Goal: Task Accomplishment & Management: Use online tool/utility

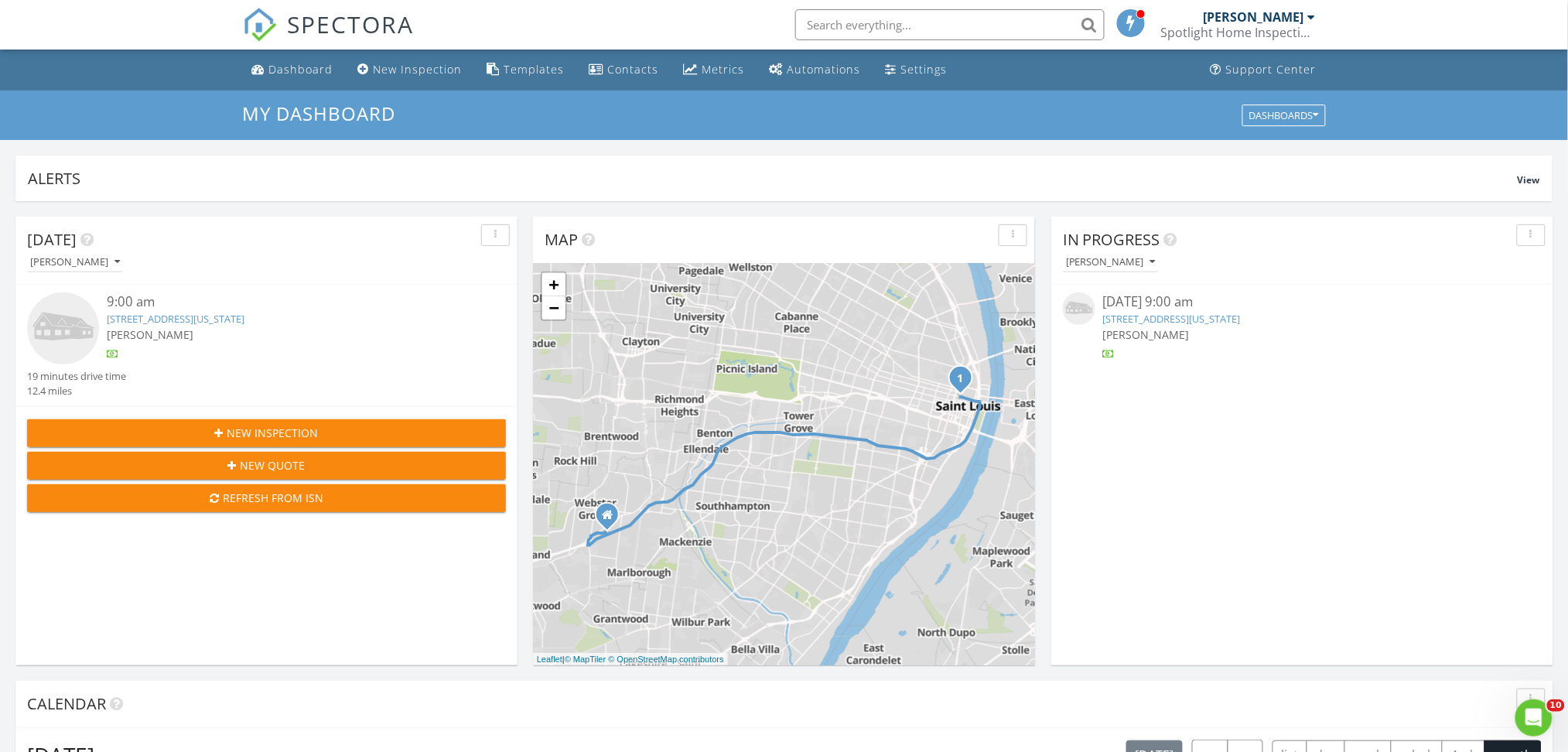
click at [1233, 321] on link "1015 Washington Ave Unit 304, Saint Louis, MO 63101" at bounding box center [1172, 318] width 138 height 14
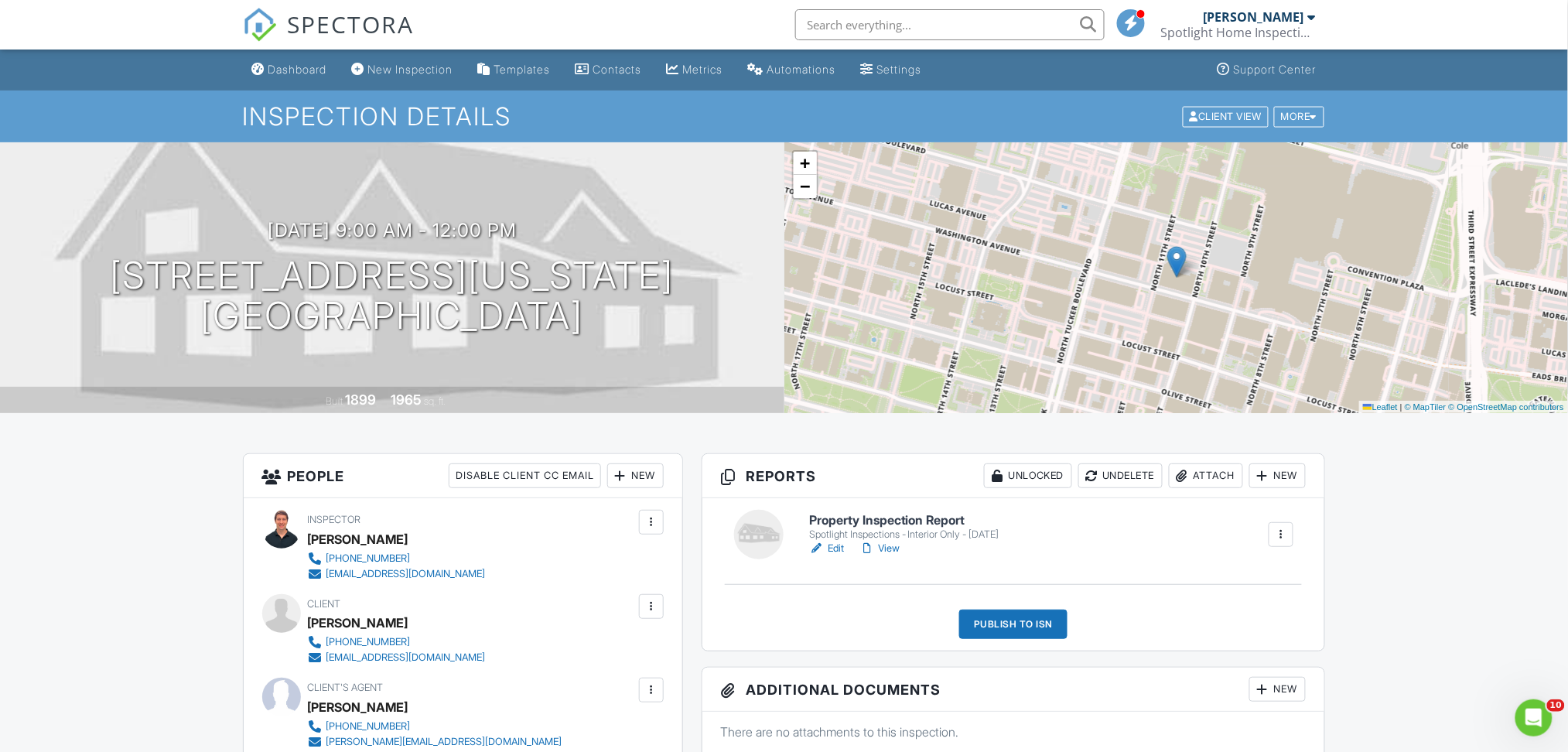
click at [836, 548] on link "Edit" at bounding box center [826, 548] width 35 height 15
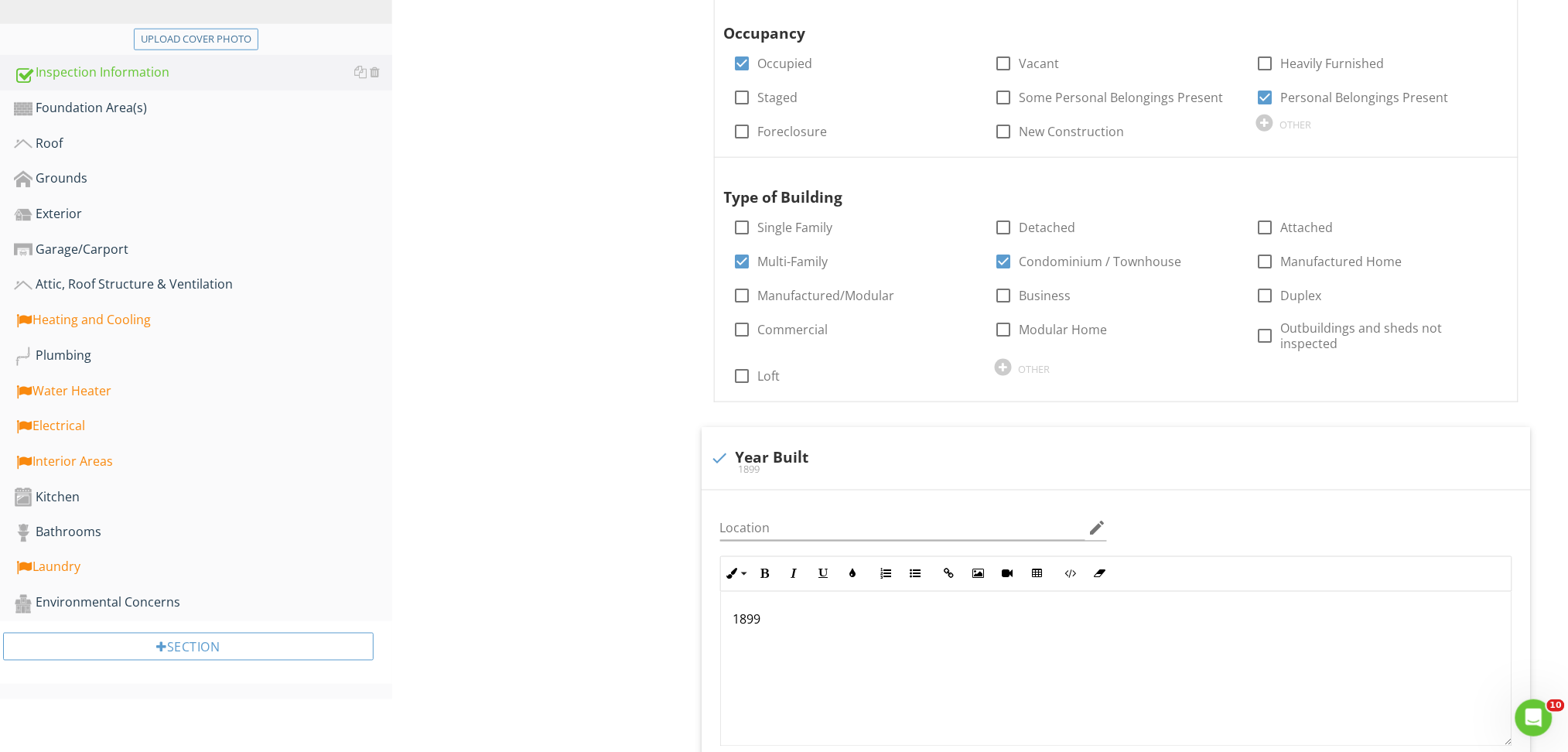
scroll to position [523, 0]
click at [87, 570] on div "Laundry" at bounding box center [202, 567] width 378 height 20
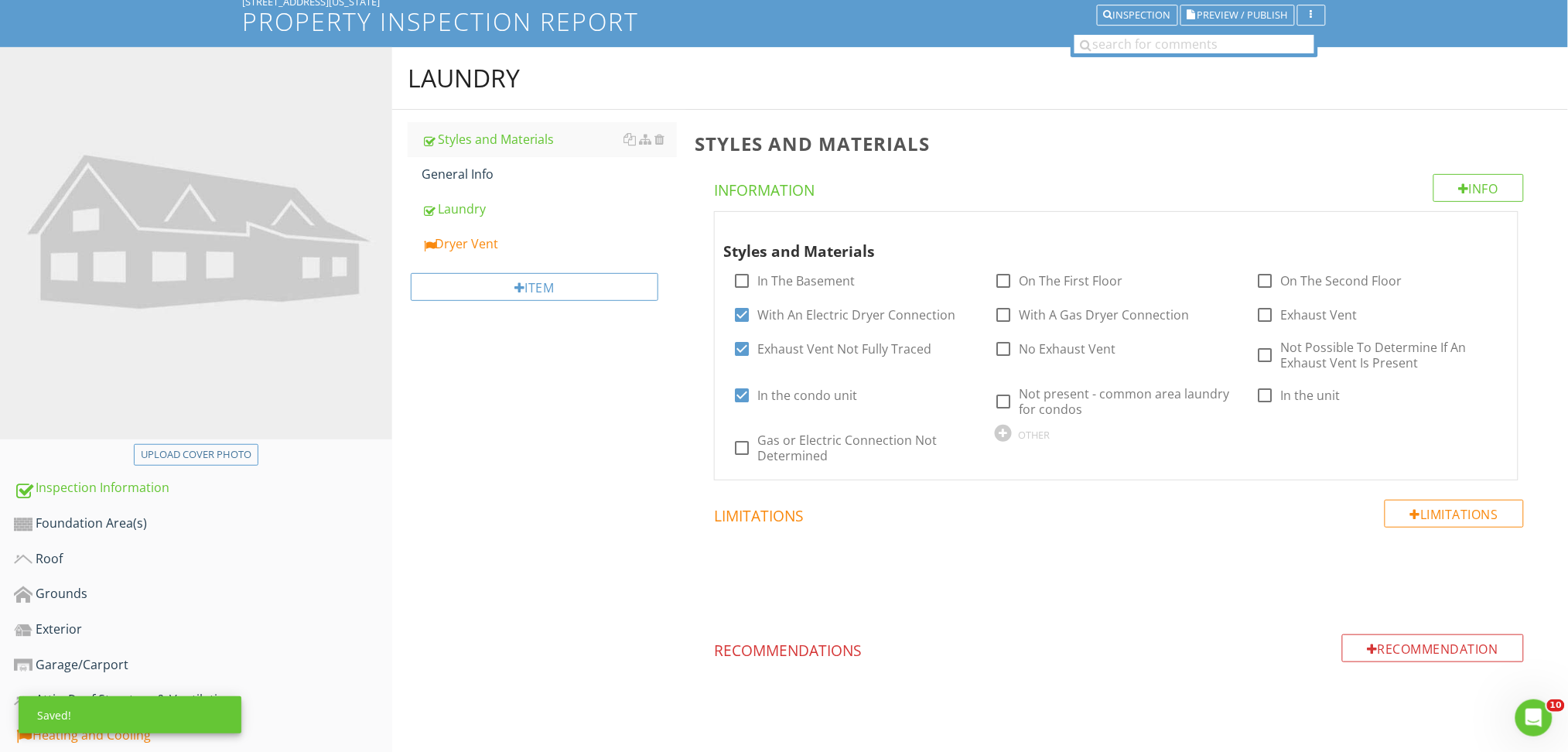
scroll to position [106, 0]
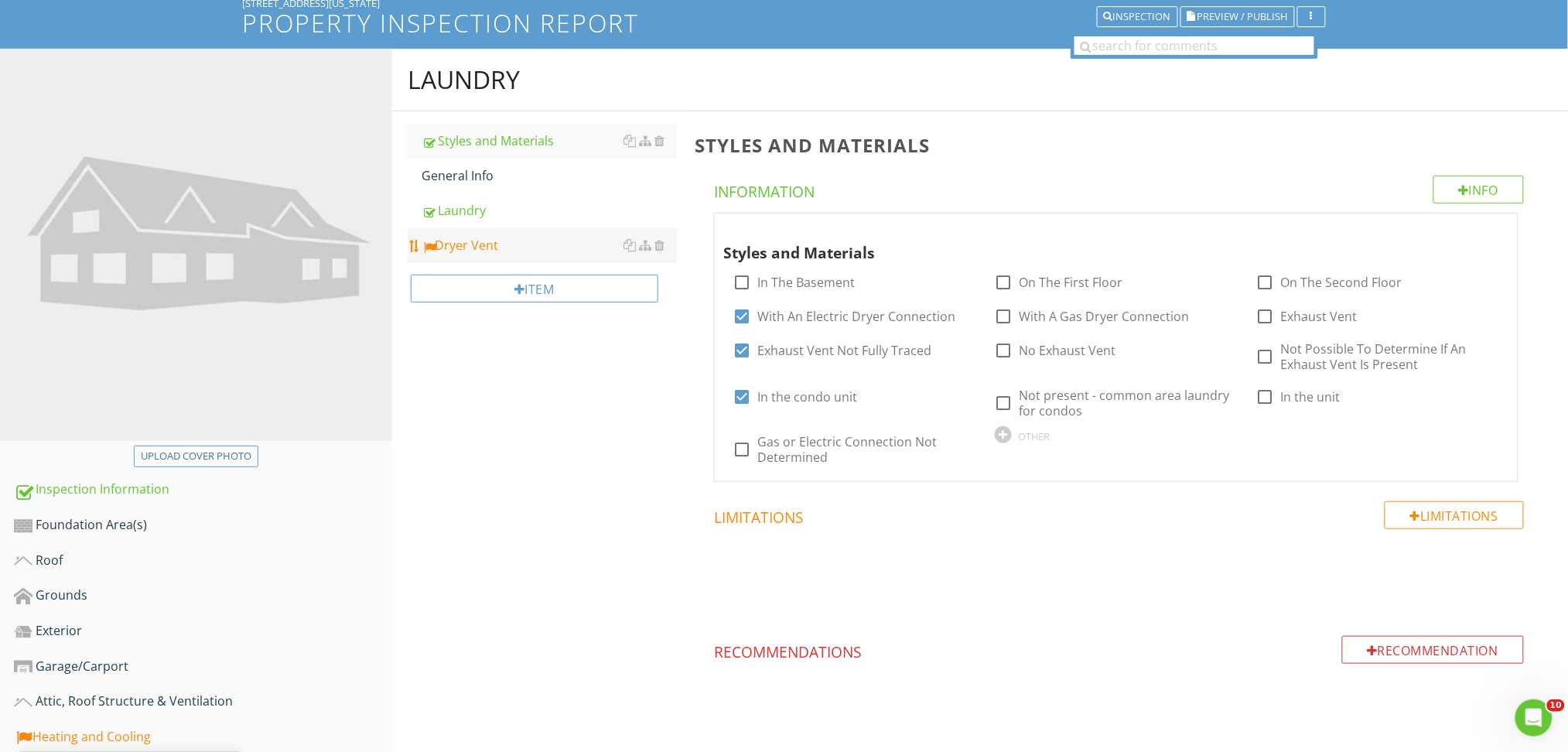
click at [474, 241] on div "Dryer Vent" at bounding box center [549, 245] width 255 height 18
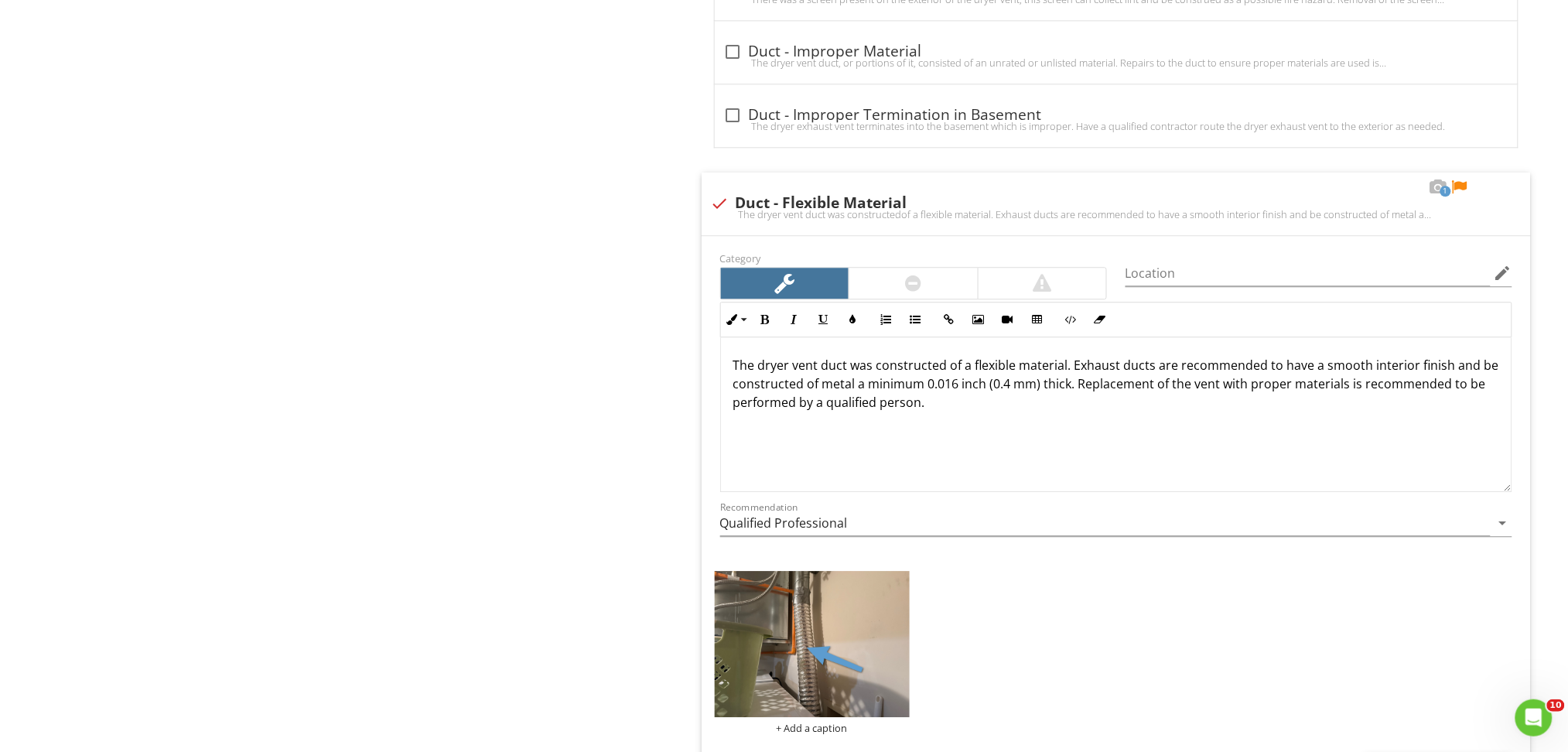
scroll to position [1388, 0]
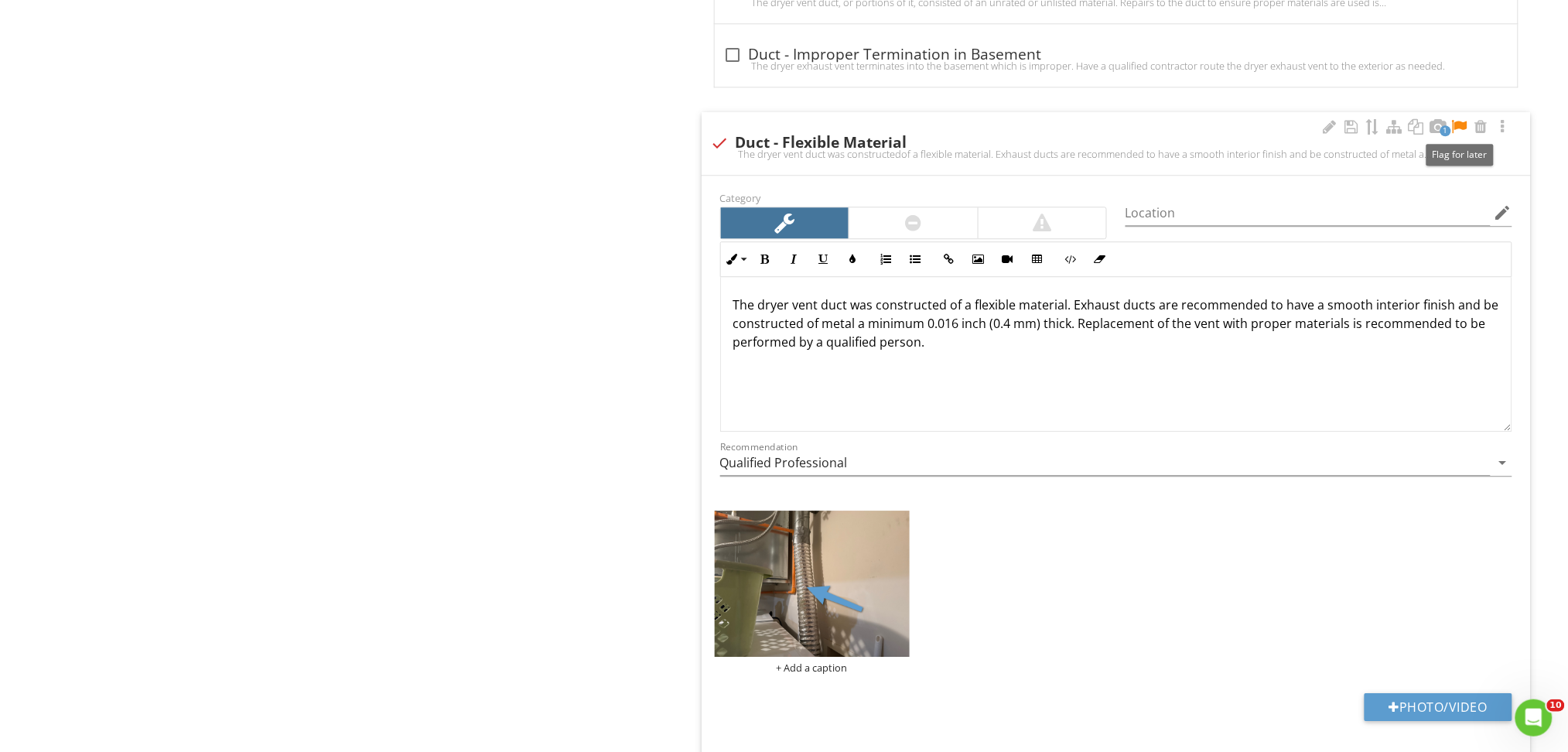
click at [1458, 127] on div at bounding box center [1460, 126] width 18 height 15
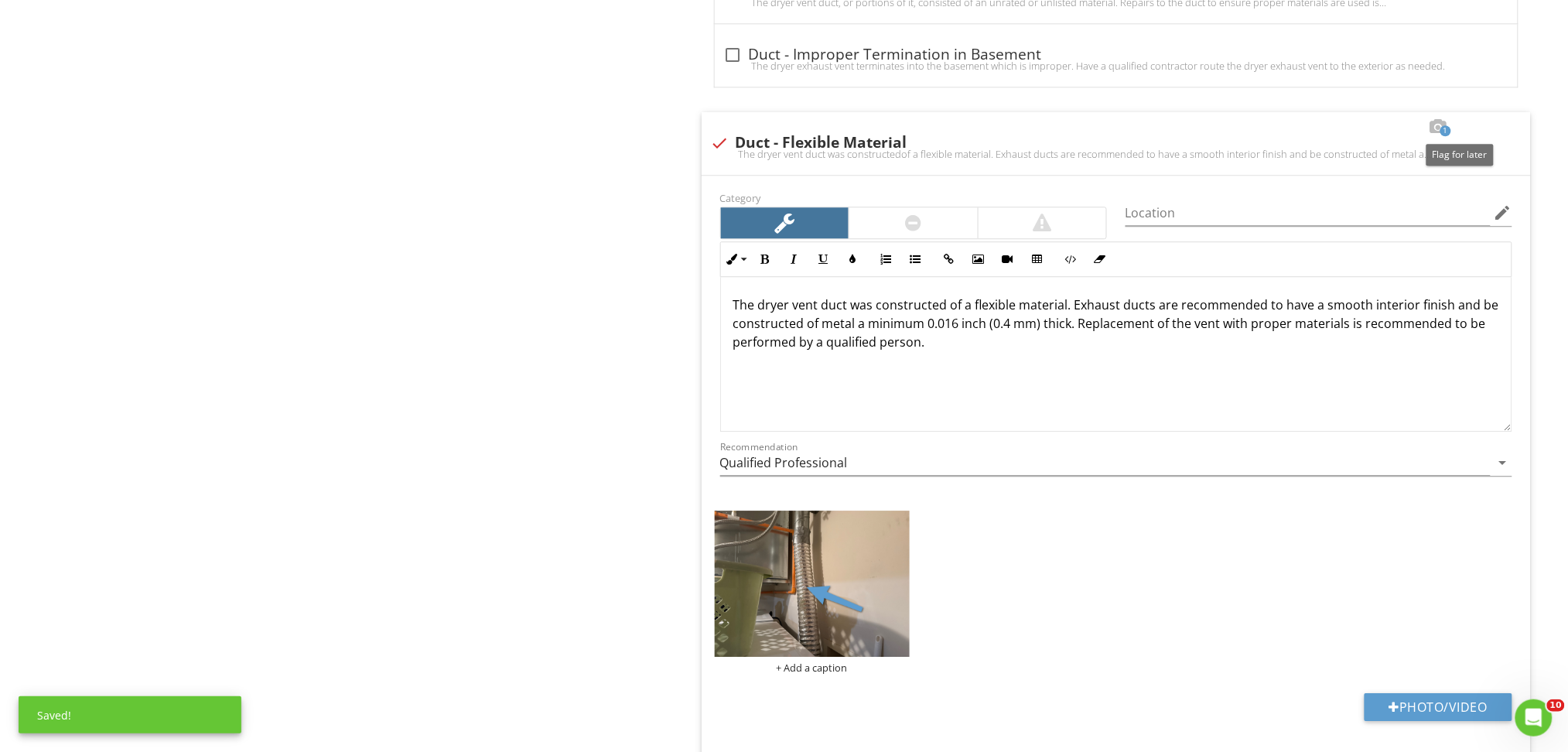
click at [477, 471] on div "Laundry Styles and Materials General Info Laundry Dryer Vent Item Dryer Vent In…" at bounding box center [980, 501] width 1176 height 3468
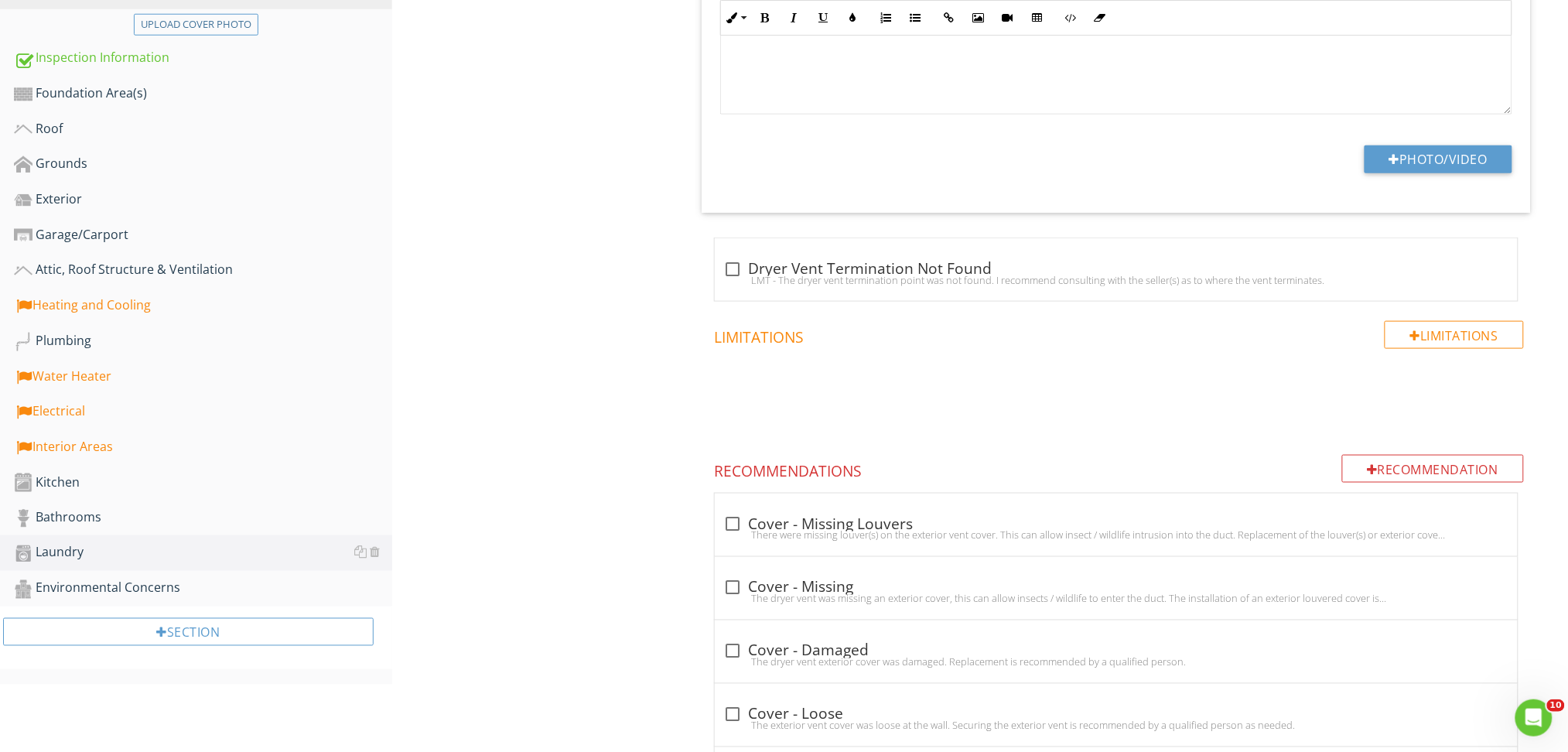
scroll to position [500, 0]
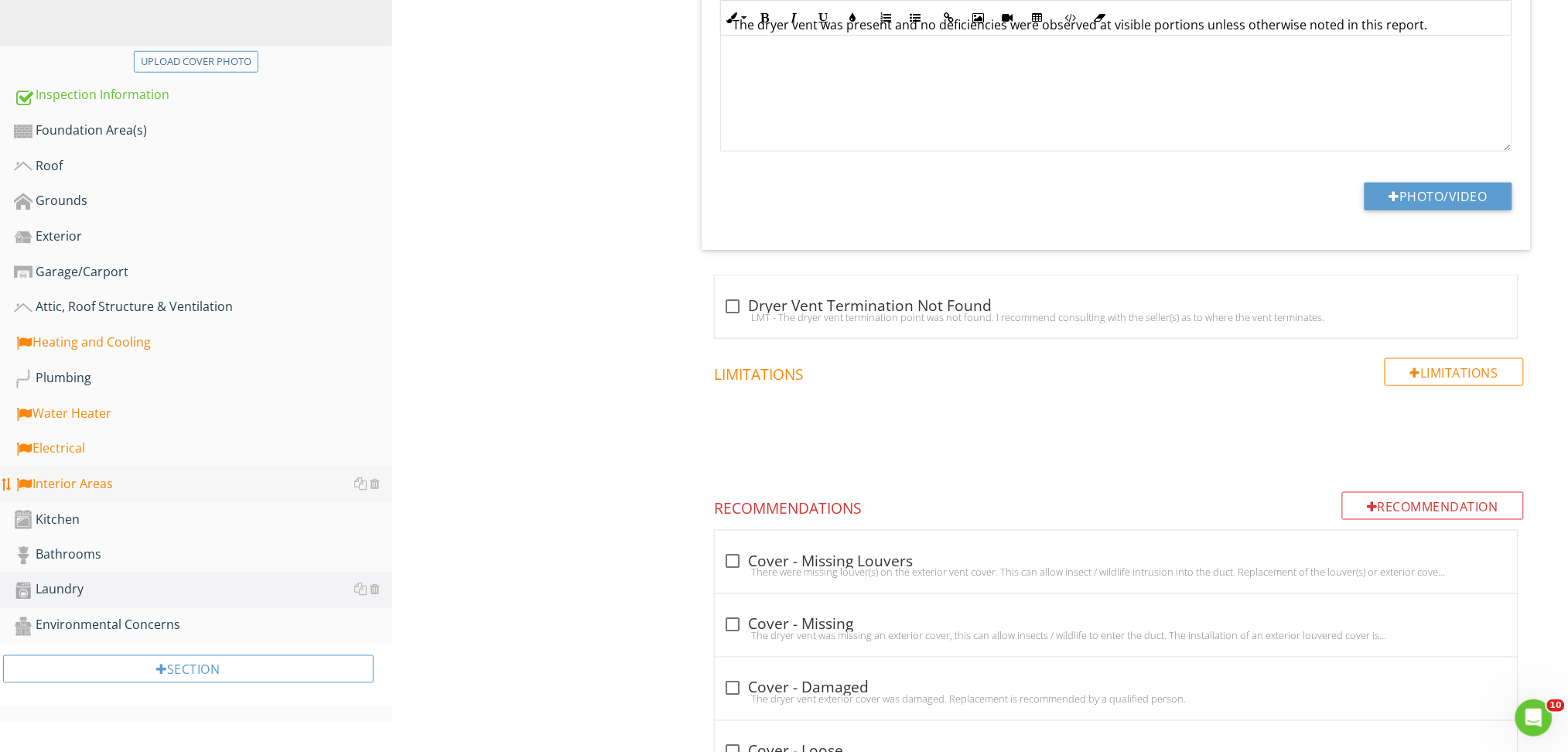
click at [127, 482] on div "Interior Areas" at bounding box center [202, 484] width 378 height 20
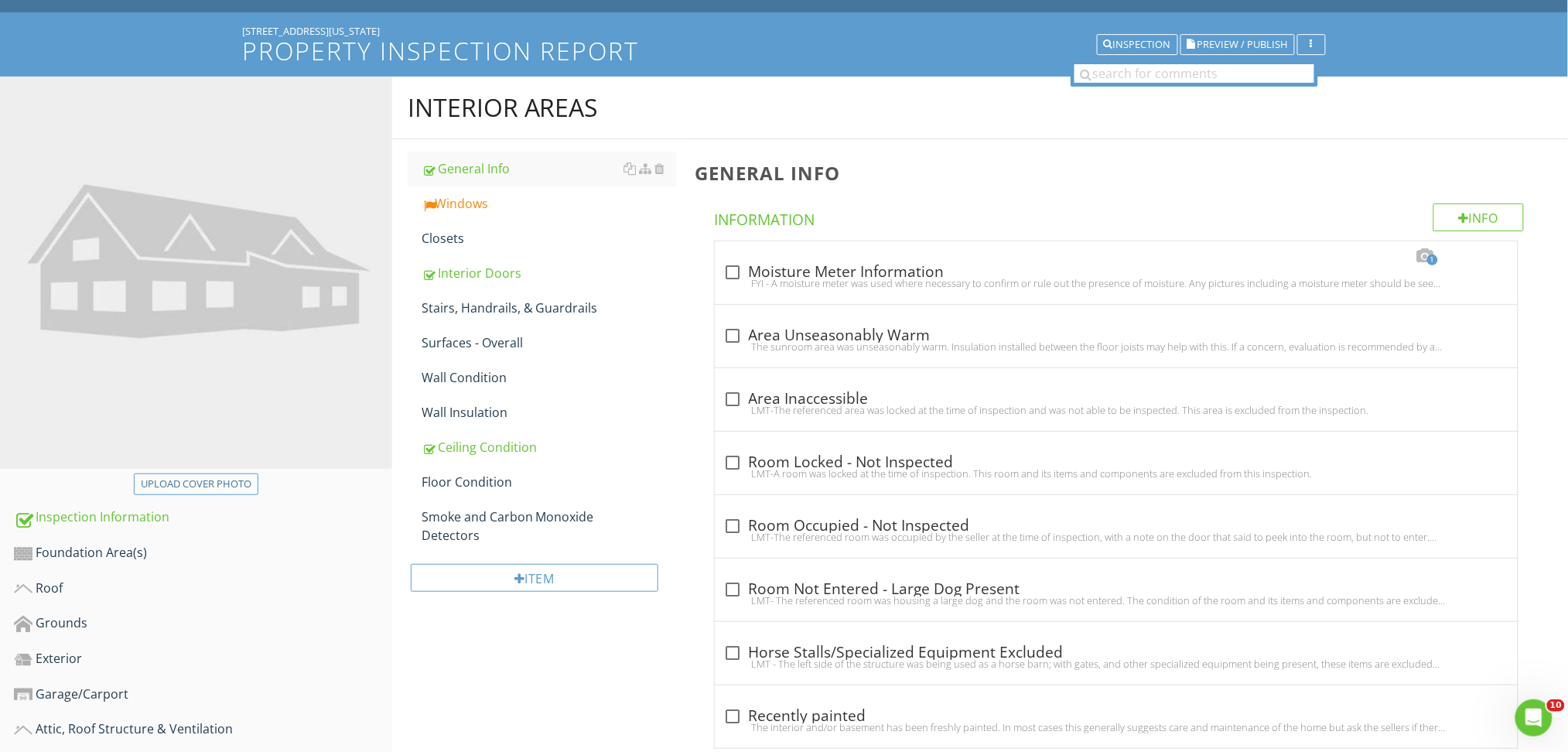
scroll to position [58, 0]
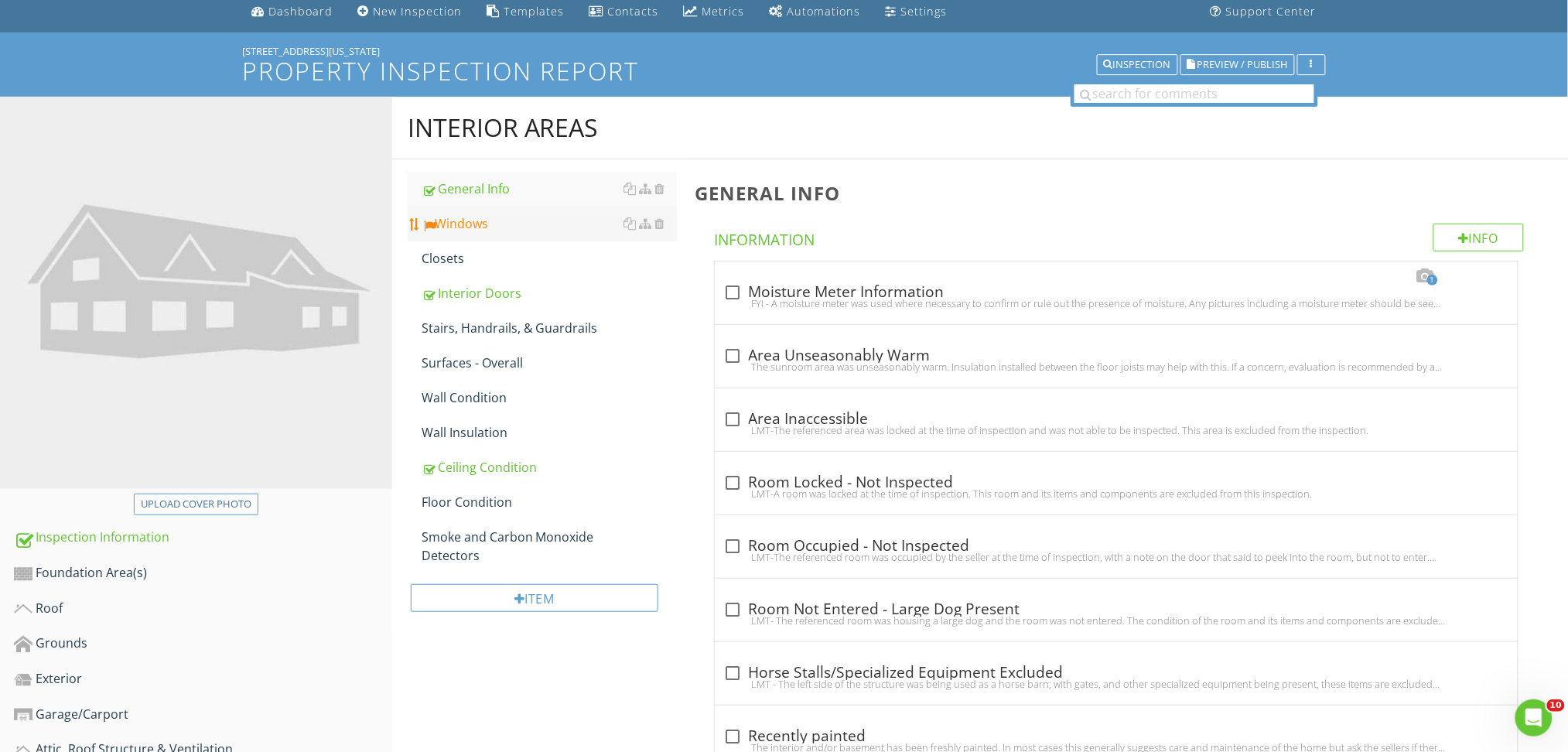
click at [450, 223] on div "Windows" at bounding box center [549, 223] width 255 height 18
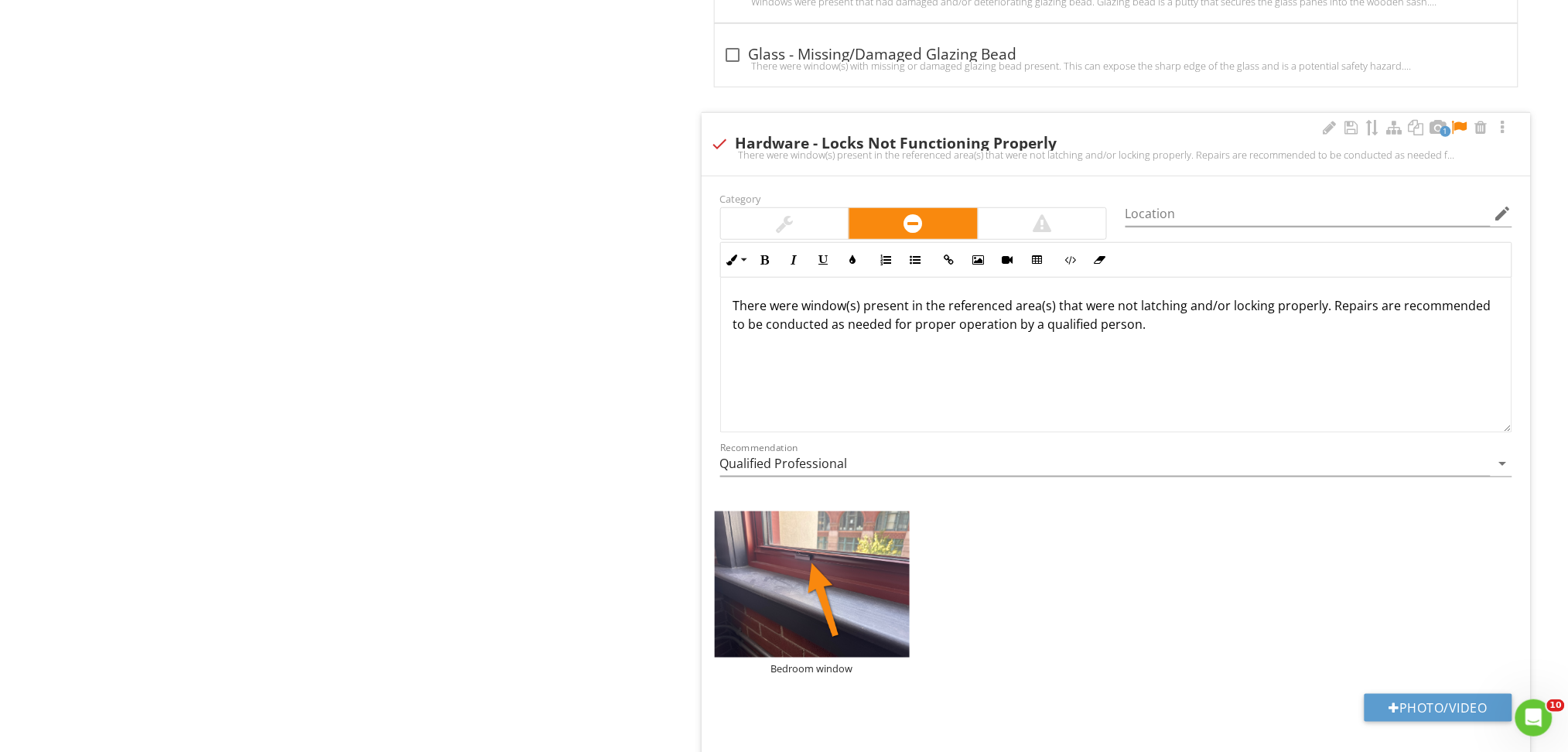
scroll to position [4616, 0]
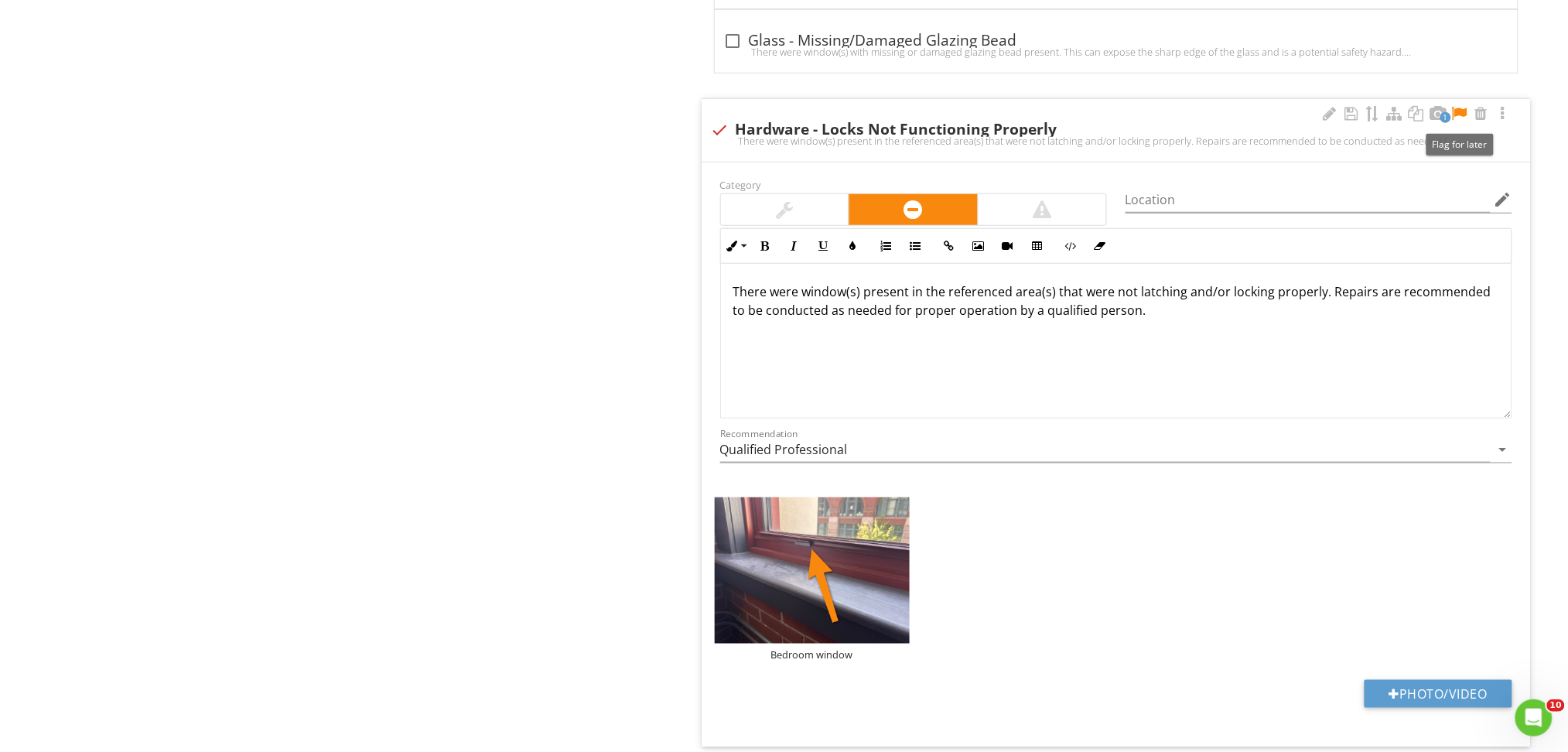
click at [1461, 116] on div at bounding box center [1460, 113] width 18 height 15
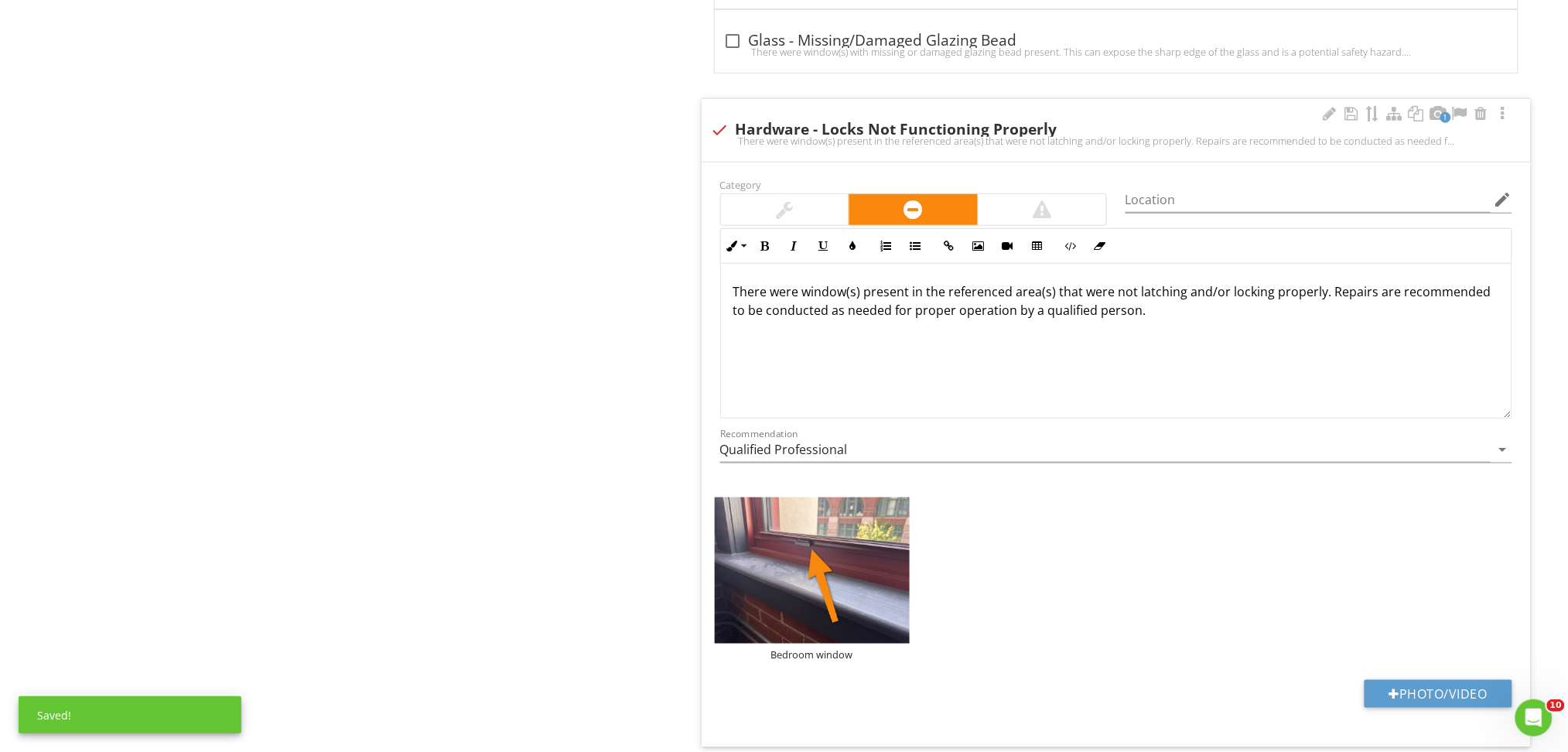
click at [1288, 336] on div "There were window(s) present in the referenced area(s) that were not latching a…" at bounding box center [1116, 341] width 791 height 155
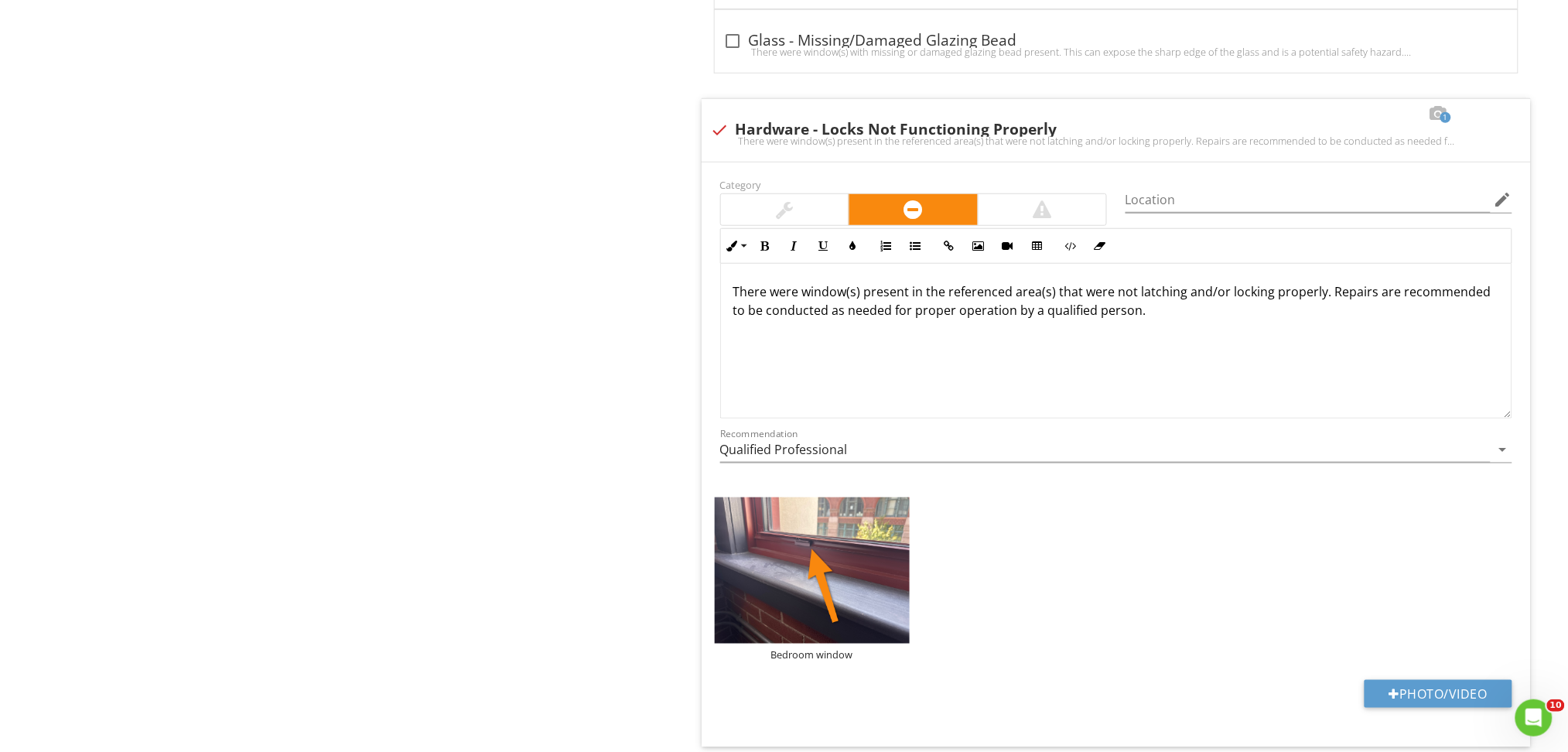
click at [540, 445] on div "Interior Areas General Info Windows Closets Interior Doors Stairs, Handrails, &…" at bounding box center [980, 151] width 1176 height 9226
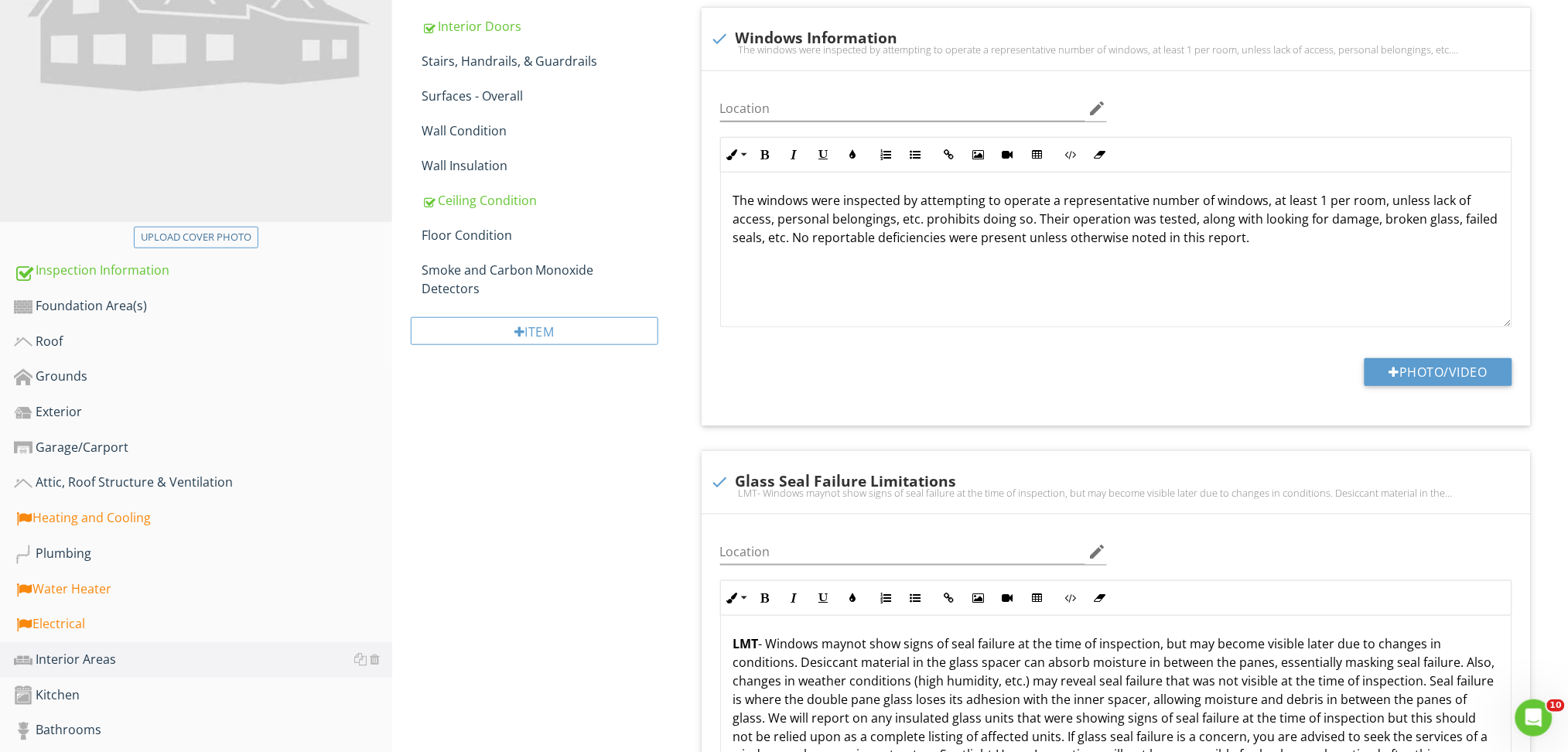
scroll to position [327, 0]
click at [80, 628] on div "Electrical" at bounding box center [202, 622] width 378 height 20
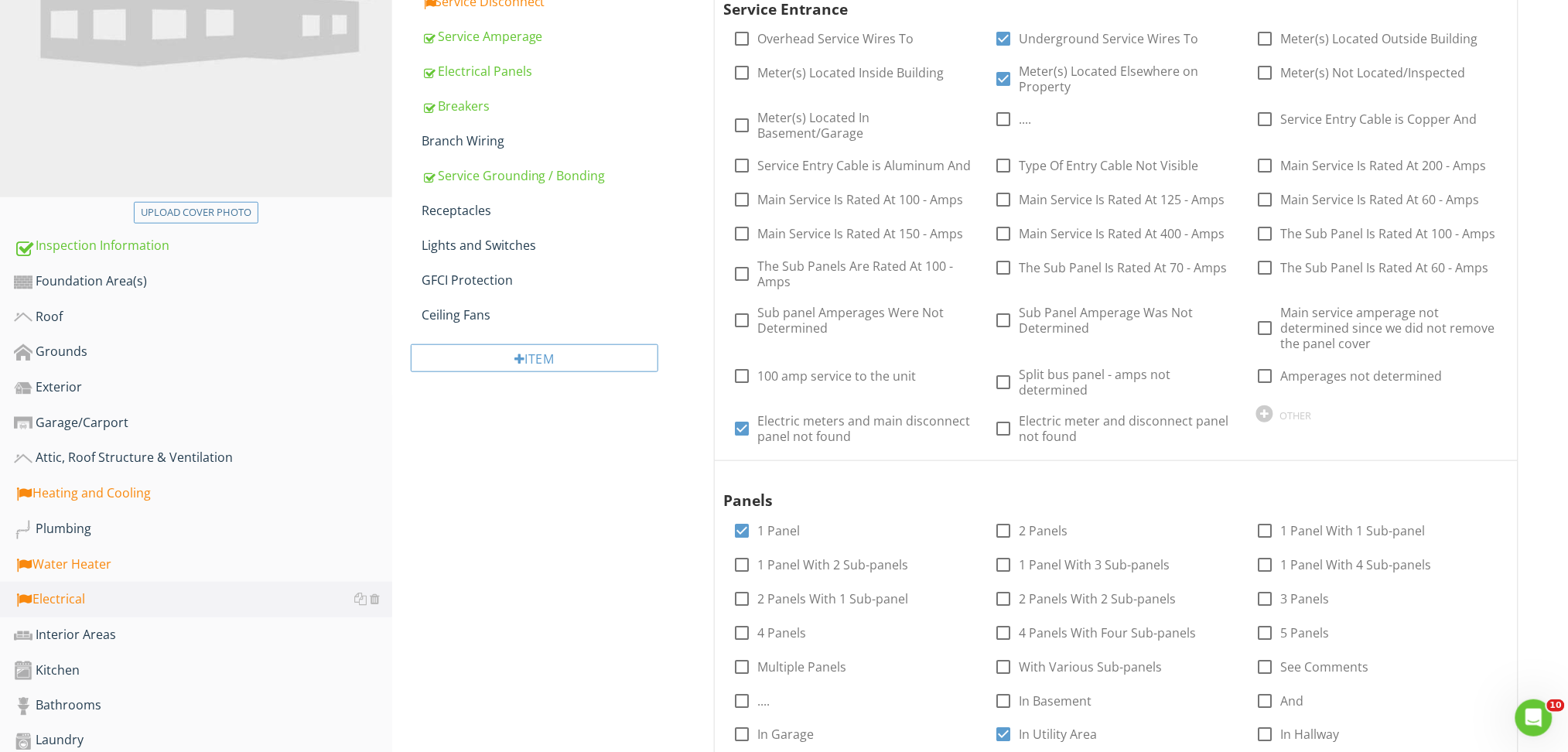
scroll to position [351, 0]
click at [1085, 30] on label "Underground Service Wires To" at bounding box center [1110, 37] width 180 height 15
checkbox input "false"
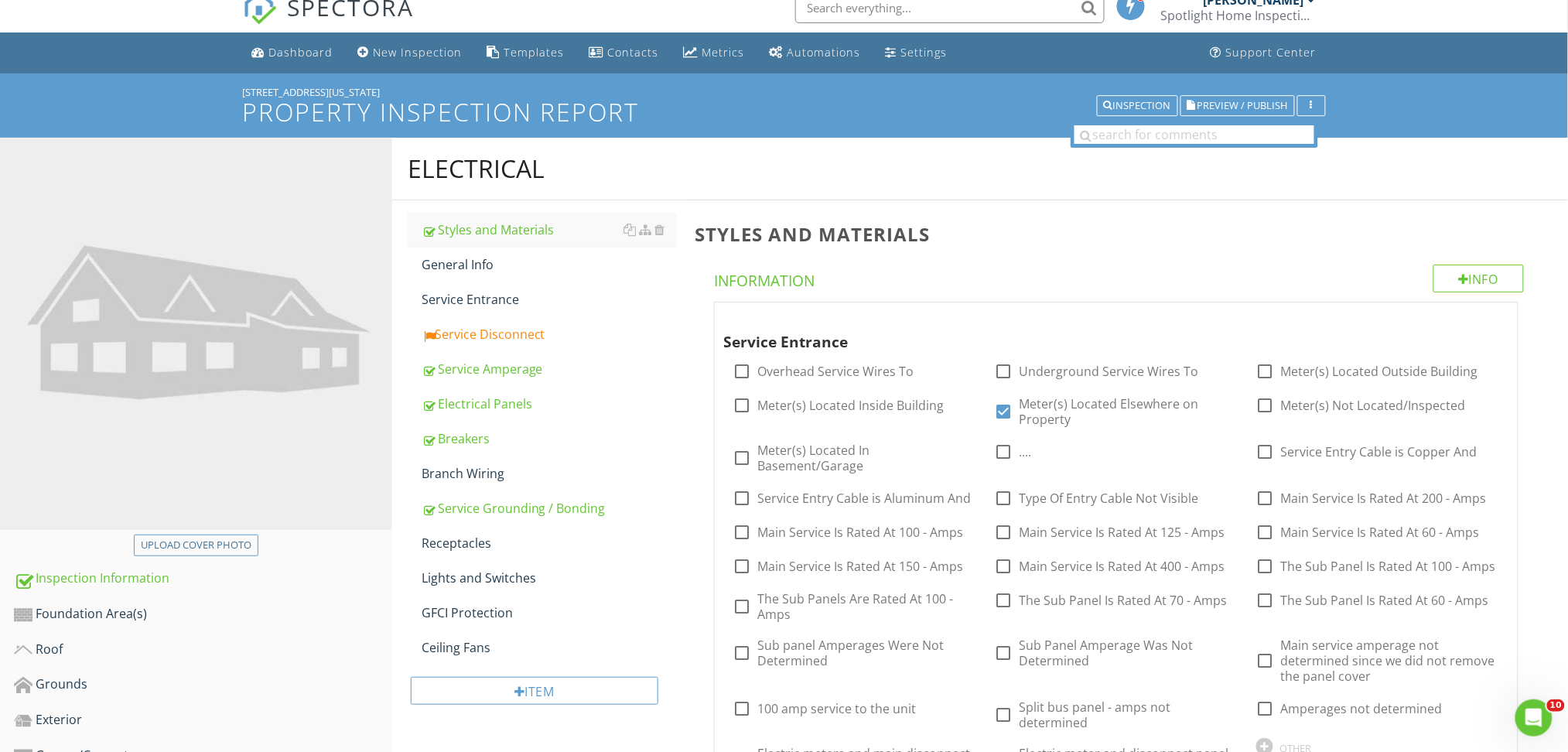
scroll to position [14, 0]
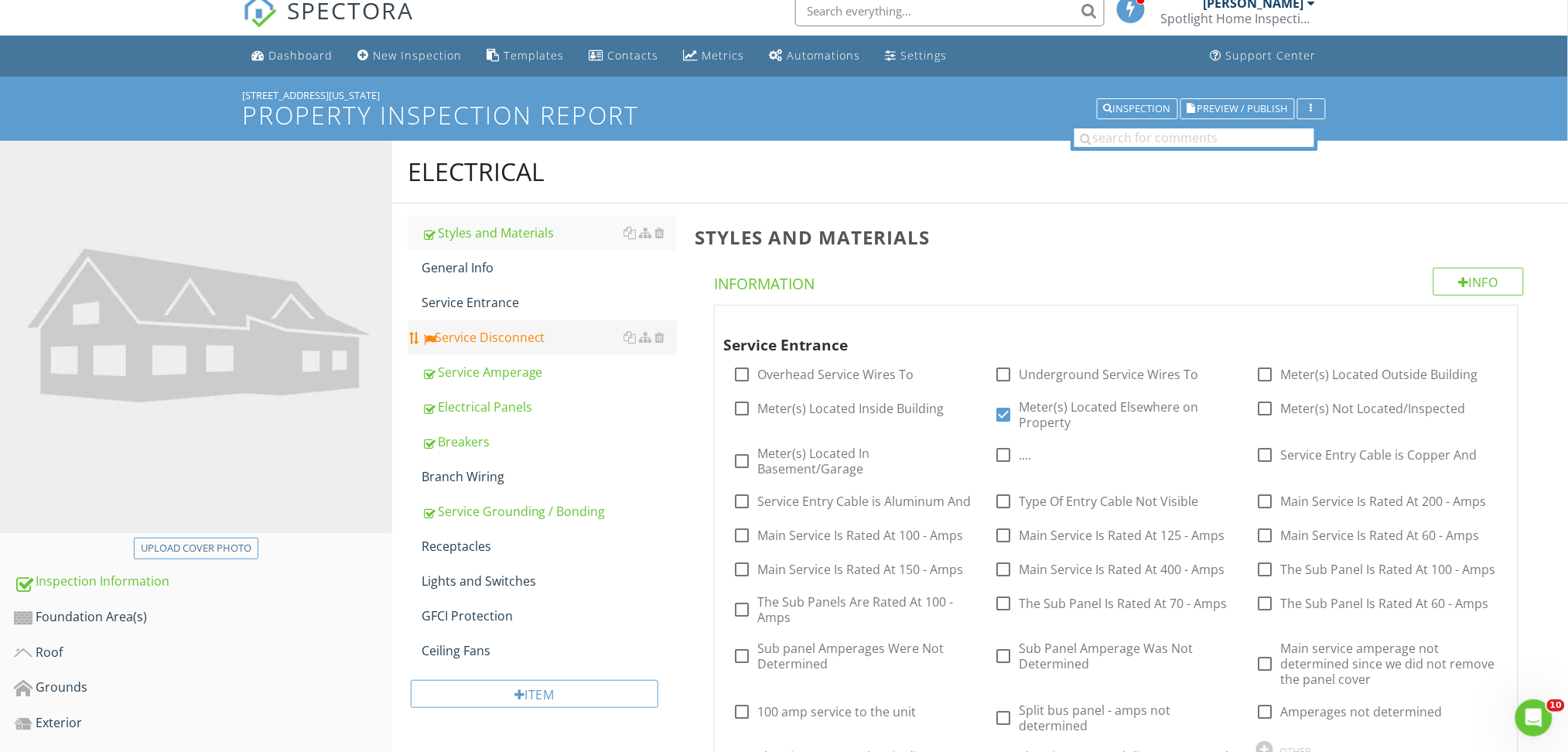
click at [492, 336] on div "Service Disconnect" at bounding box center [549, 337] width 255 height 18
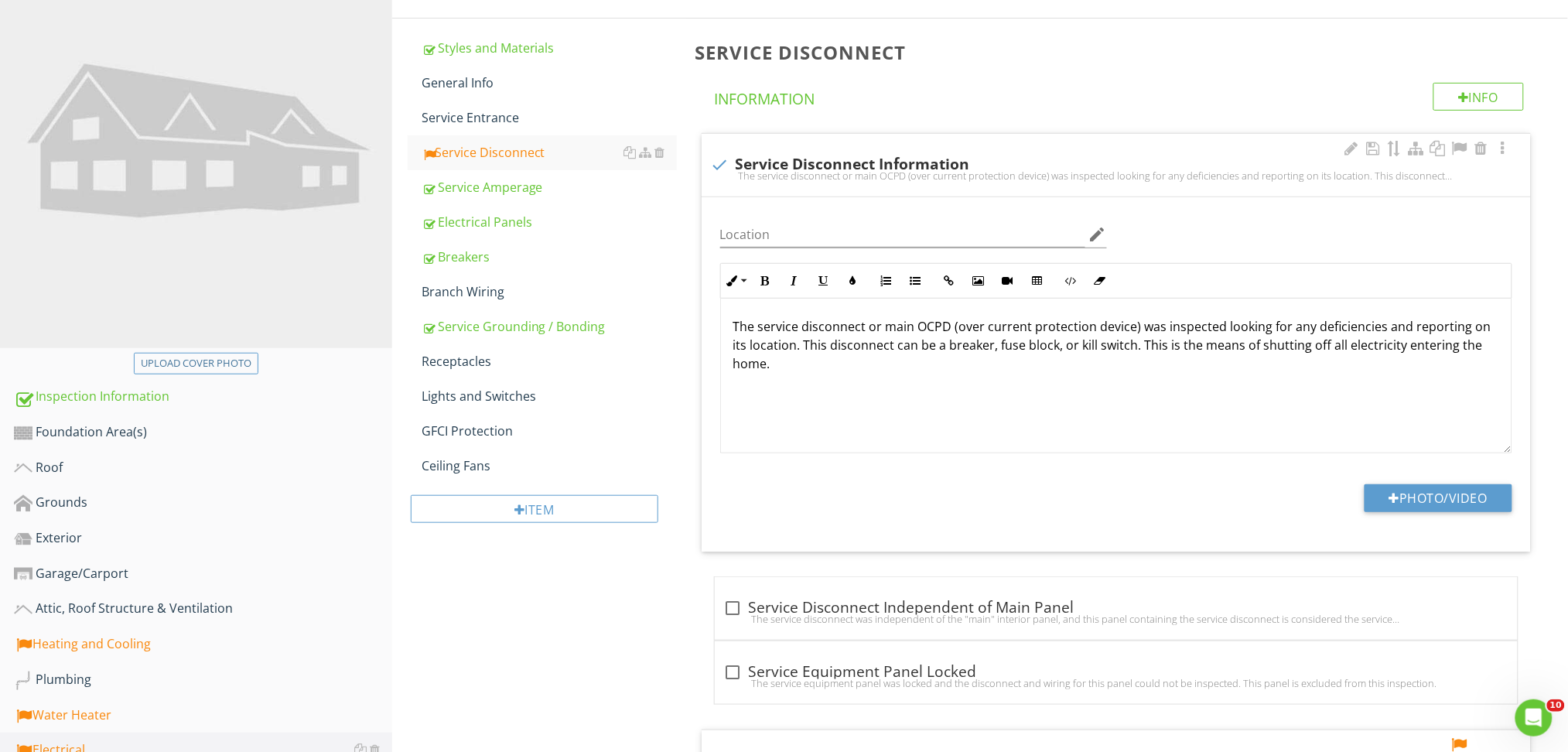
scroll to position [201, 0]
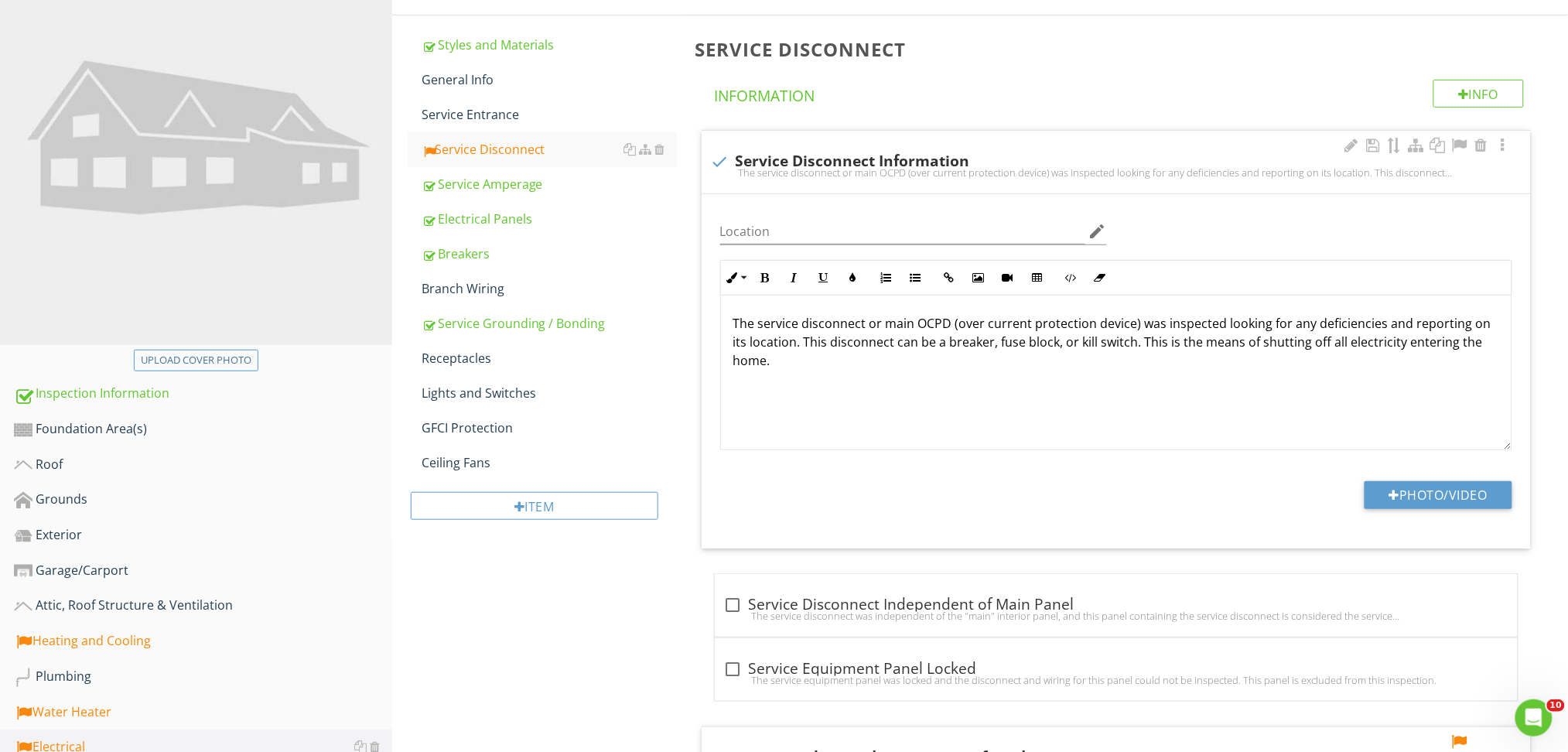
click at [1004, 136] on div "check Service Disconnect Information The service disconnect or main OCPD (over …" at bounding box center [1116, 162] width 829 height 63
checkbox input "true"
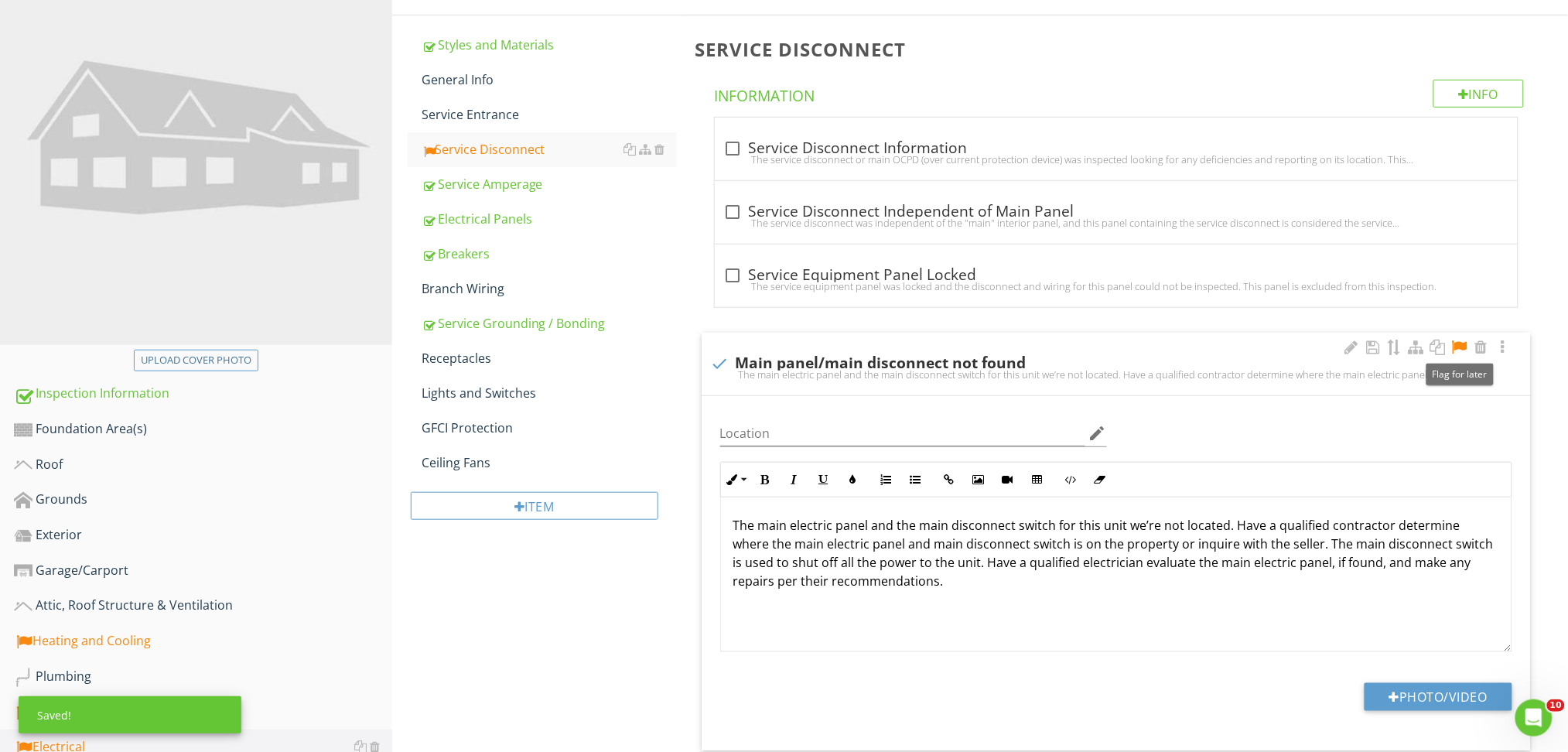
click at [1459, 347] on div at bounding box center [1460, 347] width 18 height 15
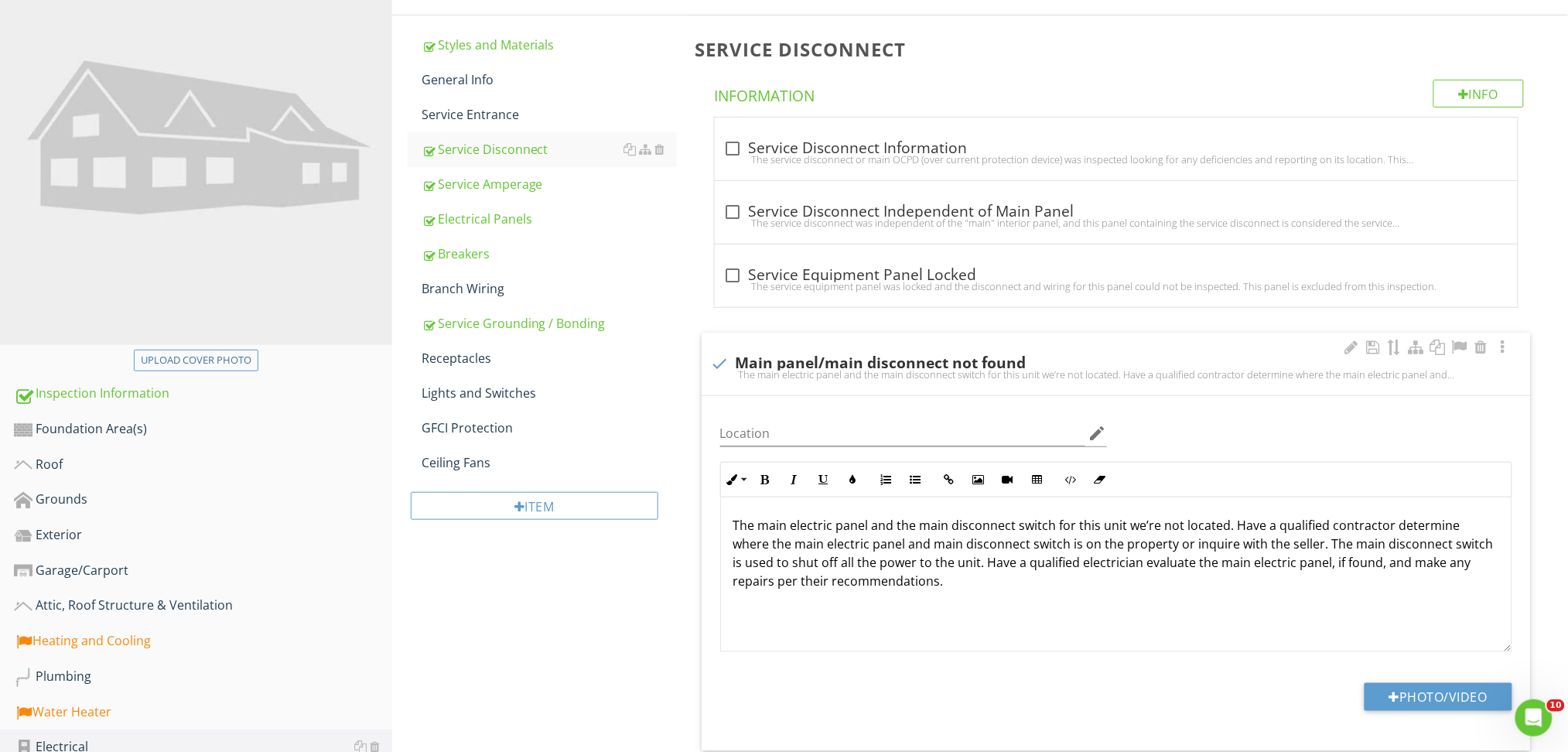
click at [1077, 614] on div "The main electric panel and the main disconnect switch for this unit we’re not …" at bounding box center [1116, 575] width 791 height 155
click at [1244, 600] on div "The main electric panel and the main disconnect switch for this unit we’re not …" at bounding box center [1116, 575] width 791 height 155
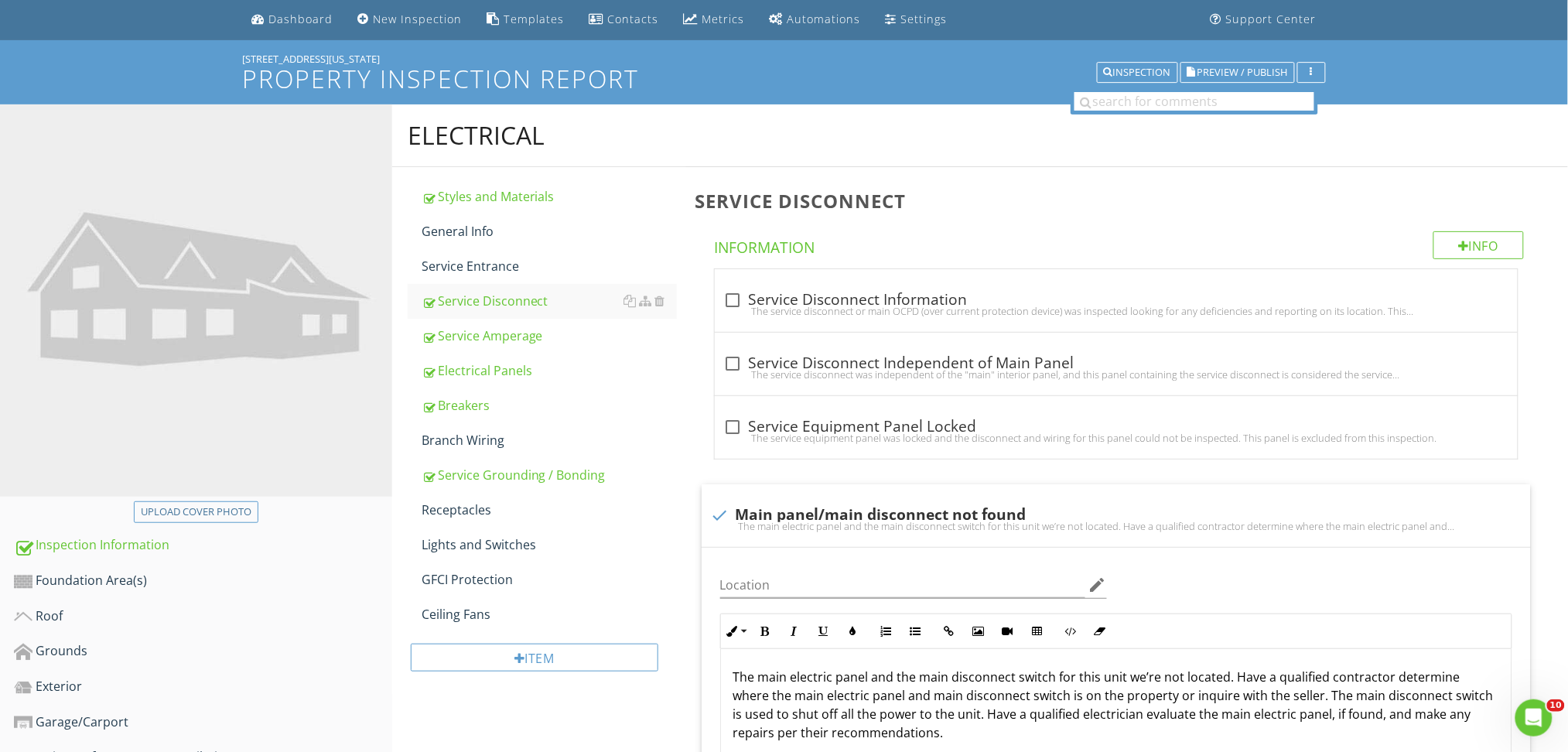
scroll to position [526, 0]
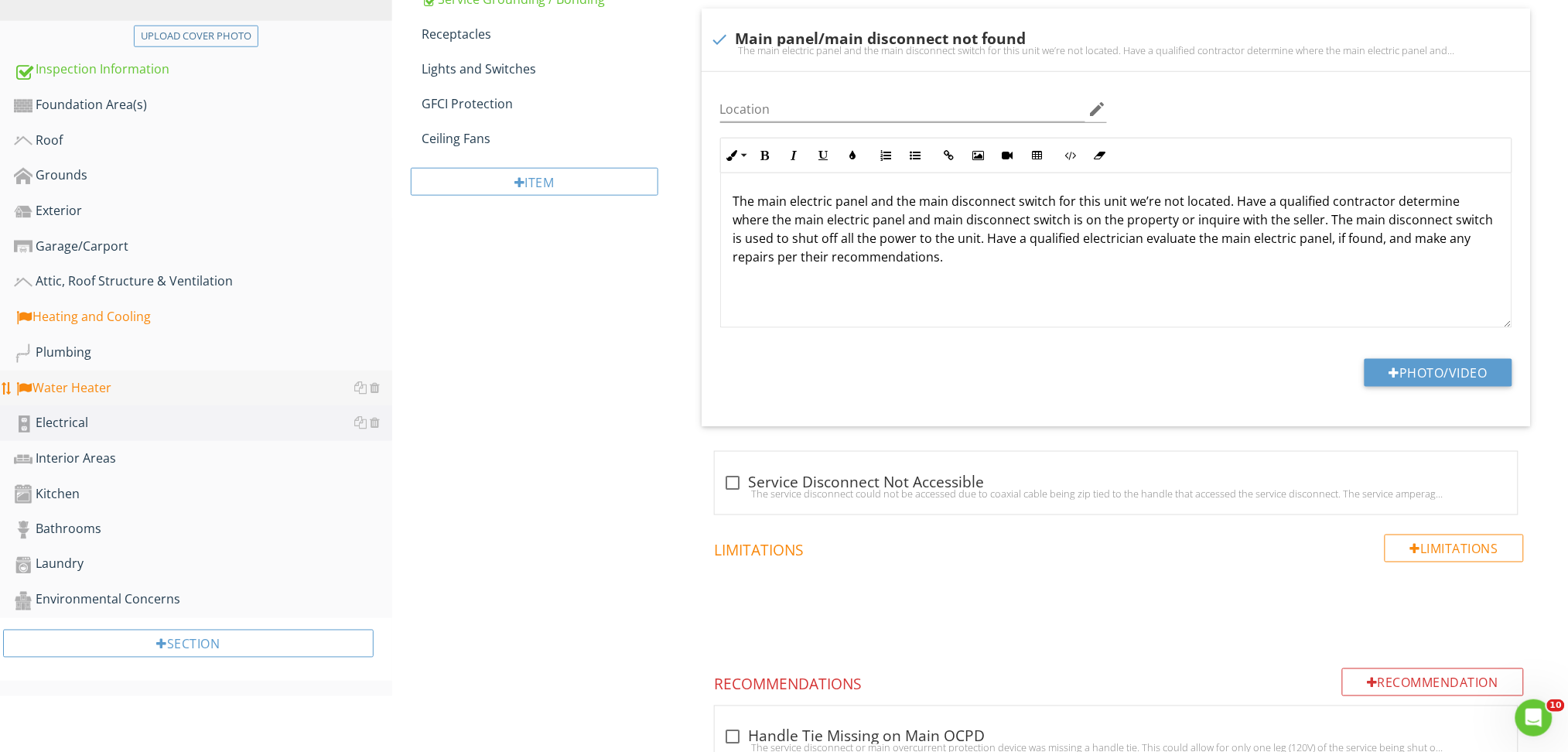
click at [90, 399] on link "Water Heater" at bounding box center [202, 388] width 378 height 35
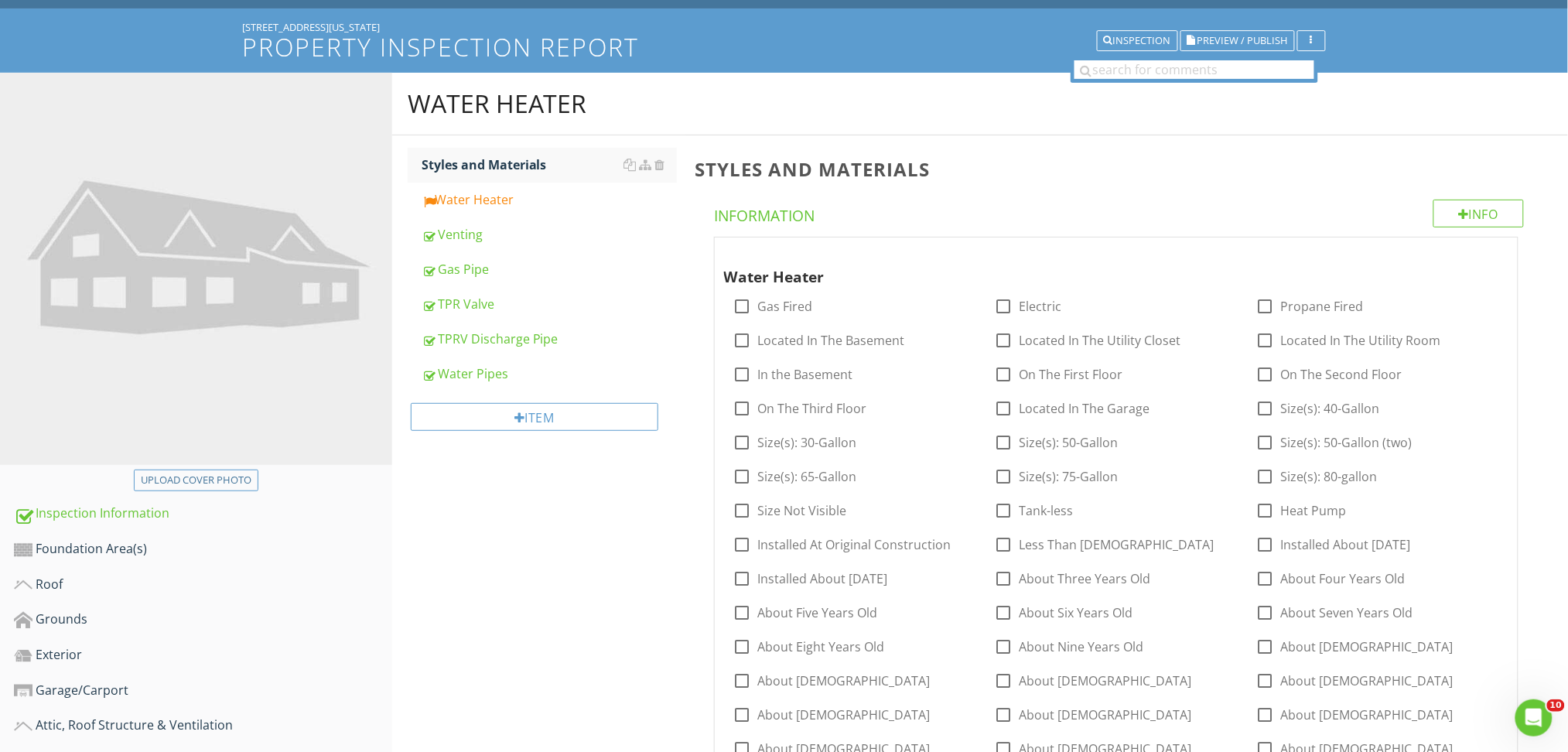
scroll to position [93, 0]
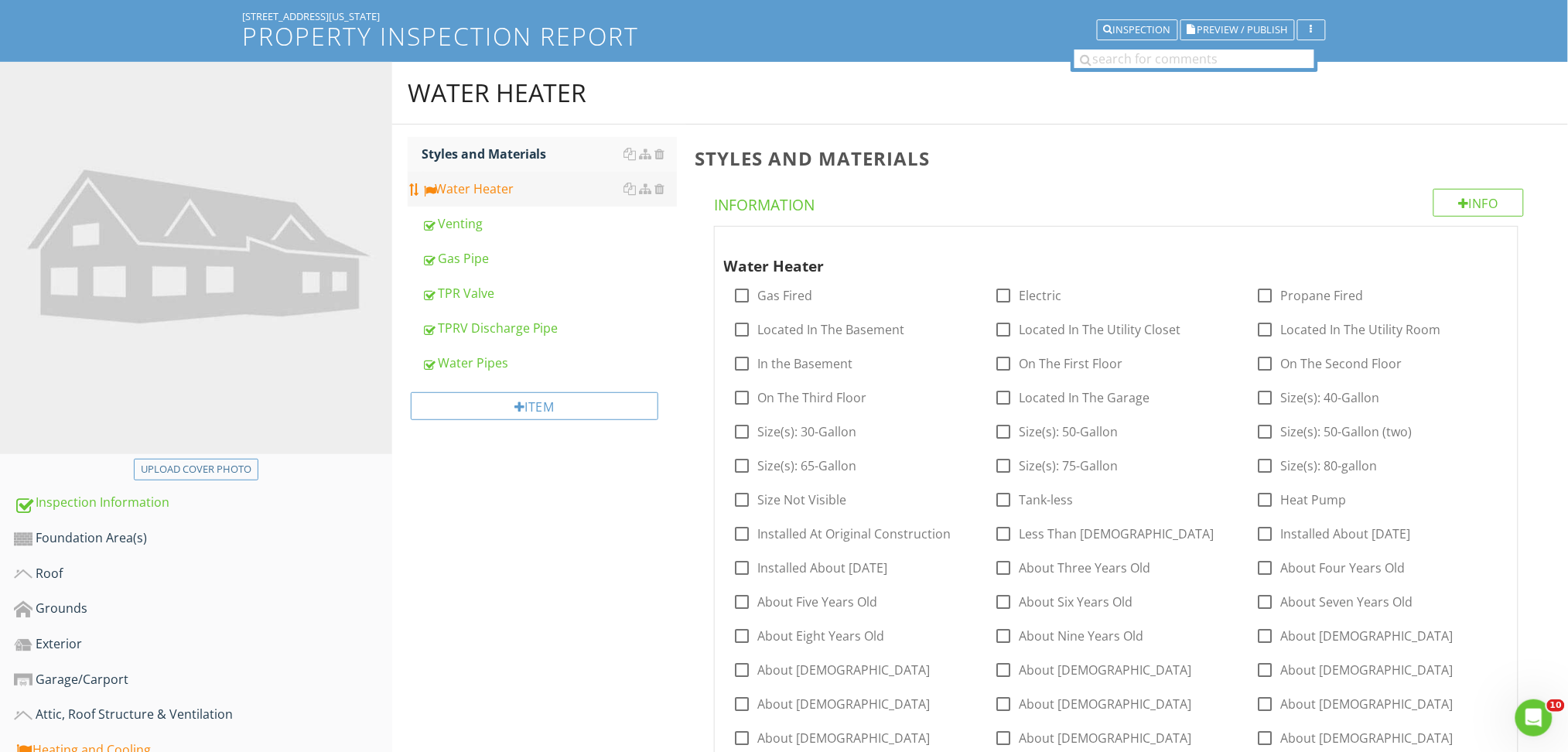
click at [468, 193] on div "Water Heater" at bounding box center [549, 189] width 255 height 18
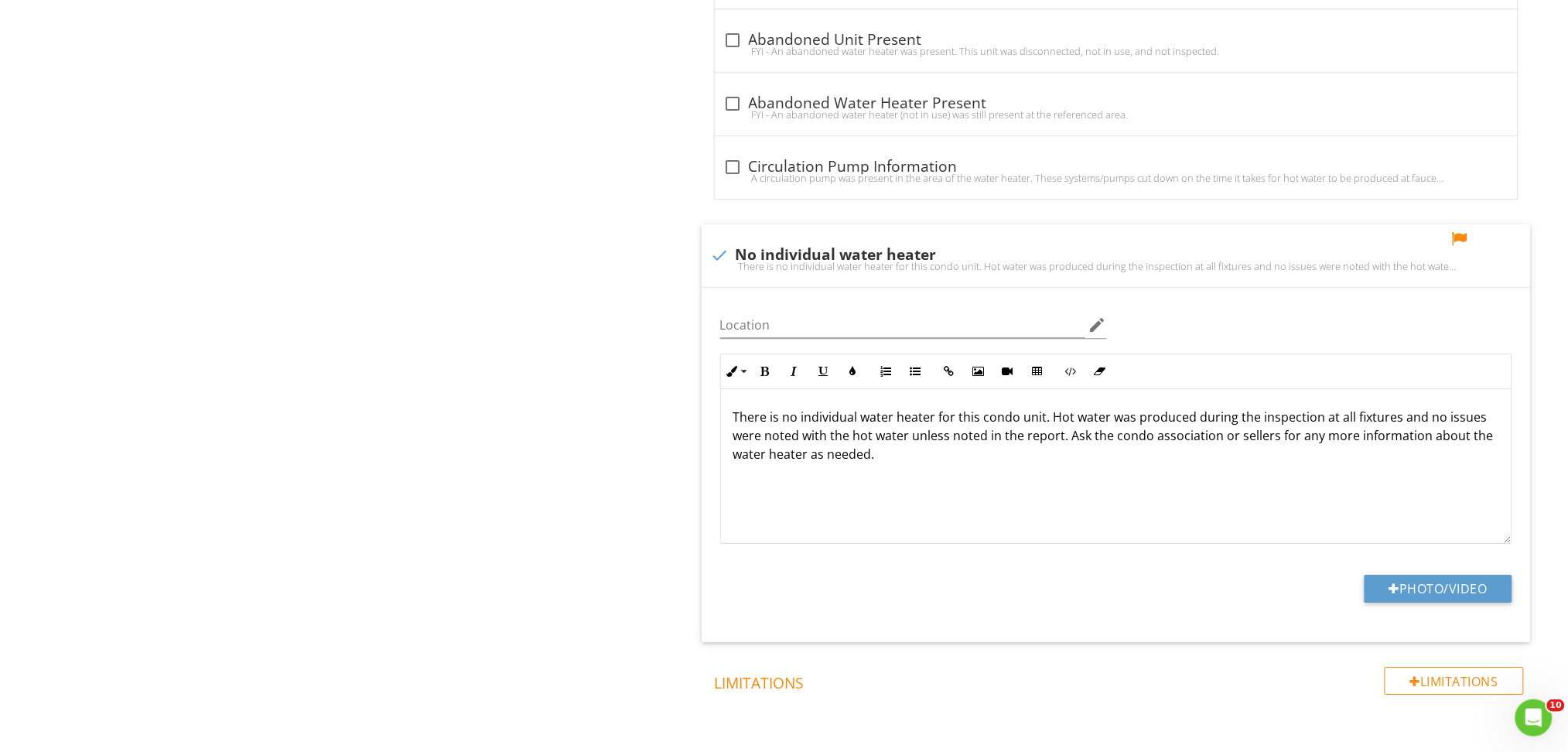
scroll to position [1538, 0]
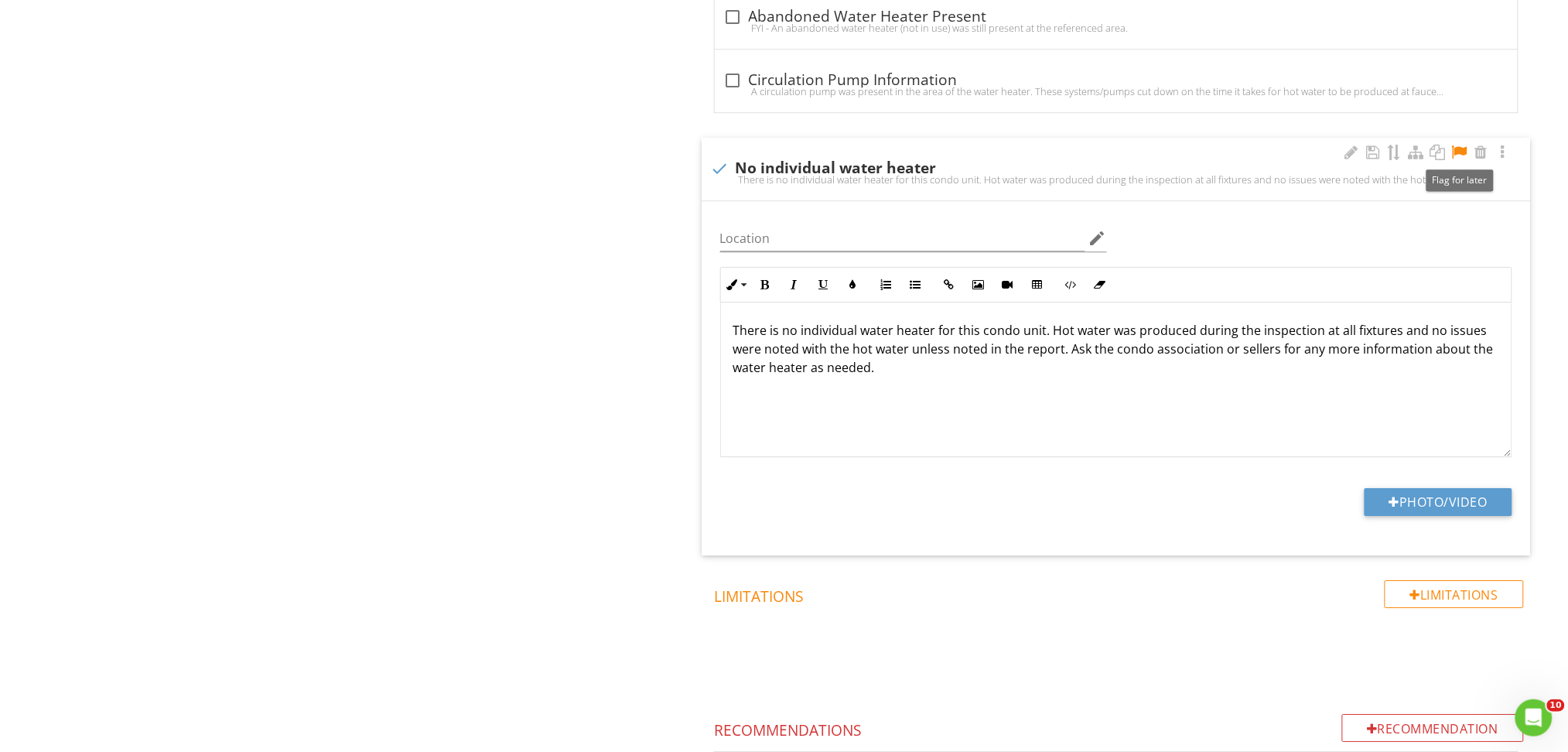
click at [1454, 155] on div at bounding box center [1460, 152] width 18 height 15
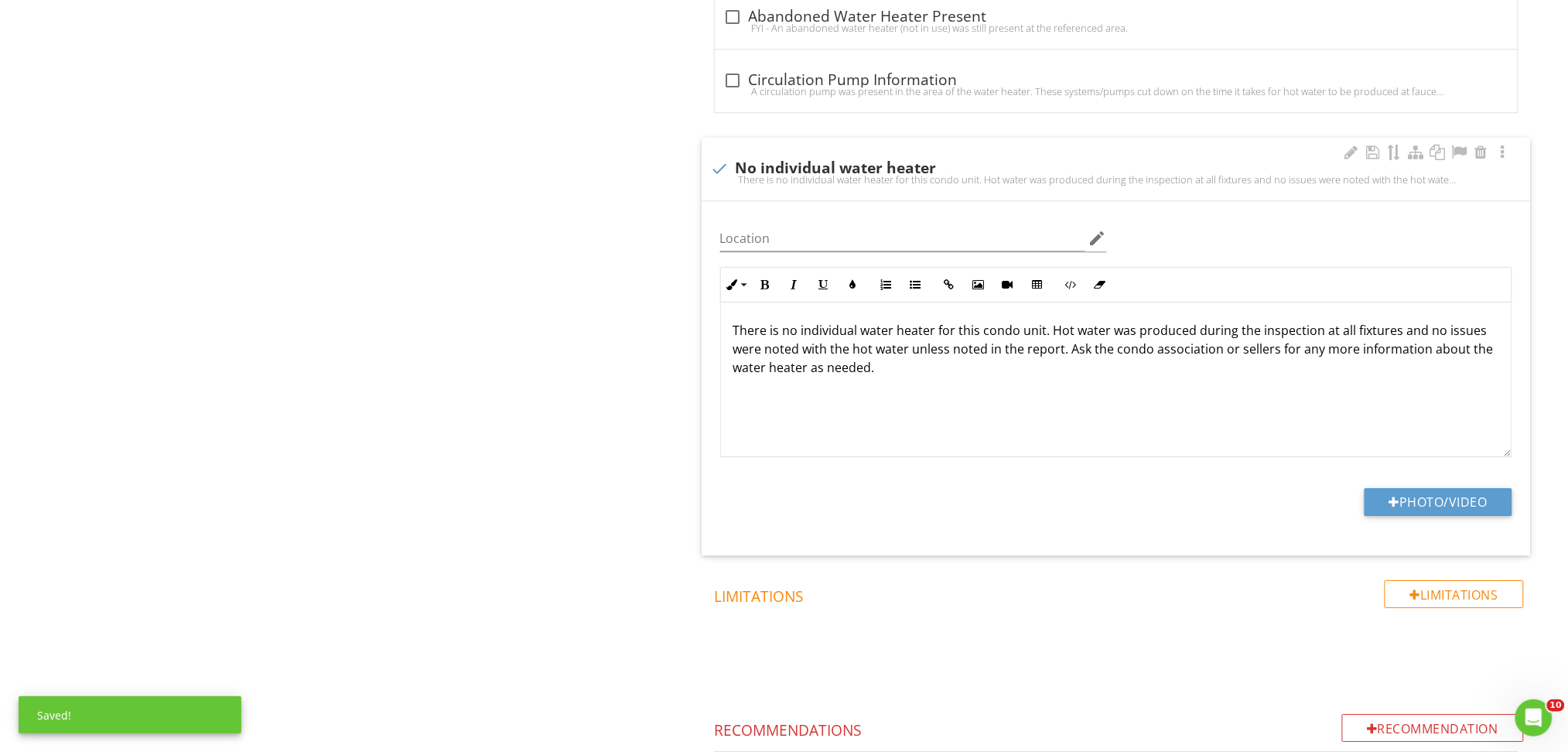
click at [1095, 375] on p "There is no individual water heater for this condo unit. Hot water was produced…" at bounding box center [1116, 348] width 766 height 55
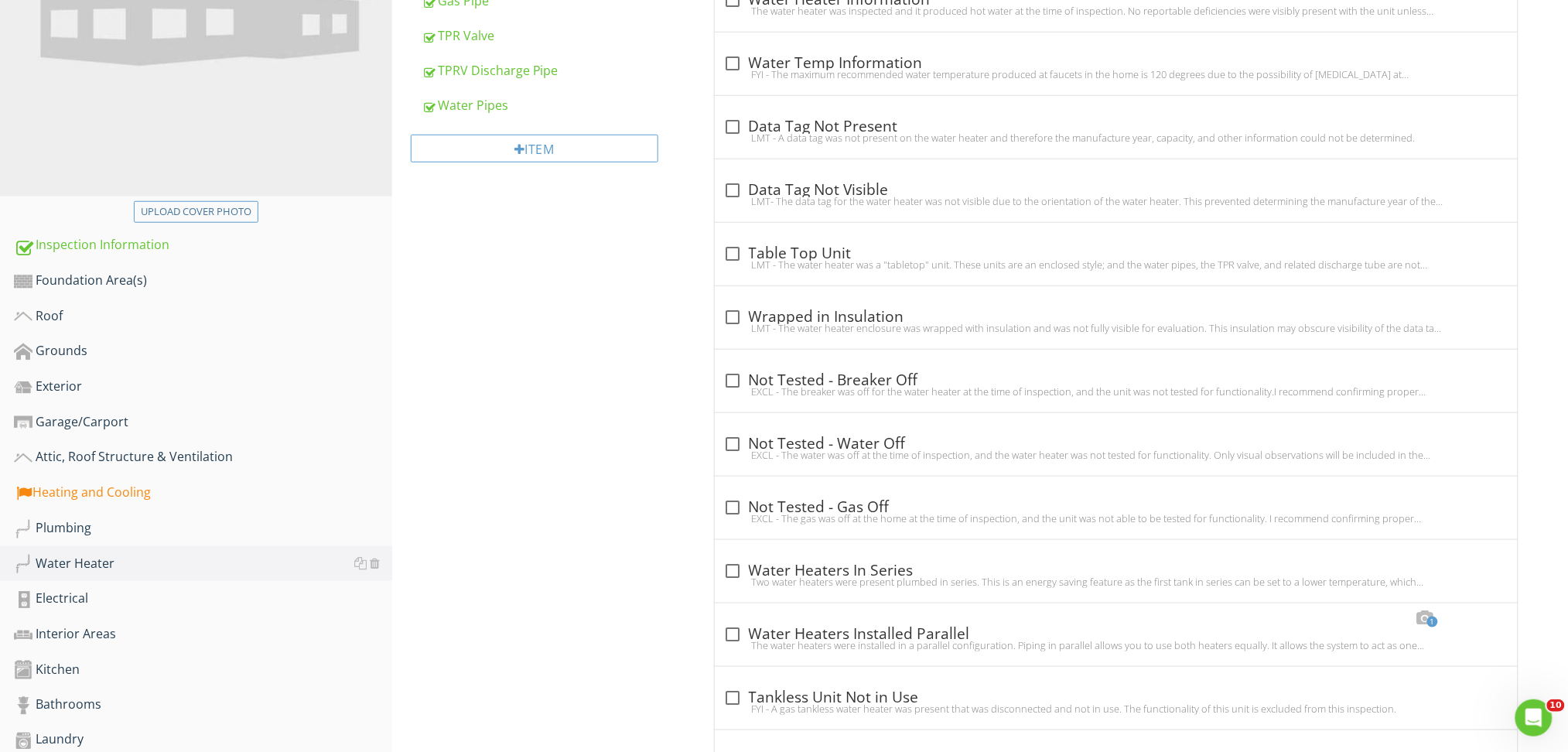
scroll to position [350, 0]
click at [112, 489] on div "Heating and Cooling" at bounding box center [202, 493] width 378 height 20
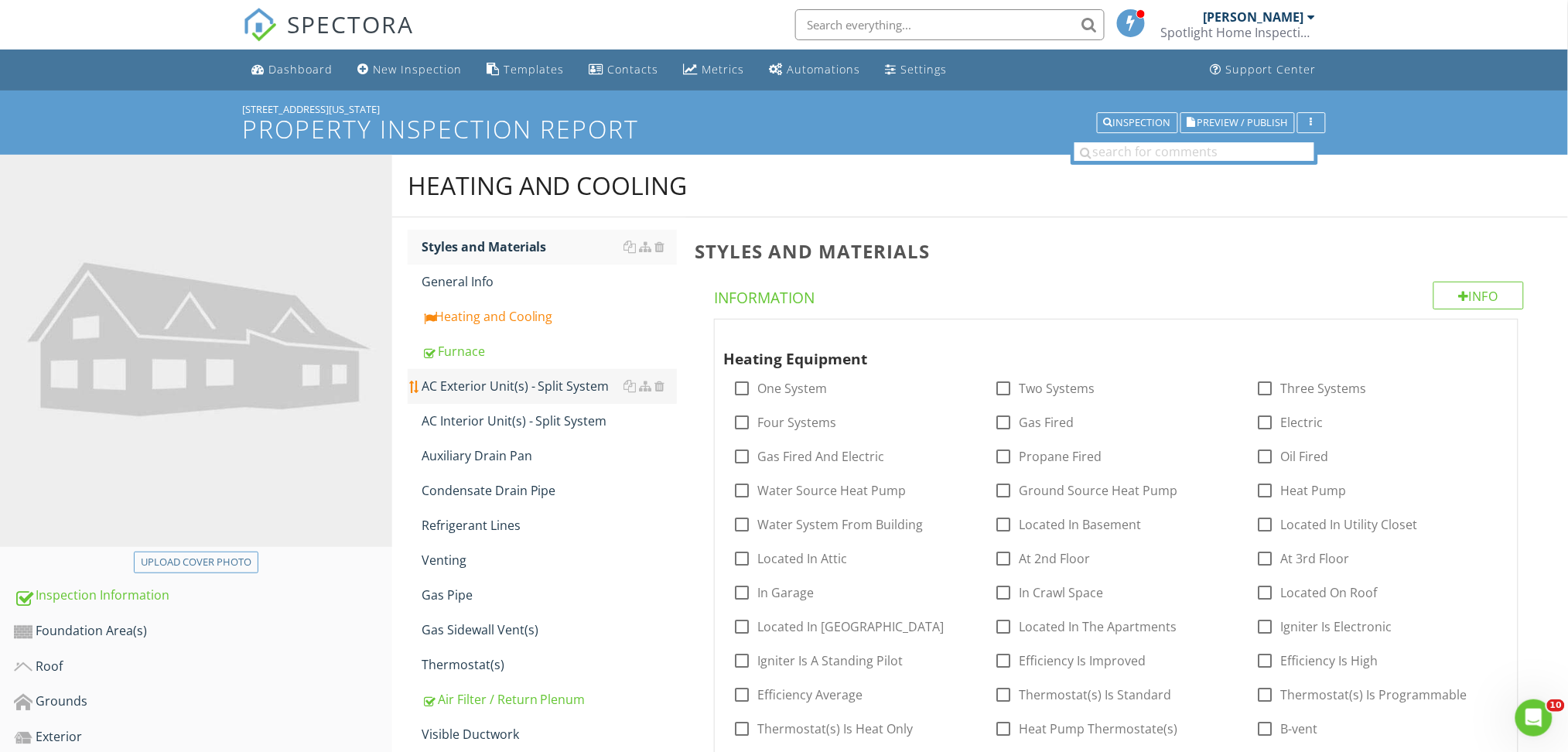
click at [446, 384] on div "AC Exterior Unit(s) - Split System" at bounding box center [549, 385] width 255 height 18
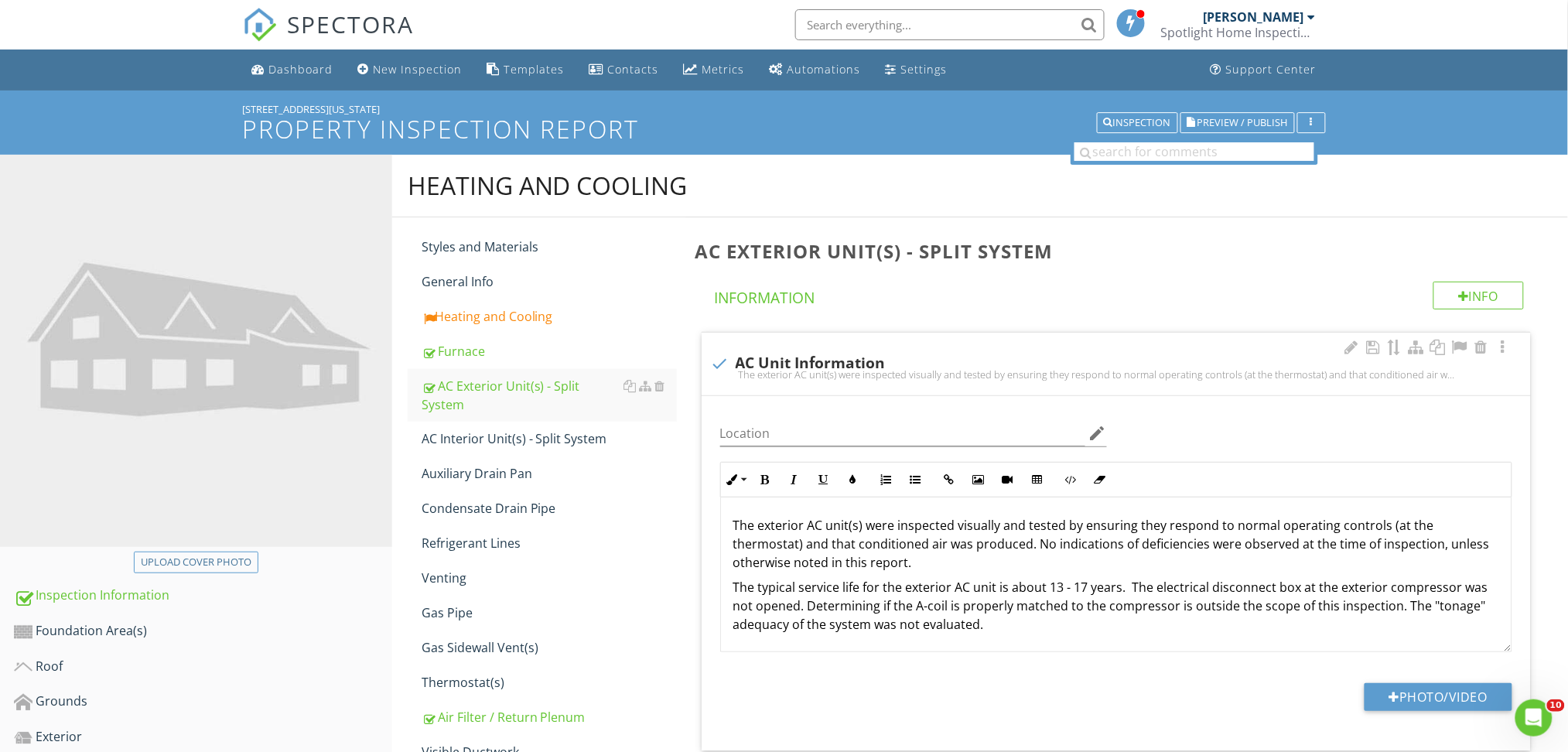
click at [968, 348] on div "check AC Unit Information The exterior AC unit(s) were inspected visually and t…" at bounding box center [1116, 364] width 829 height 63
checkbox input "true"
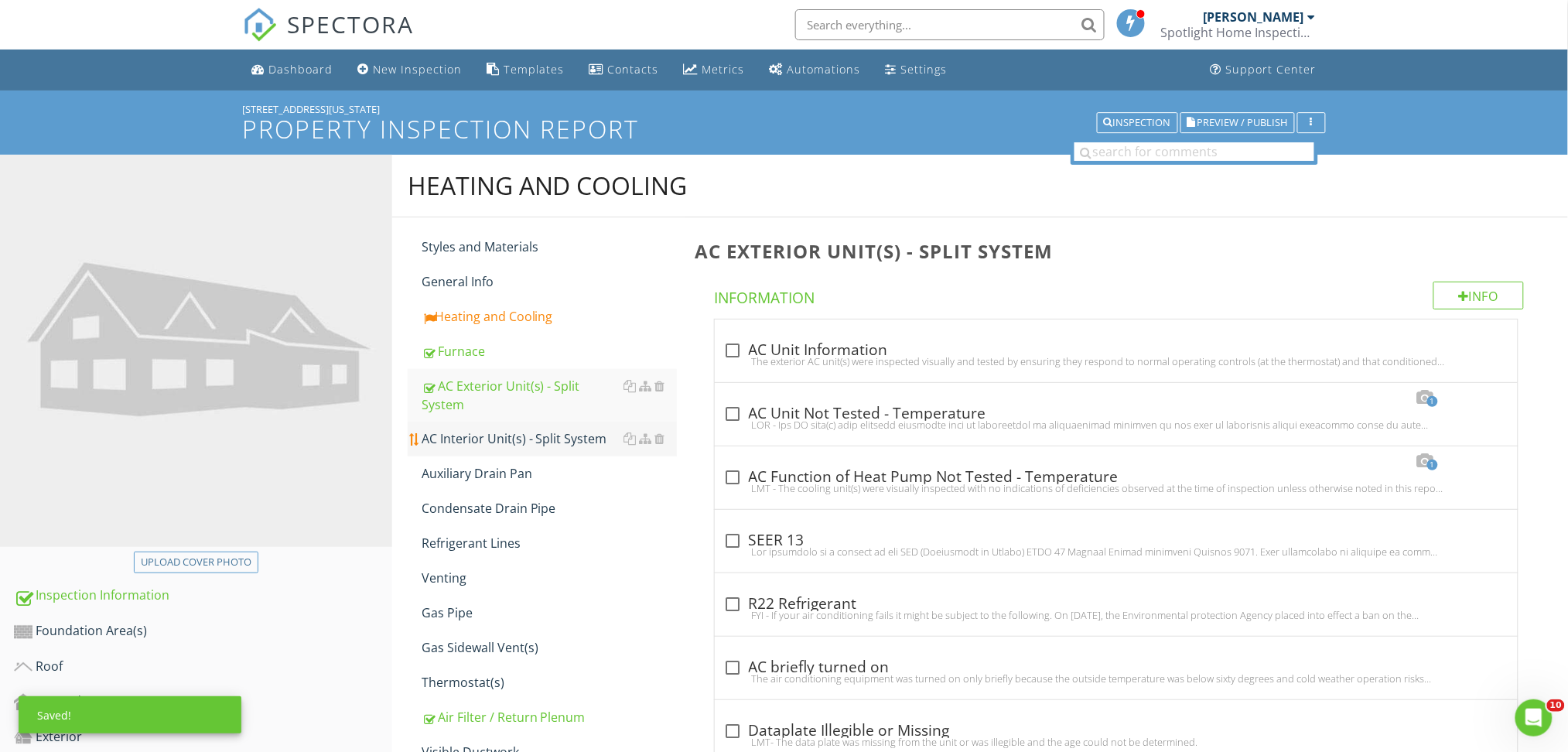
click at [565, 429] on div "AC Interior Unit(s) - Split System" at bounding box center [549, 438] width 255 height 18
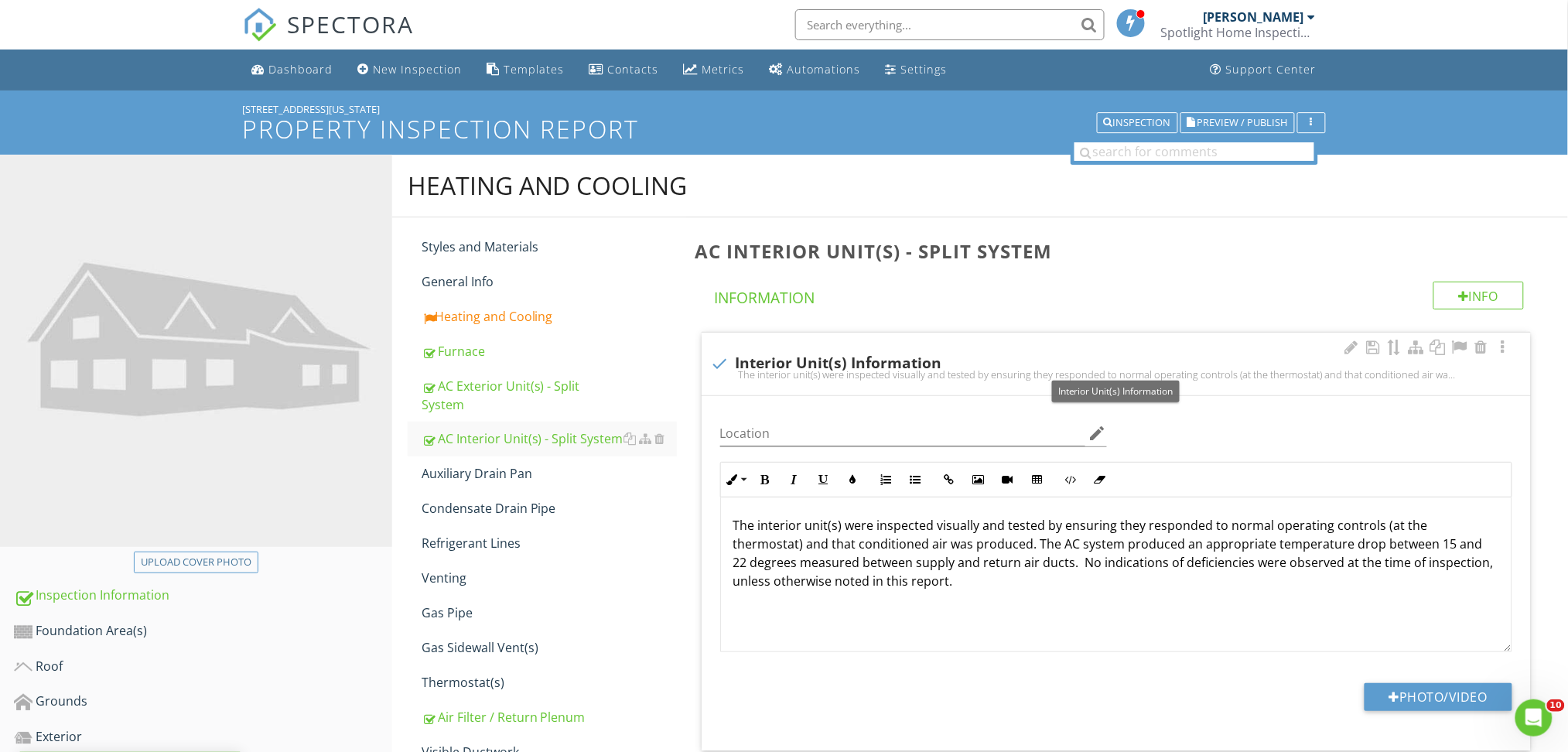
click at [1023, 352] on div "check Interior Unit(s) Information" at bounding box center [1116, 361] width 811 height 22
checkbox input "true"
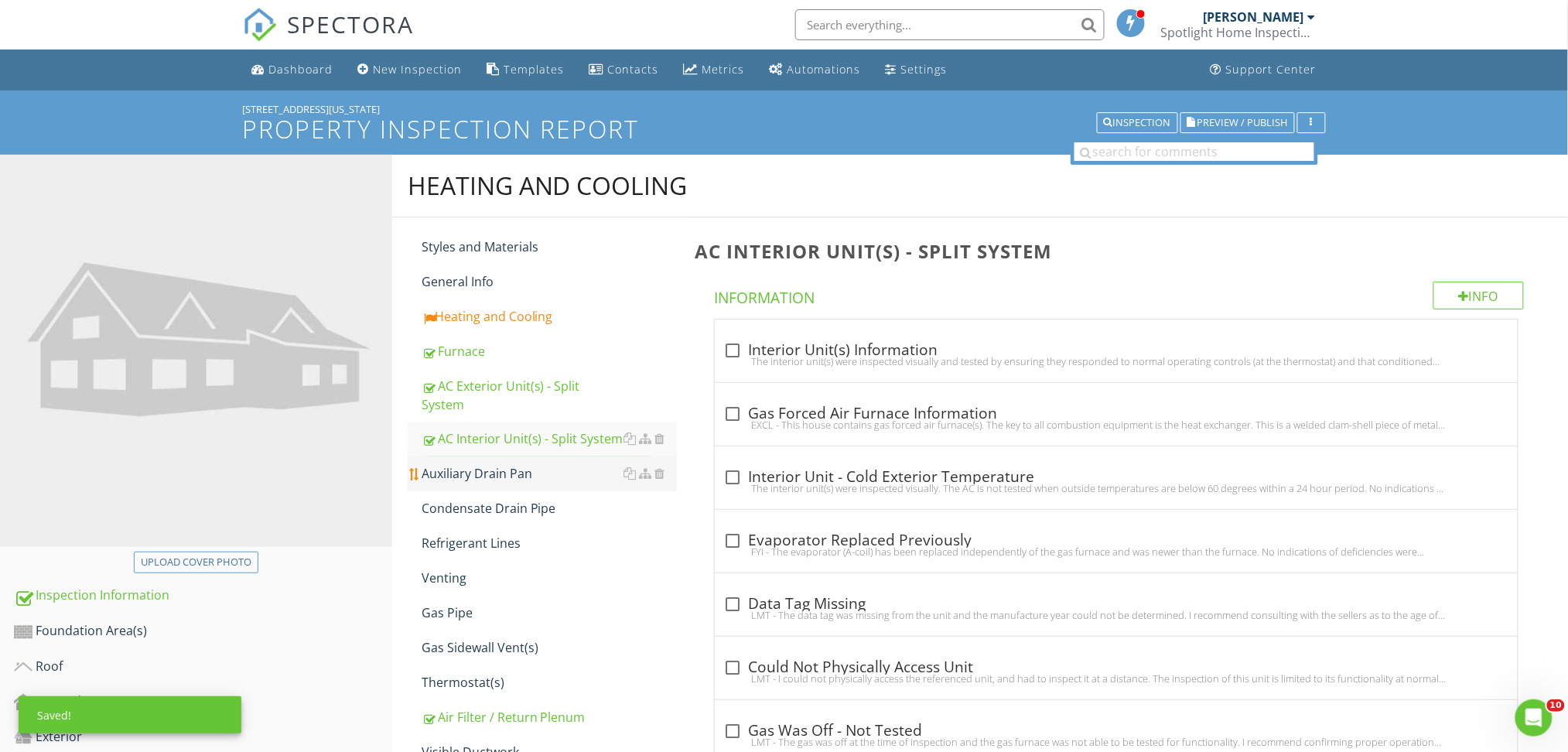
click at [484, 464] on div "Auxiliary Drain Pan" at bounding box center [549, 473] width 255 height 18
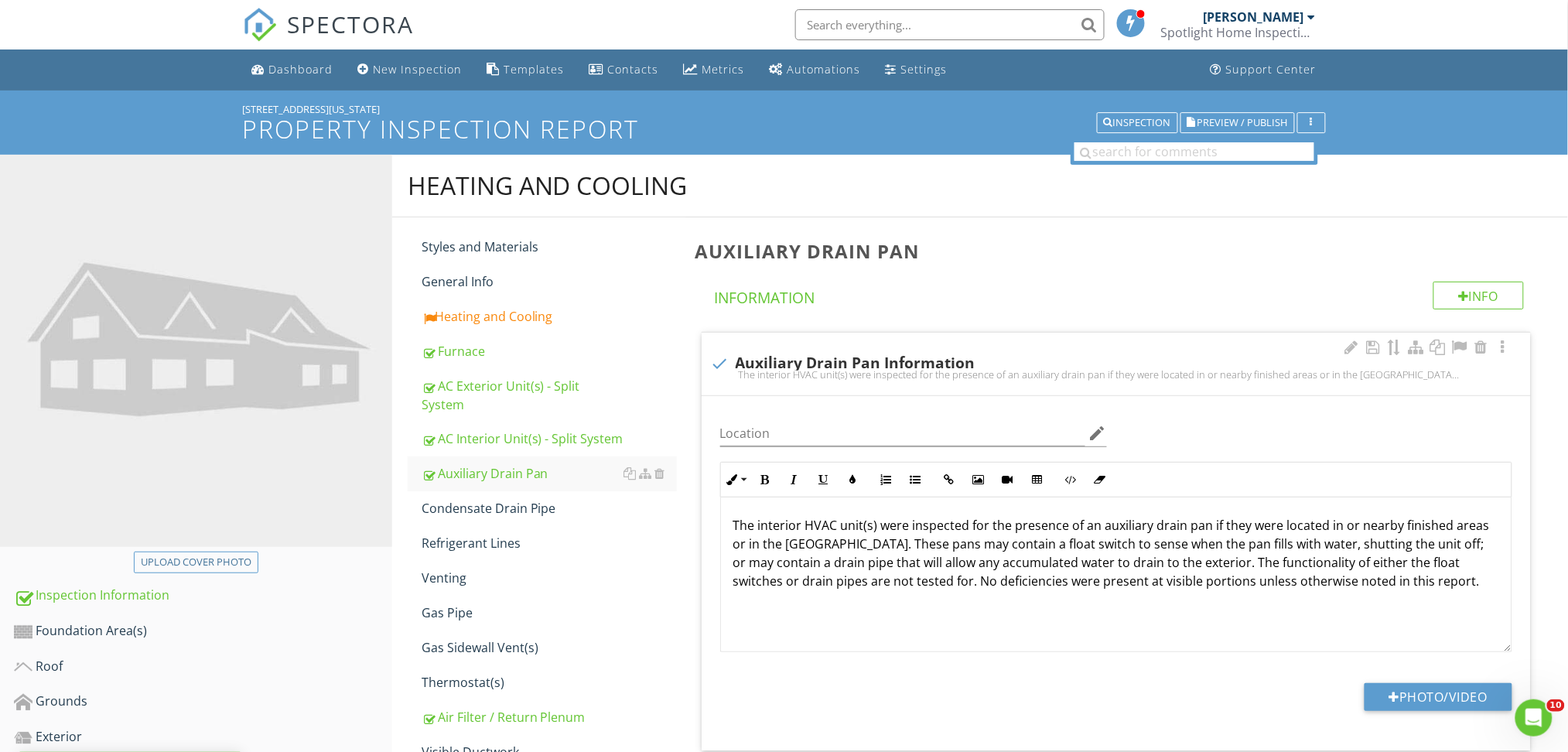
click at [1024, 356] on div "check Auxiliary Drain Pan Information" at bounding box center [1116, 363] width 811 height 18
checkbox input "true"
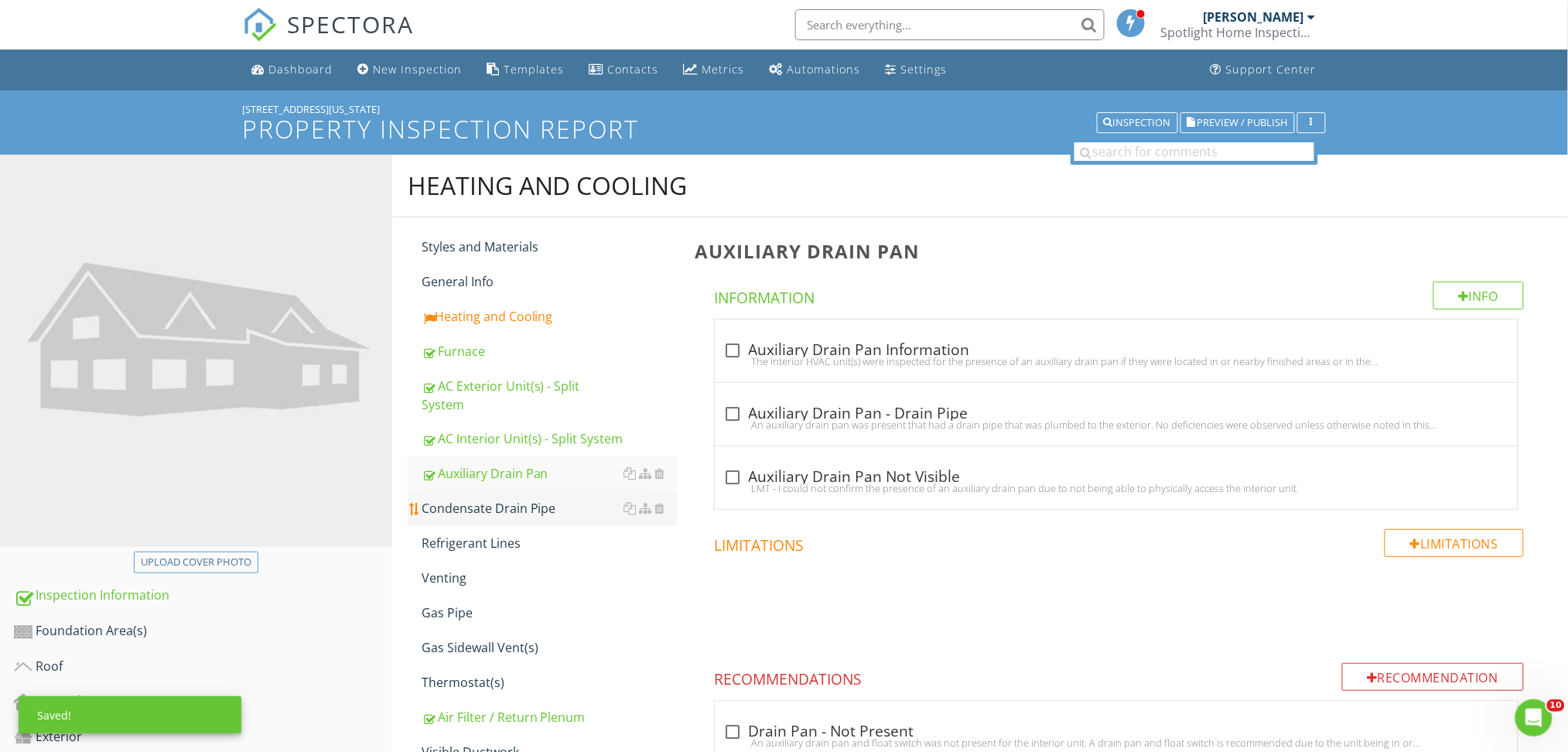
click at [506, 498] on div "Condensate Drain Pipe" at bounding box center [549, 507] width 255 height 18
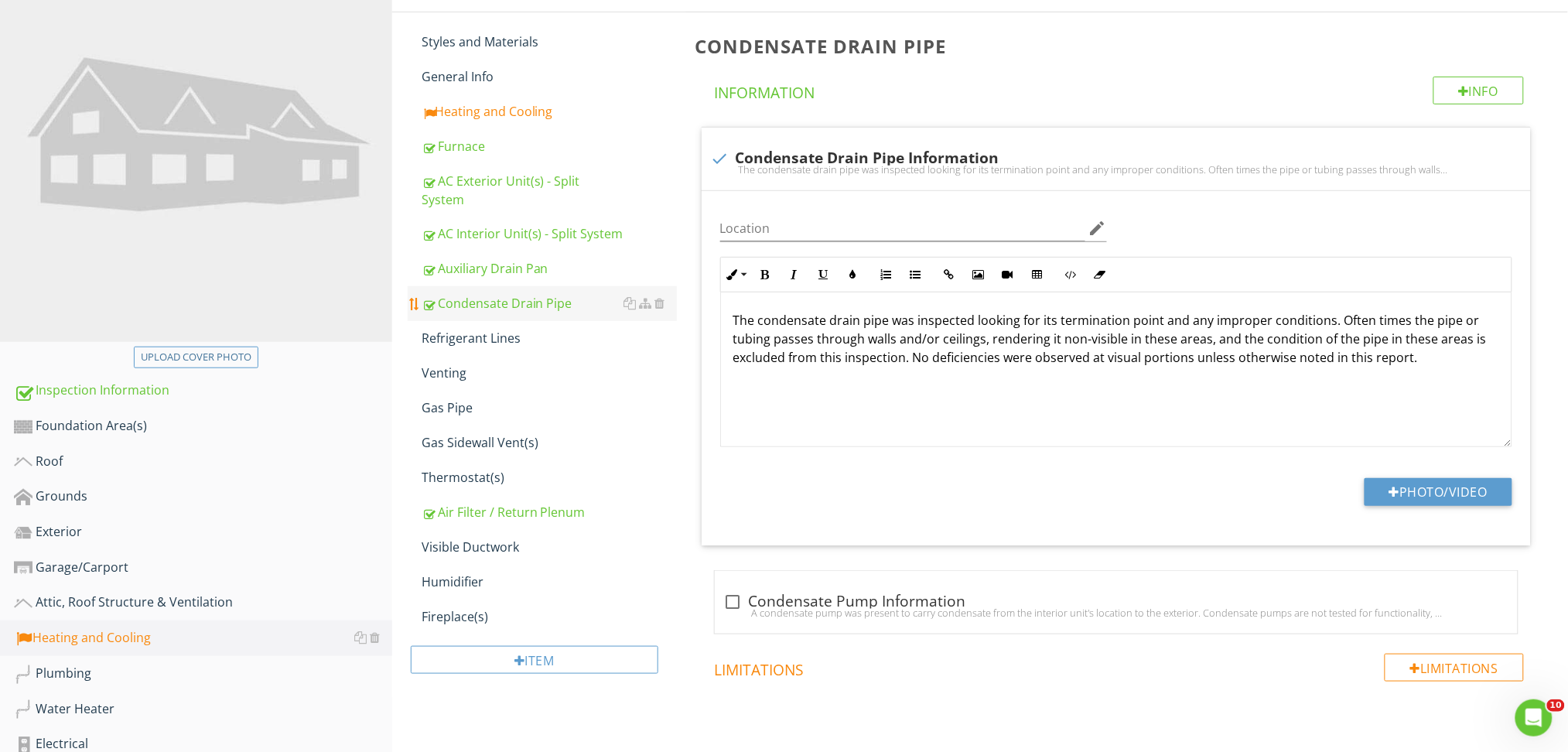
scroll to position [210, 0]
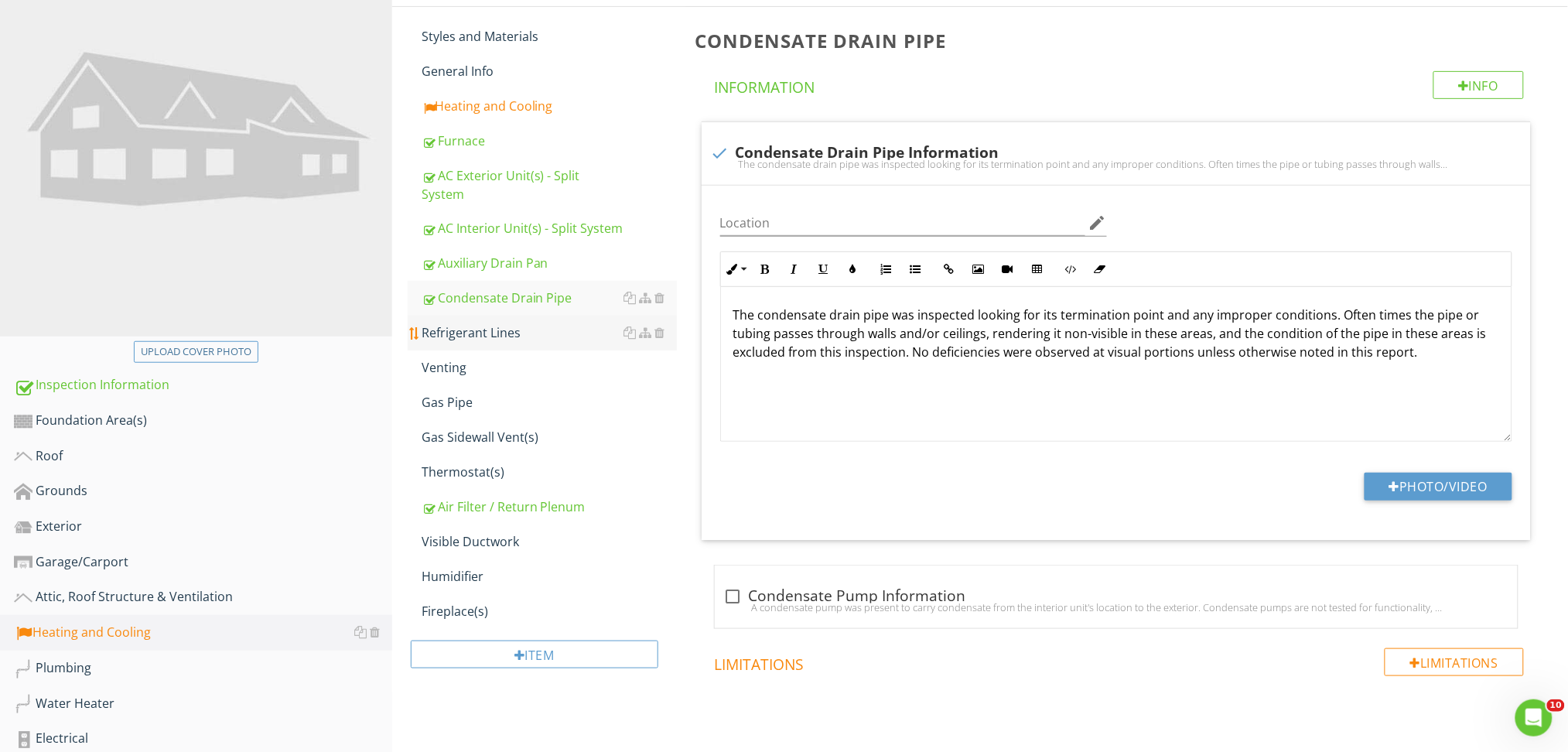
click at [483, 325] on link "Refrigerant Lines" at bounding box center [549, 332] width 255 height 34
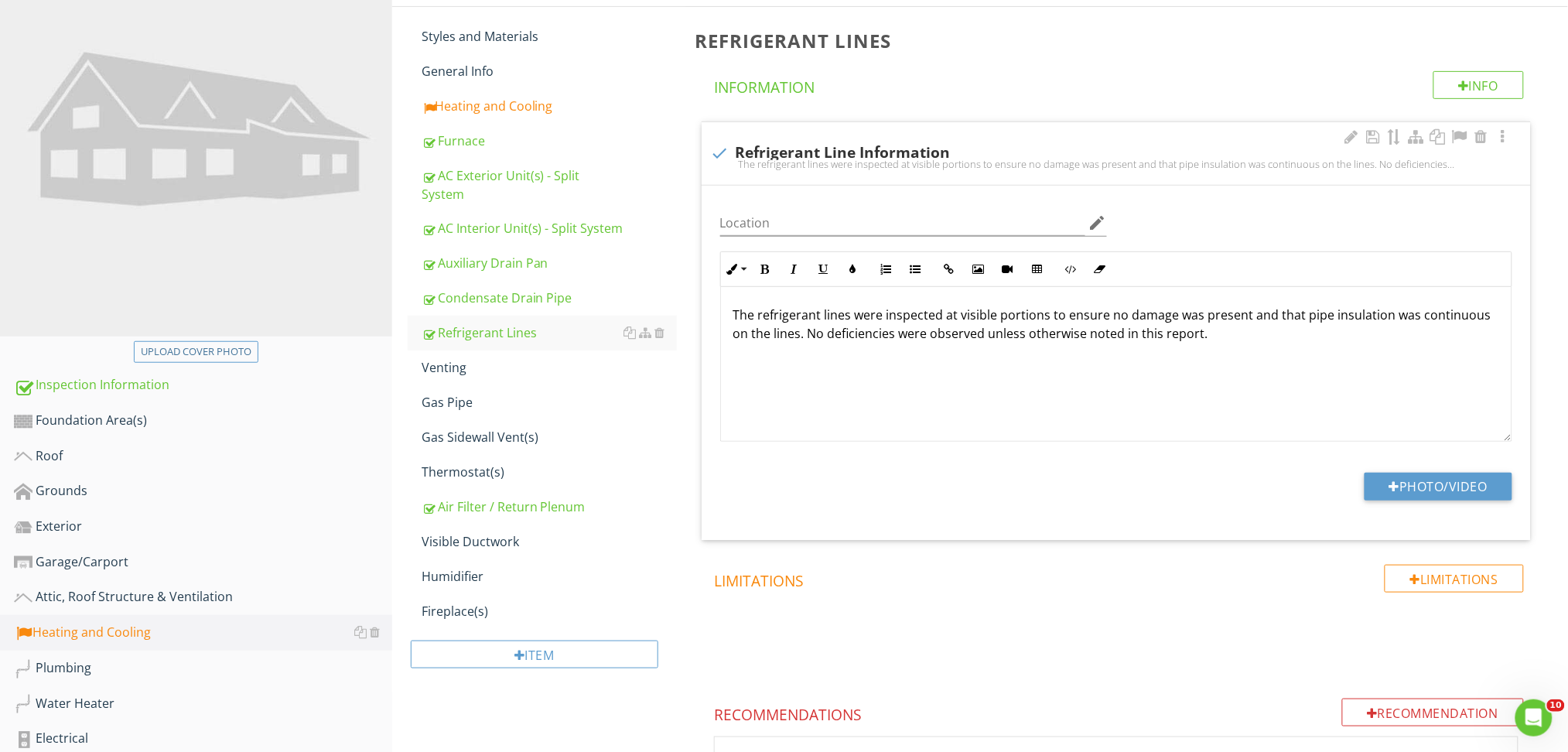
click at [1110, 138] on div "check Refrigerant Line Information The refrigerant lines were inspected at visi…" at bounding box center [1116, 153] width 829 height 63
checkbox input "true"
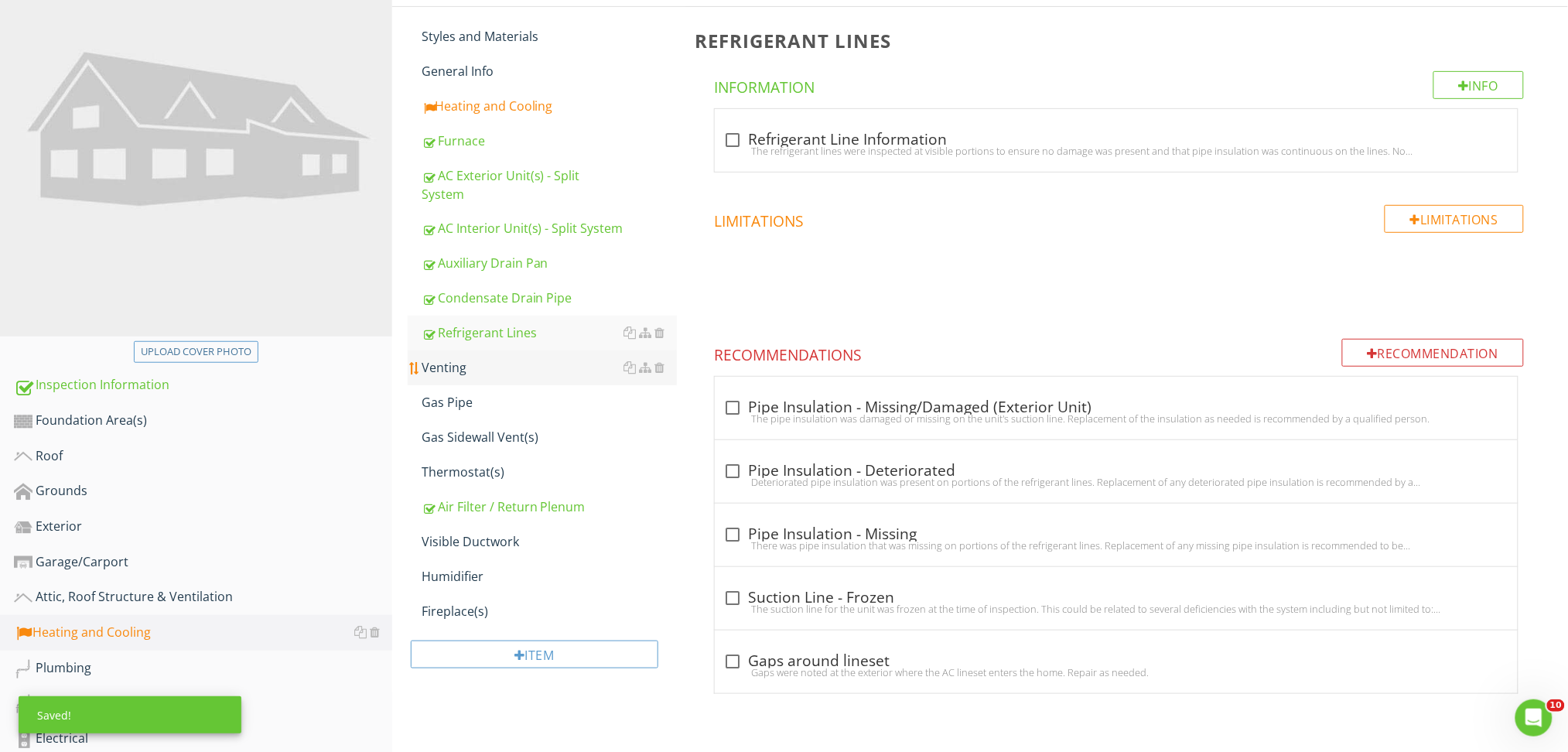
click at [549, 358] on div "Venting" at bounding box center [549, 367] width 255 height 18
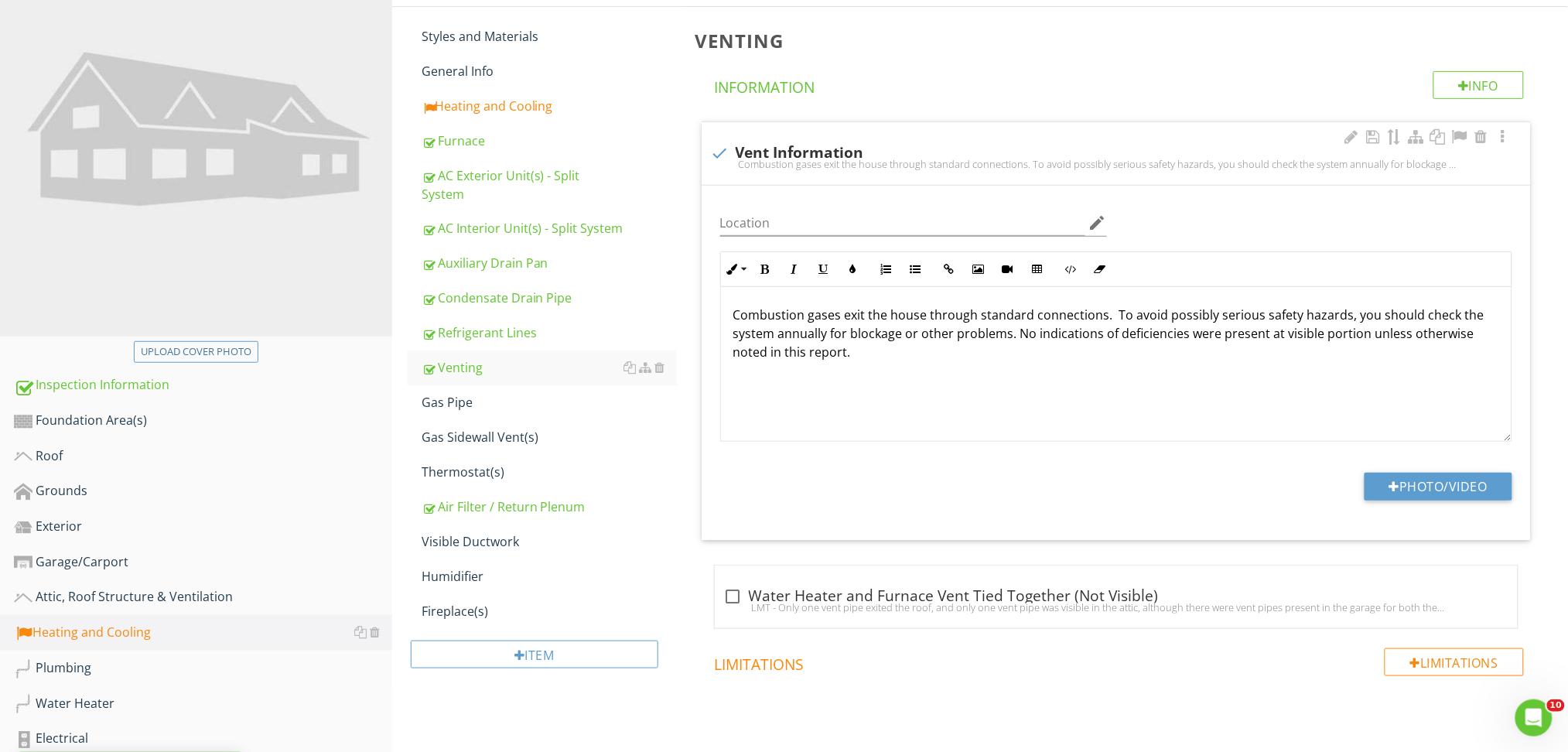
click at [999, 142] on div "check Vent Information" at bounding box center [1116, 151] width 811 height 22
checkbox input "true"
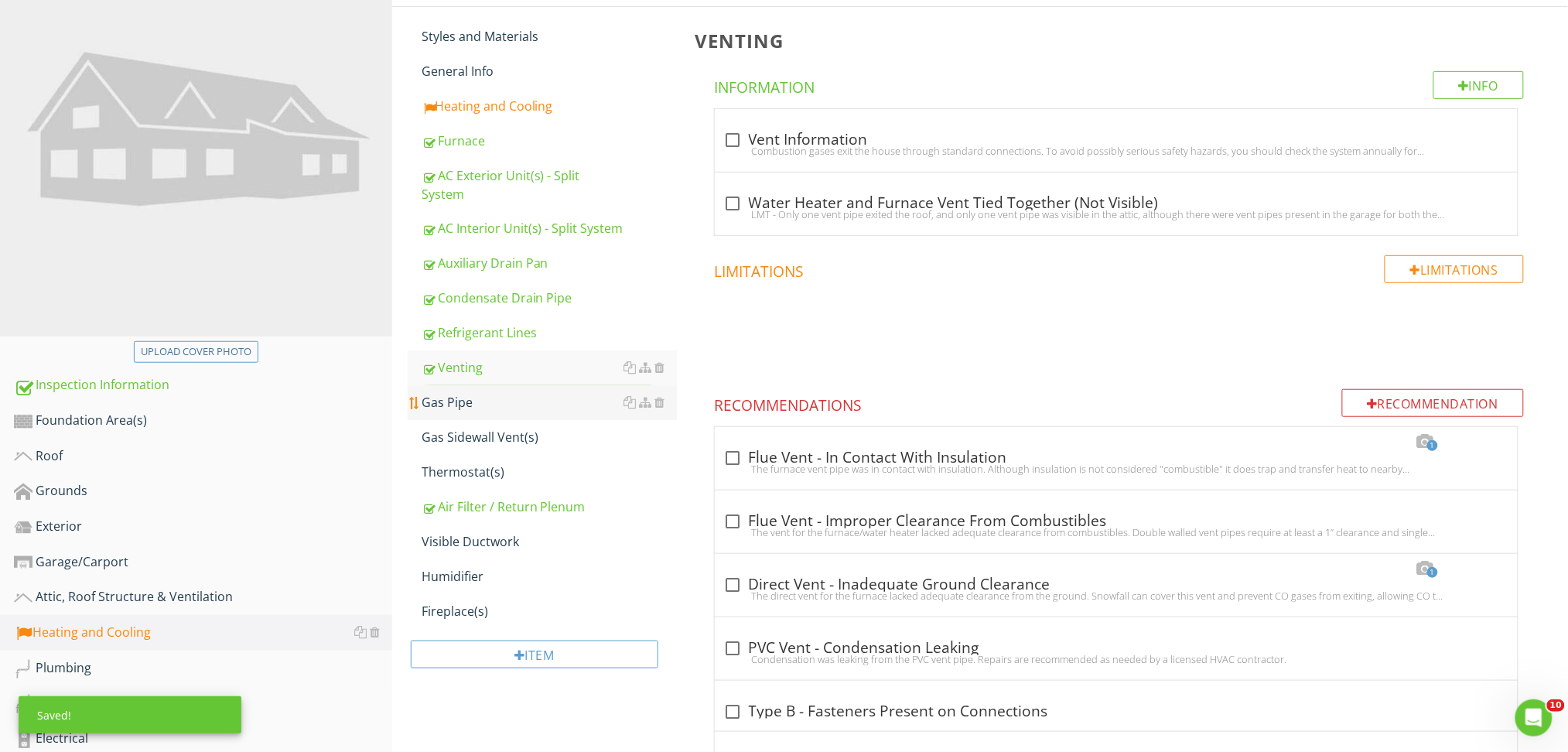
click at [487, 385] on link "Gas Pipe" at bounding box center [549, 402] width 255 height 34
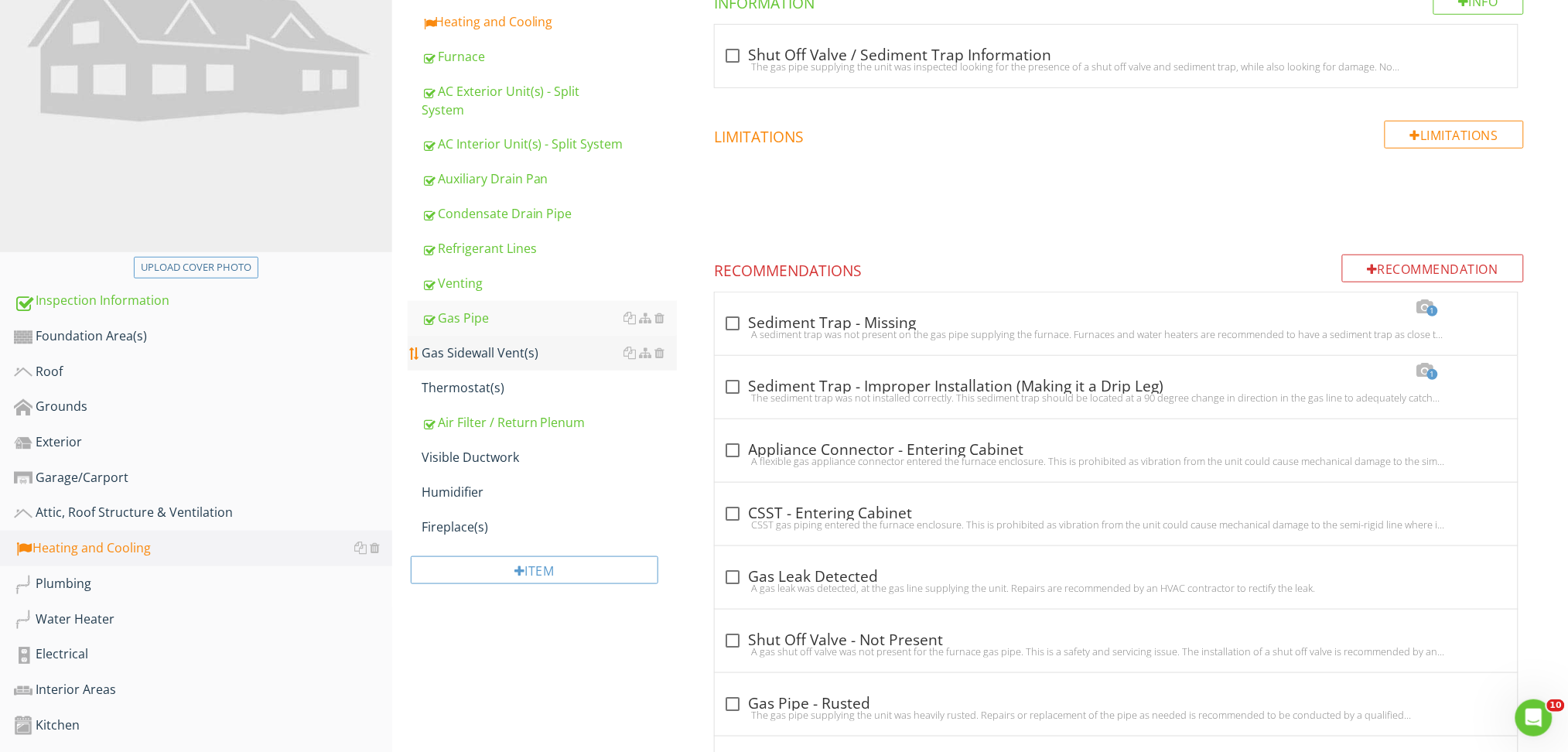
scroll to position [295, 0]
click at [513, 343] on div "Gas Sidewall Vent(s)" at bounding box center [549, 352] width 255 height 18
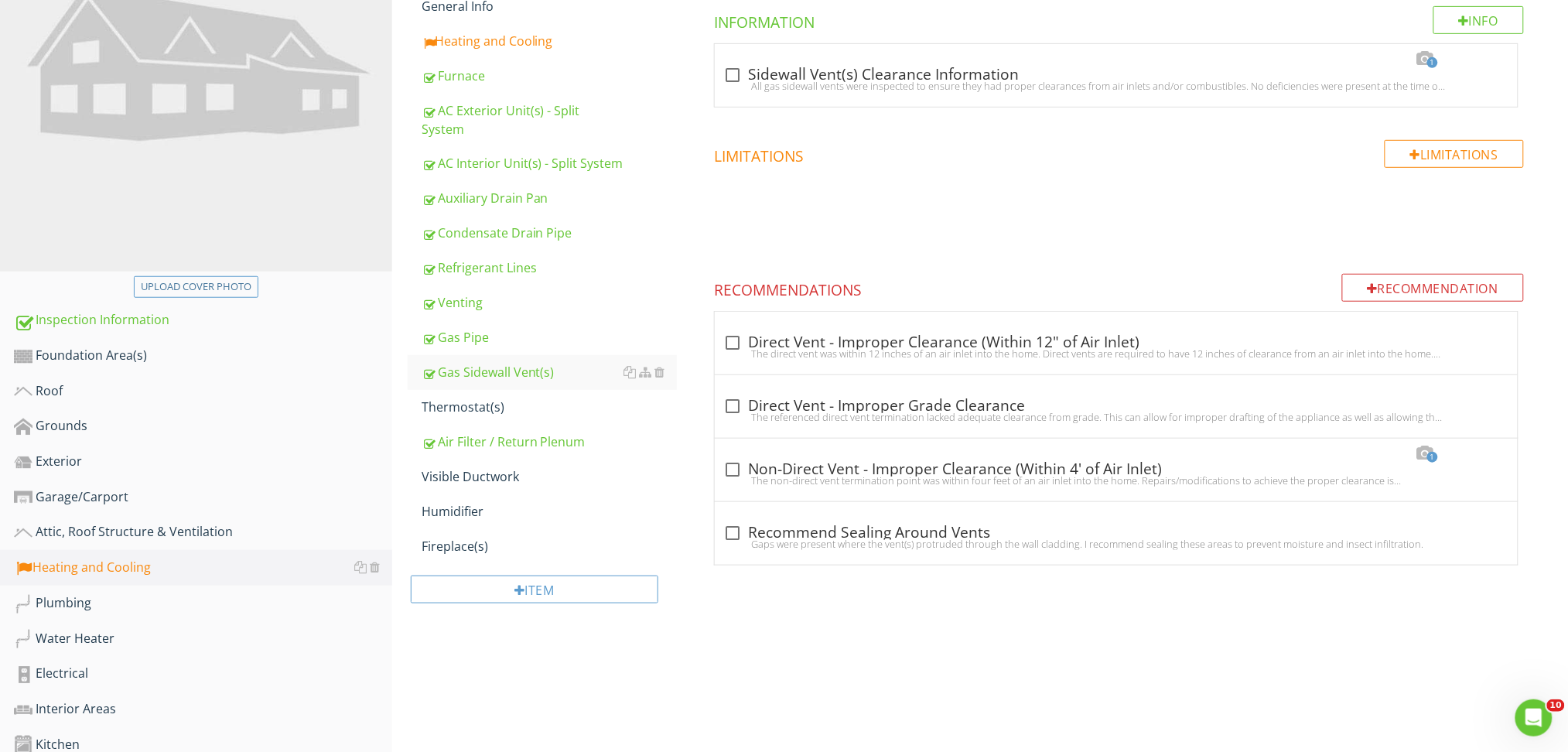
scroll to position [267, 0]
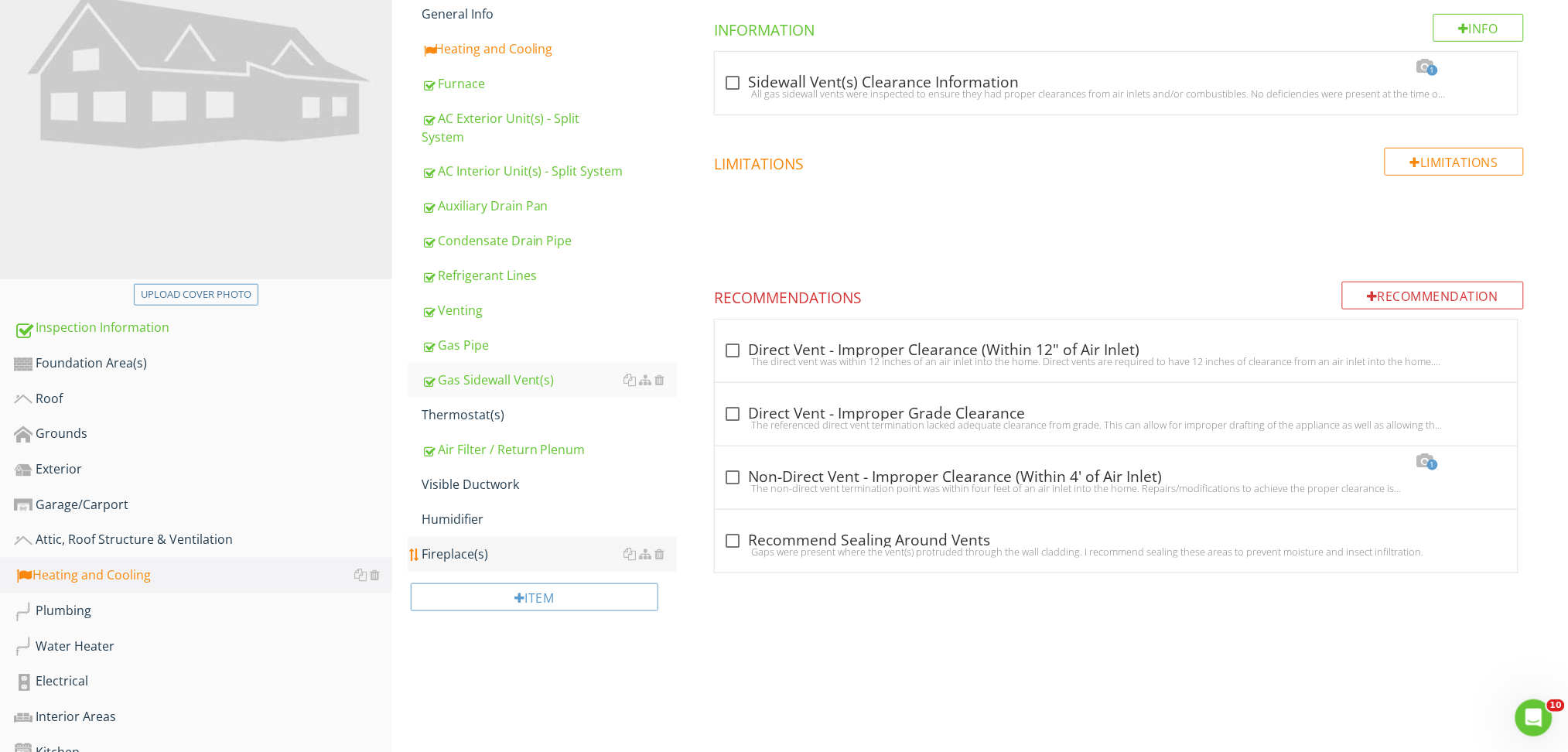
click at [527, 544] on div "Fireplace(s)" at bounding box center [549, 553] width 255 height 18
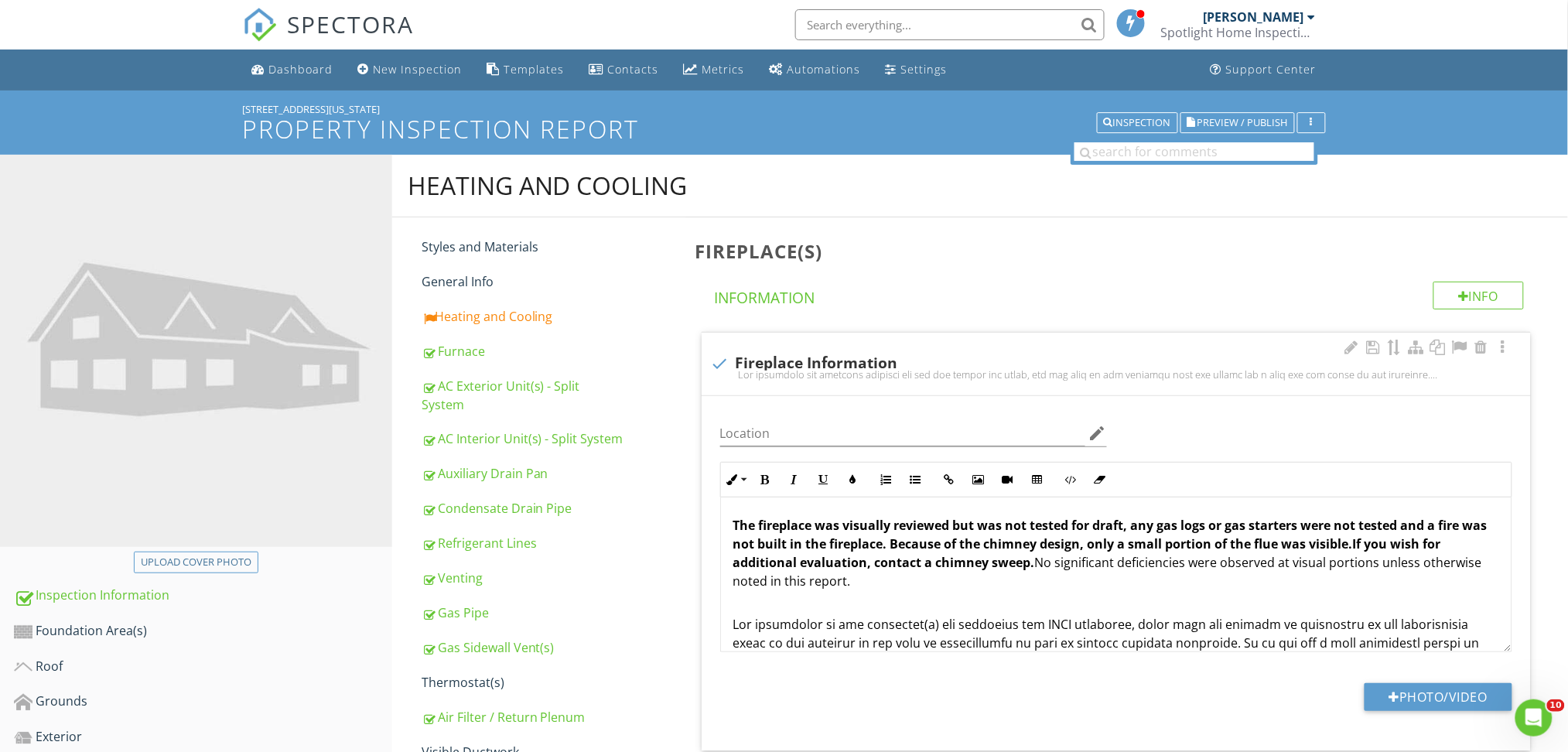
click at [955, 350] on div "check Fireplace Information" at bounding box center [1116, 364] width 829 height 63
checkbox input "true"
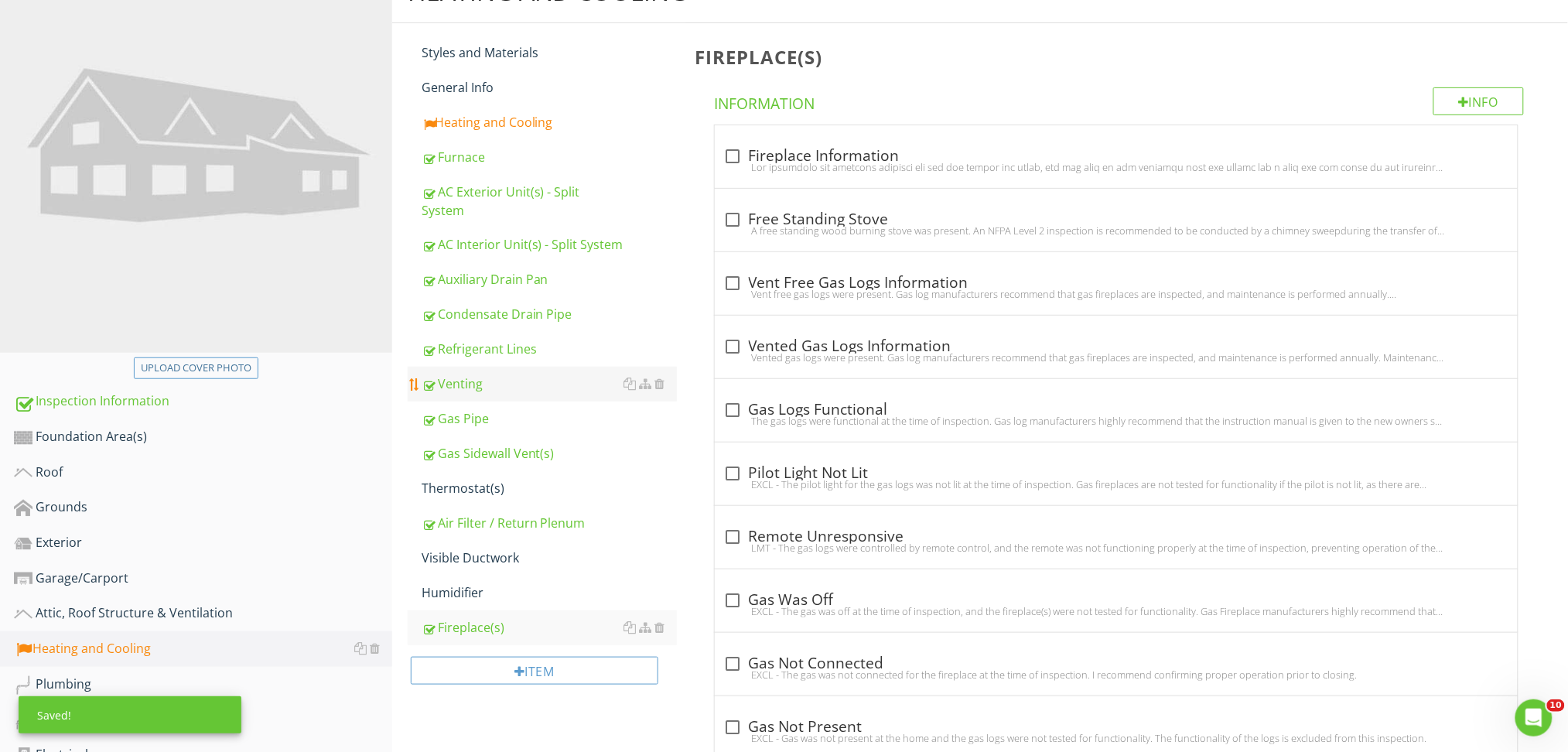
scroll to position [250, 0]
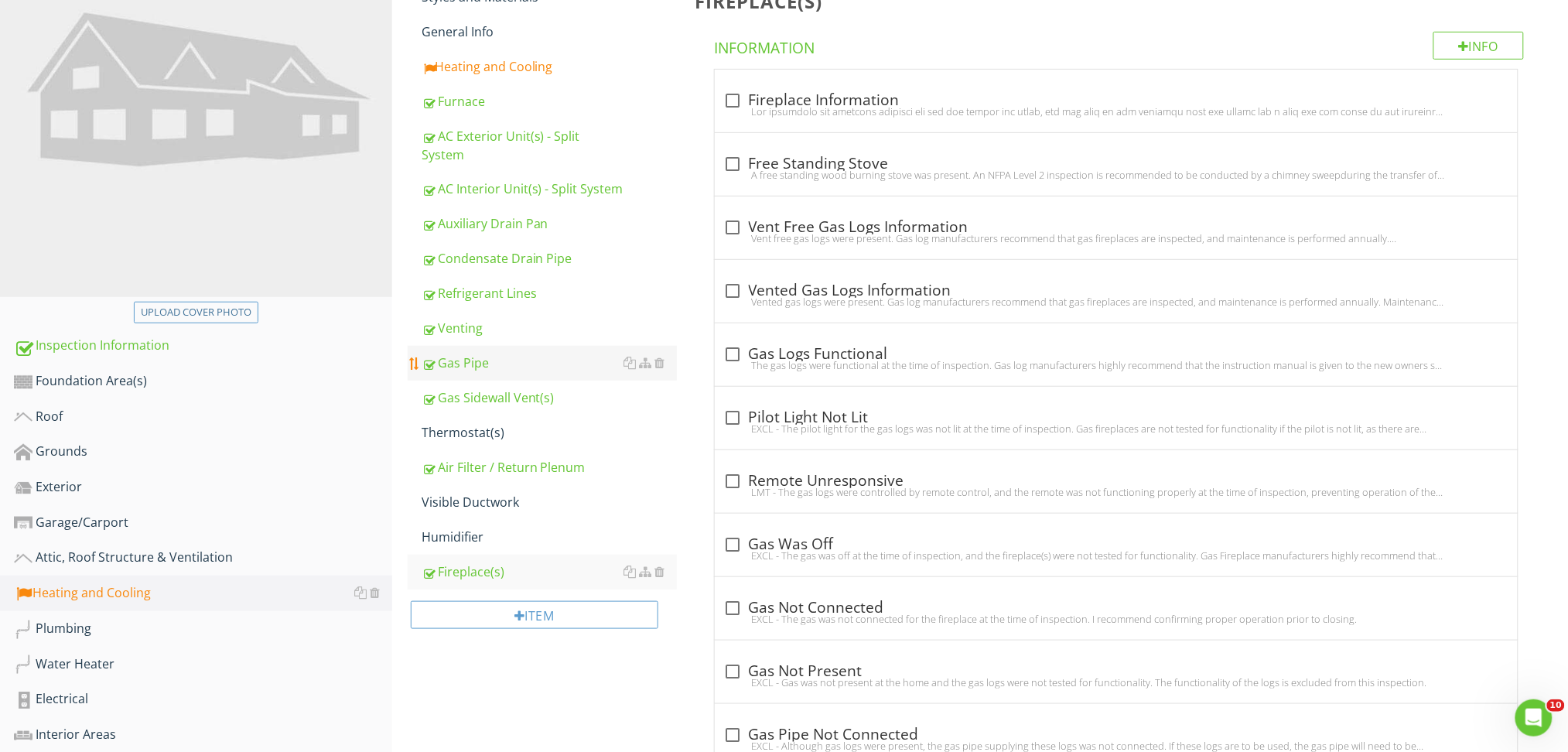
click at [471, 353] on div "Gas Pipe" at bounding box center [549, 362] width 255 height 18
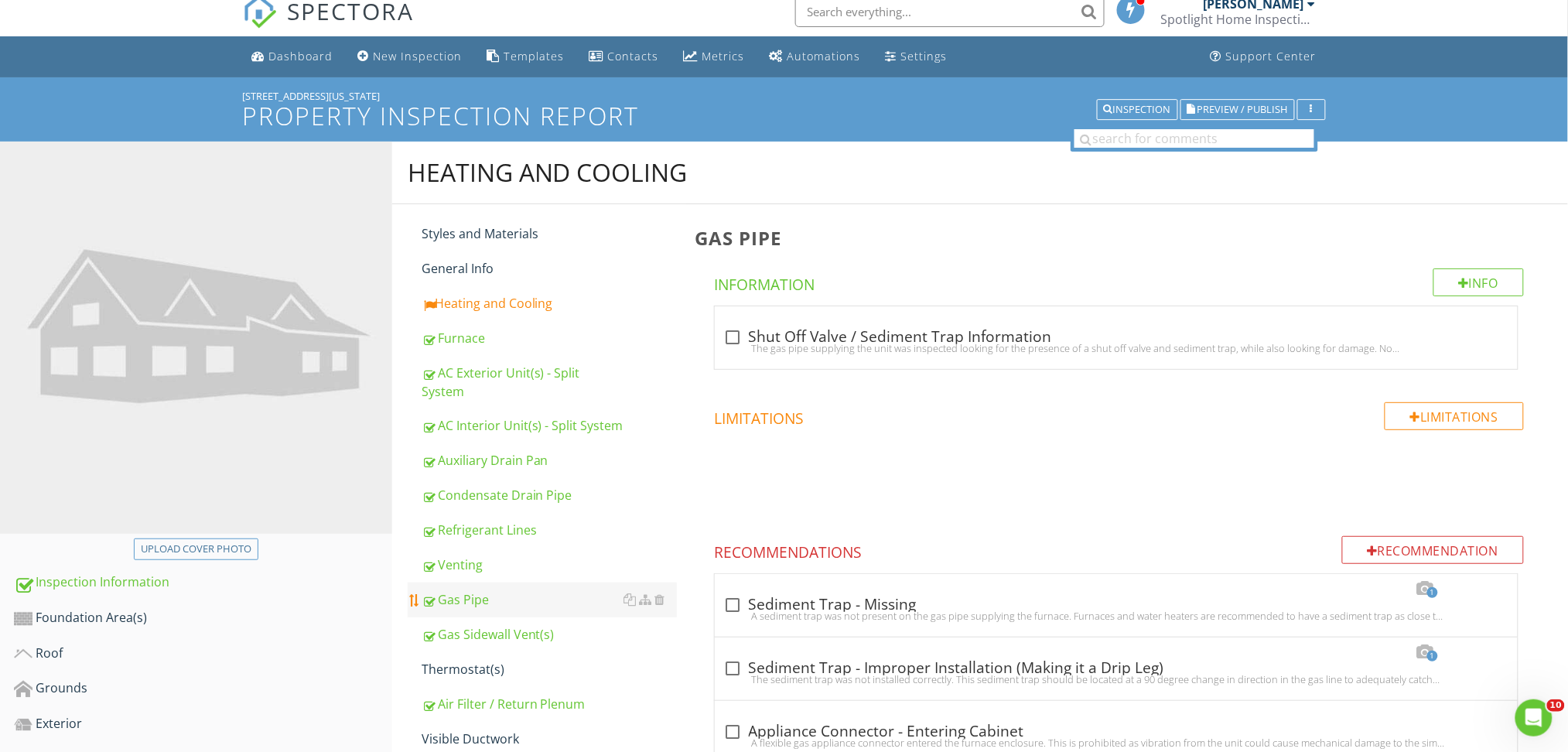
scroll to position [12, 0]
click at [478, 307] on div "Heating and Cooling" at bounding box center [549, 303] width 255 height 18
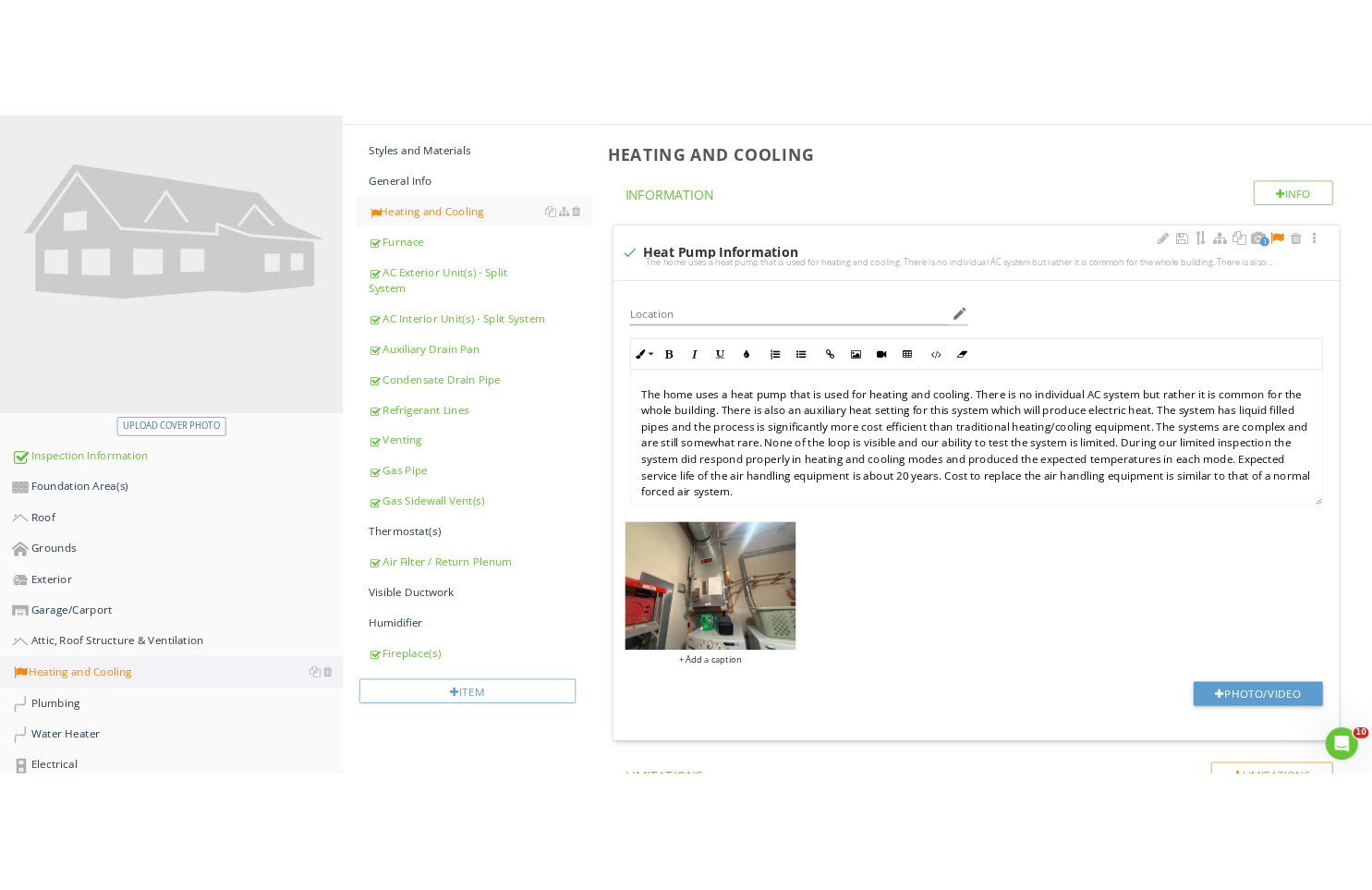
scroll to position [205, 0]
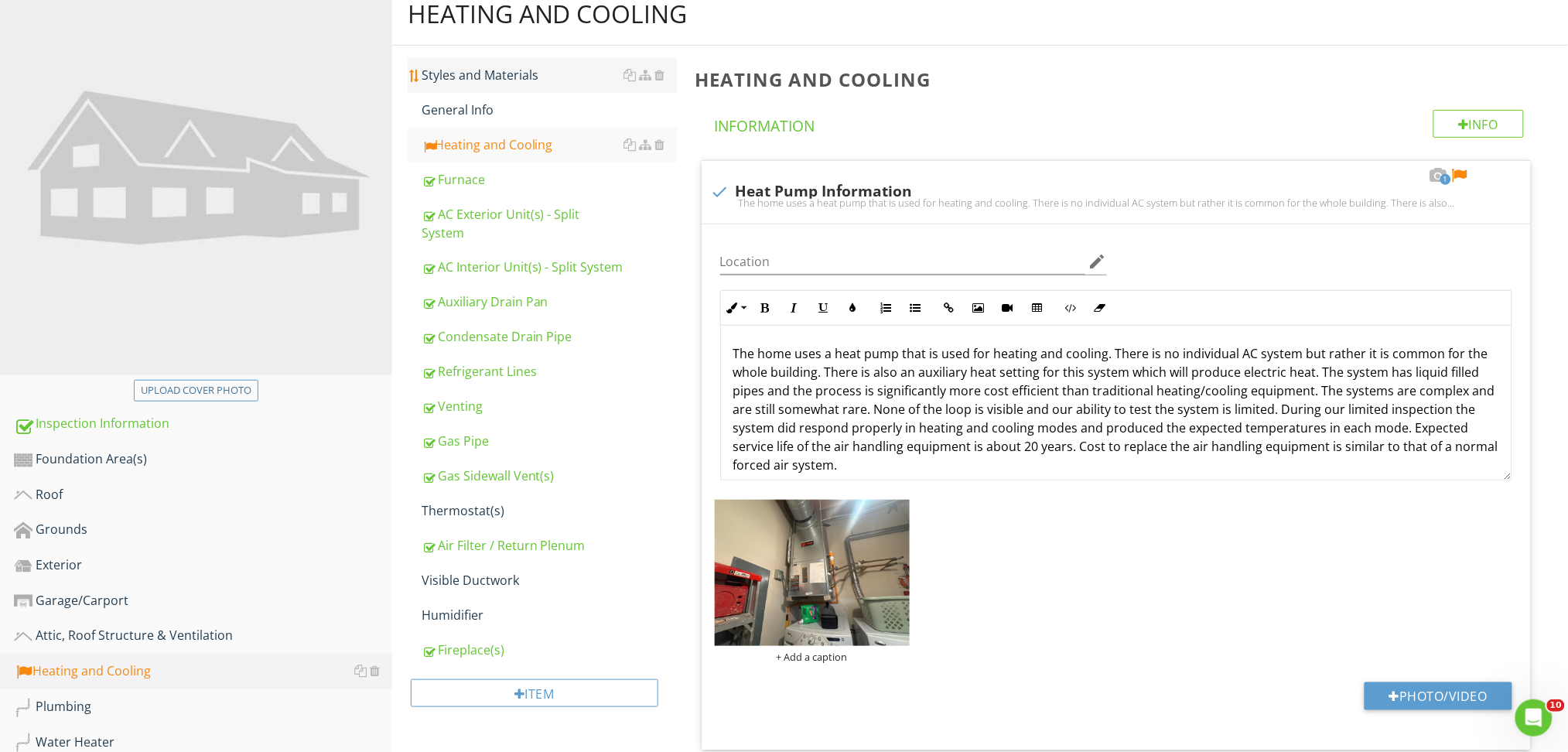
click at [487, 70] on div "Styles and Materials" at bounding box center [549, 75] width 255 height 18
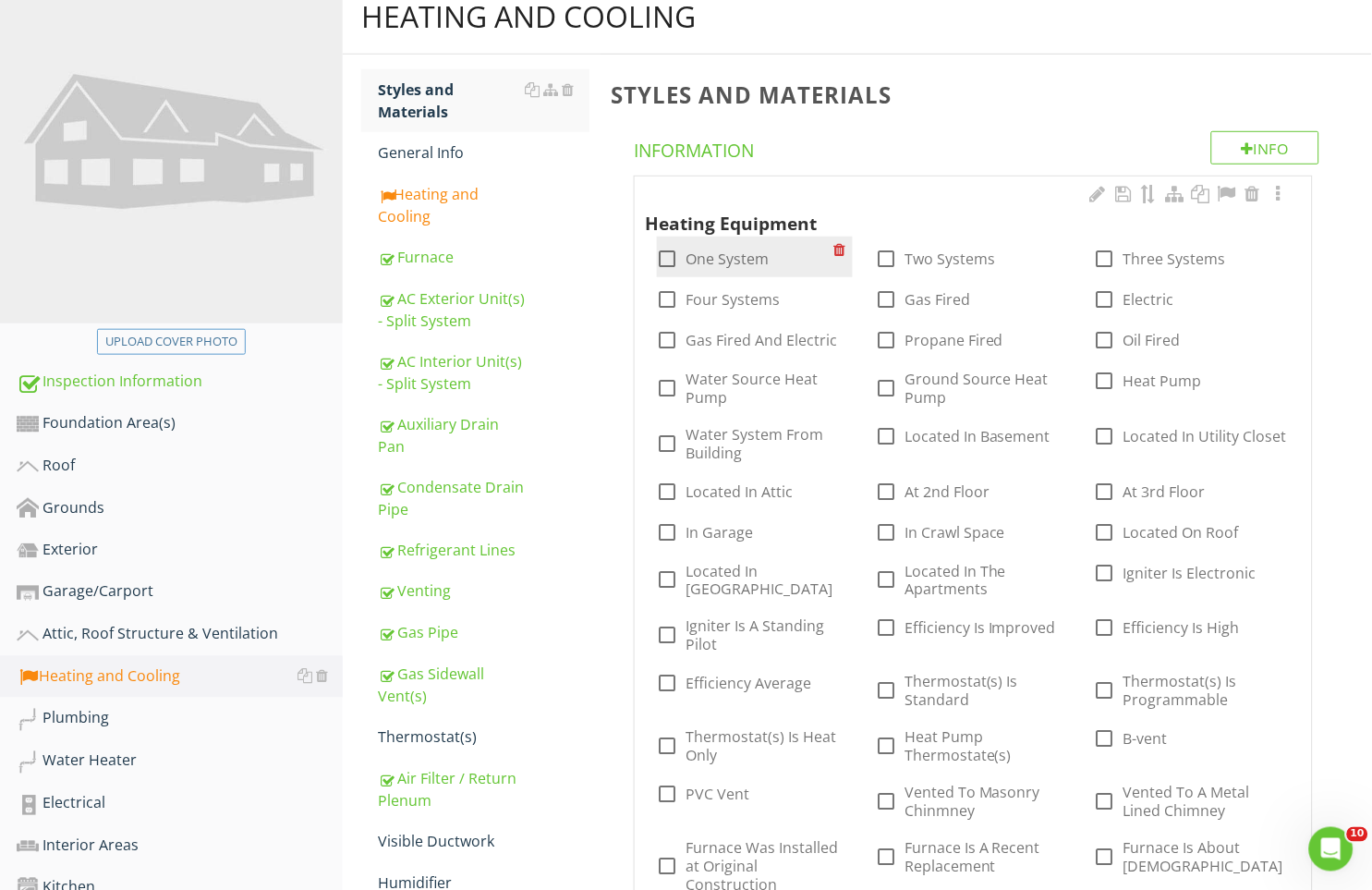
click at [708, 257] on label "One System" at bounding box center [728, 258] width 83 height 18
checkbox input "true"
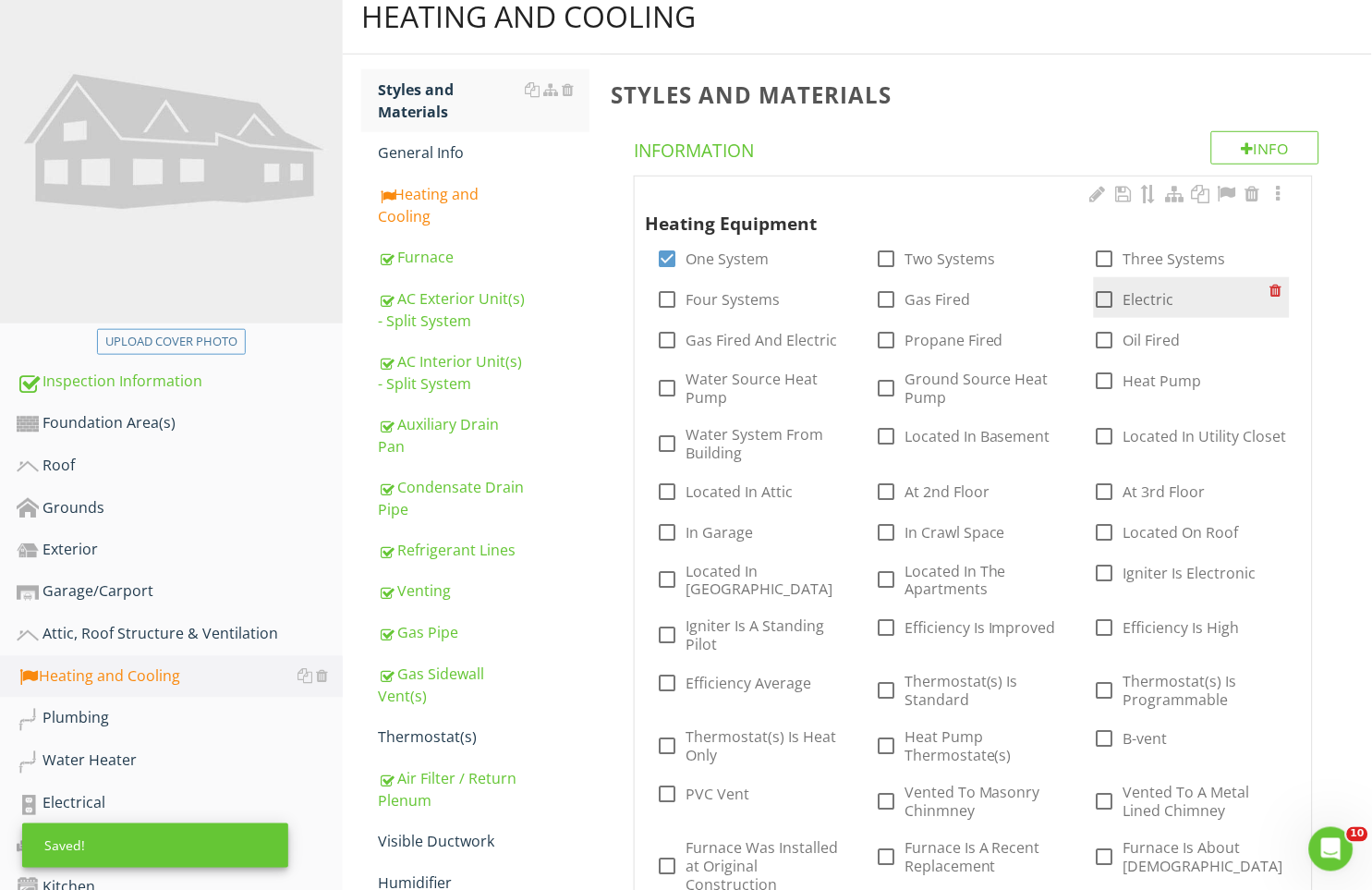
click at [1128, 295] on label "Electric" at bounding box center [1149, 299] width 51 height 18
checkbox input "true"
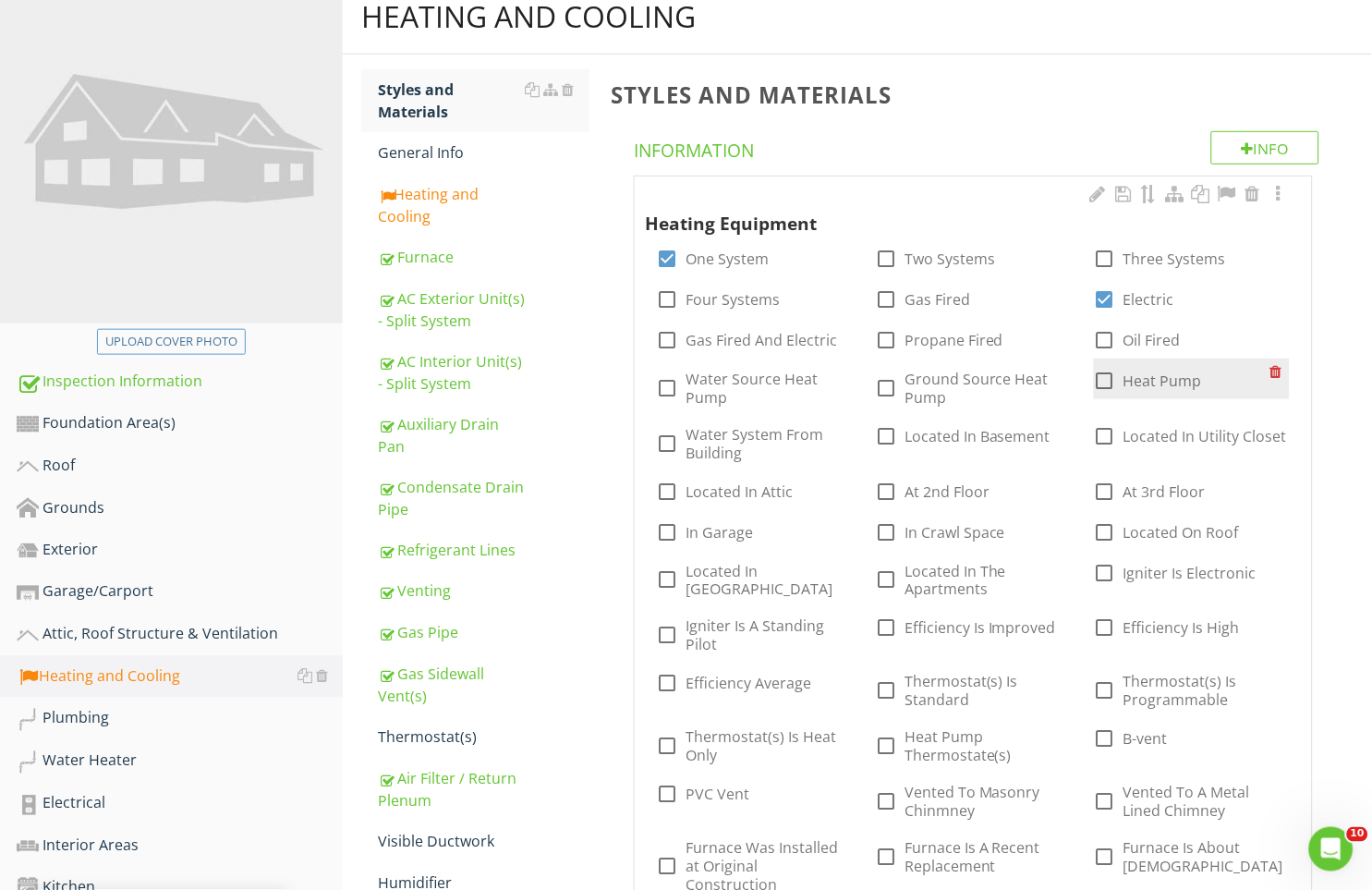
click at [1131, 379] on label "Heat Pump" at bounding box center [1163, 380] width 79 height 18
checkbox input "true"
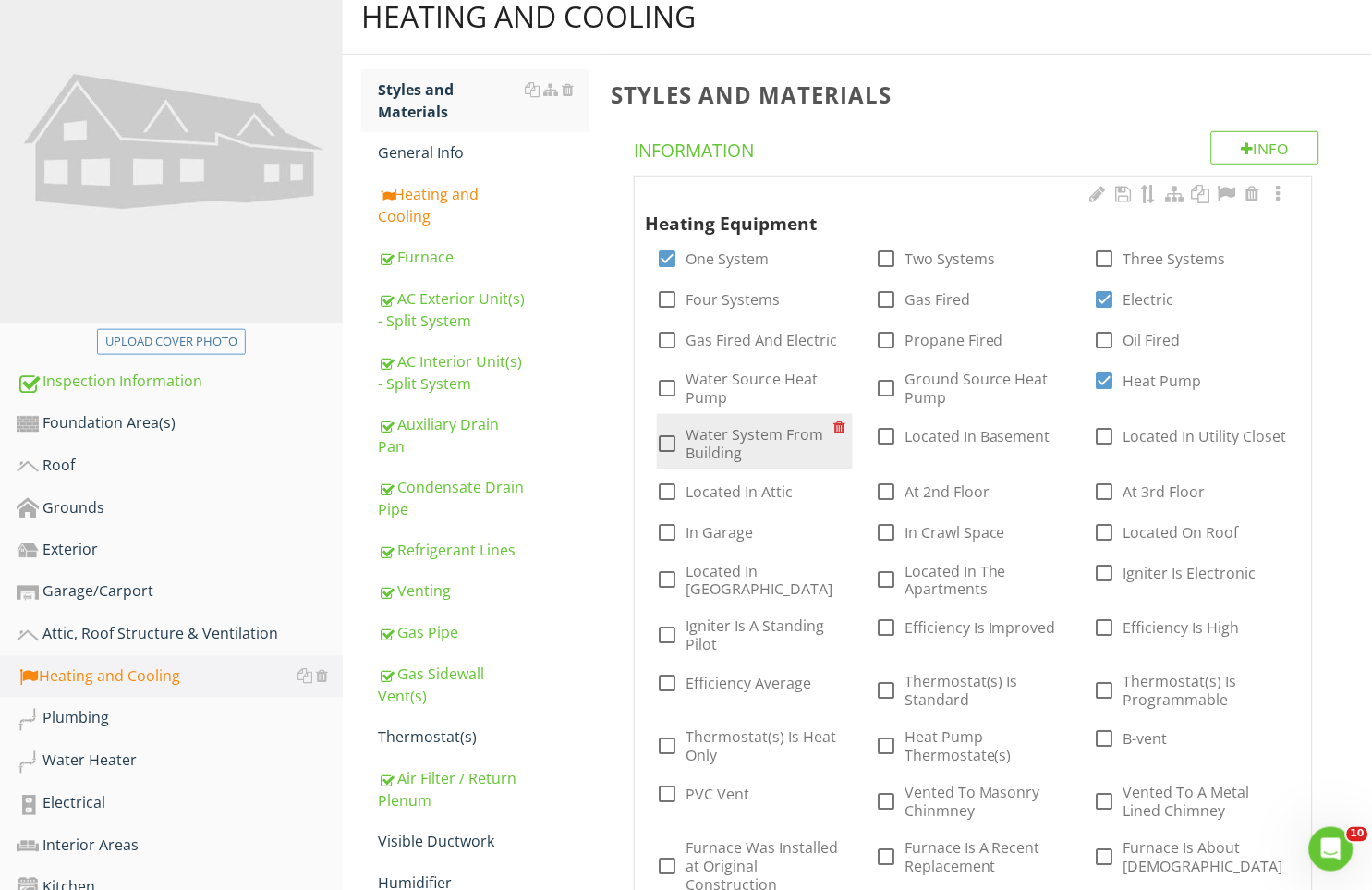
click at [760, 453] on label "Water System From Building" at bounding box center [759, 443] width 147 height 37
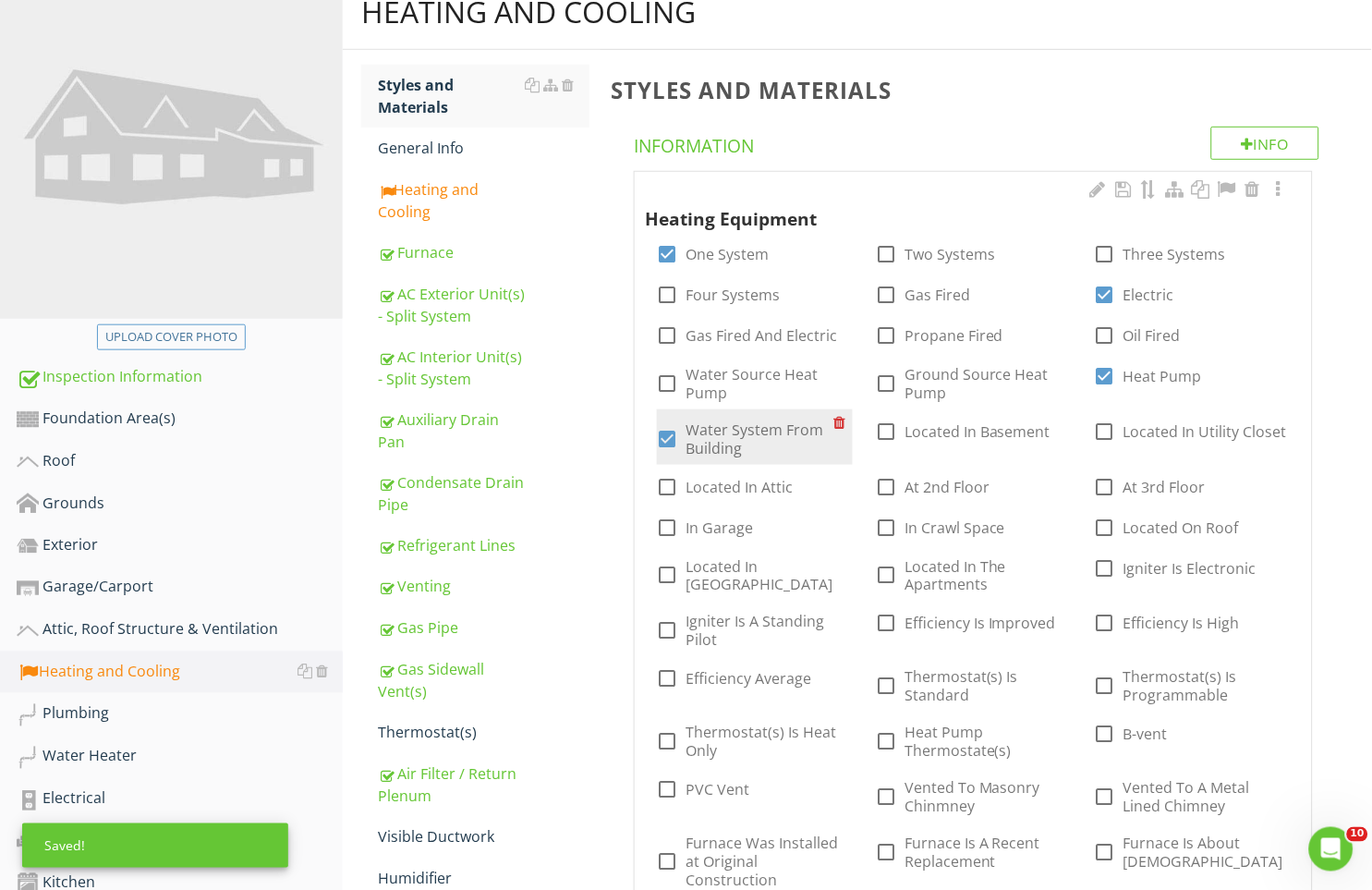
click at [750, 449] on label "Water System From Building" at bounding box center [759, 438] width 147 height 37
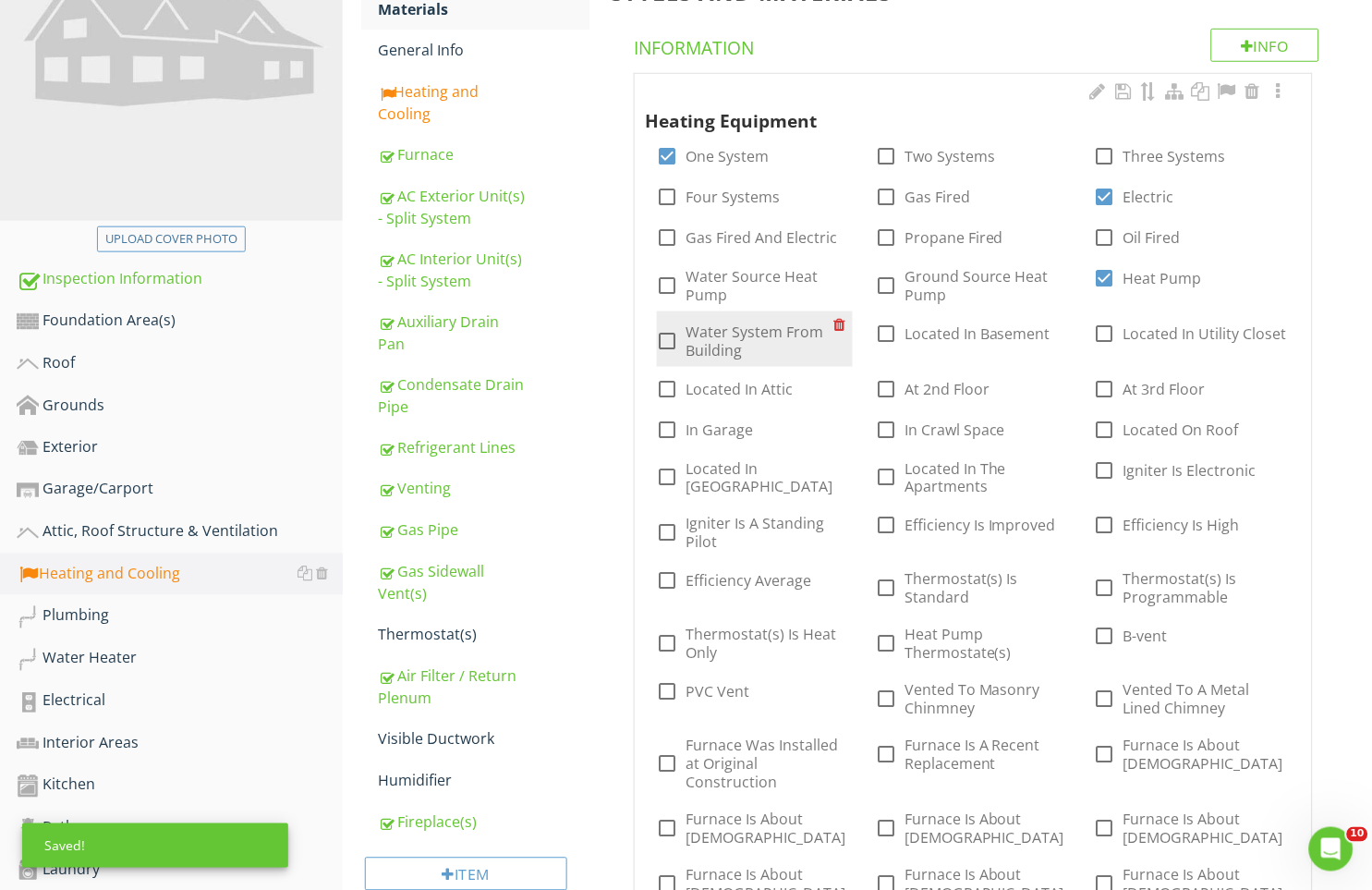
scroll to position [312, 0]
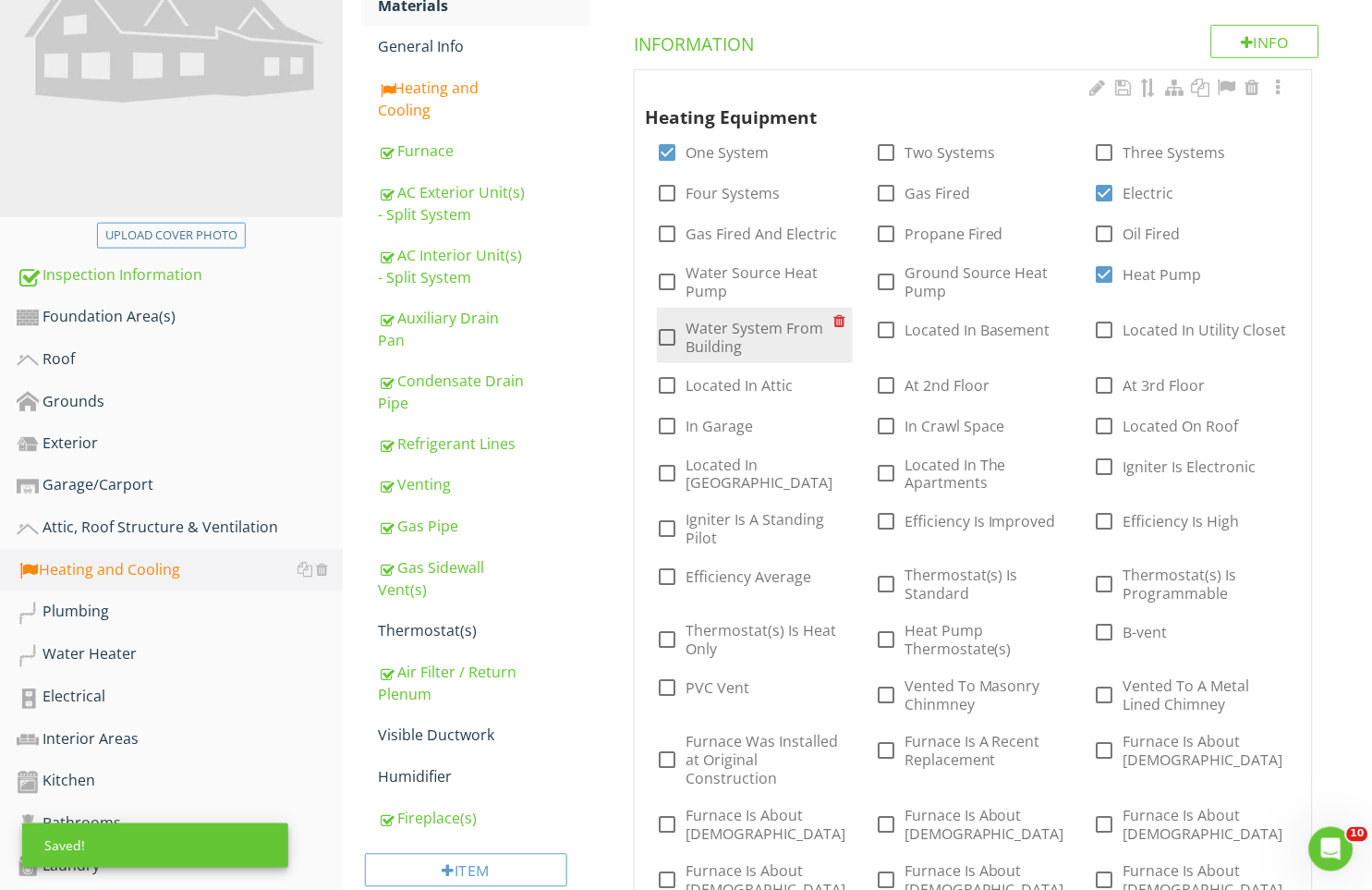
click at [698, 335] on label "Water System From Building" at bounding box center [759, 337] width 147 height 37
click at [745, 338] on label "Water System From Building" at bounding box center [759, 337] width 147 height 37
checkbox input "false"
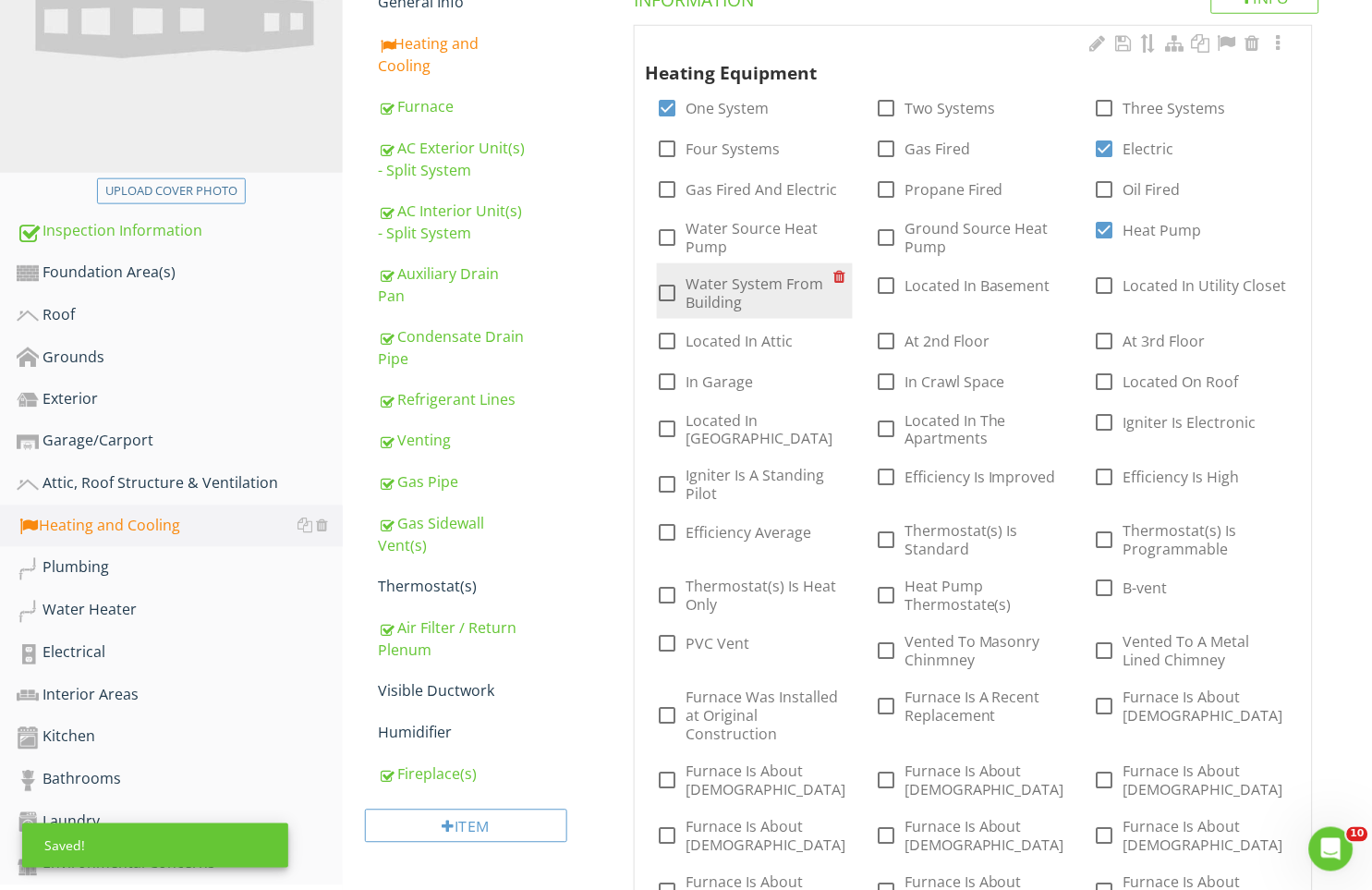
scroll to position [363, 0]
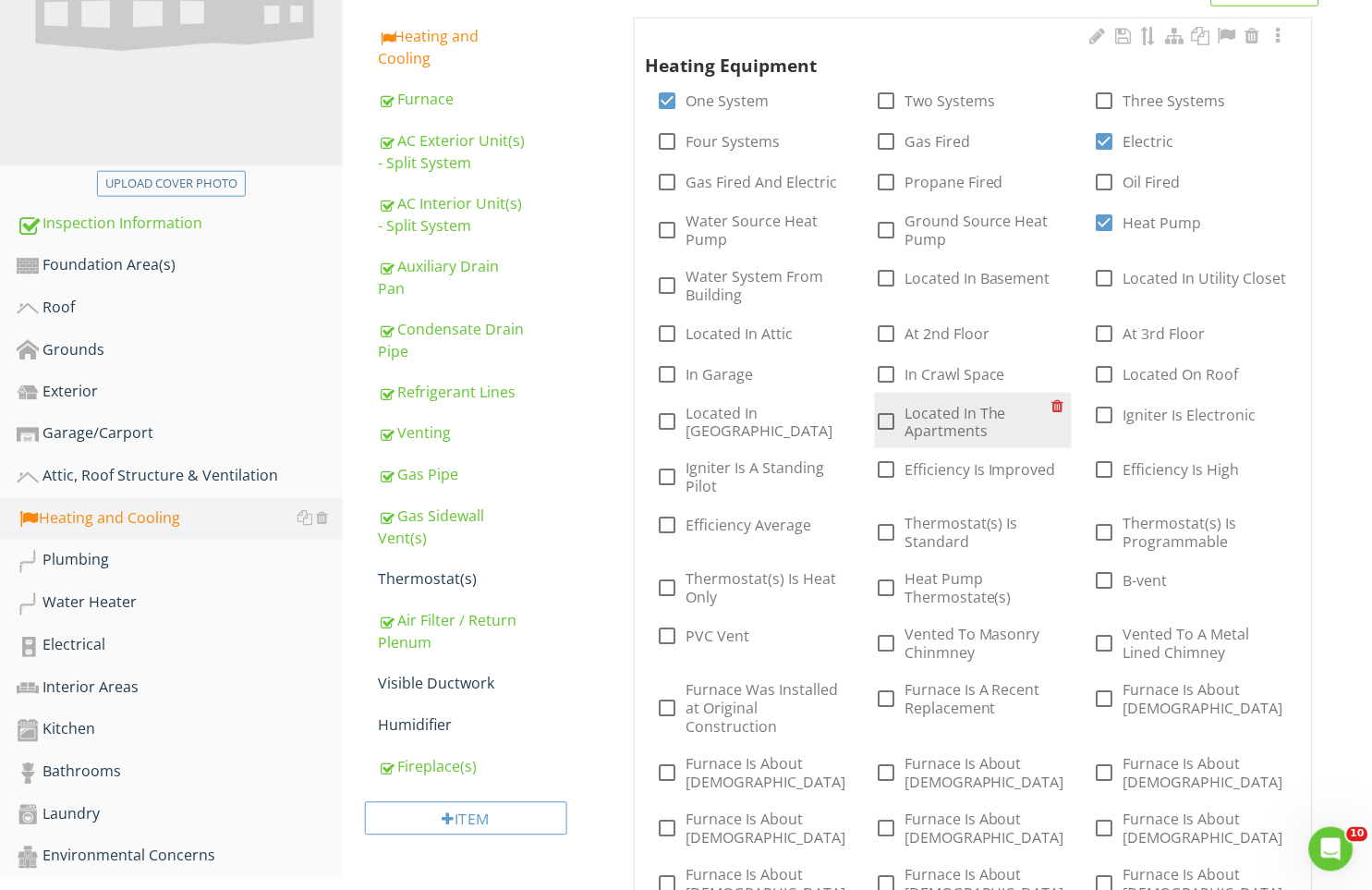
click at [934, 421] on label "Located In The Apartments" at bounding box center [977, 422] width 147 height 37
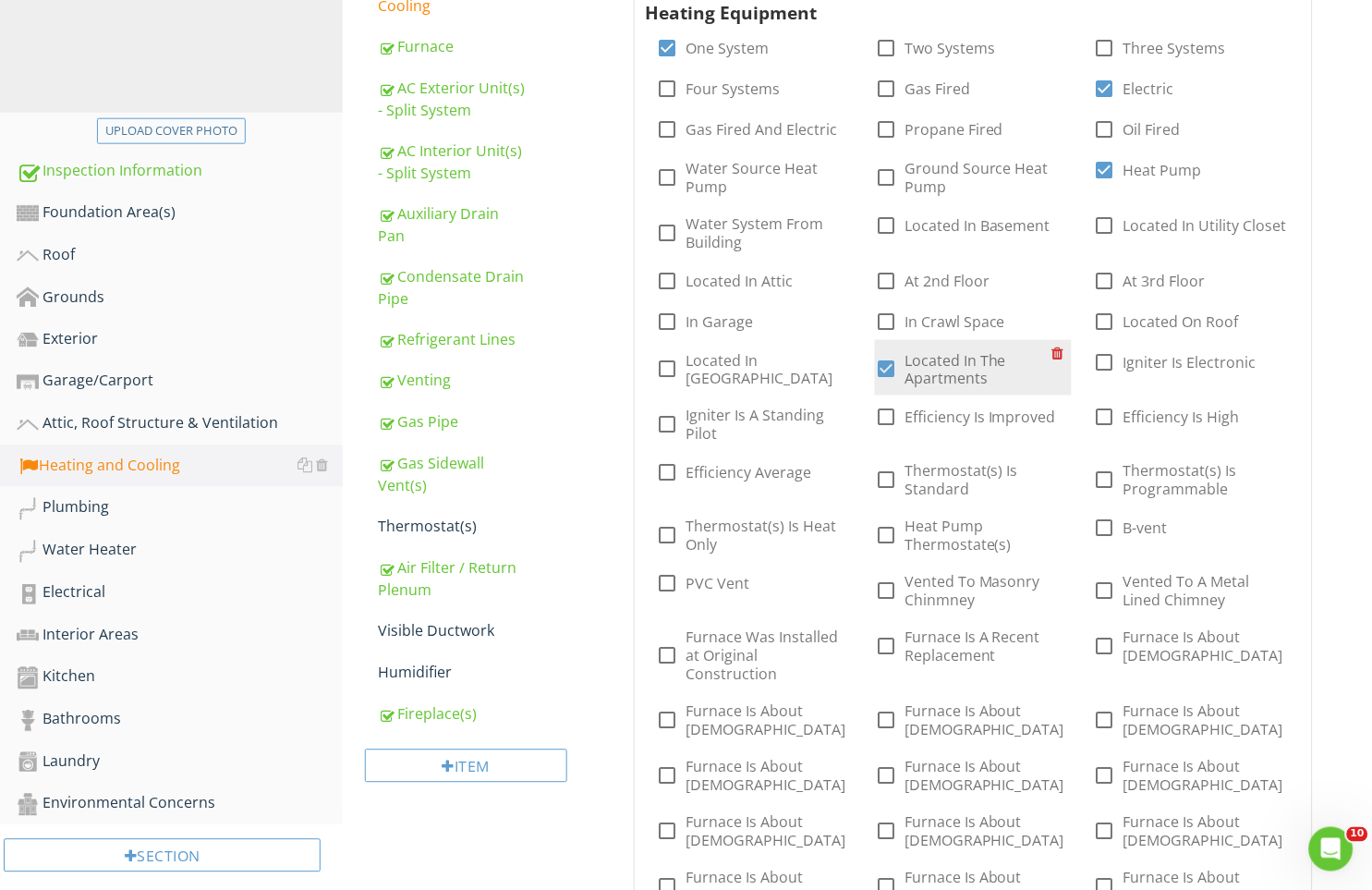
scroll to position [418, 0]
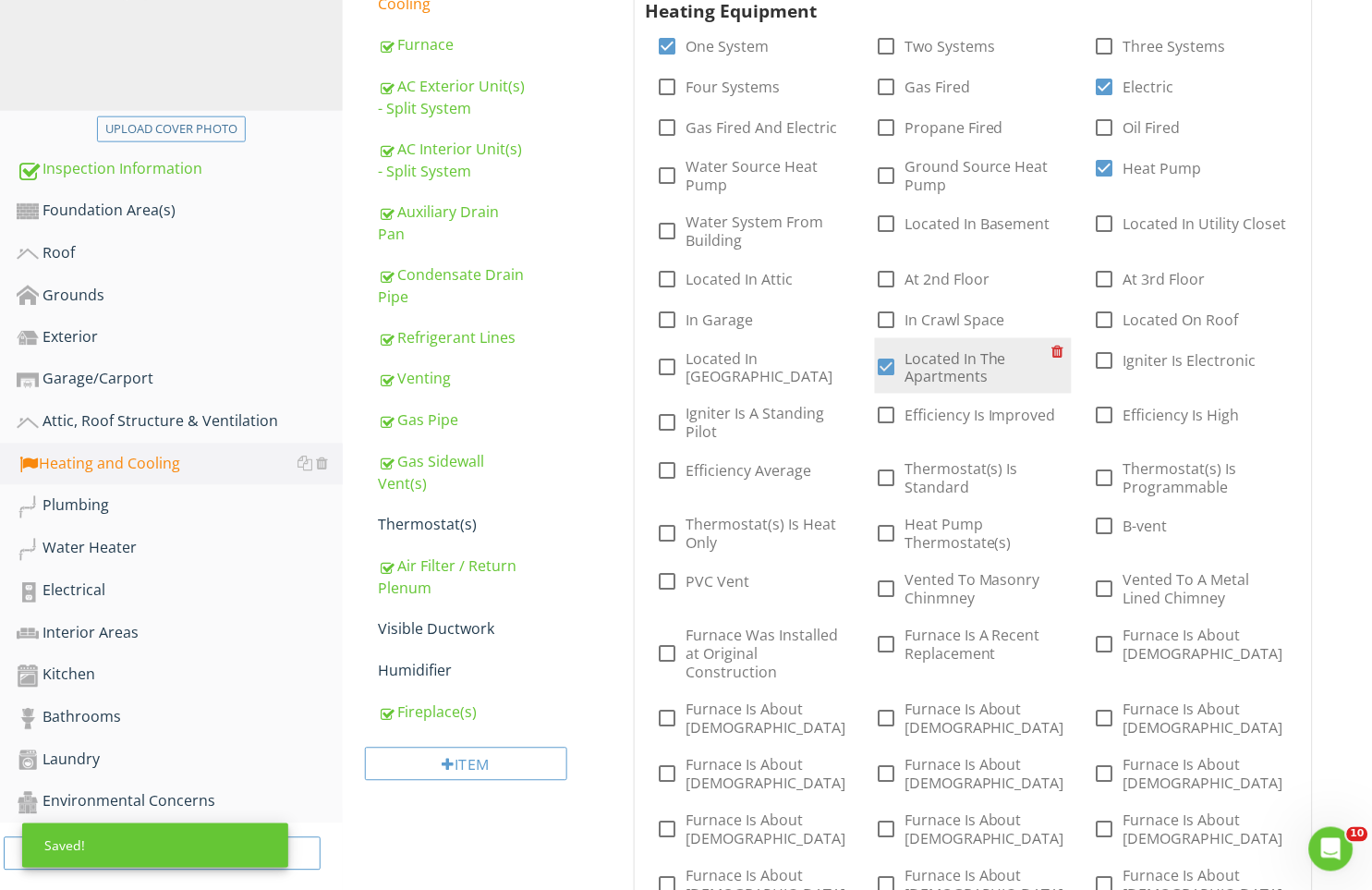
click at [919, 367] on label "Located In The Apartments" at bounding box center [977, 367] width 147 height 37
checkbox input "false"
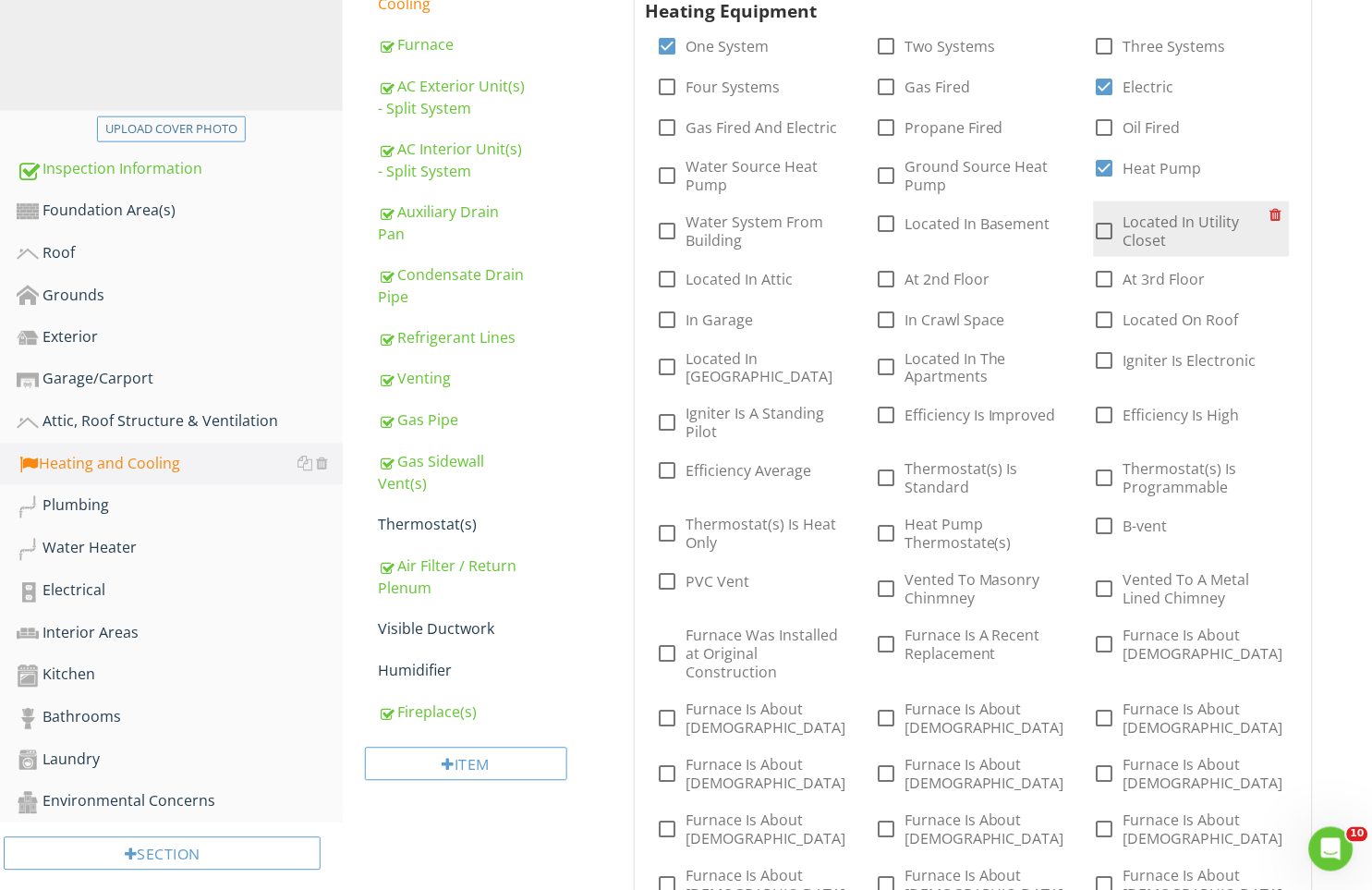
click at [1126, 225] on label "Located In Utility Closet" at bounding box center [1197, 231] width 147 height 37
checkbox input "true"
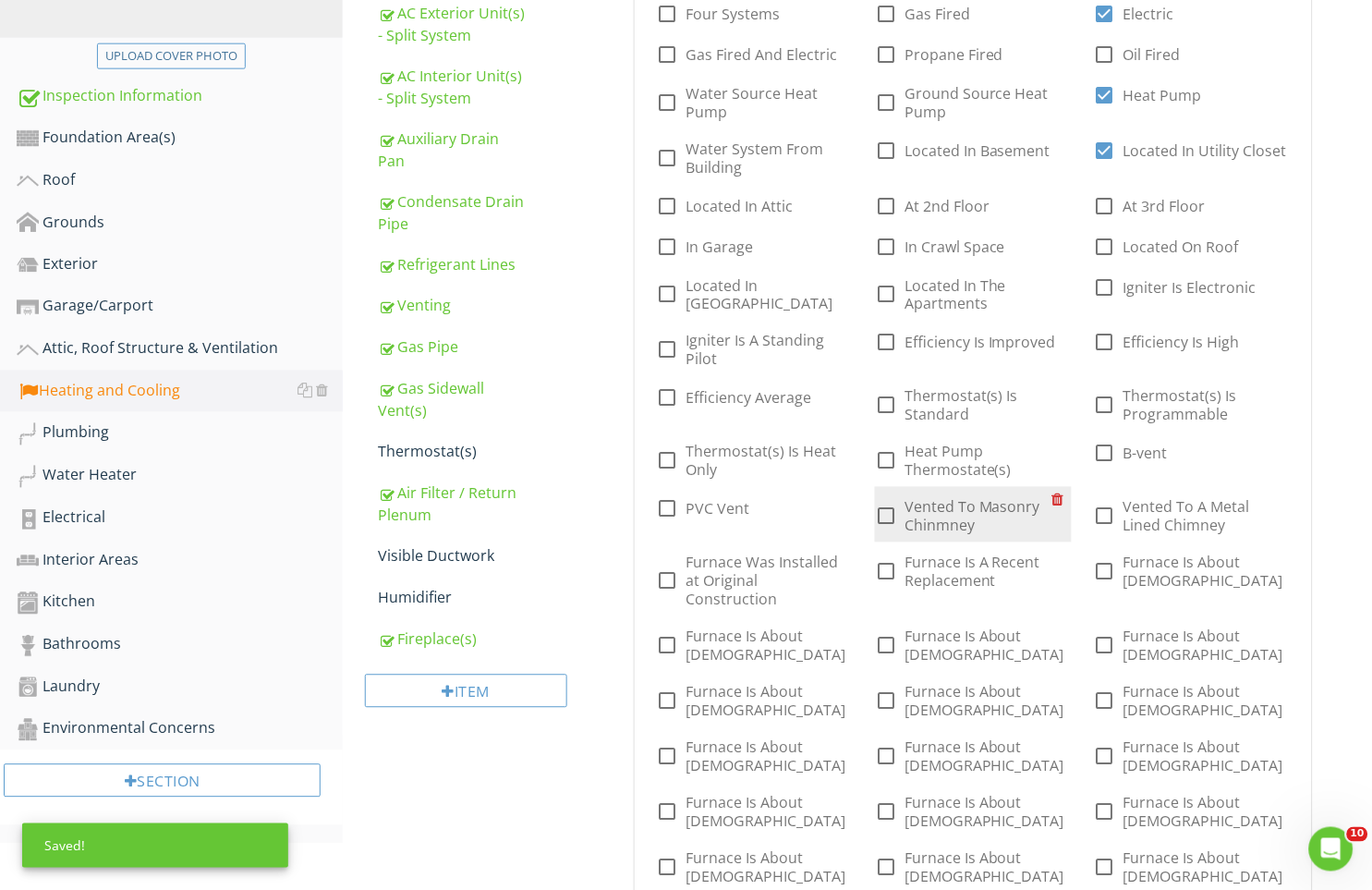
scroll to position [499, 0]
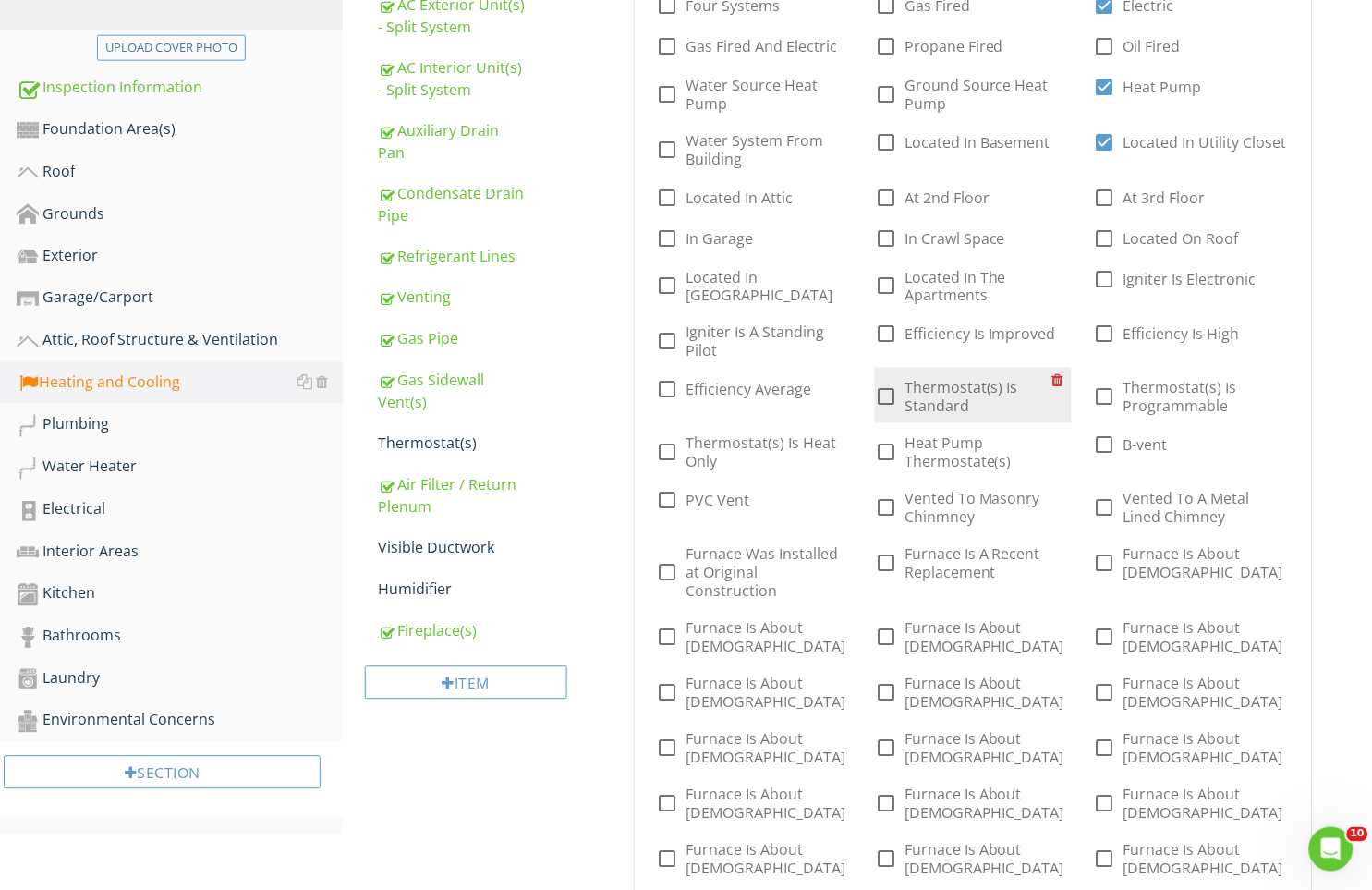
click at [929, 397] on label "Thermostat(s) Is Standard" at bounding box center [977, 397] width 147 height 37
checkbox input "true"
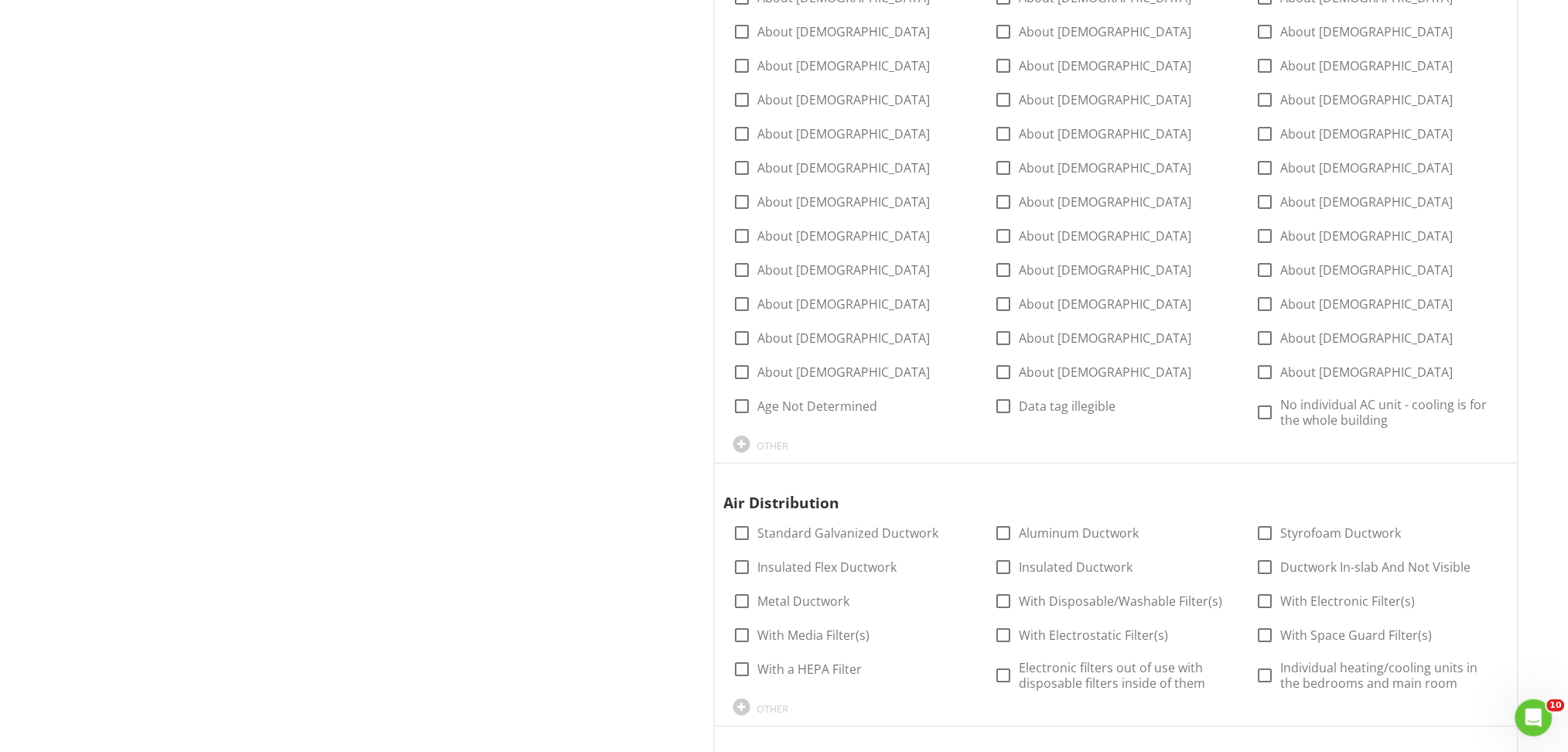
scroll to position [1859, 0]
click at [791, 529] on label "Standard Galvanized Ductwork" at bounding box center [848, 536] width 181 height 15
checkbox input "true"
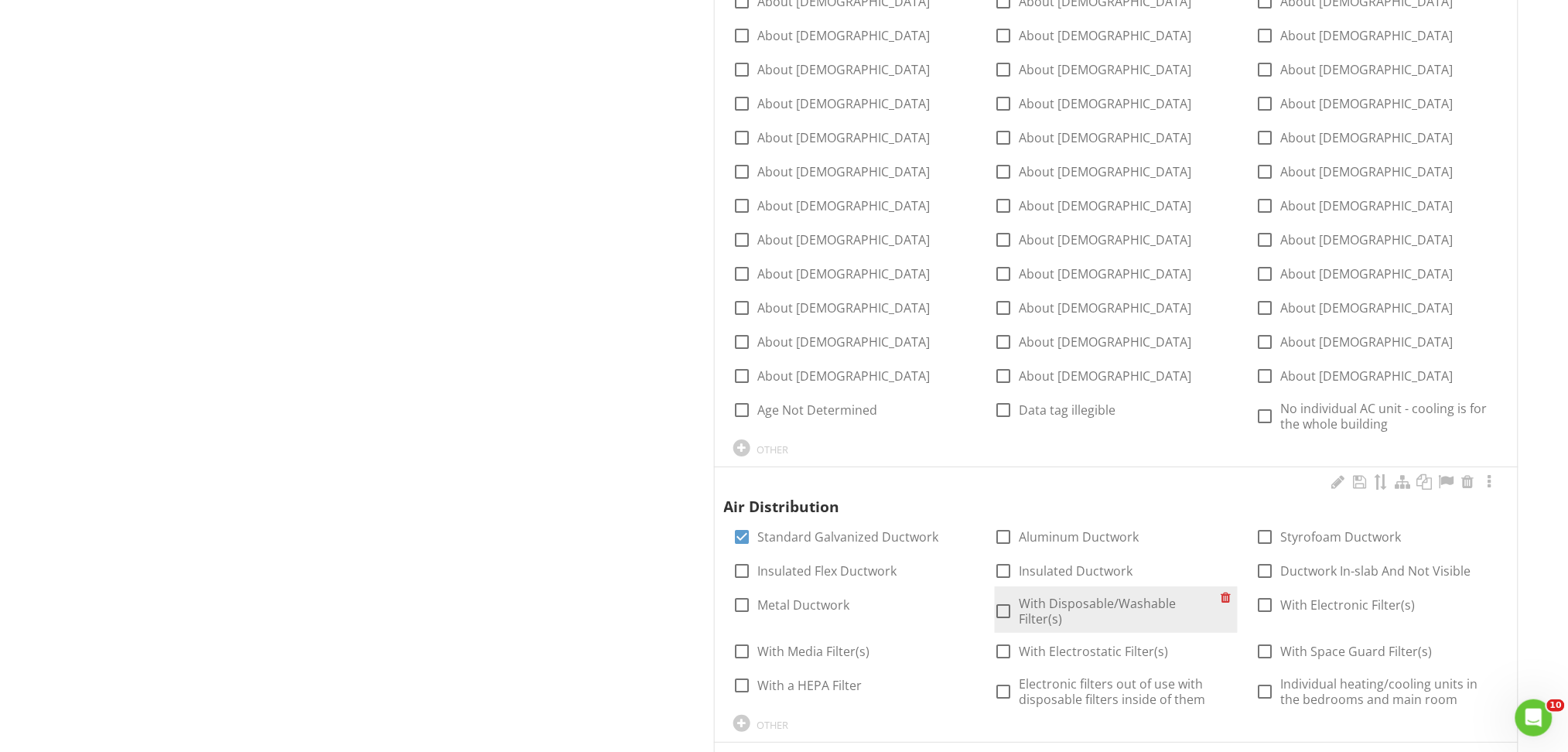
click at [1130, 596] on label "With Disposable/Washable Filter(s)" at bounding box center [1120, 611] width 202 height 31
checkbox input "true"
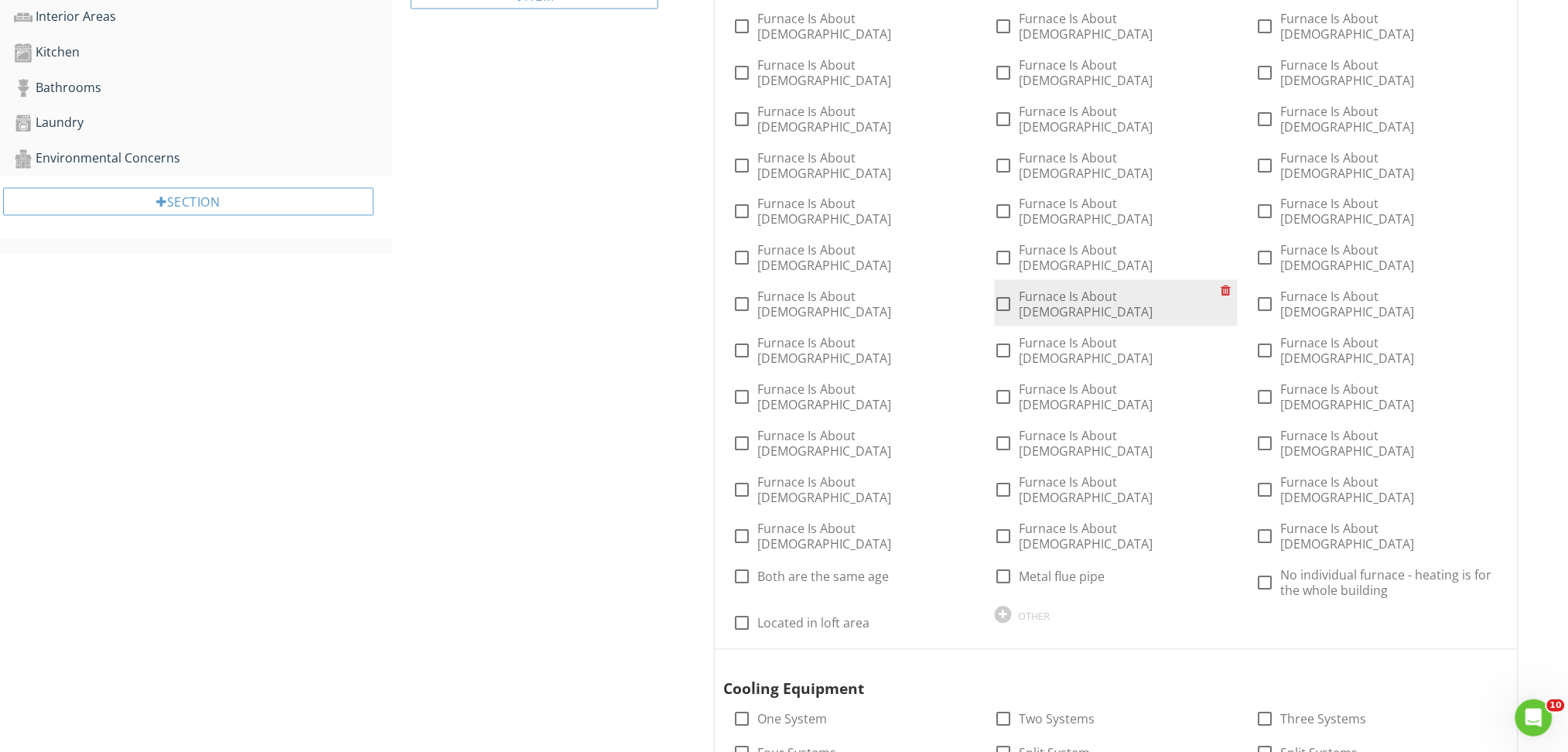
scroll to position [904, 0]
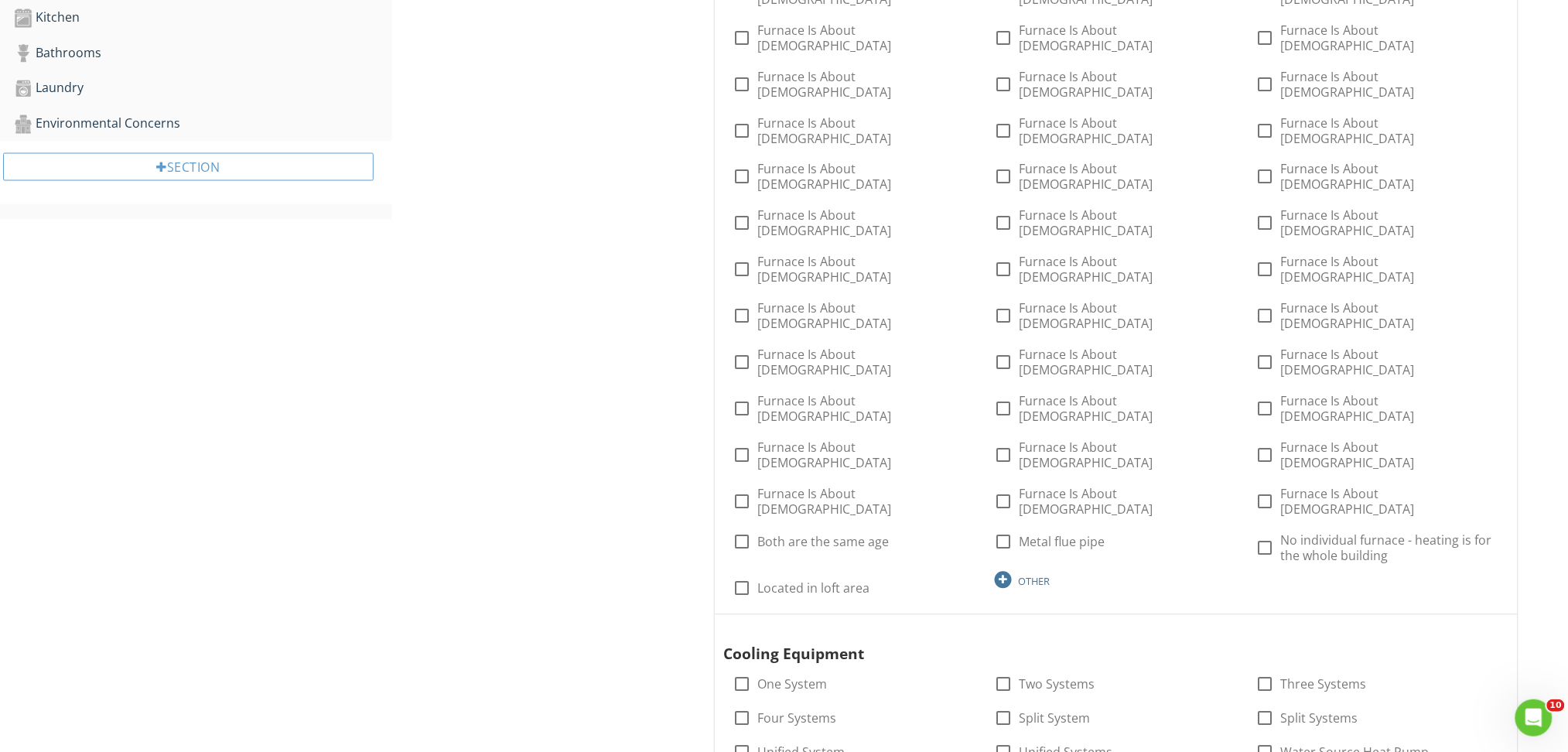
click at [1005, 571] on div at bounding box center [1003, 579] width 17 height 17
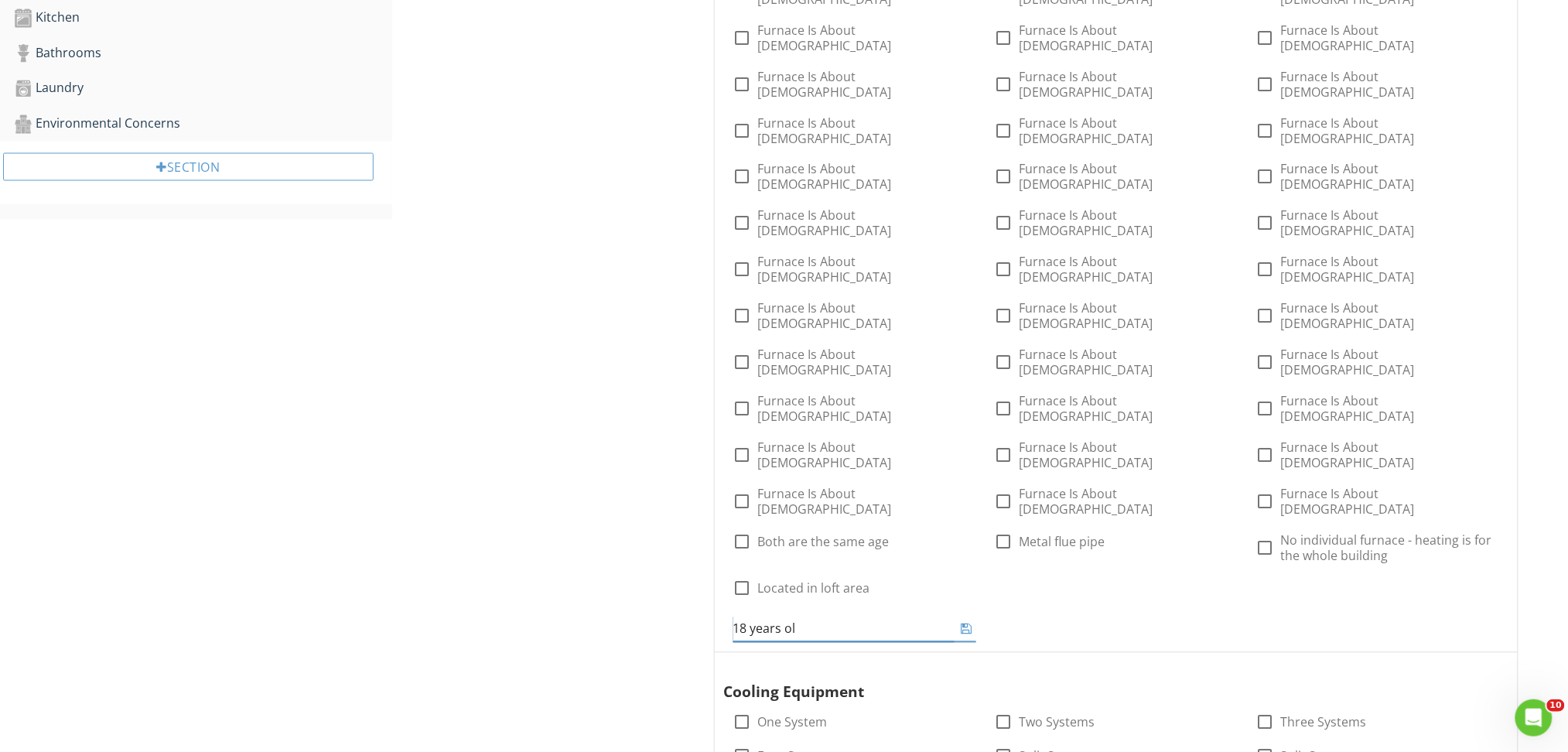
type input "18 years old"
click at [970, 623] on icon at bounding box center [967, 628] width 10 height 12
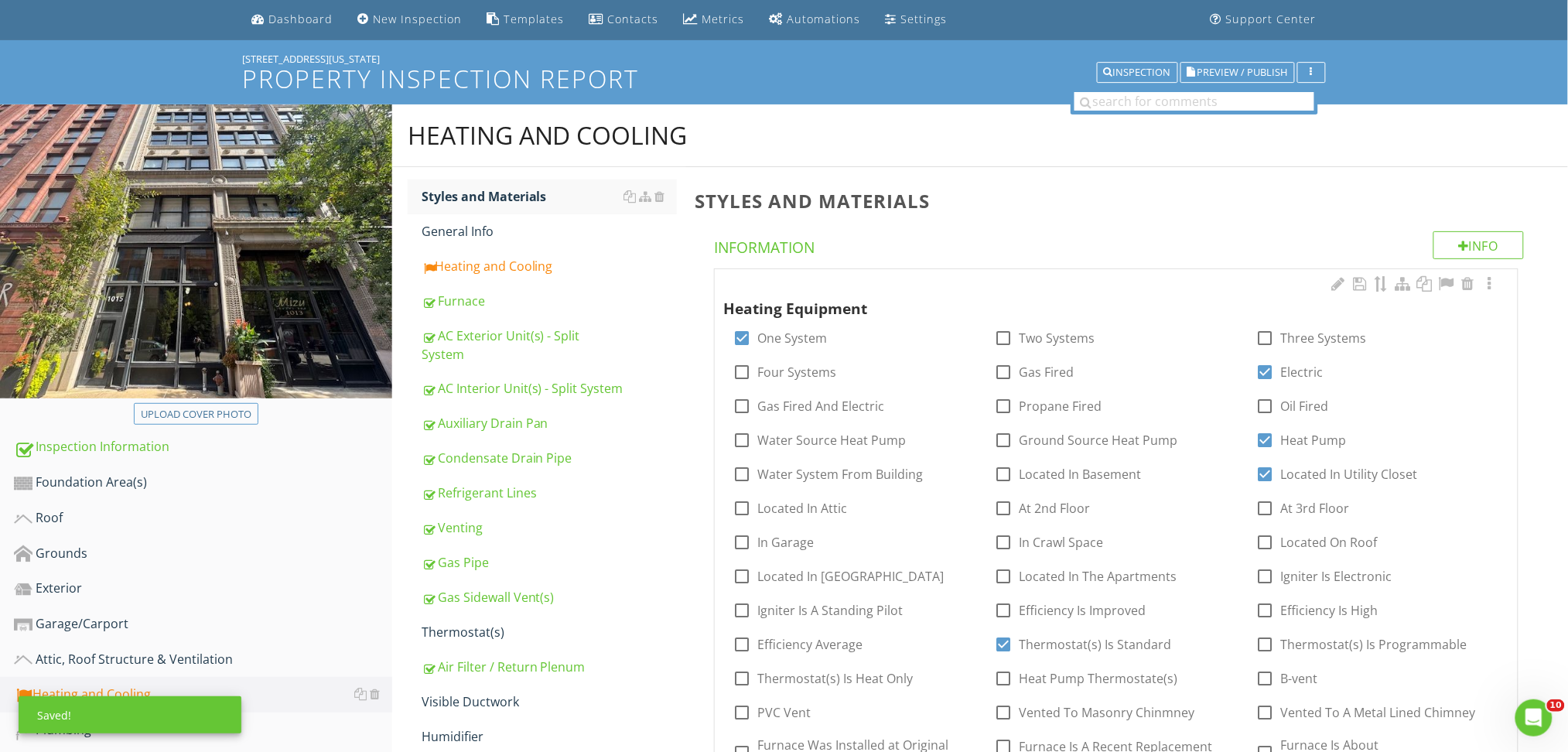
scroll to position [46, 0]
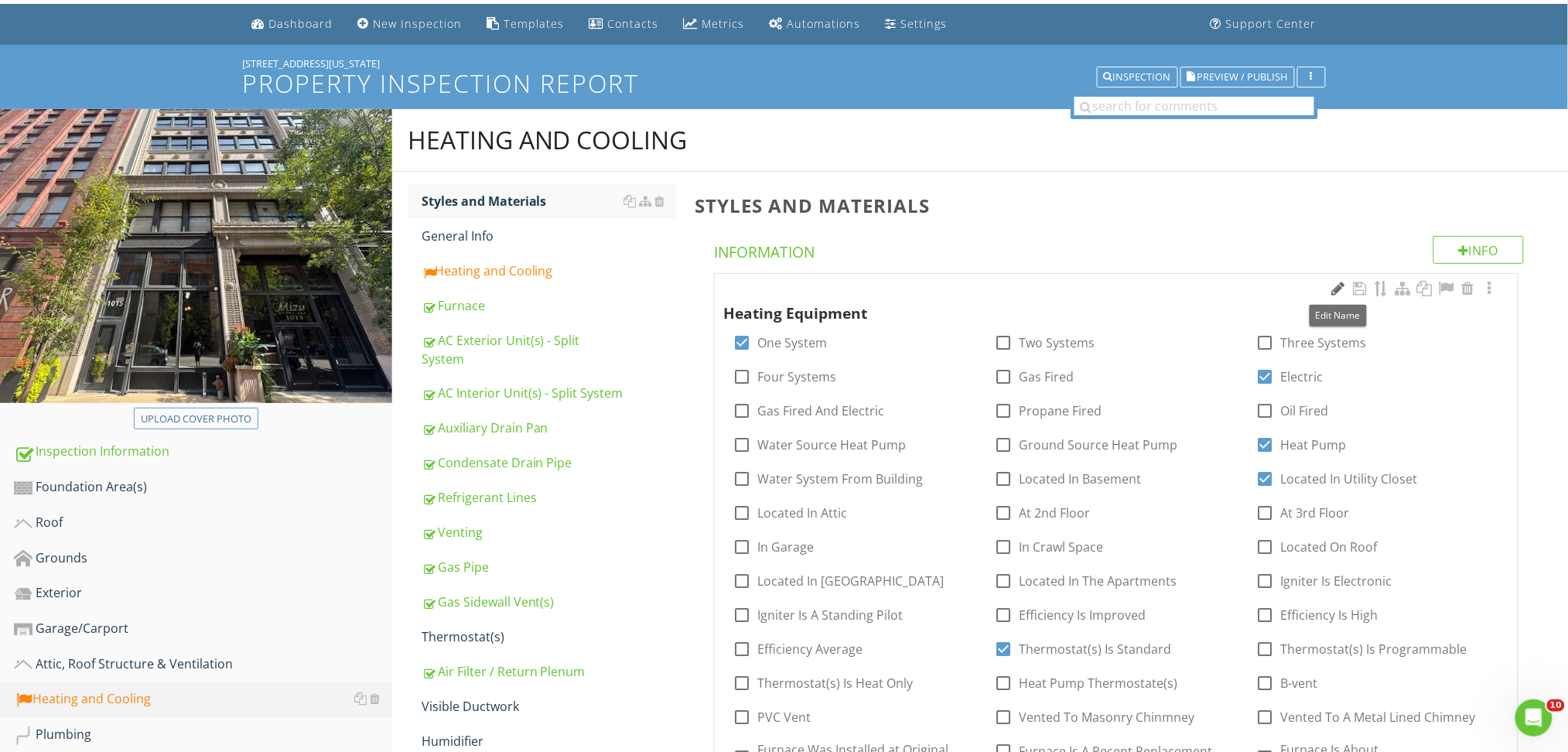
click at [1335, 290] on div at bounding box center [1338, 288] width 18 height 15
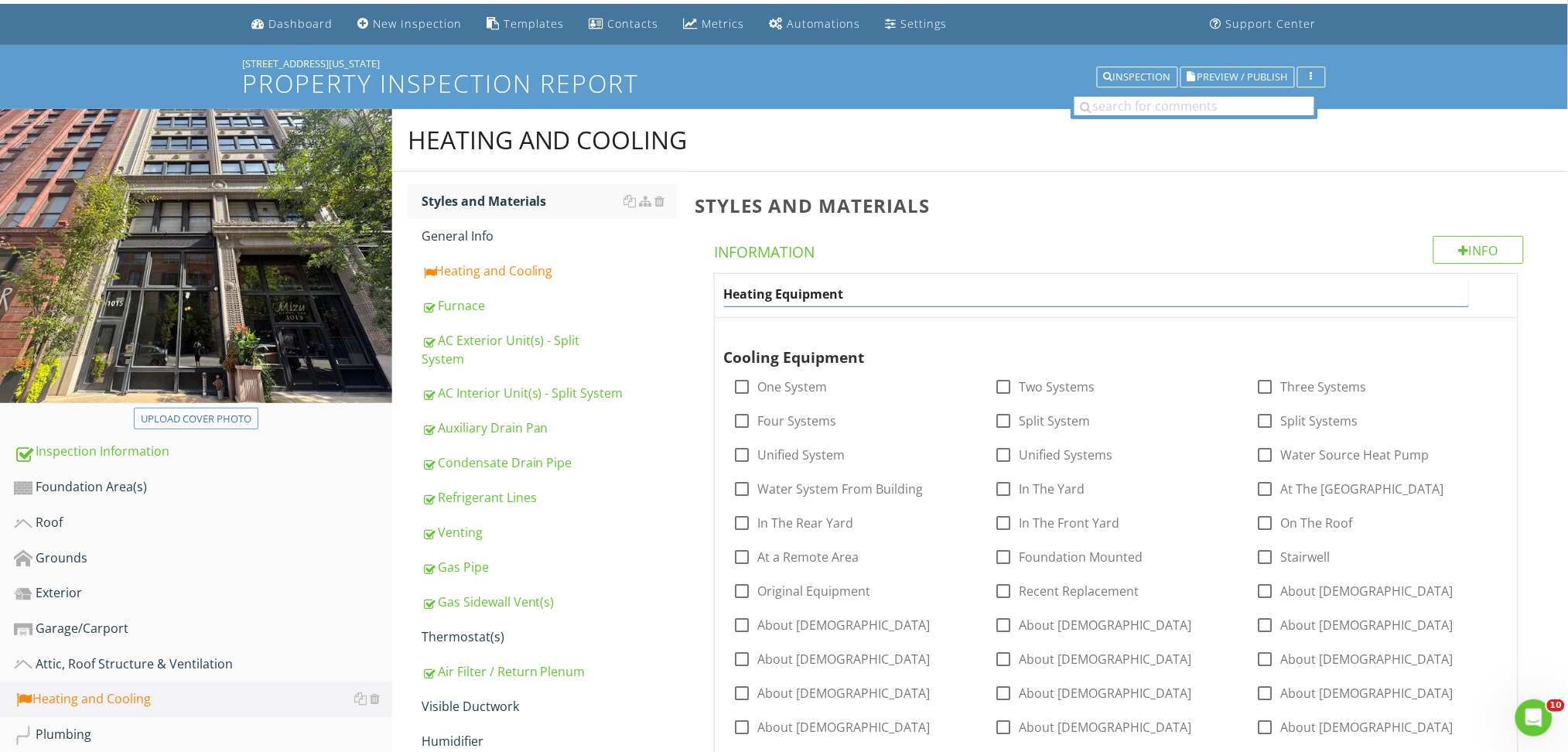
click at [775, 295] on input "Heating Equipment" at bounding box center [1097, 295] width 745 height 26
type input "Heat Pump Equipment"
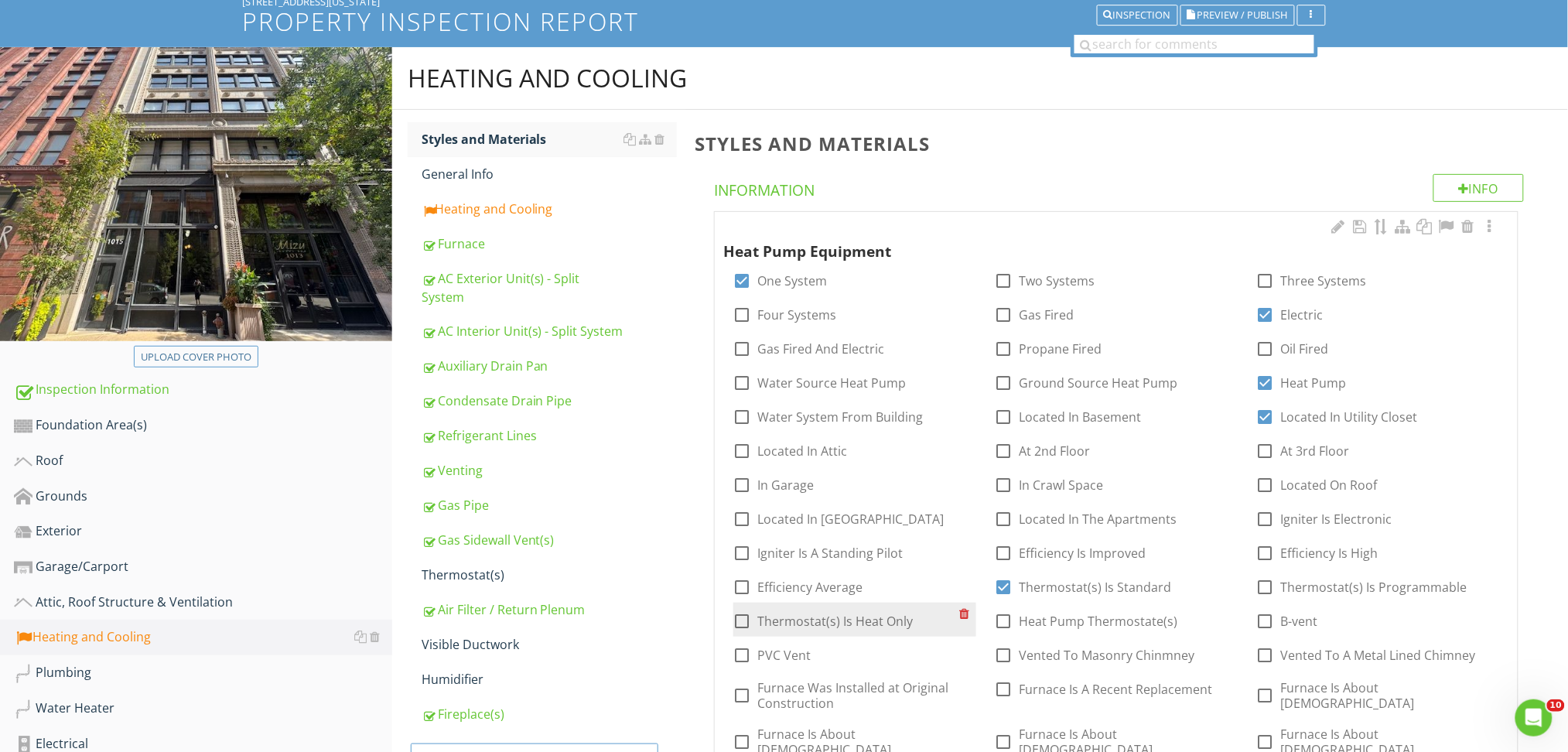
scroll to position [105, 0]
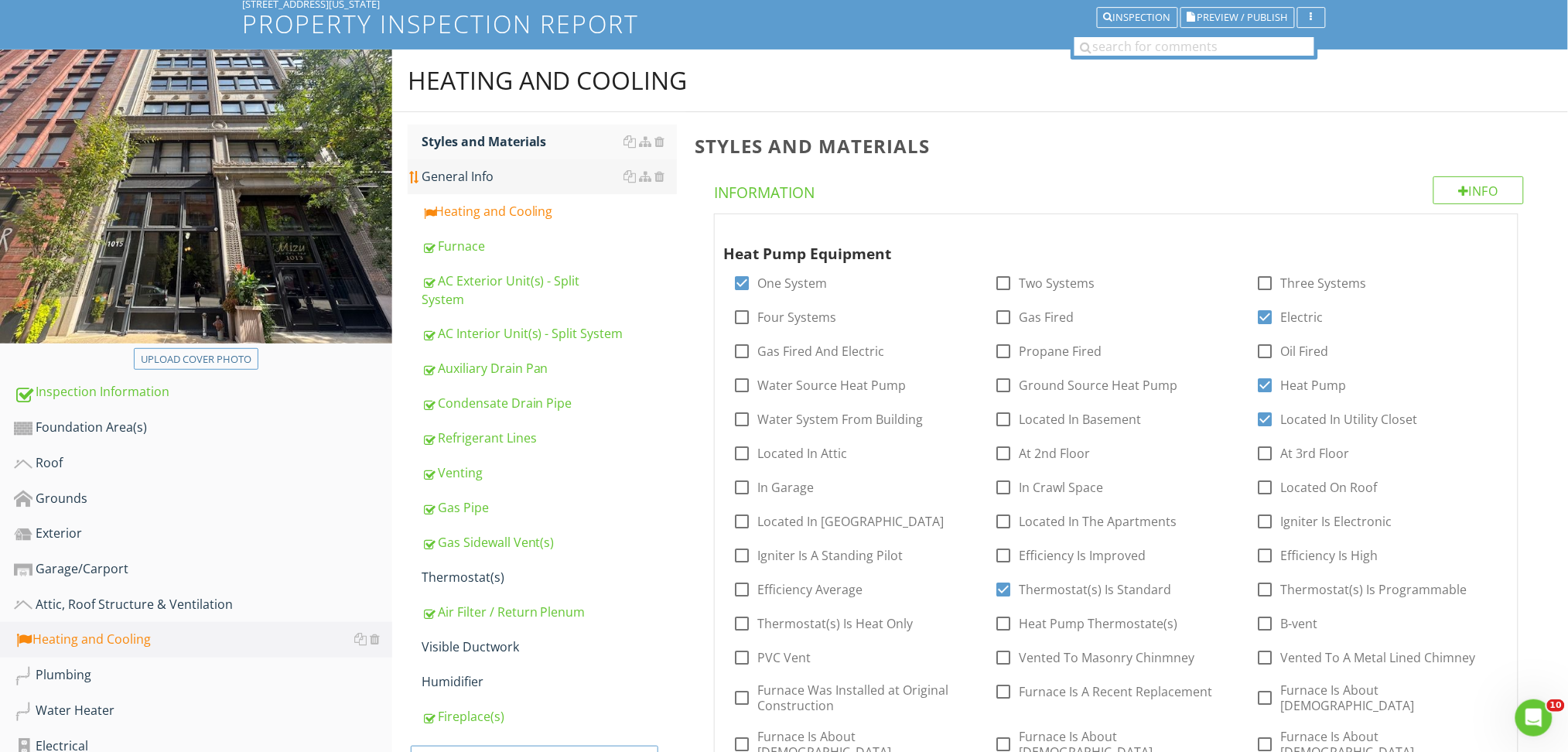
click at [467, 172] on div "General Info" at bounding box center [549, 176] width 255 height 18
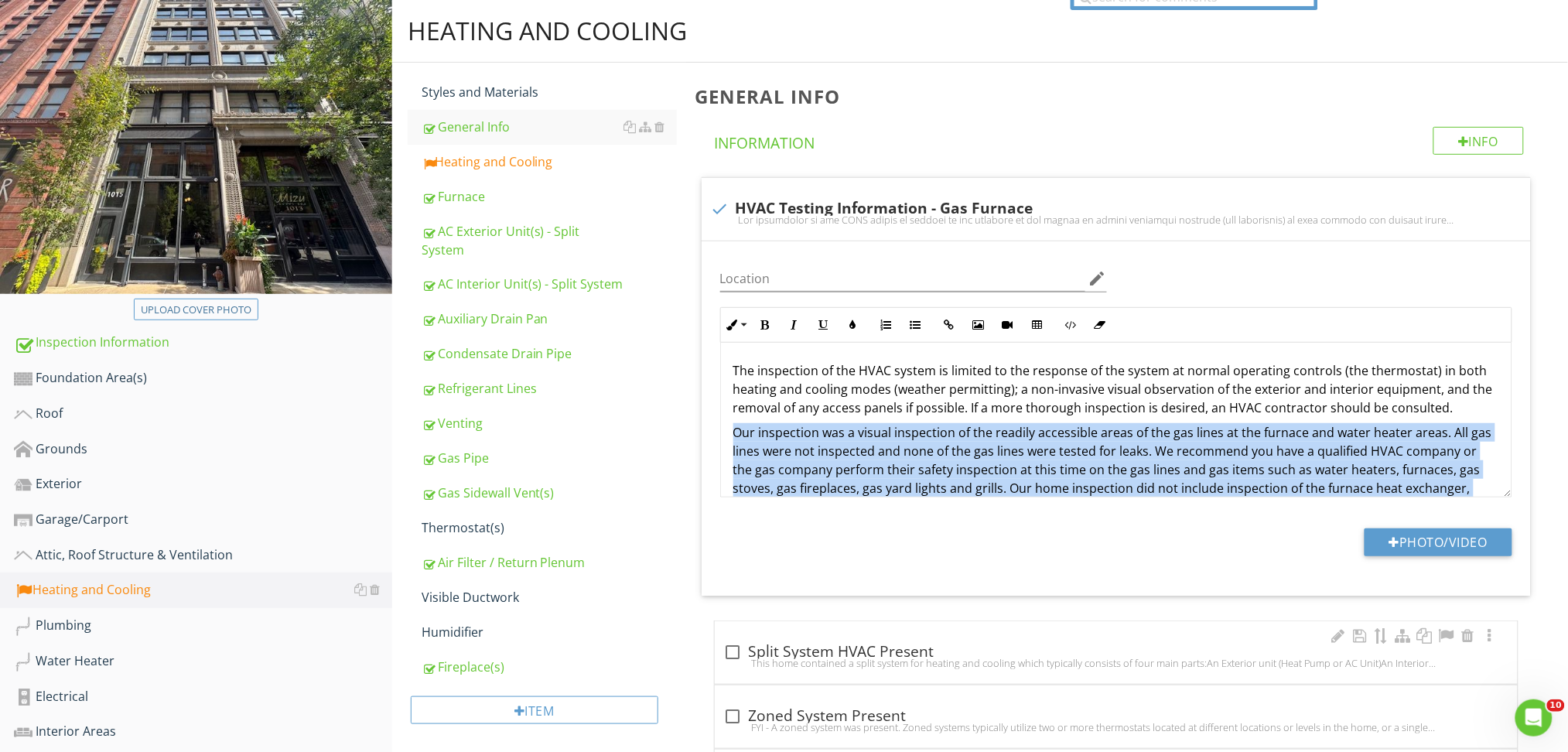
scroll to position [93, 0]
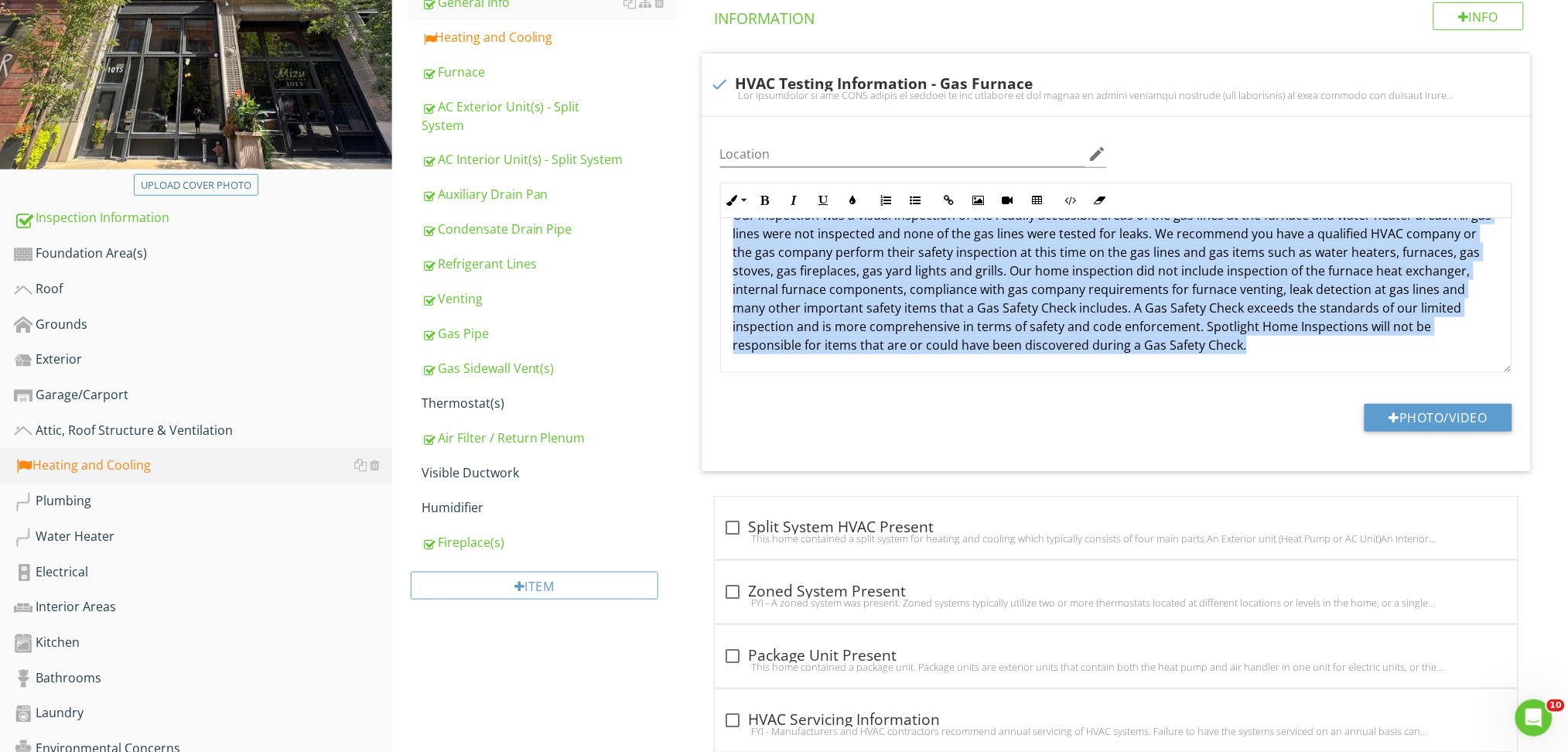
drag, startPoint x: 732, startPoint y: 429, endPoint x: 1454, endPoint y: 754, distance: 791.8
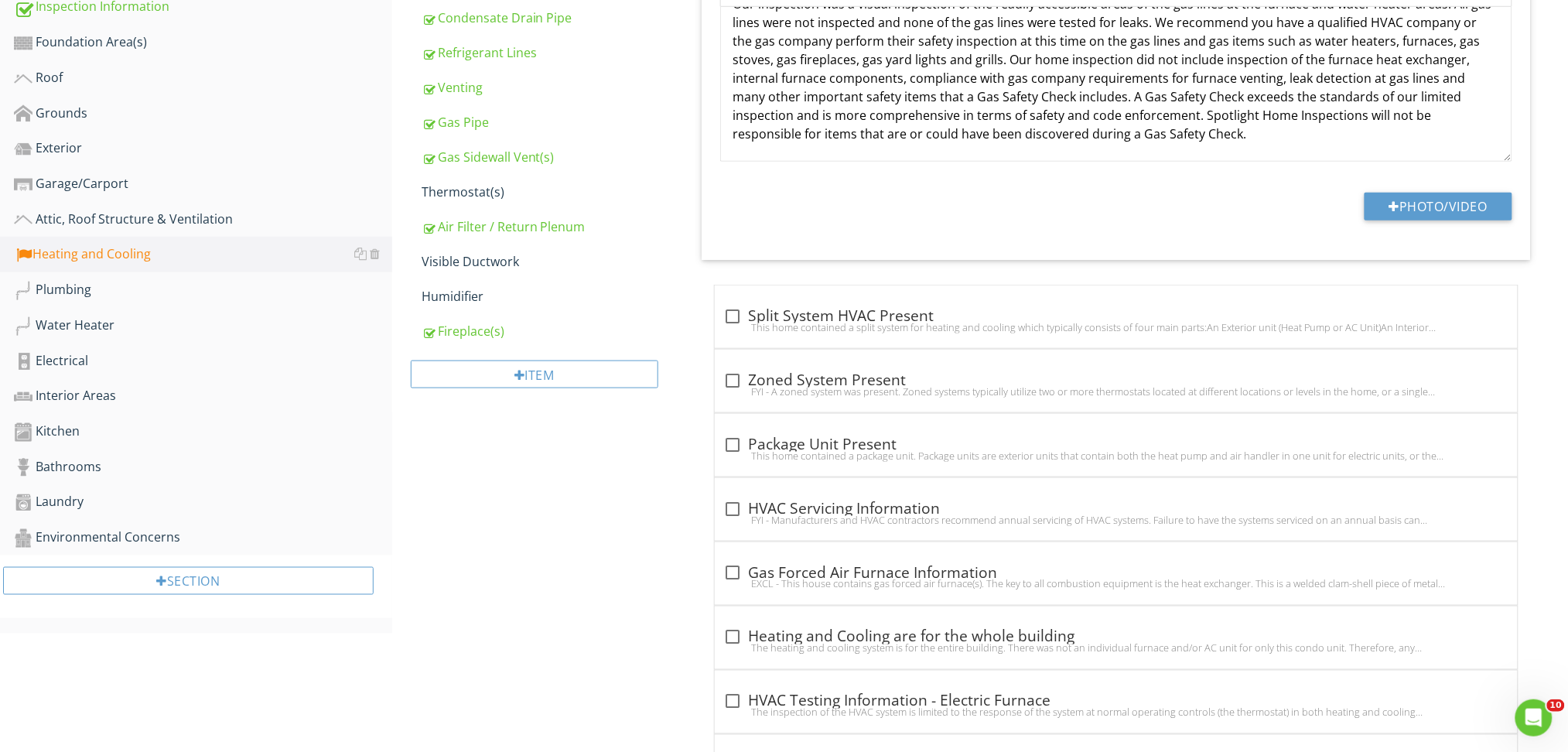
scroll to position [1, 0]
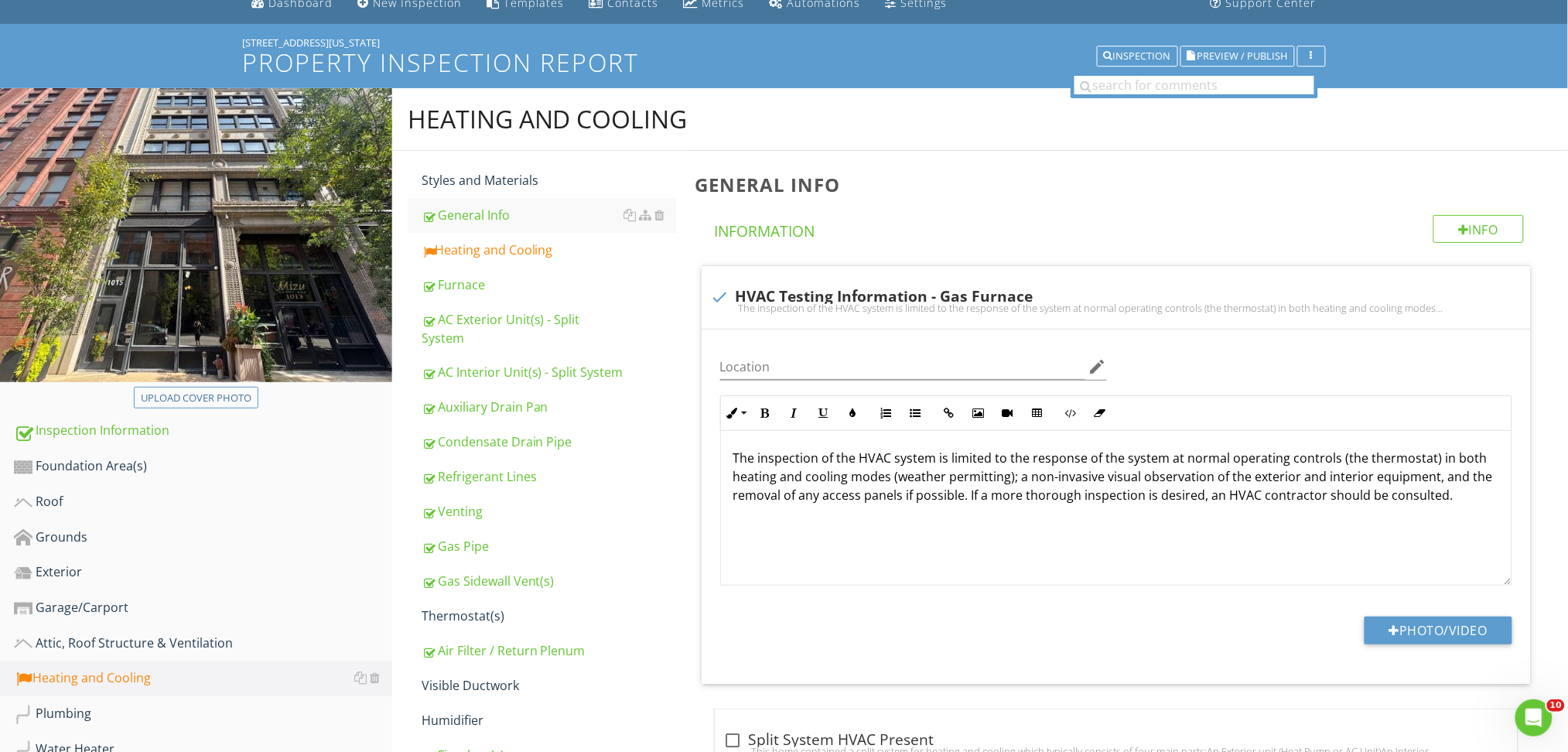
scroll to position [69, 0]
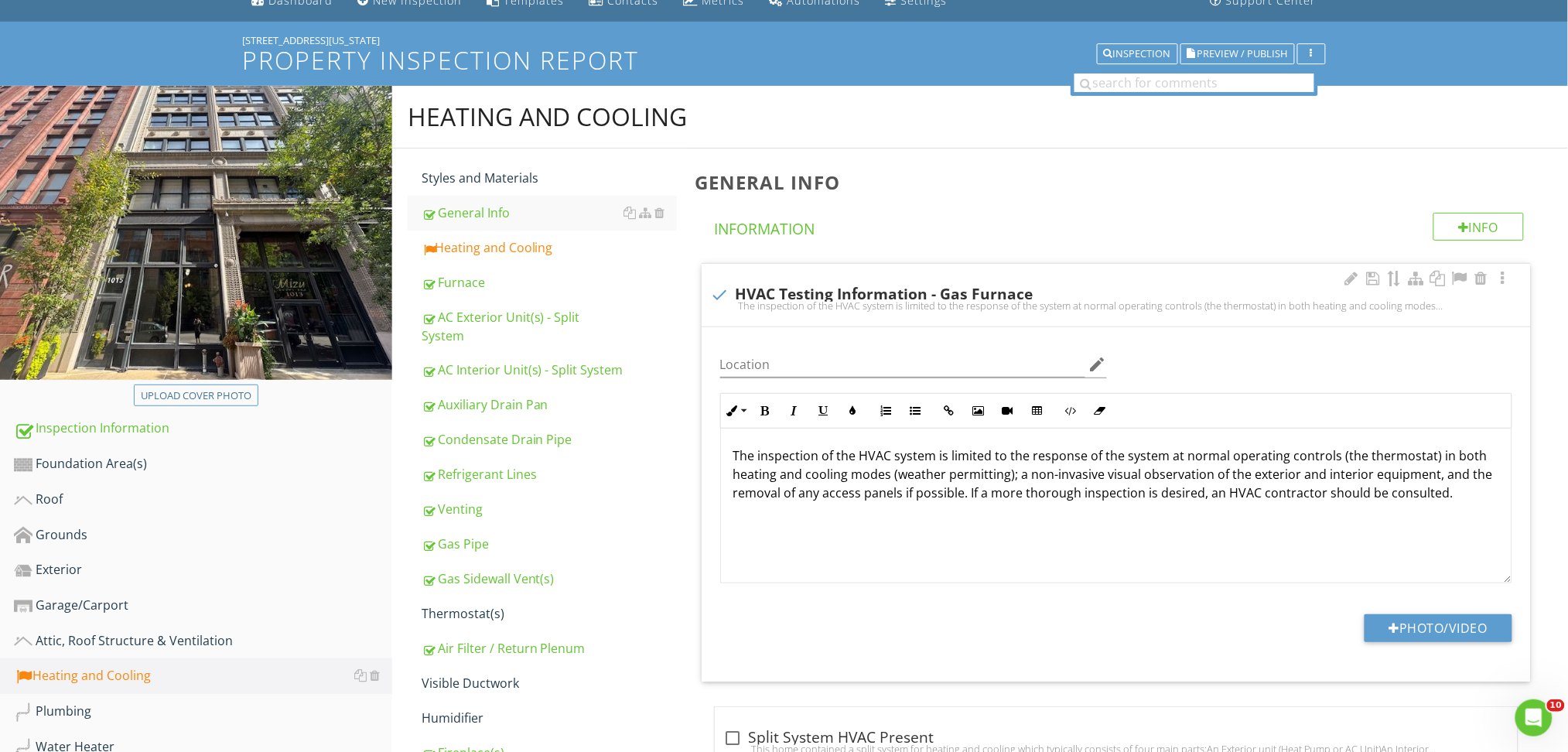
click at [1462, 509] on div "The inspection of the HVAC system is limited to the response of the system at n…" at bounding box center [1116, 505] width 791 height 155
click at [464, 240] on div "Heating and Cooling" at bounding box center [549, 247] width 255 height 18
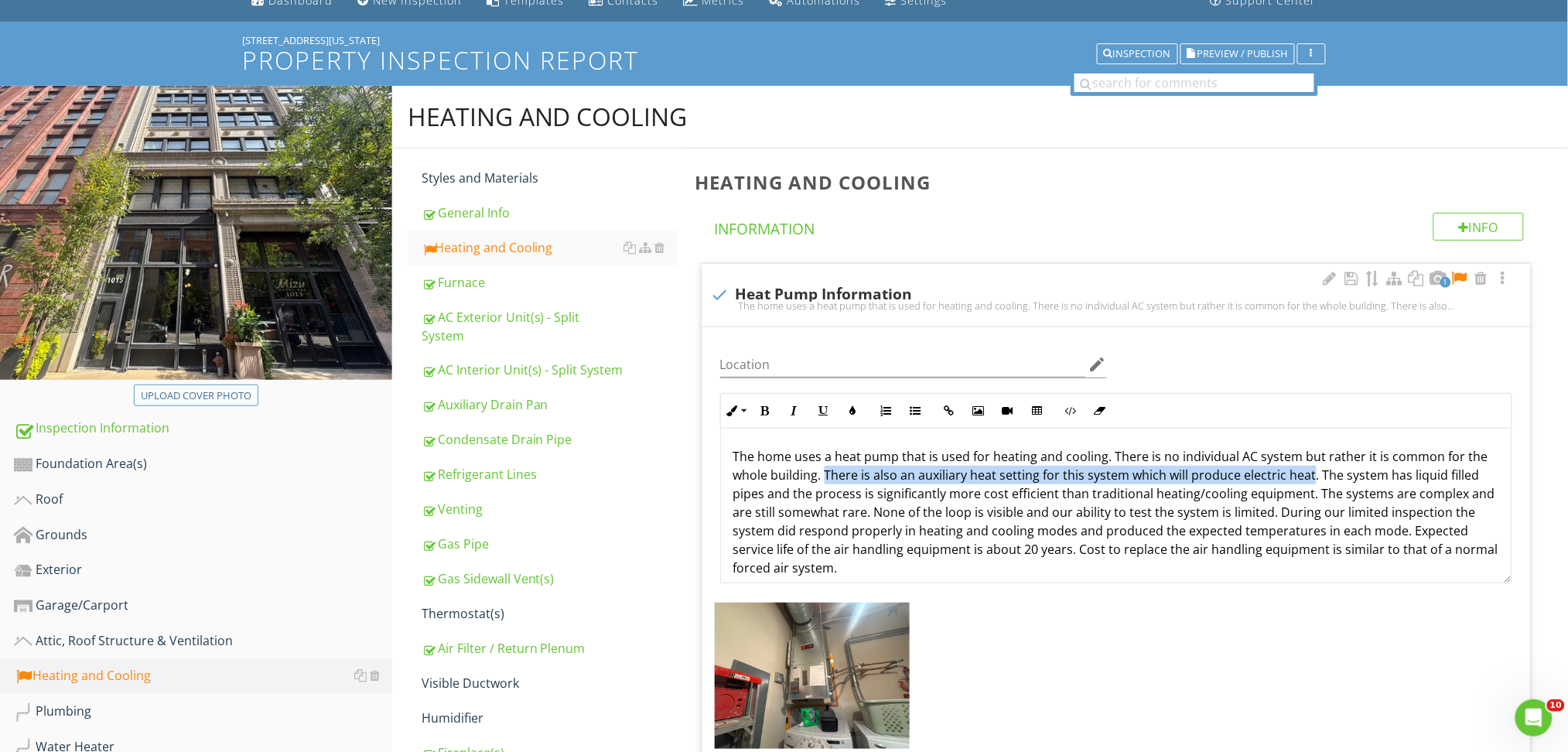
drag, startPoint x: 825, startPoint y: 475, endPoint x: 1310, endPoint y: 478, distance: 485.0
click at [1310, 478] on p "The home uses a heat pump that is used for heating and cooling. There is no ind…" at bounding box center [1116, 512] width 766 height 130
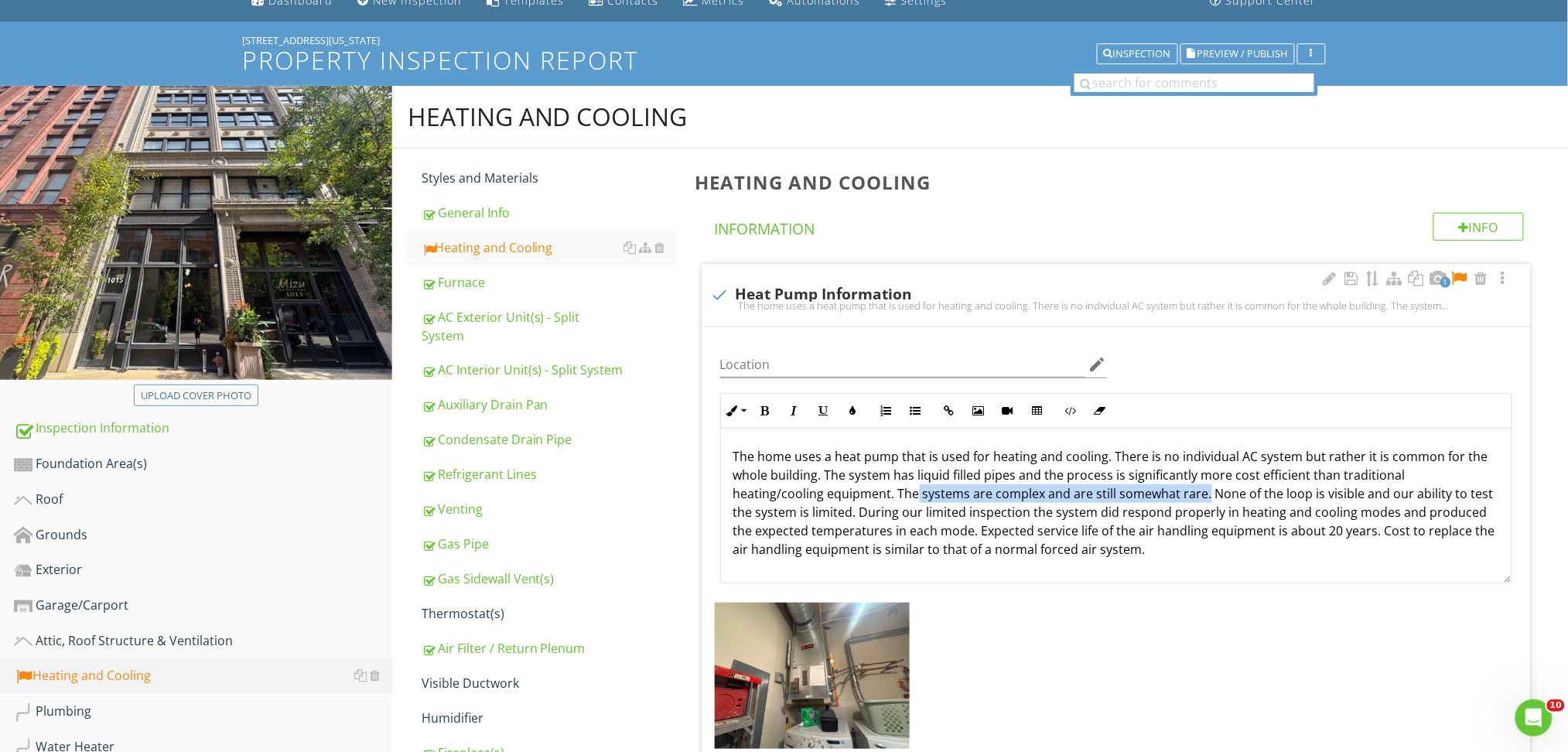
drag, startPoint x: 1204, startPoint y: 498, endPoint x: 918, endPoint y: 495, distance: 286.0
click at [918, 495] on p "The home uses a heat pump that is used for heating and cooling. There is no ind…" at bounding box center [1116, 502] width 766 height 112
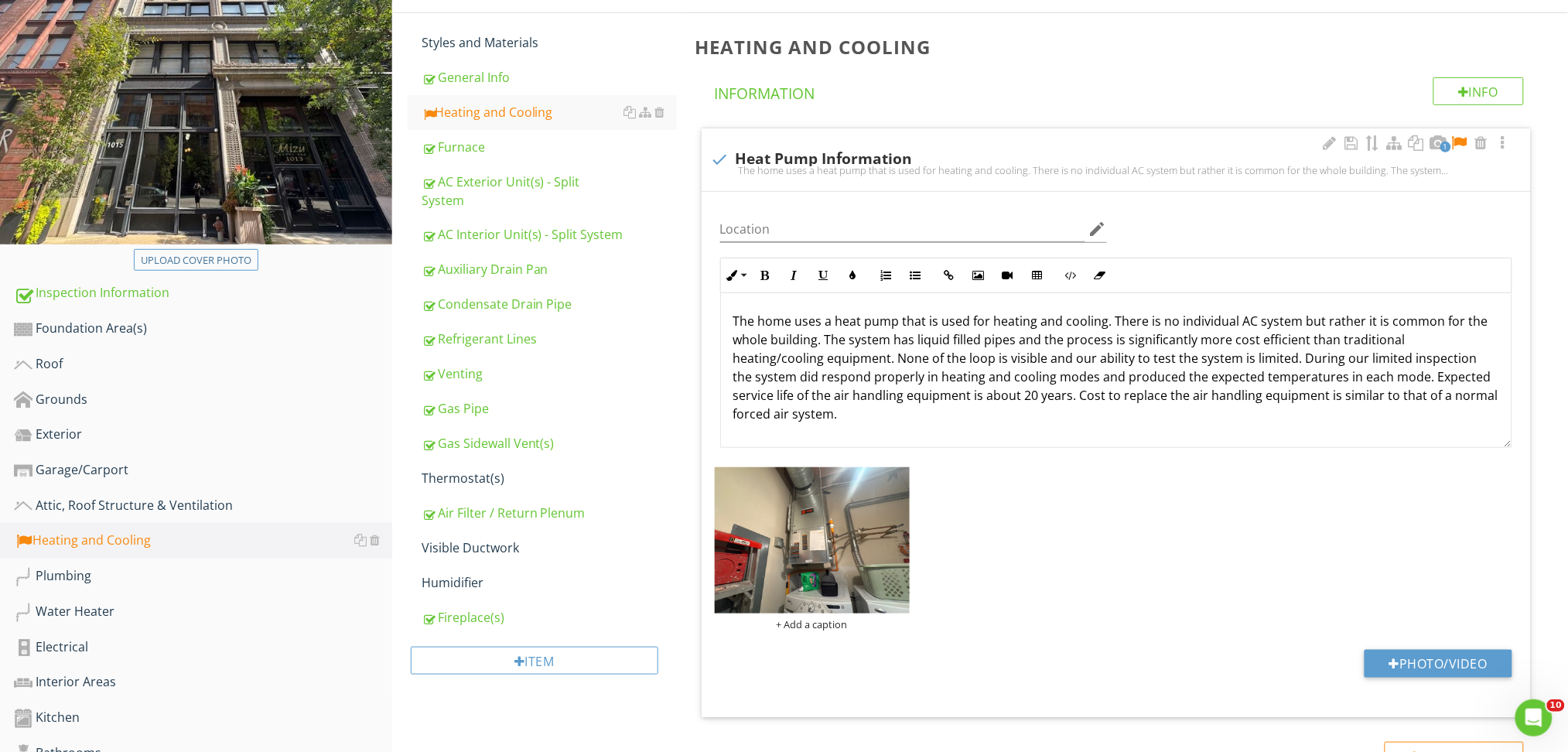
scroll to position [205, 0]
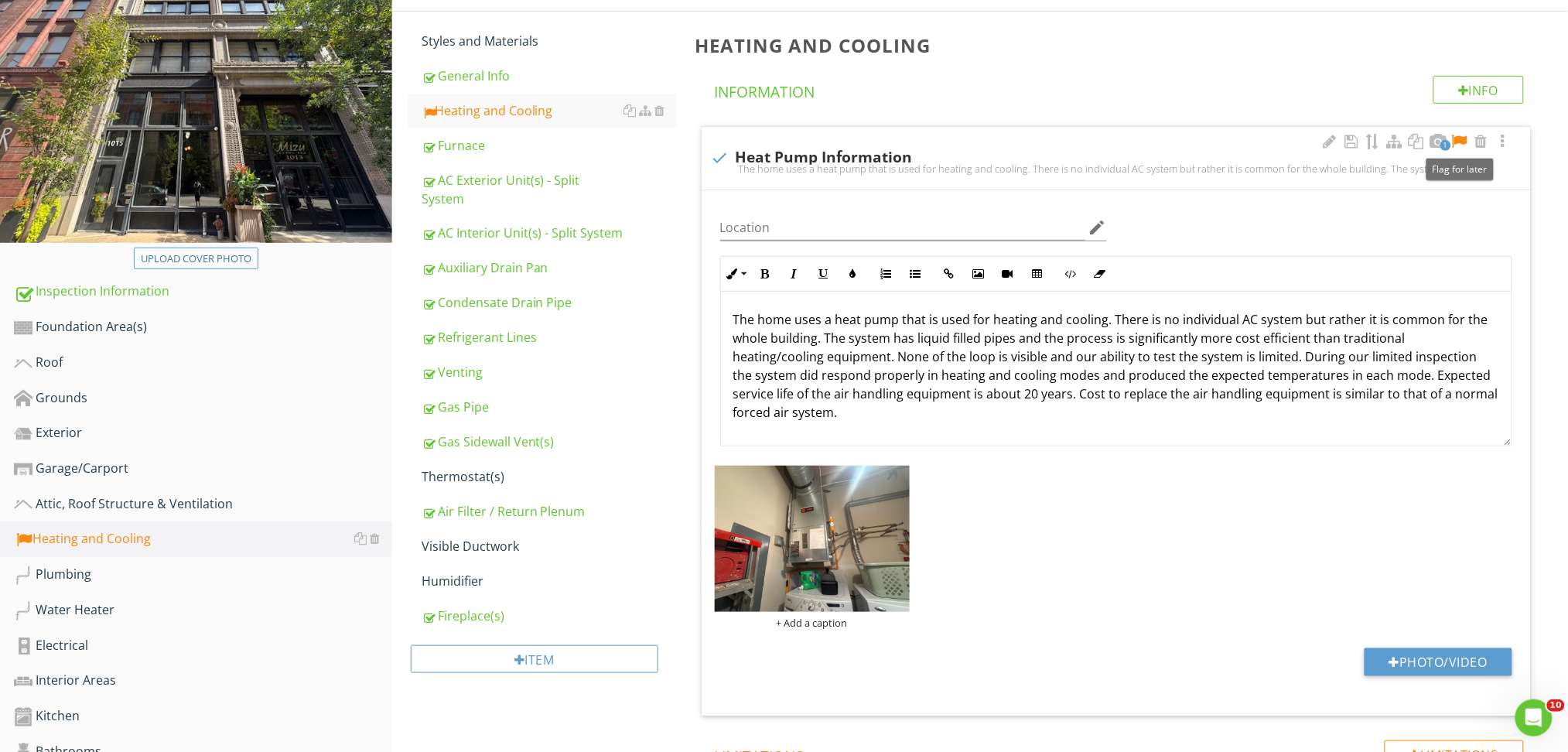
click at [1458, 134] on div at bounding box center [1460, 141] width 18 height 15
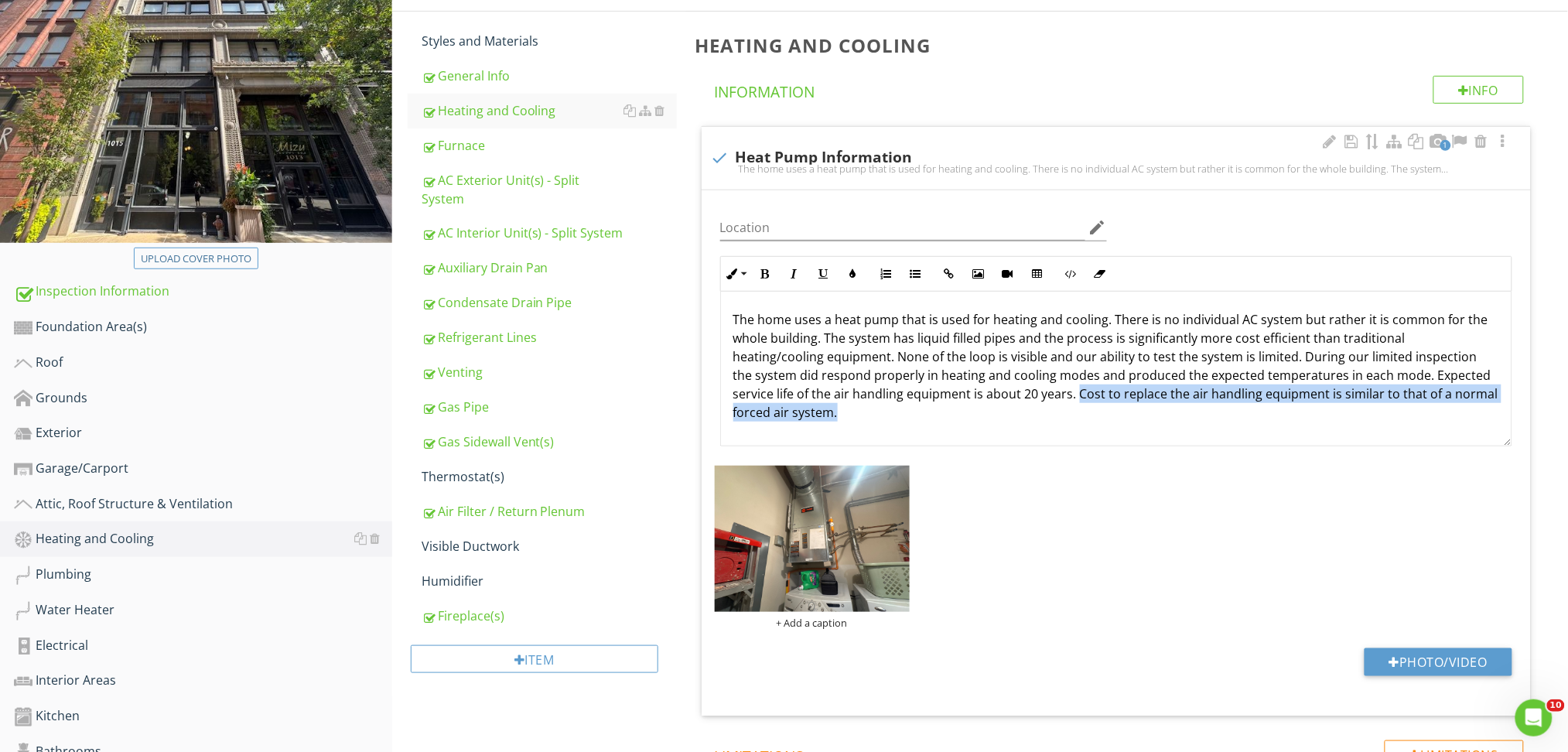
scroll to position [1, 0]
drag, startPoint x: 1074, startPoint y: 392, endPoint x: 1102, endPoint y: 479, distance: 91.4
click at [1102, 479] on div "Location edit Inline Style XLarge Large Normal Small Light Small/Light Bold Ita…" at bounding box center [1116, 453] width 829 height 525
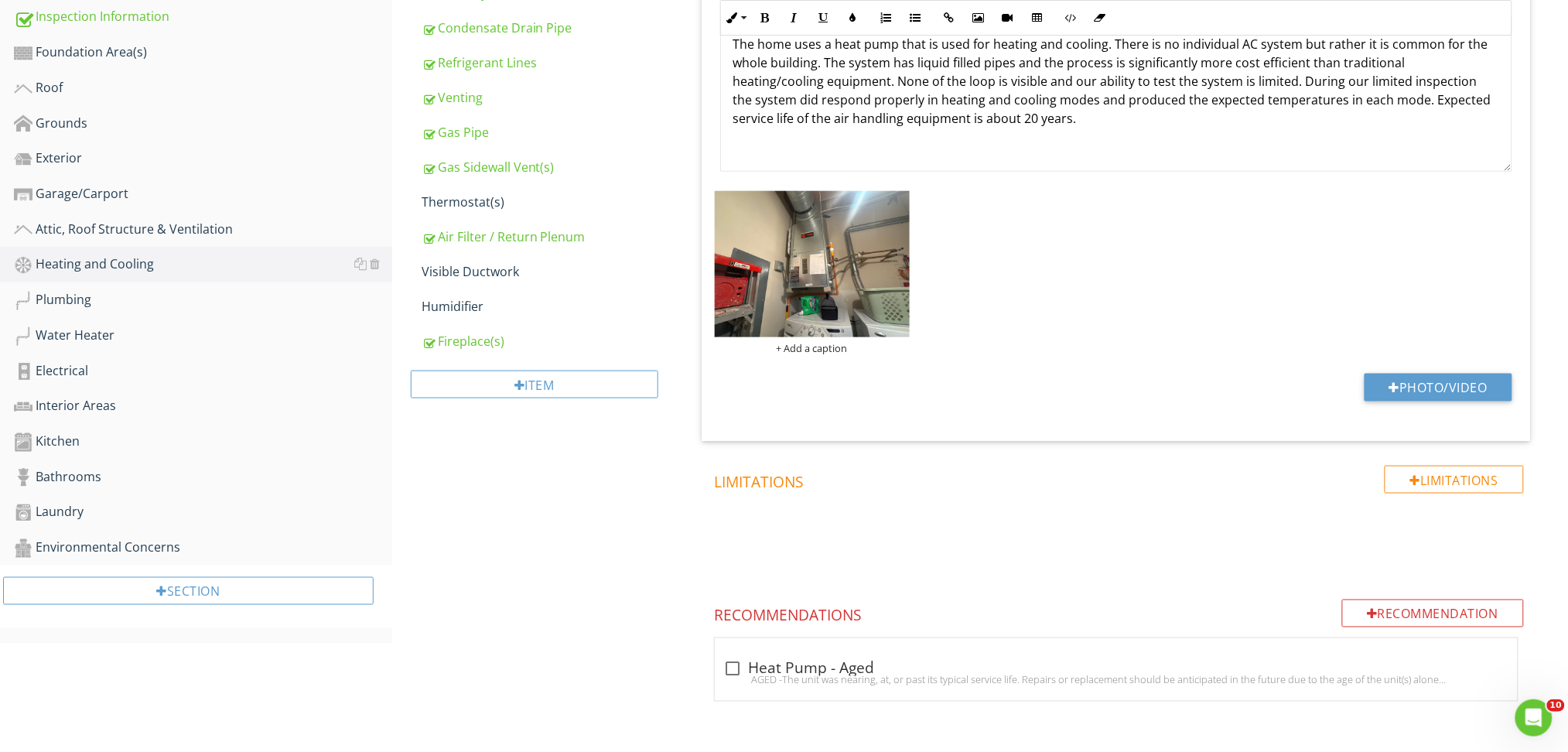
scroll to position [479, 0]
click at [963, 682] on div "AGED -The unit was nearing, at, or past its typical service life. Repairs or re…" at bounding box center [1116, 680] width 784 height 12
checkbox input "true"
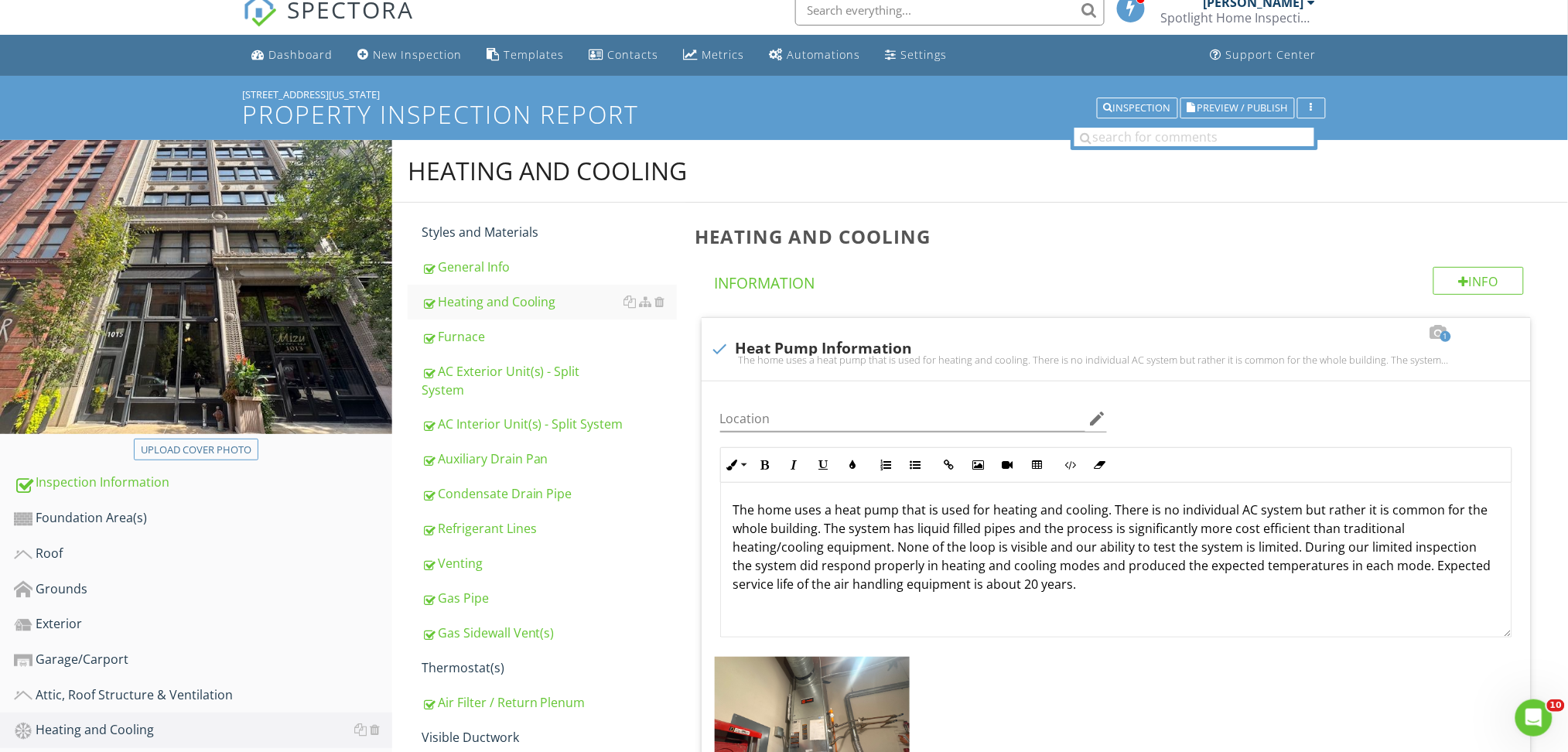
scroll to position [0, 0]
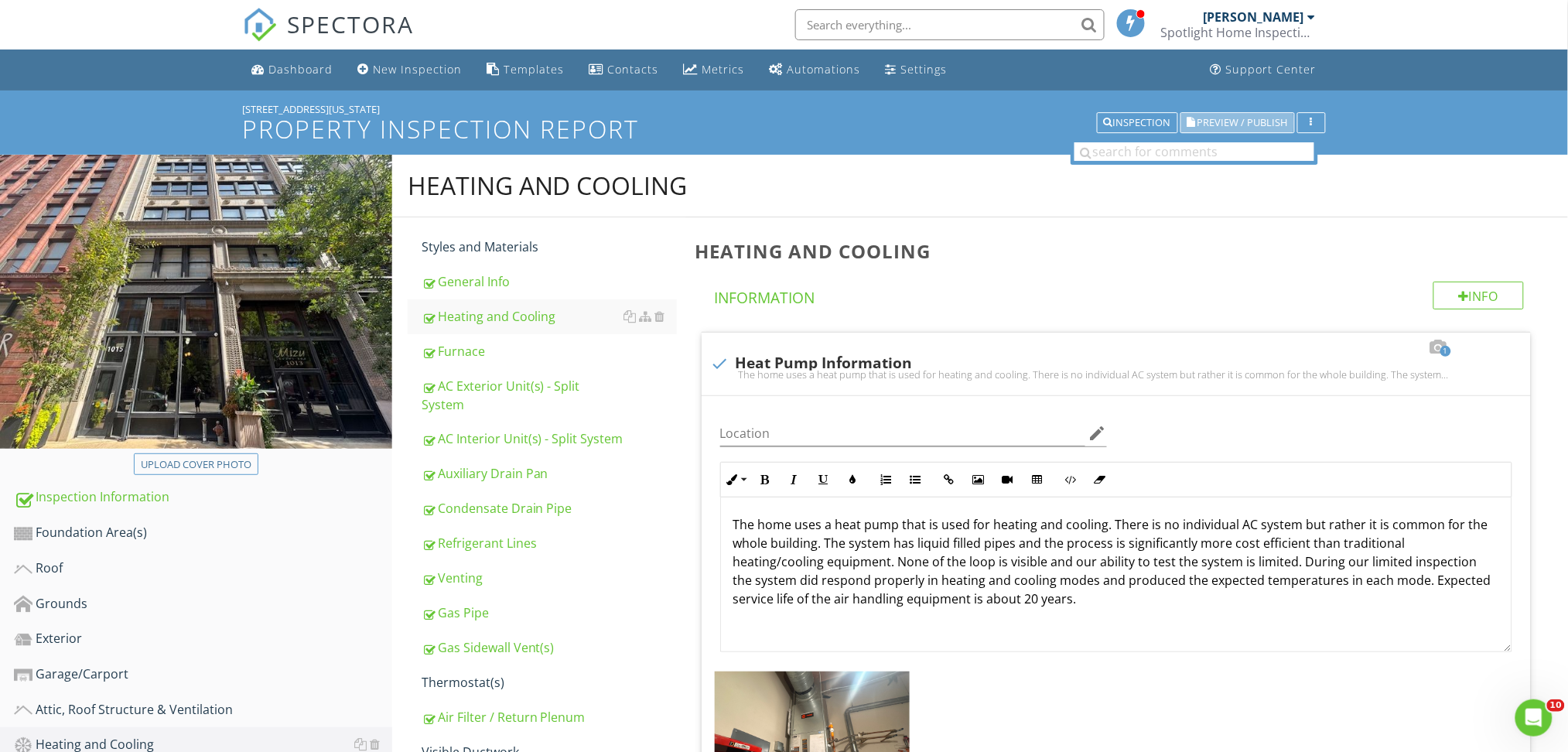
click at [1220, 119] on span "Preview / Publish" at bounding box center [1243, 122] width 91 height 10
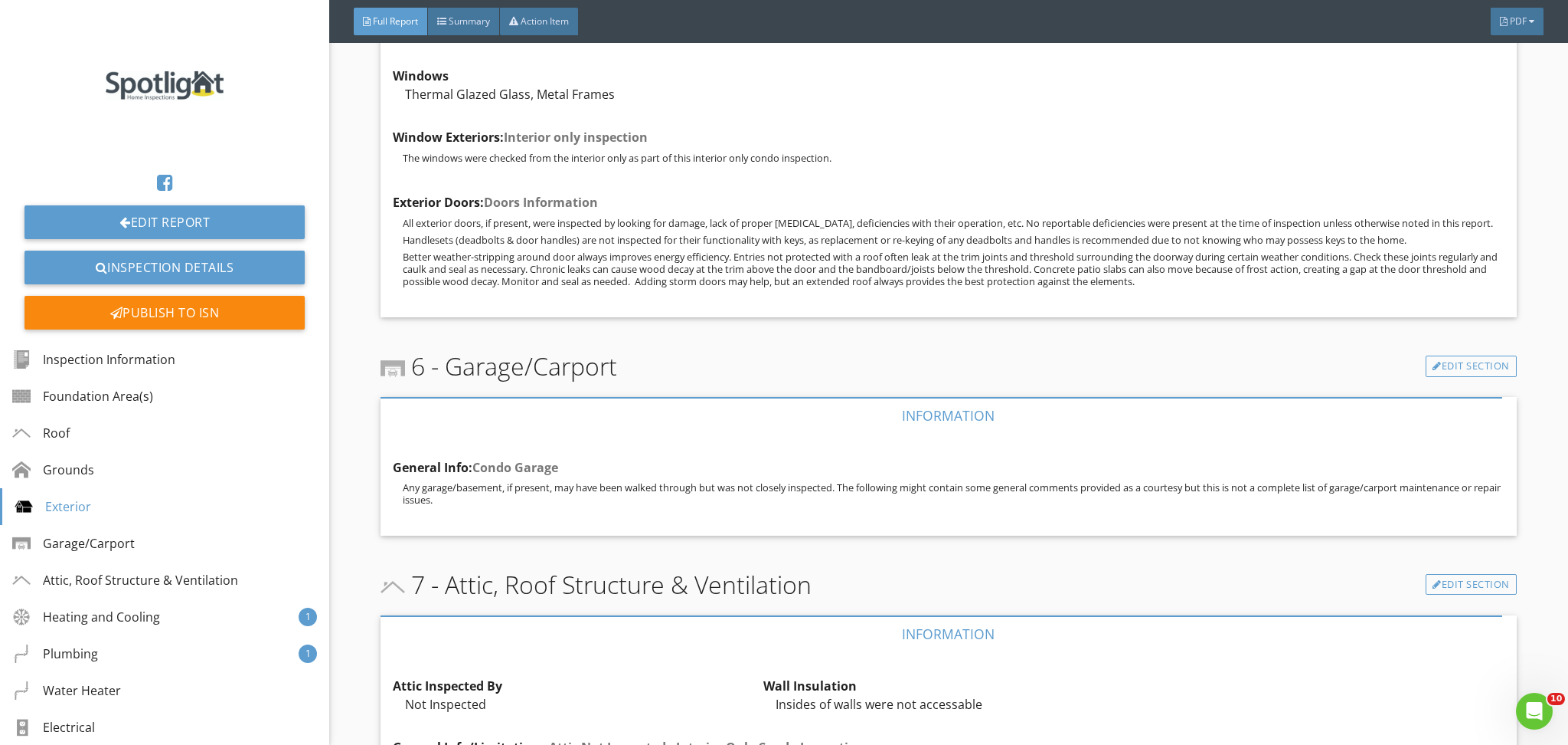
scroll to position [2901, 0]
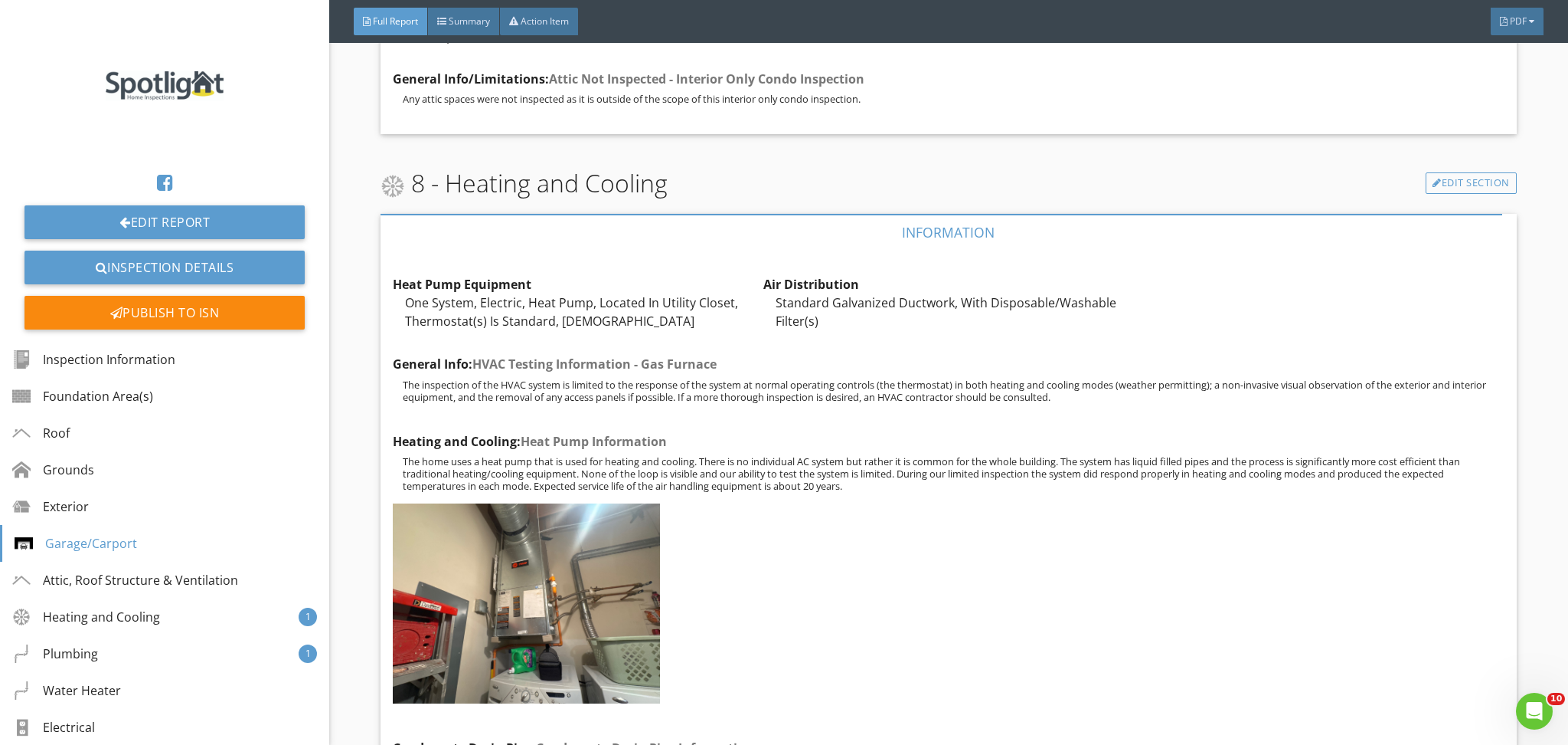
scroll to position [3583, 0]
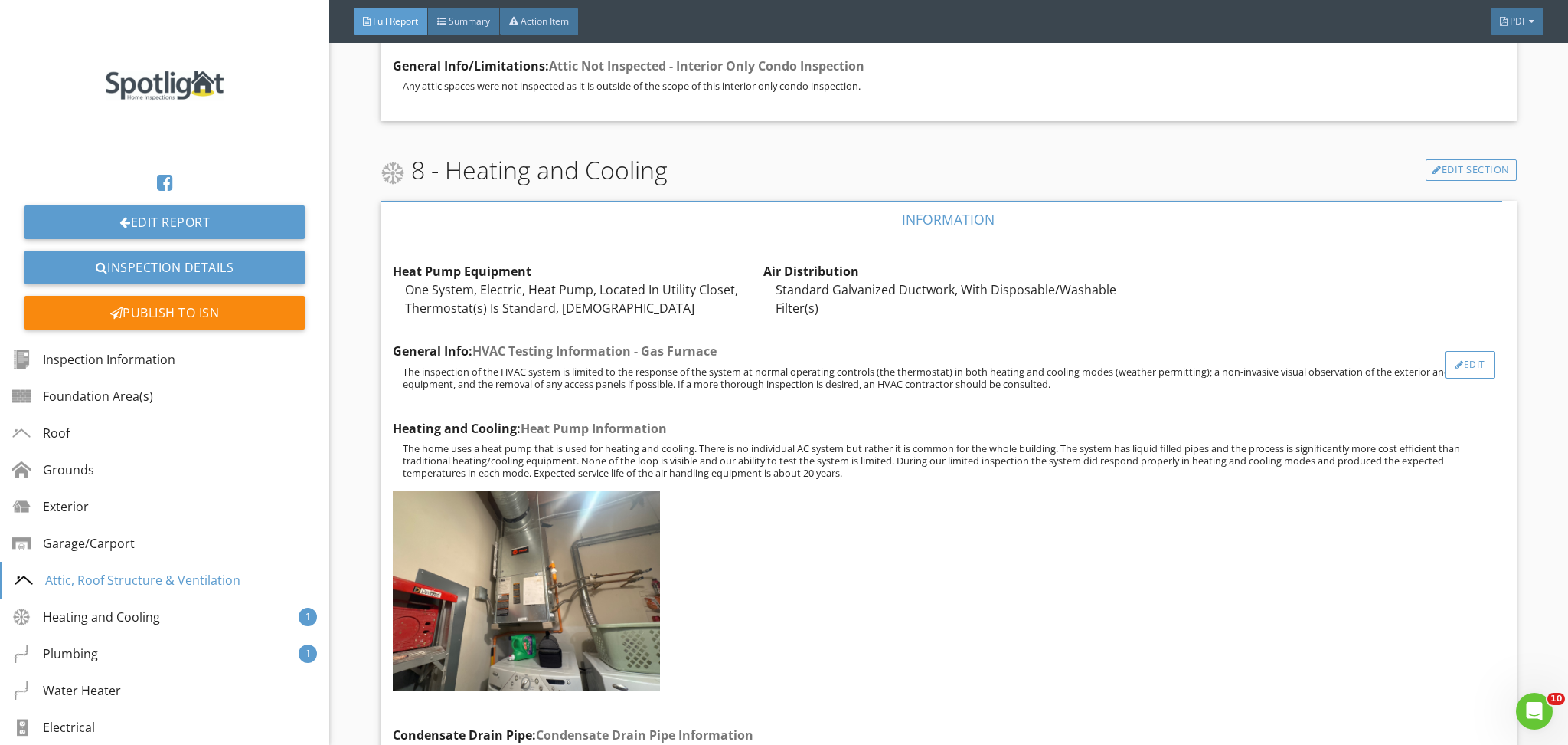
click at [1456, 369] on div at bounding box center [1460, 365] width 9 height 10
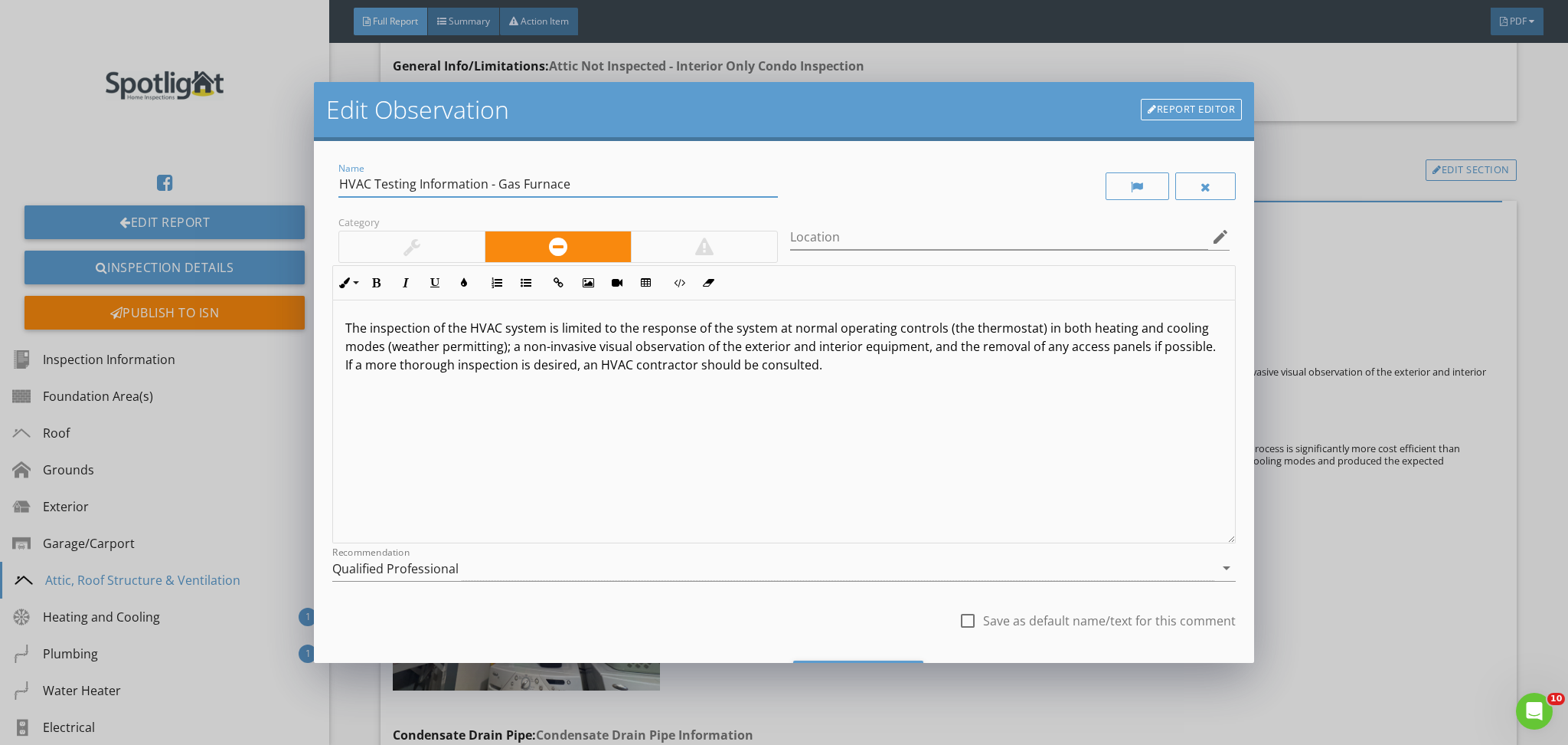
drag, startPoint x: 491, startPoint y: 183, endPoint x: 889, endPoint y: 207, distance: 398.7
click at [889, 207] on div "Name HVAC Testing Information - Gas Furnace Category Location edit Inline Style…" at bounding box center [784, 403] width 904 height 489
type input "HVAC Testing Information"
click at [954, 475] on div "The inspection of the HVAC system is limited to the response of the system at n…" at bounding box center [784, 421] width 903 height 243
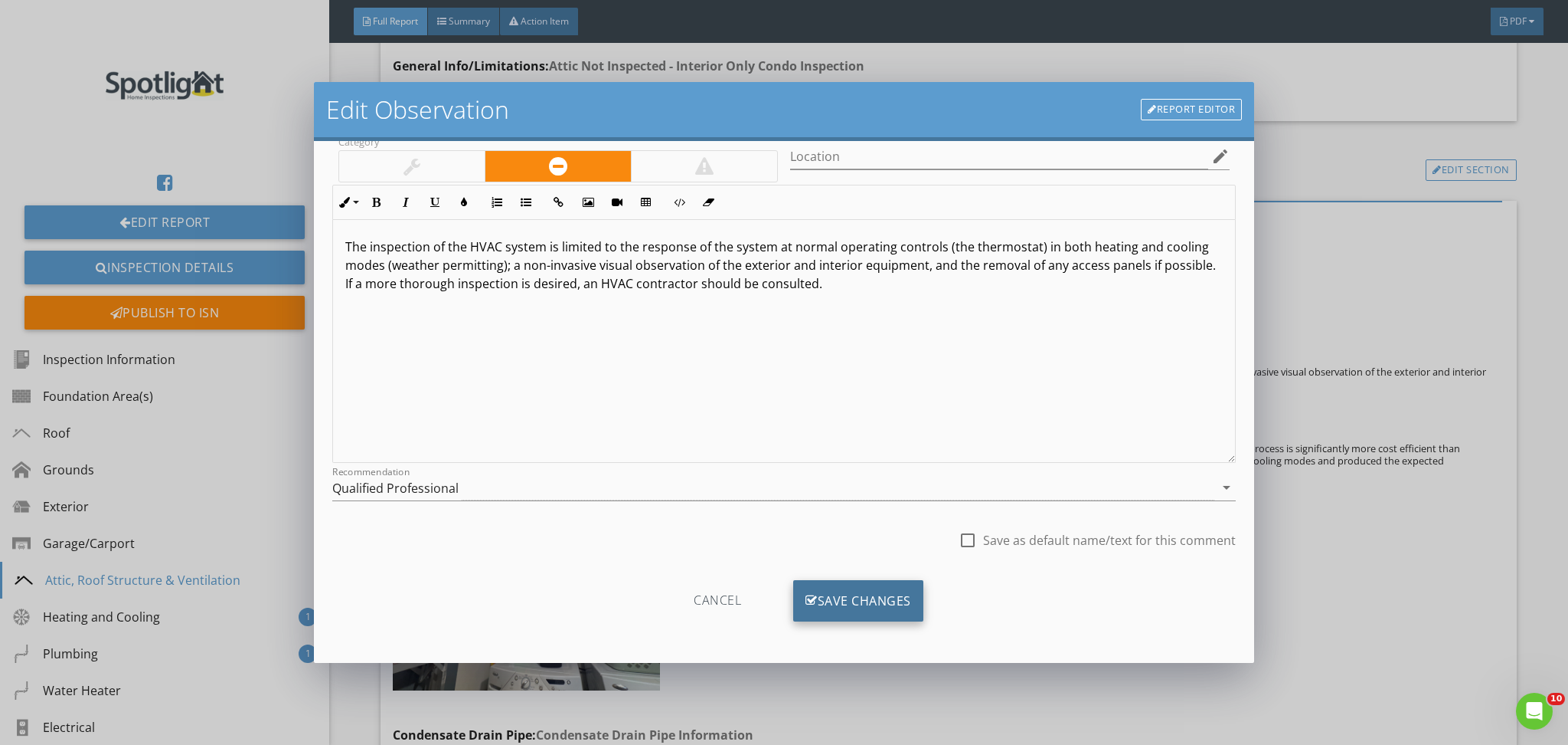
click at [850, 599] on div "Save Changes" at bounding box center [858, 600] width 130 height 41
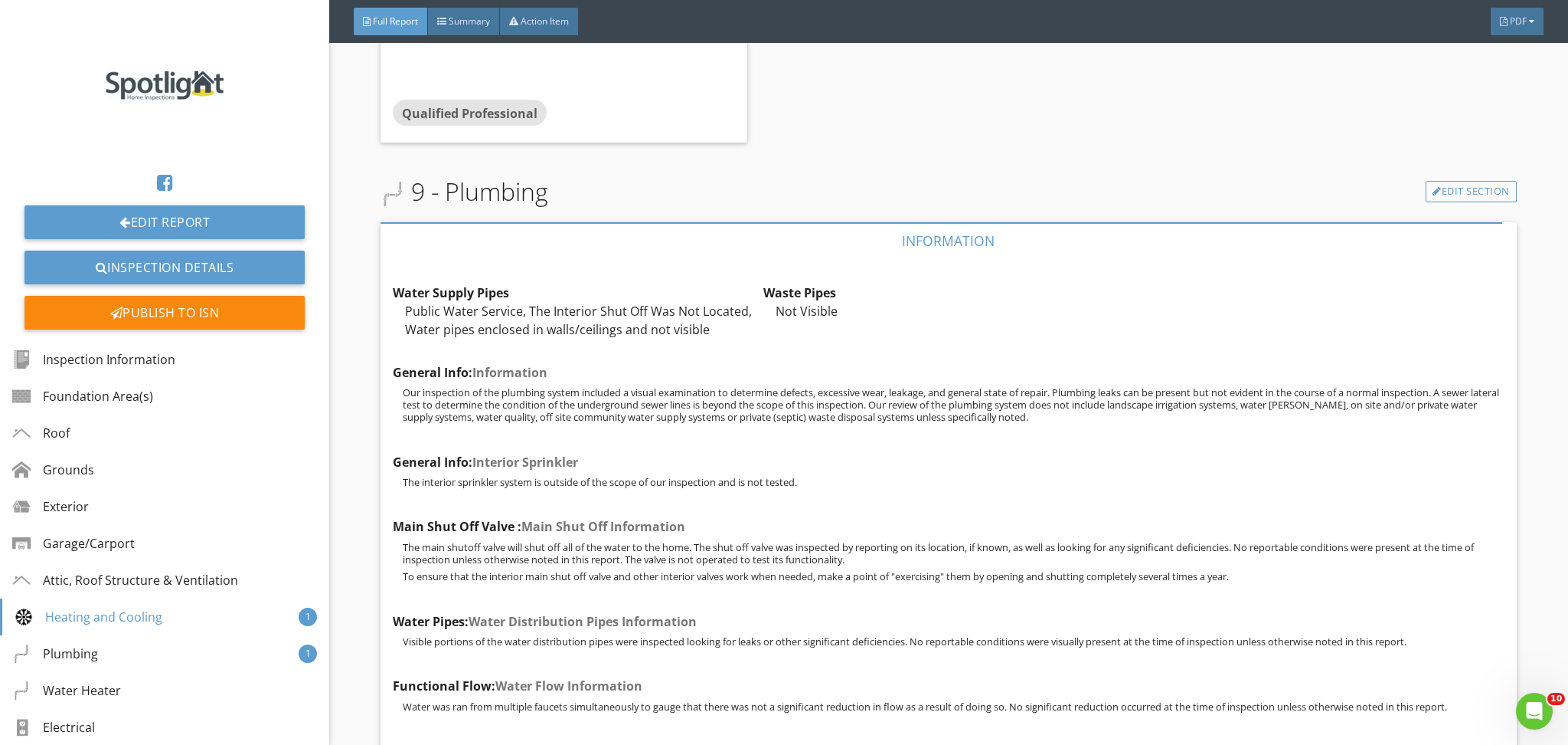
scroll to position [5136, 0]
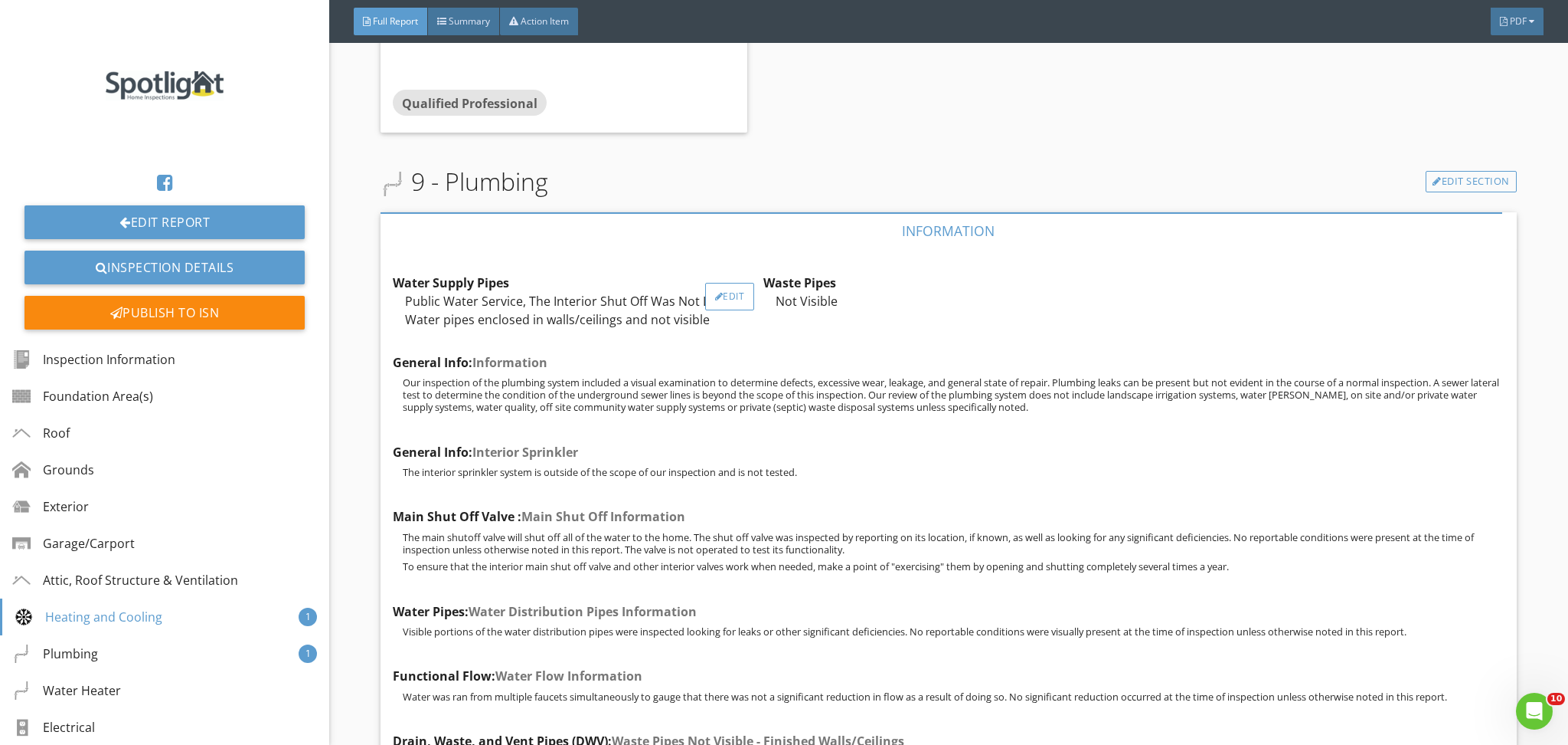
click at [733, 310] on div "Edit" at bounding box center [730, 297] width 50 height 28
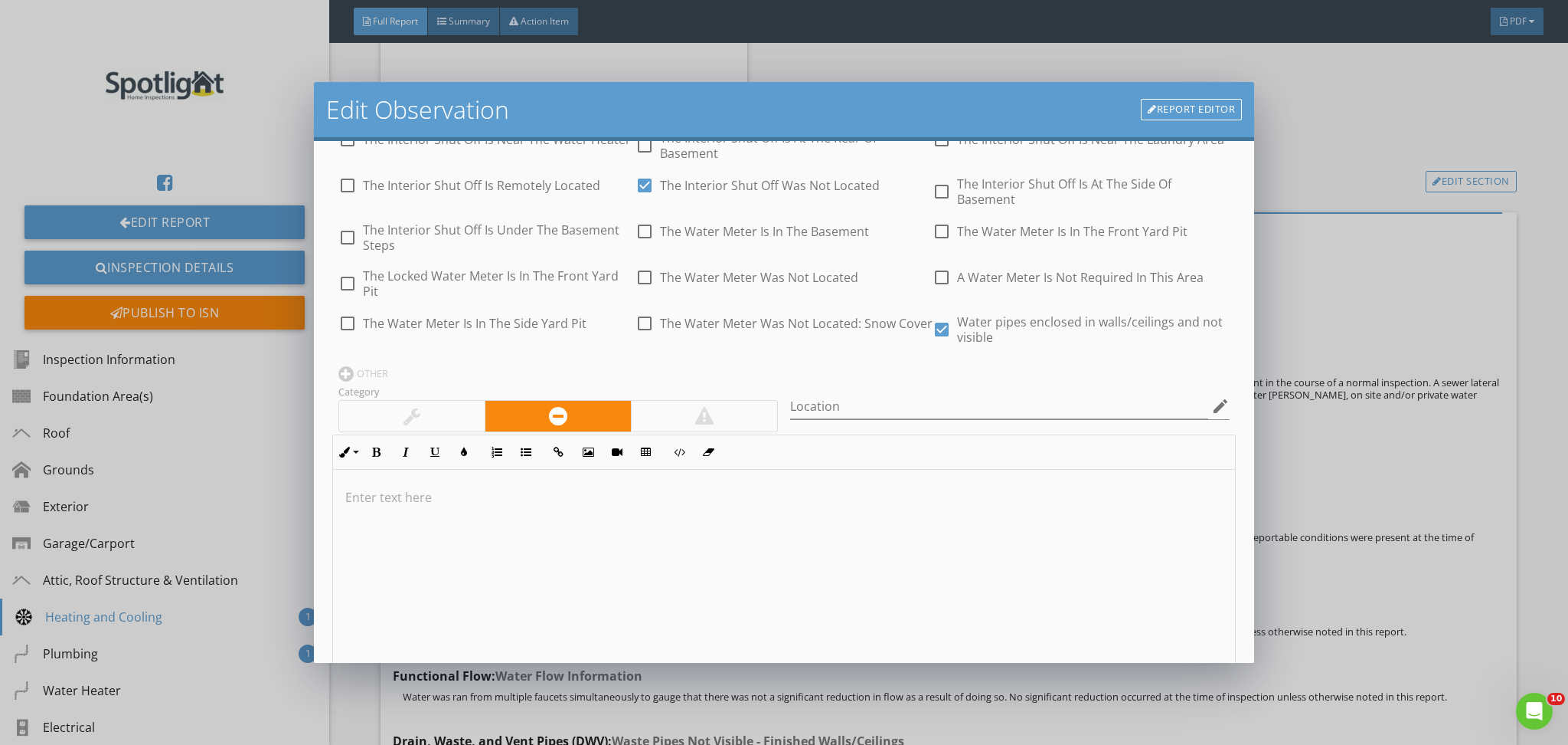
scroll to position [370, 0]
click at [929, 322] on div at bounding box center [942, 323] width 26 height 26
checkbox input "false"
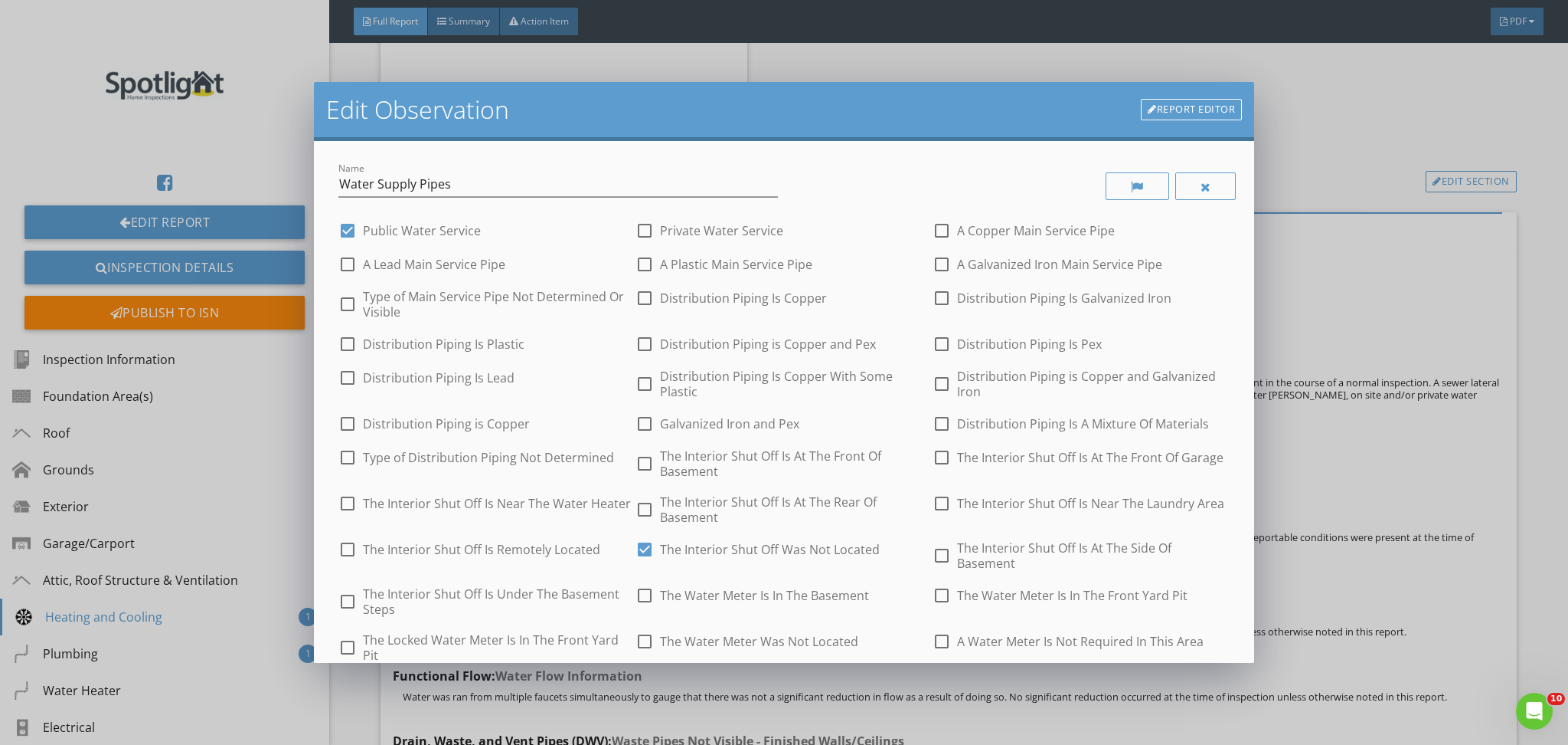
click at [692, 293] on label "Distribution Piping Is Copper" at bounding box center [744, 297] width 167 height 15
checkbox input "true"
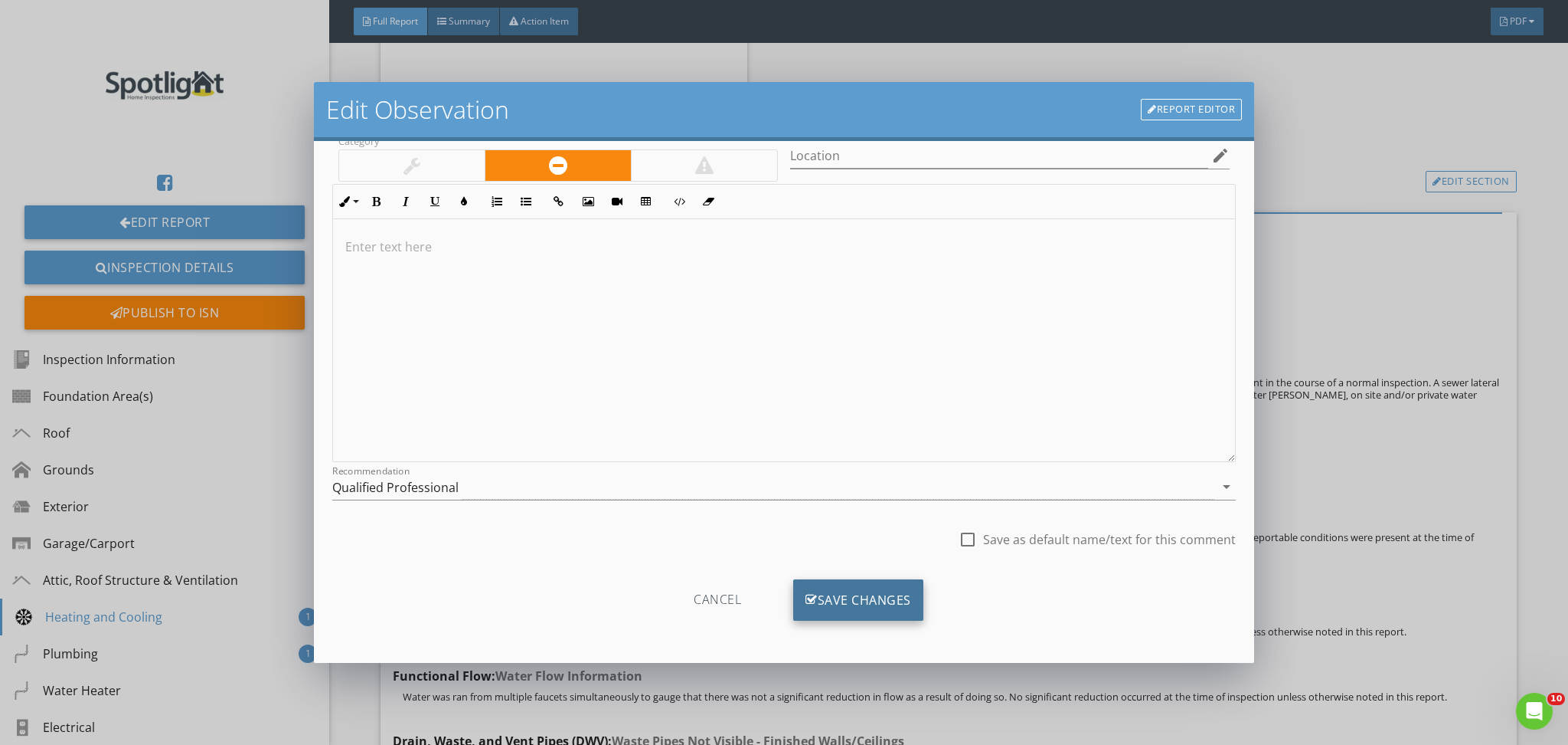
click at [821, 611] on div "Save Changes" at bounding box center [858, 599] width 130 height 41
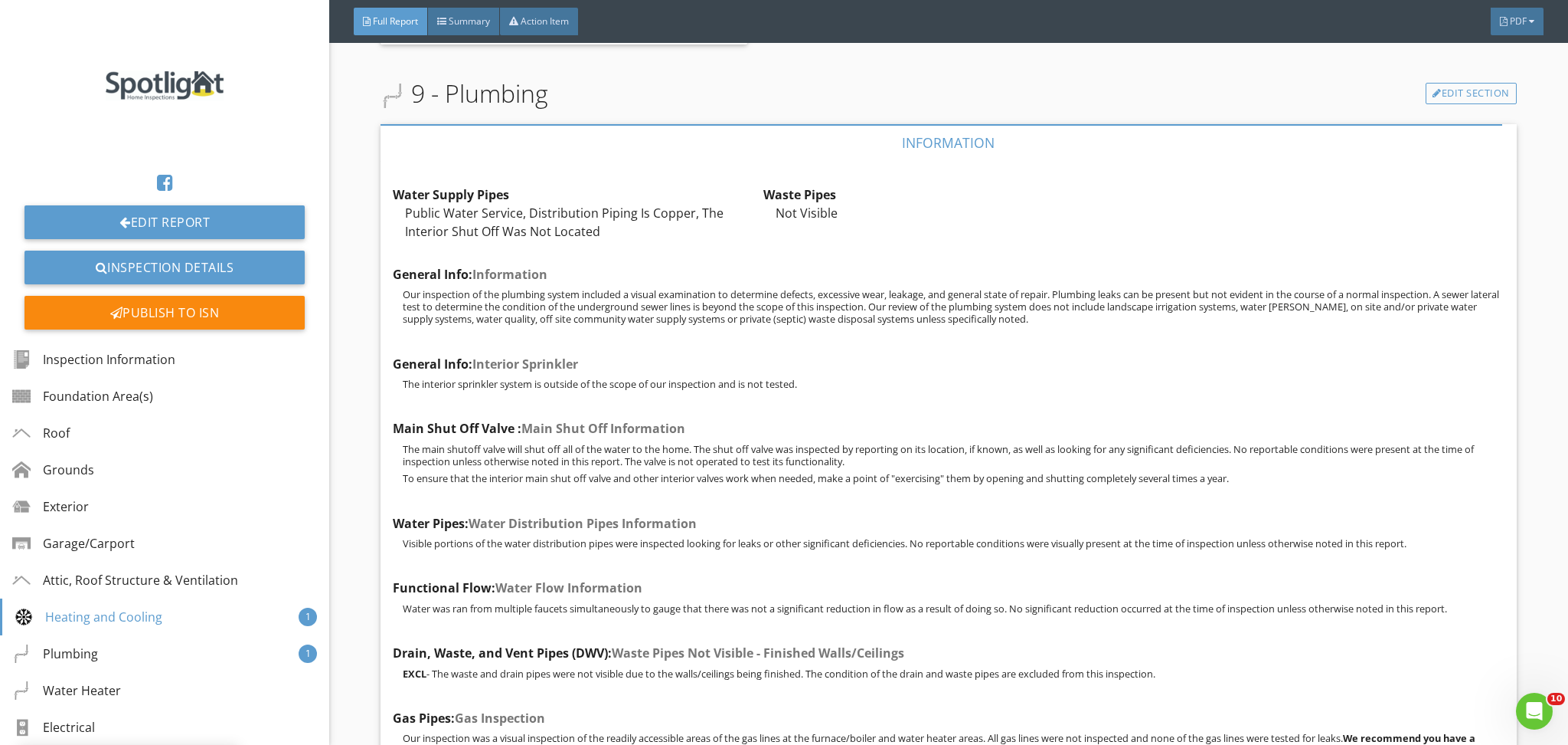
scroll to position [5230, 0]
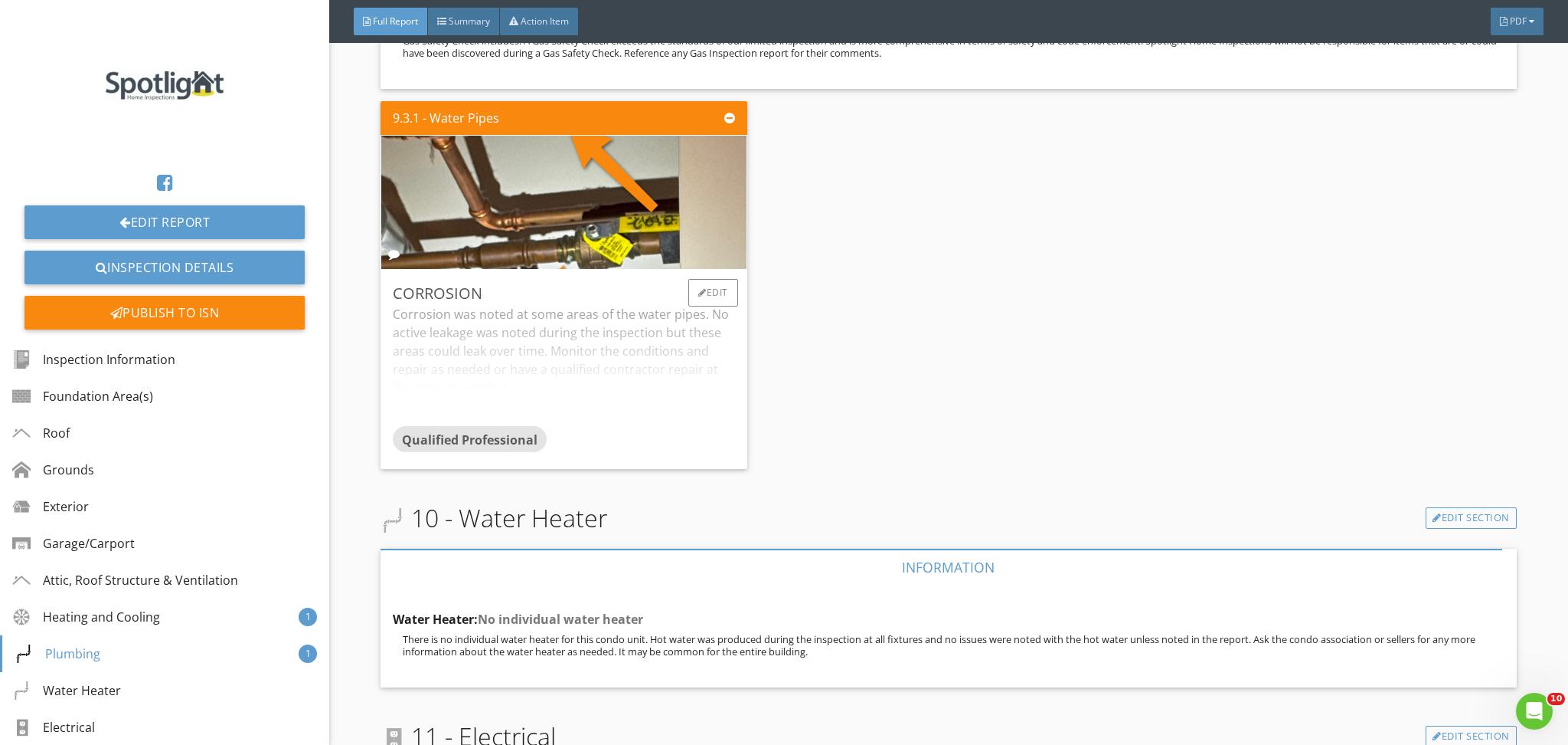
scroll to position [5970, 0]
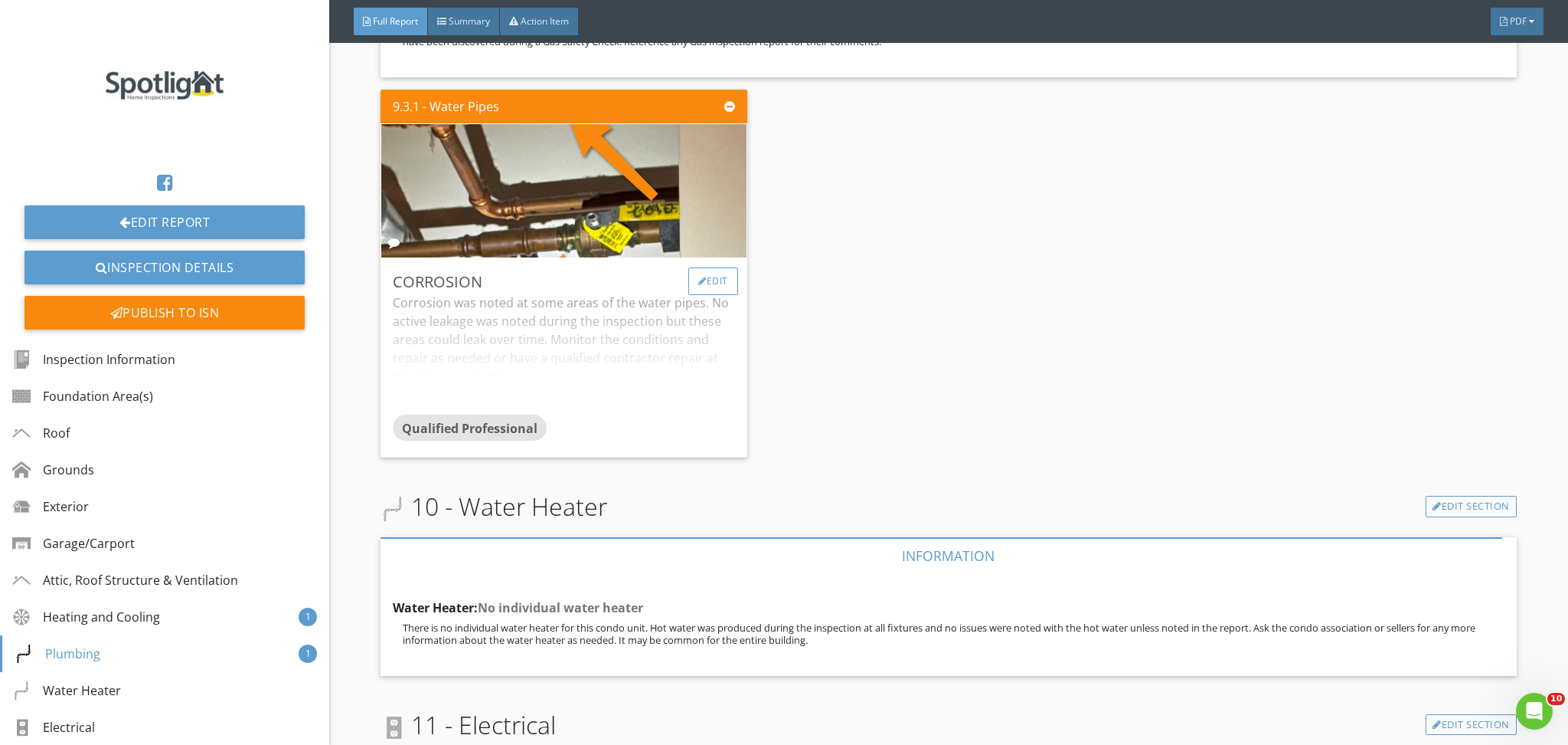
click at [710, 295] on div "Edit" at bounding box center [713, 281] width 50 height 28
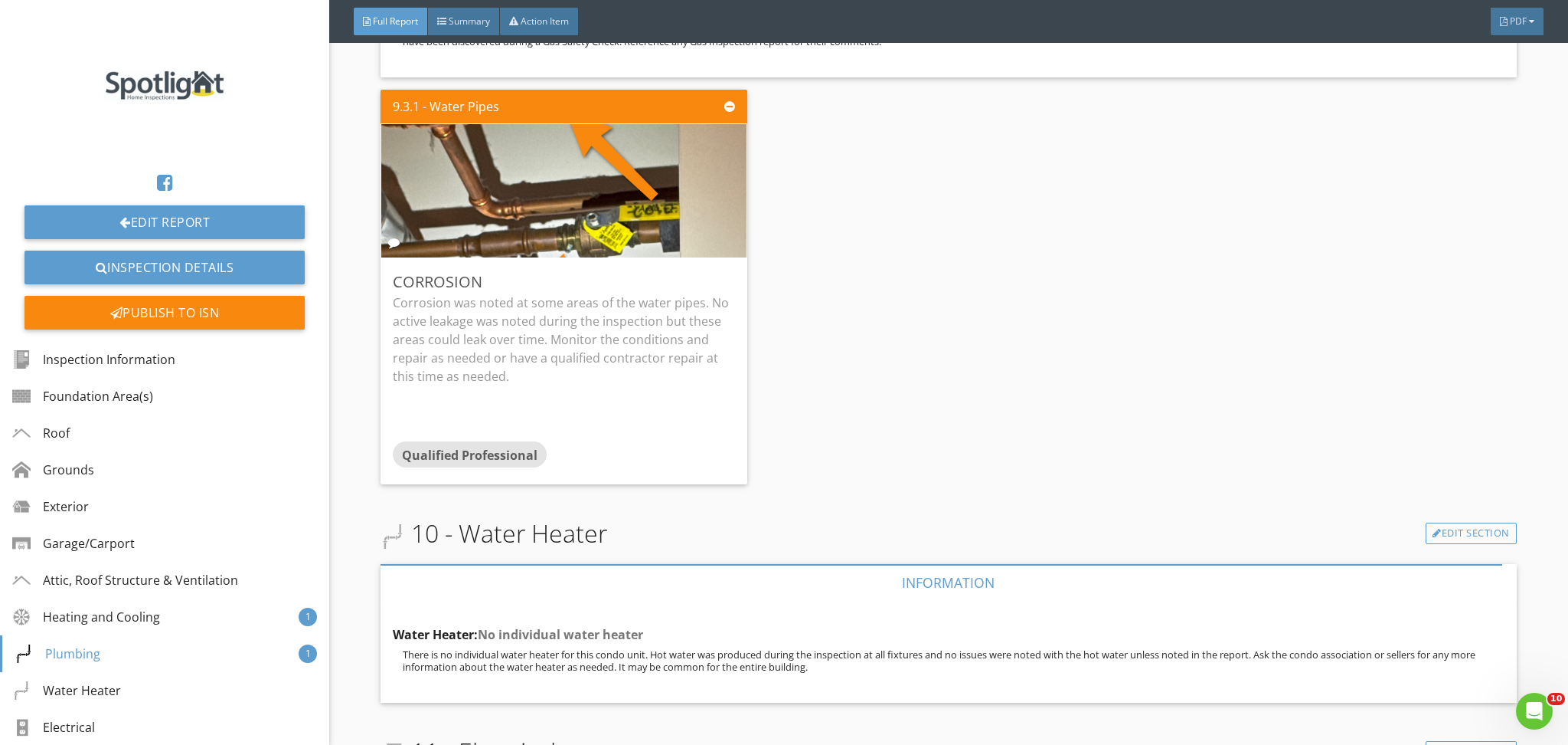
click at [1393, 369] on div at bounding box center [784, 372] width 1568 height 745
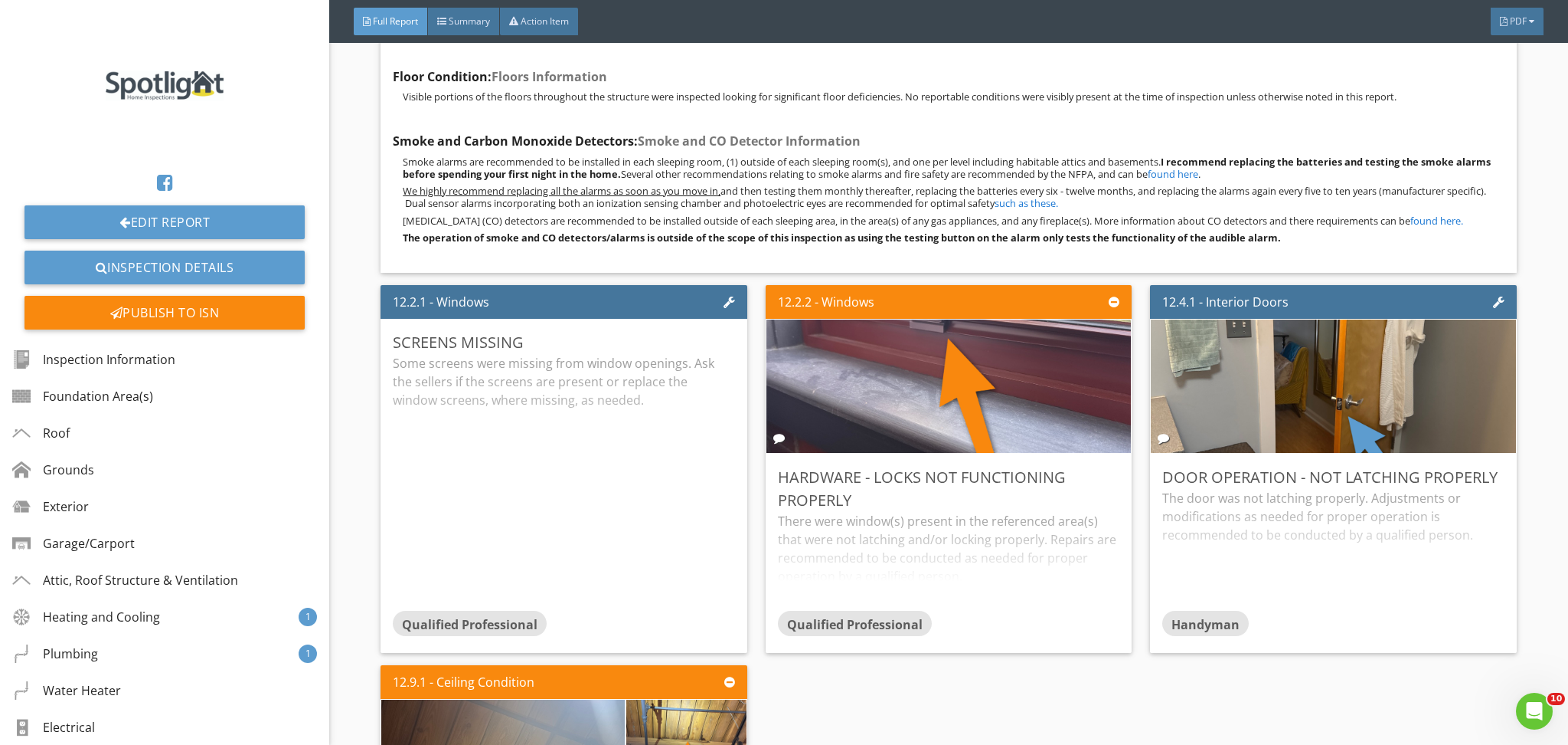
scroll to position [9268, 0]
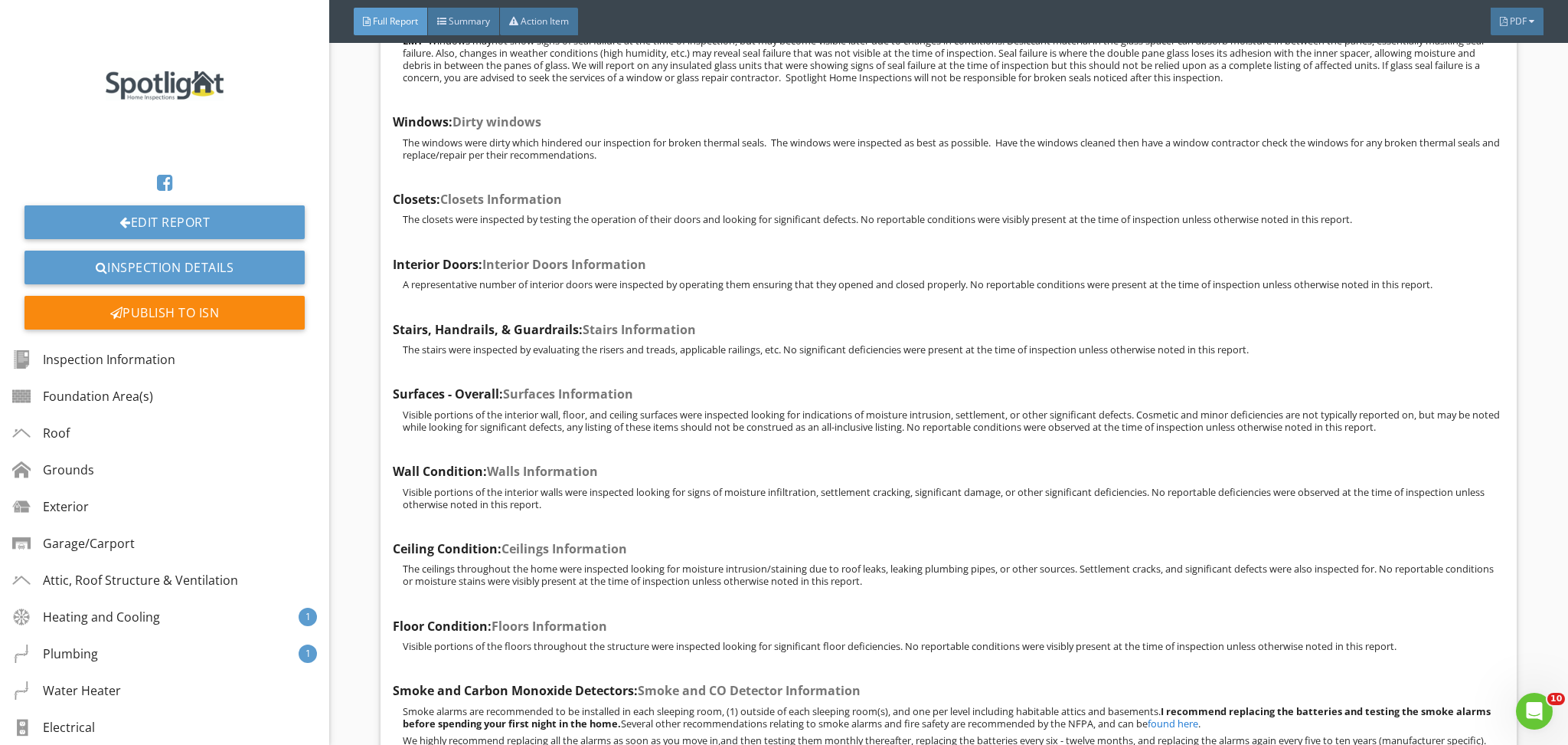
scroll to position [8587, 0]
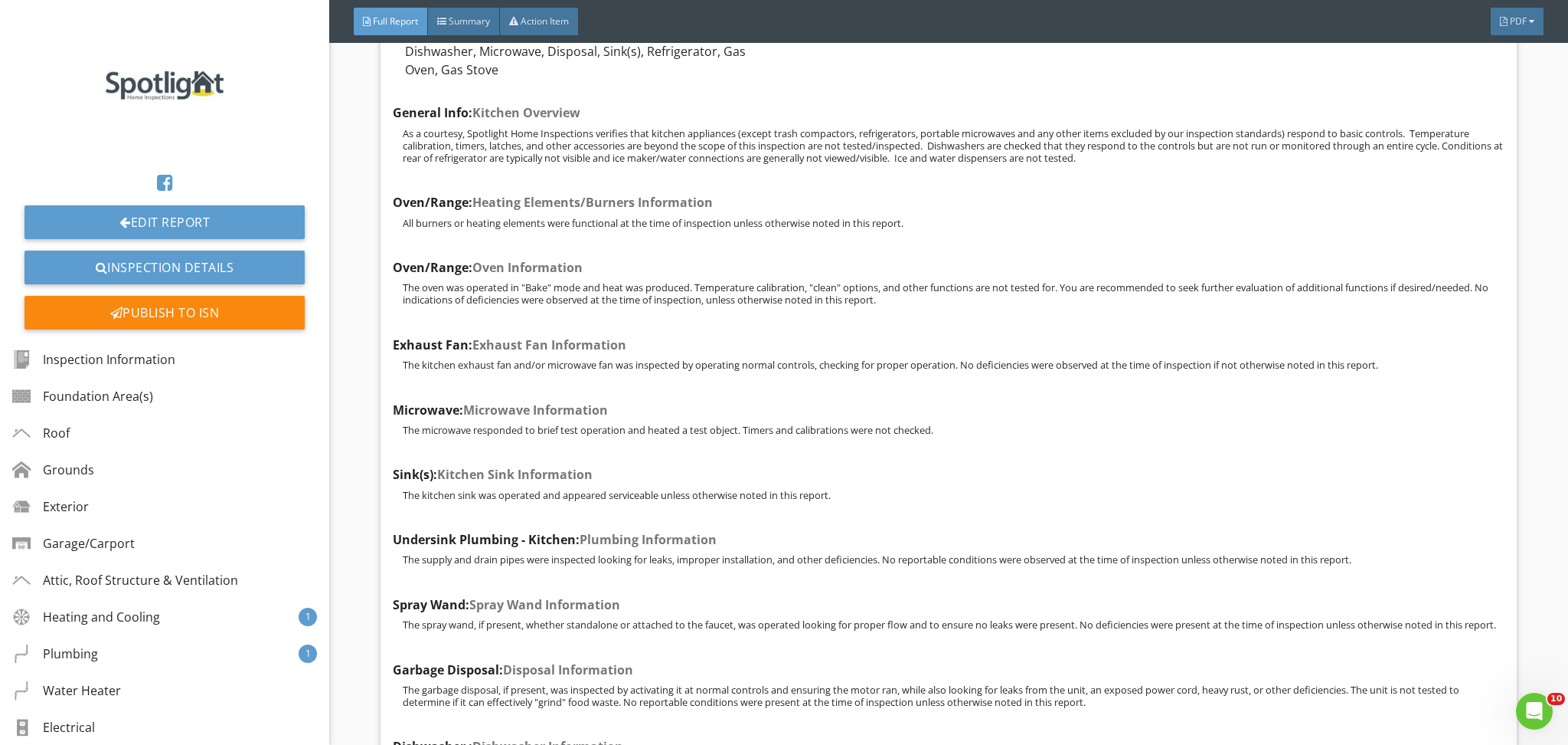
scroll to position [10434, 0]
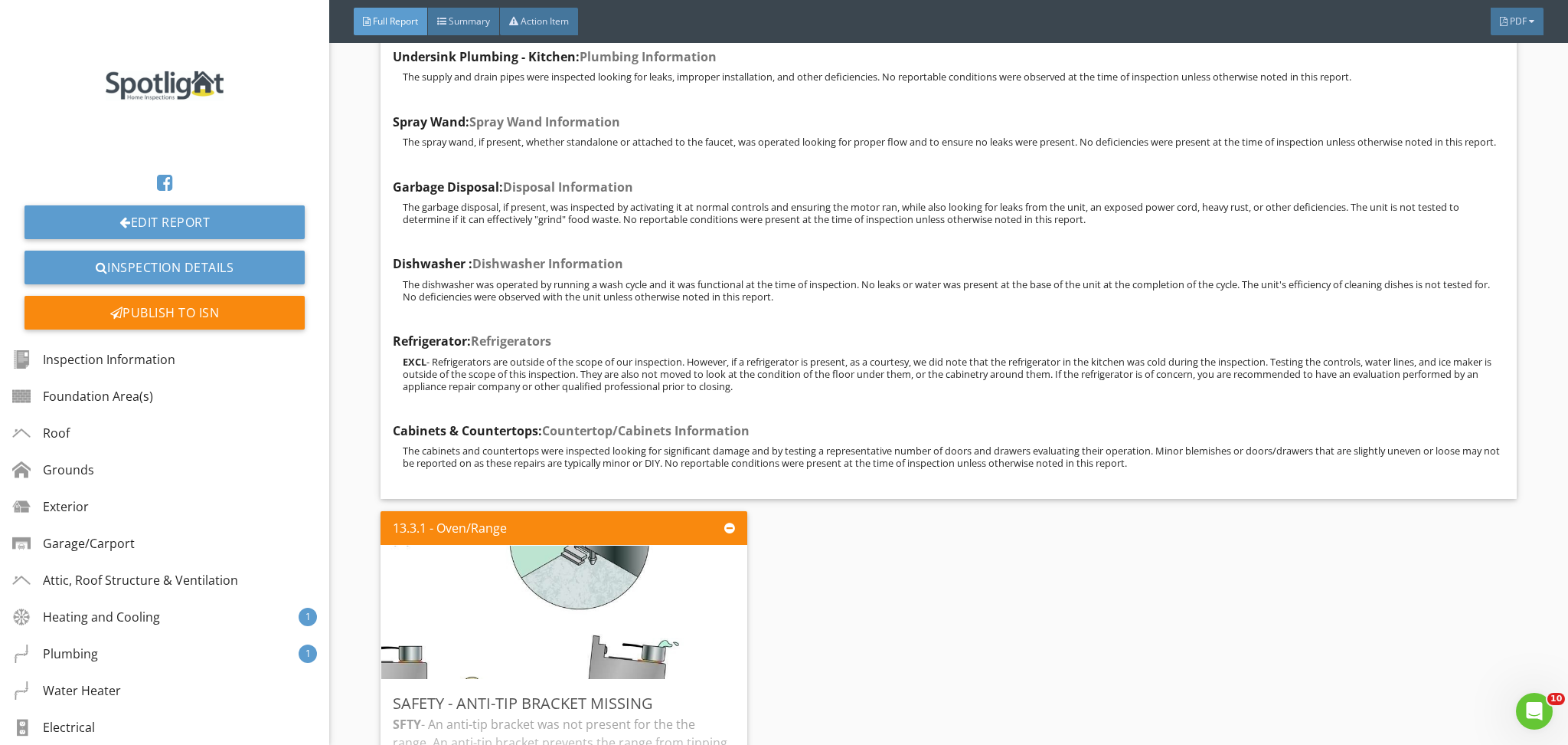
scroll to position [11028, 0]
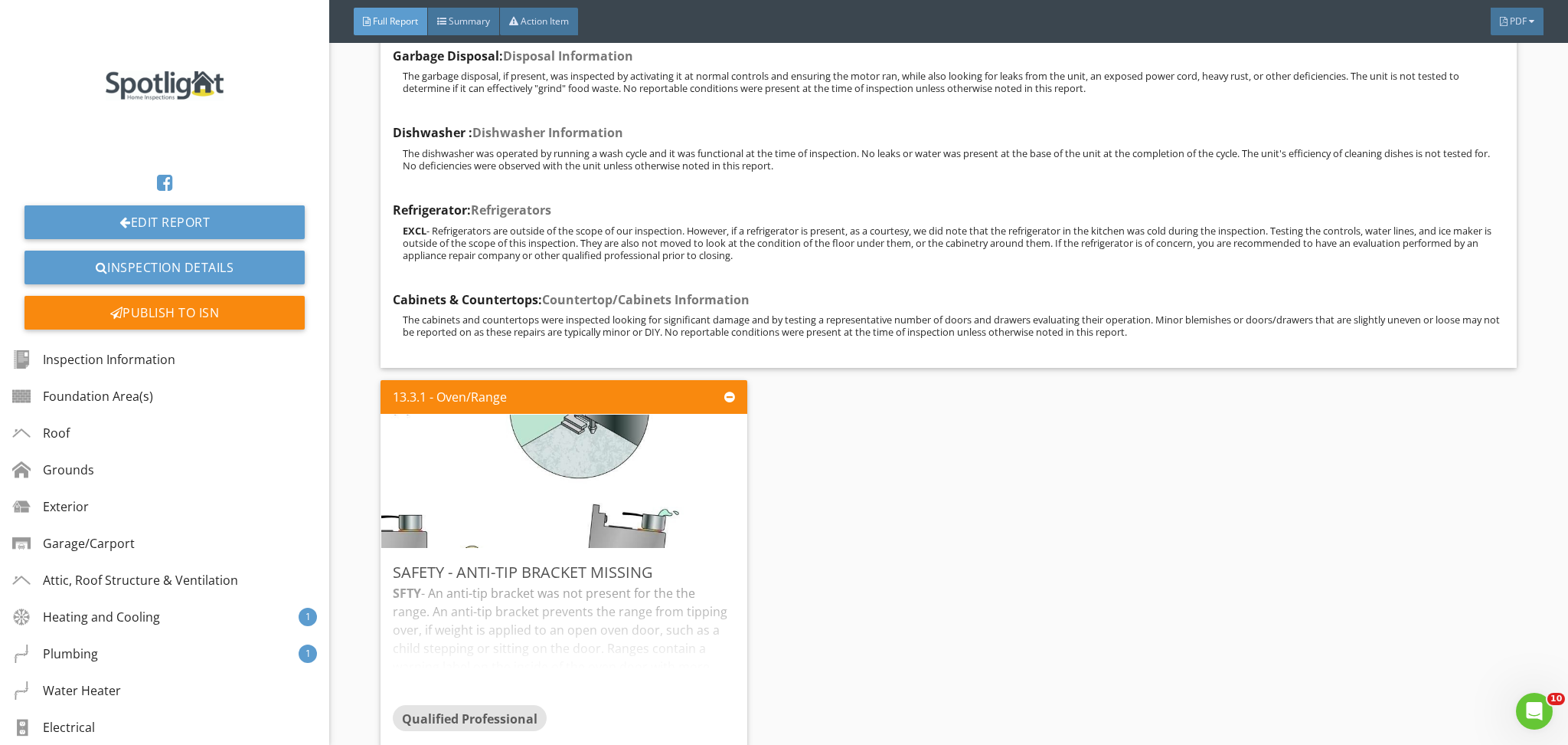
click at [1489, 519] on div "13.3.1 - Oven/Range Safety - Anti-Tip Bracket Missing SFTY - An anti-tip bracke…" at bounding box center [948, 564] width 1136 height 380
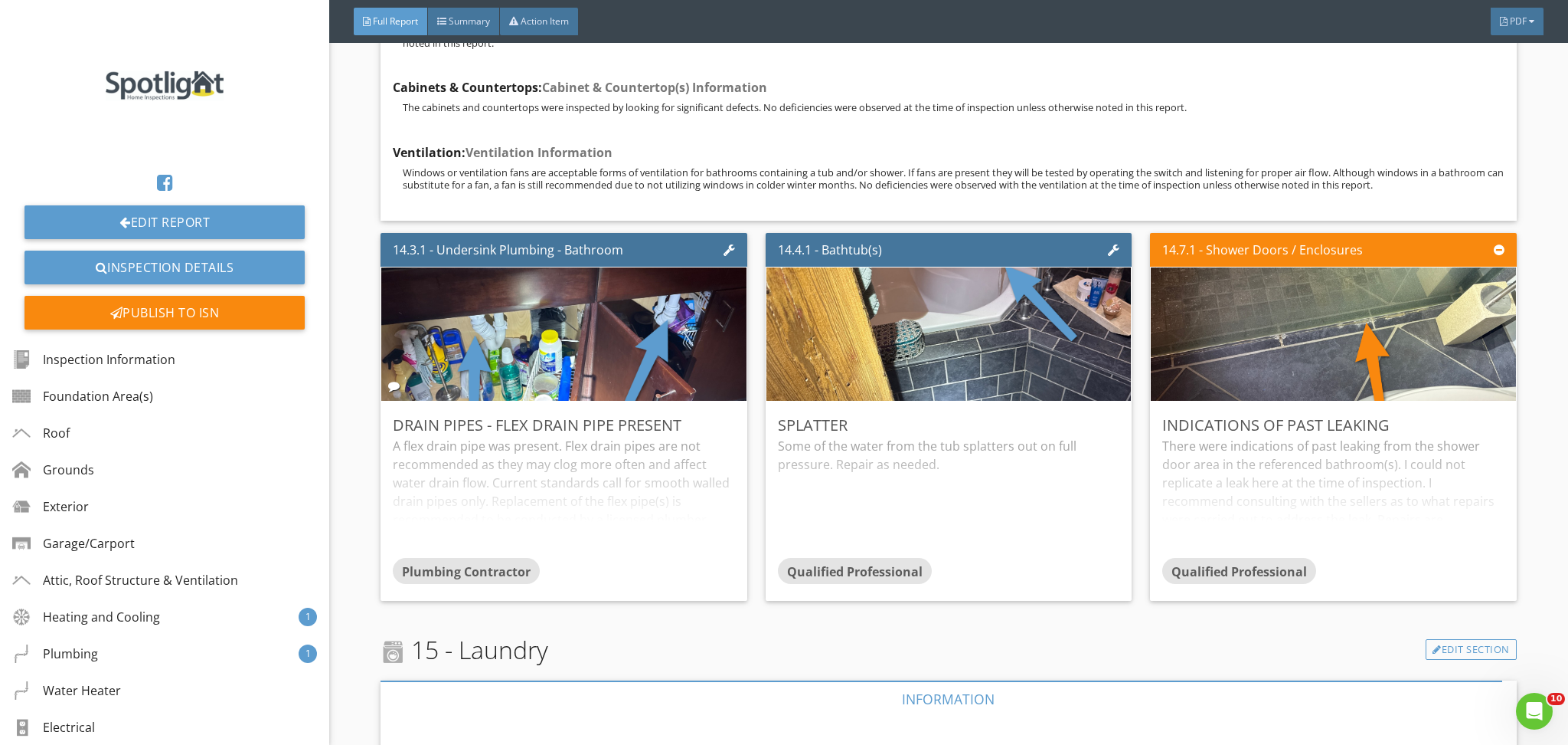
scroll to position [12626, 0]
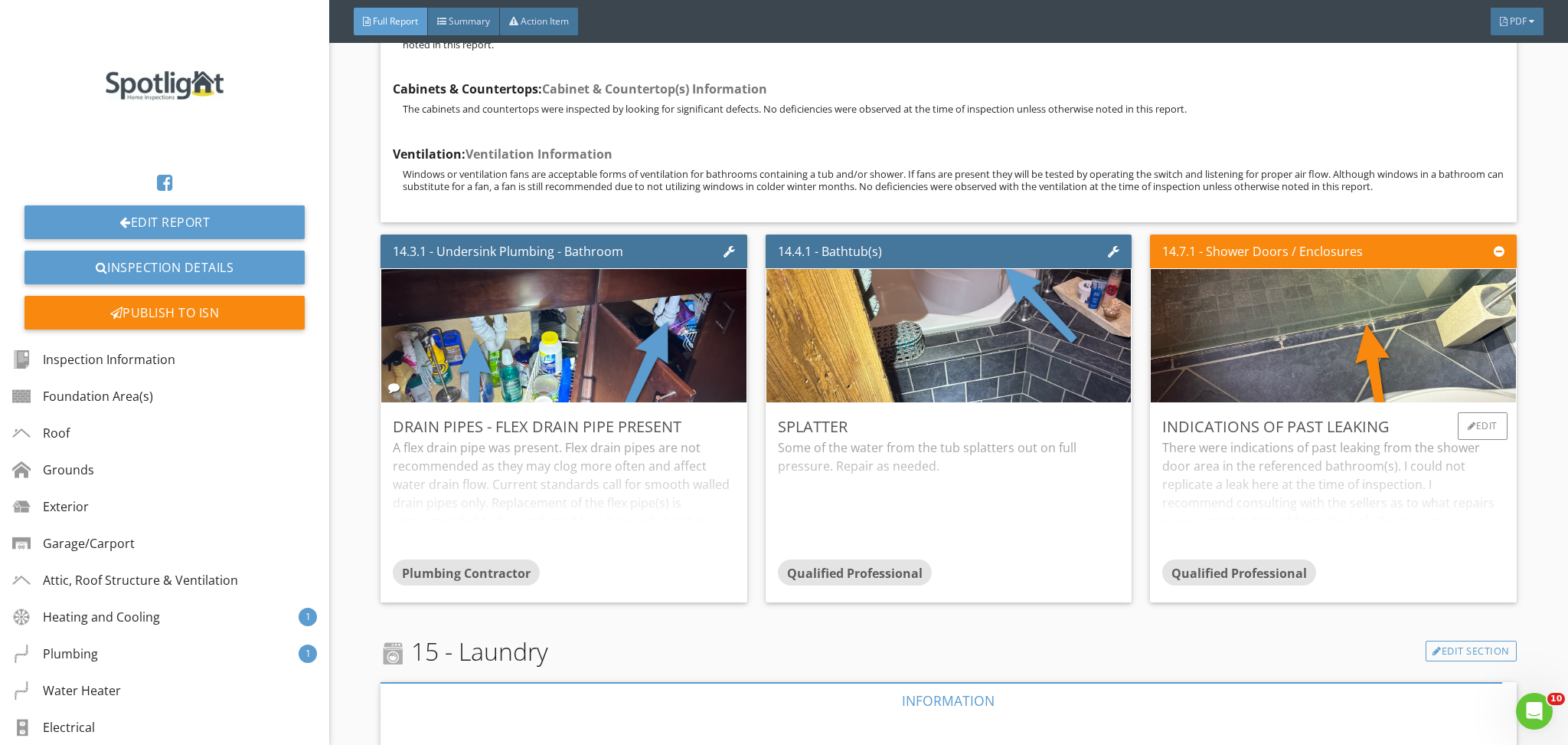
click at [1370, 497] on div "There were indications of past leaking from the shower door area in the referen…" at bounding box center [1334, 499] width 342 height 121
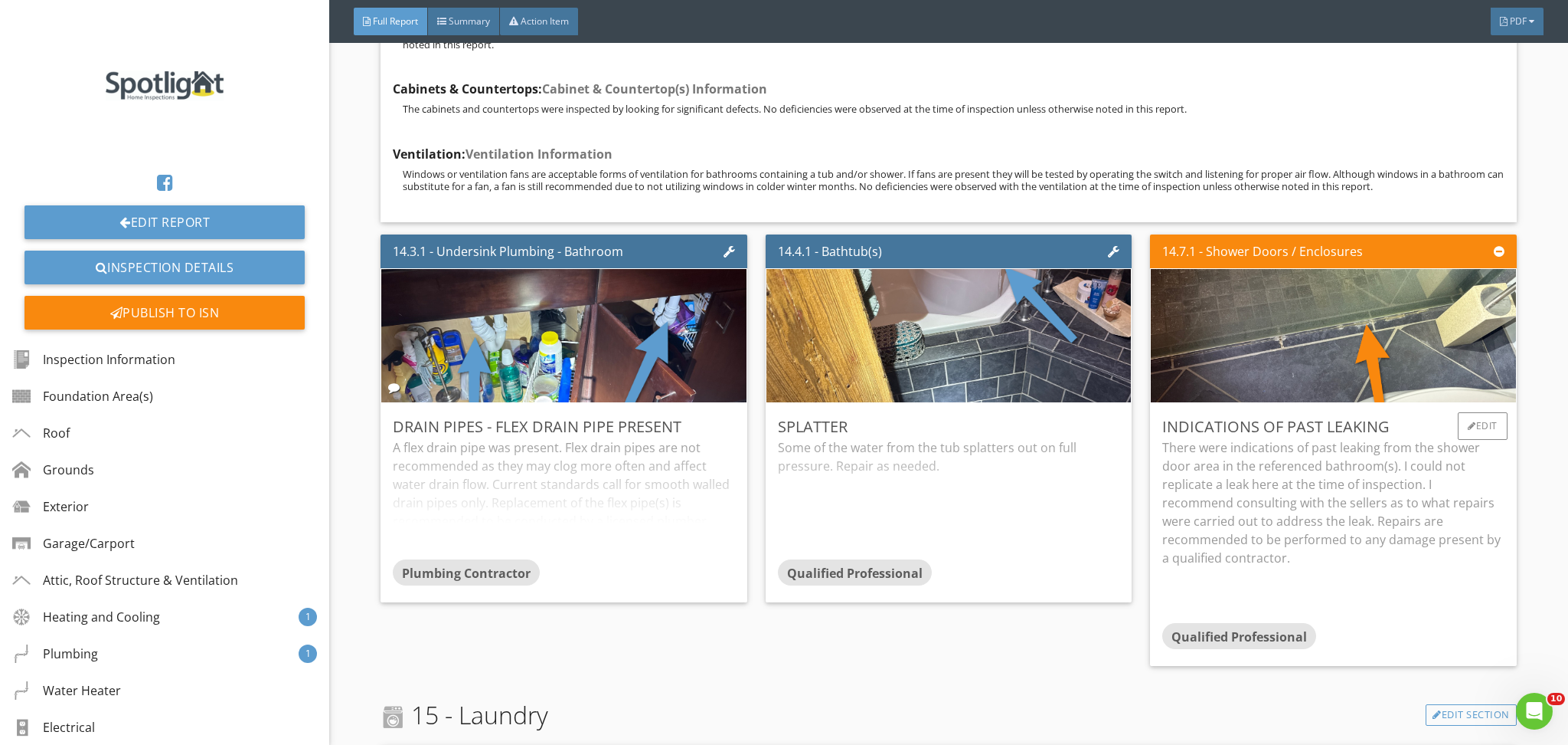
click at [1369, 497] on p "There were indications of past leaking from the shower door area in the referen…" at bounding box center [1334, 502] width 342 height 129
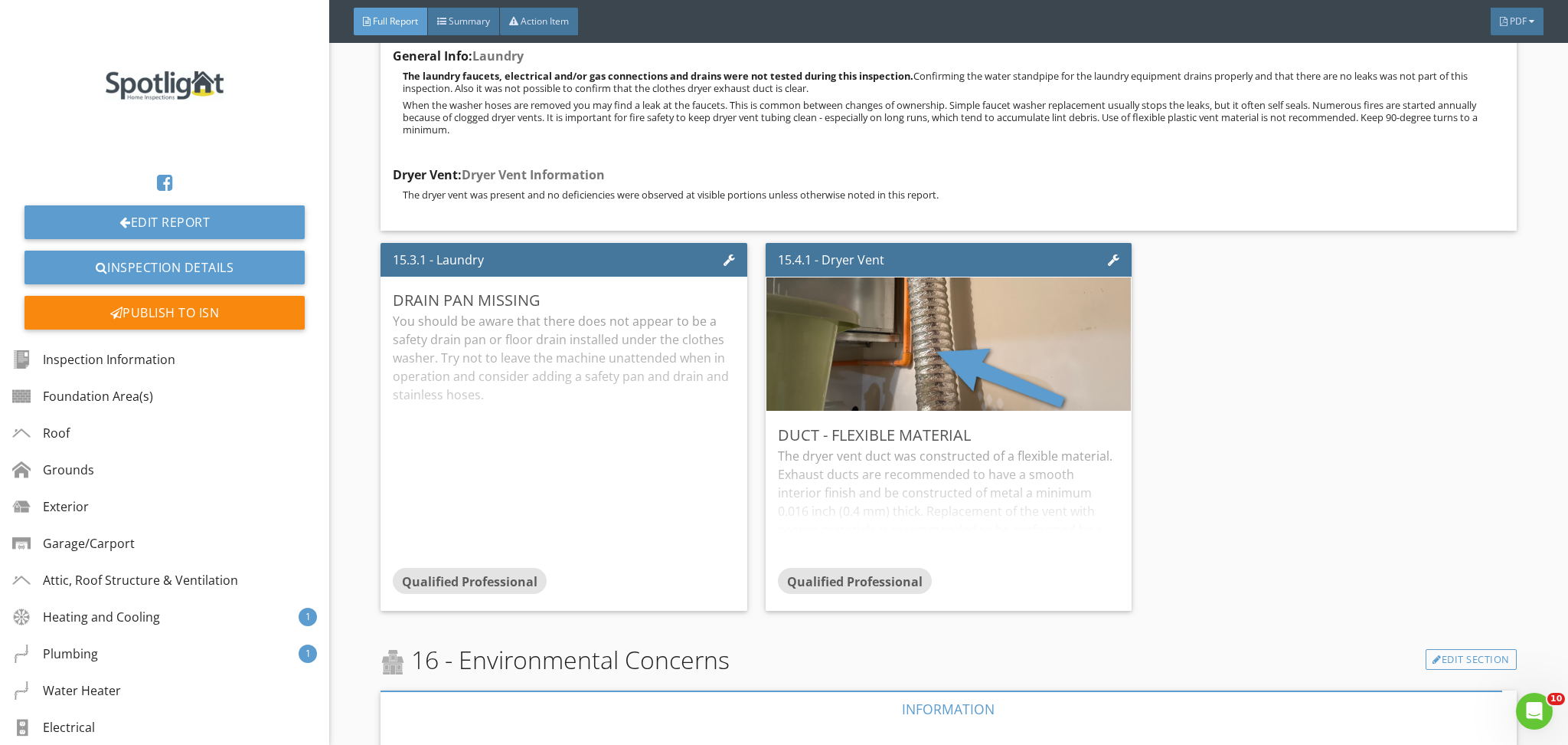
scroll to position [13411, 0]
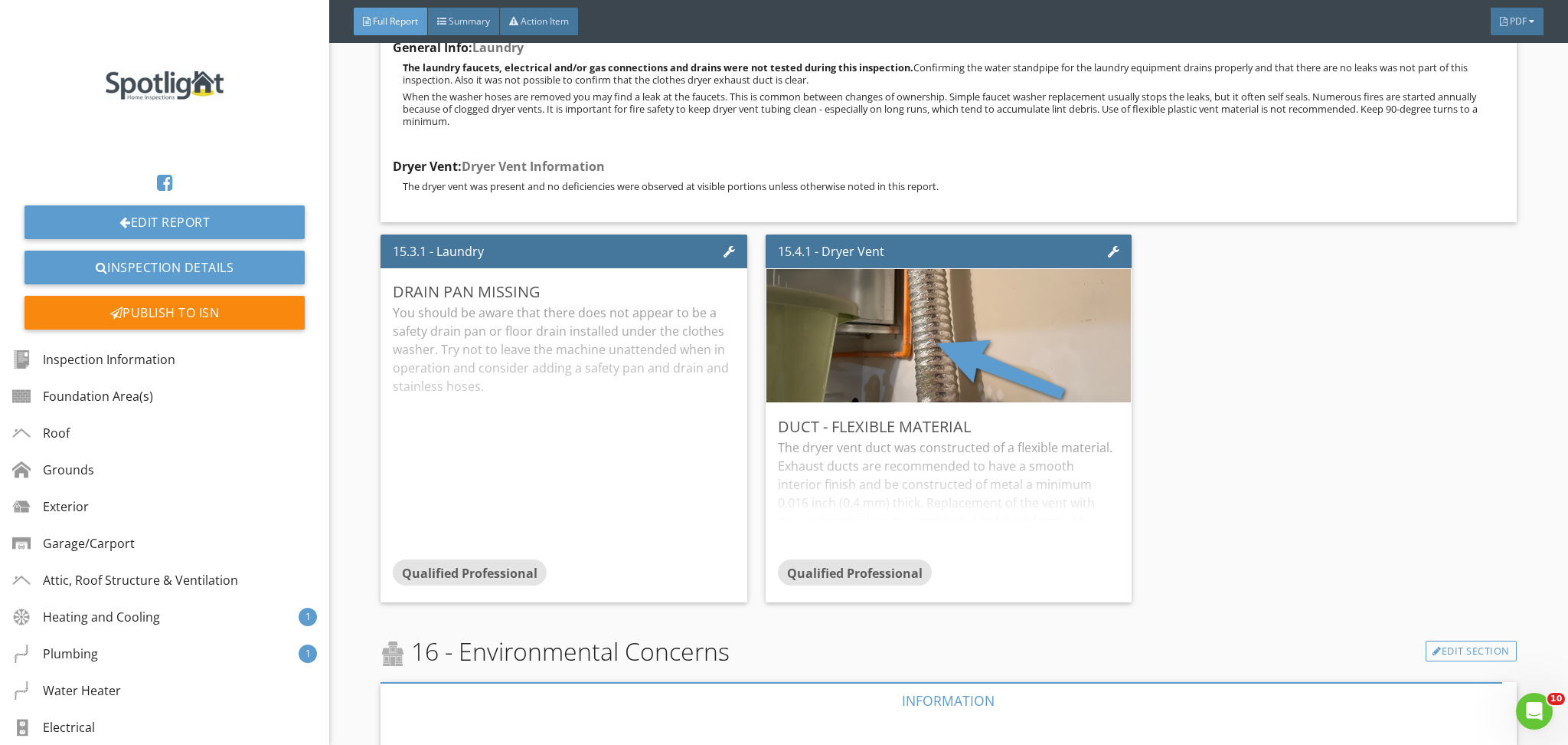
click at [1262, 475] on div "15.3.1 - Laundry Drain Pan Missing You should be aware that there does not appe…" at bounding box center [948, 418] width 1136 height 380
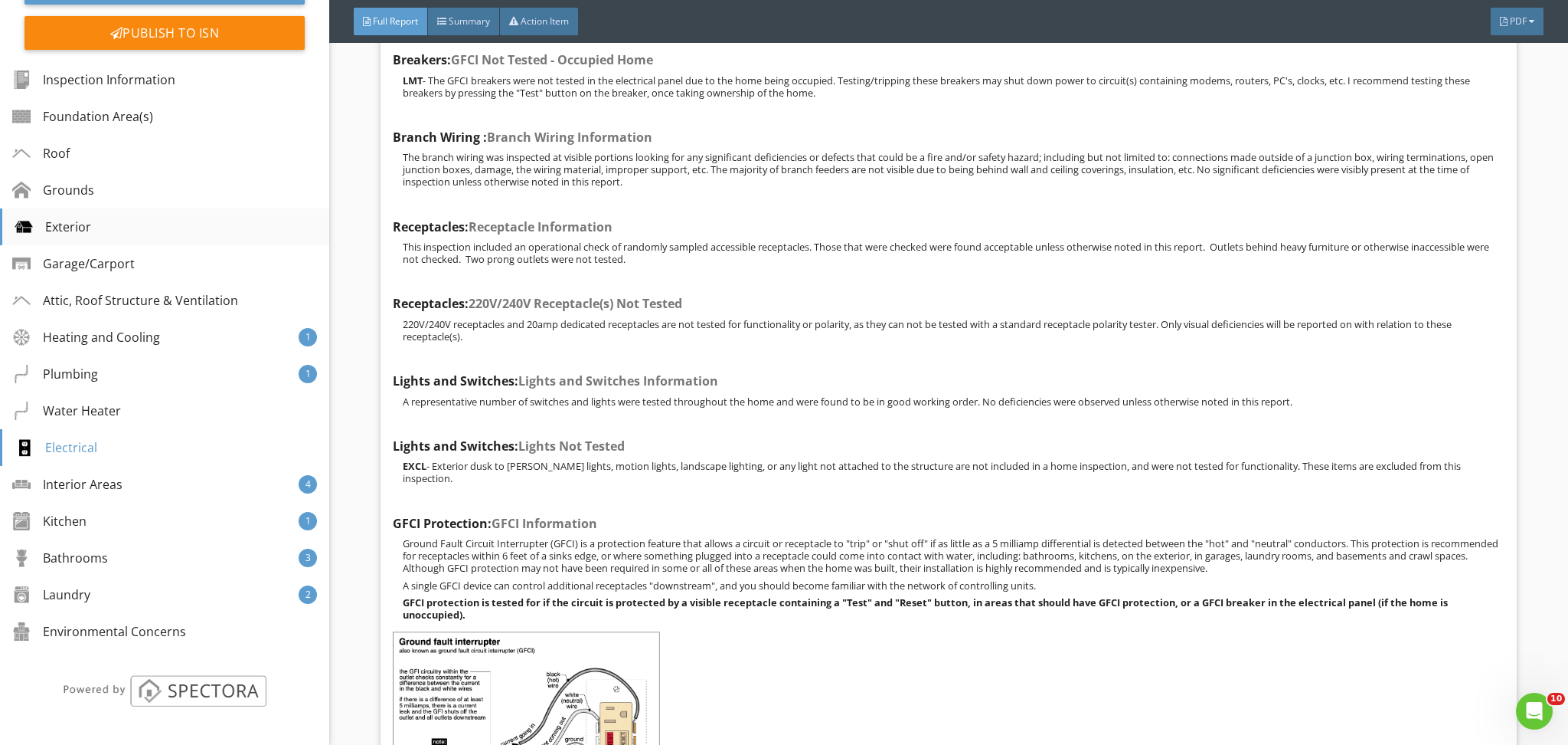
scroll to position [0, 0]
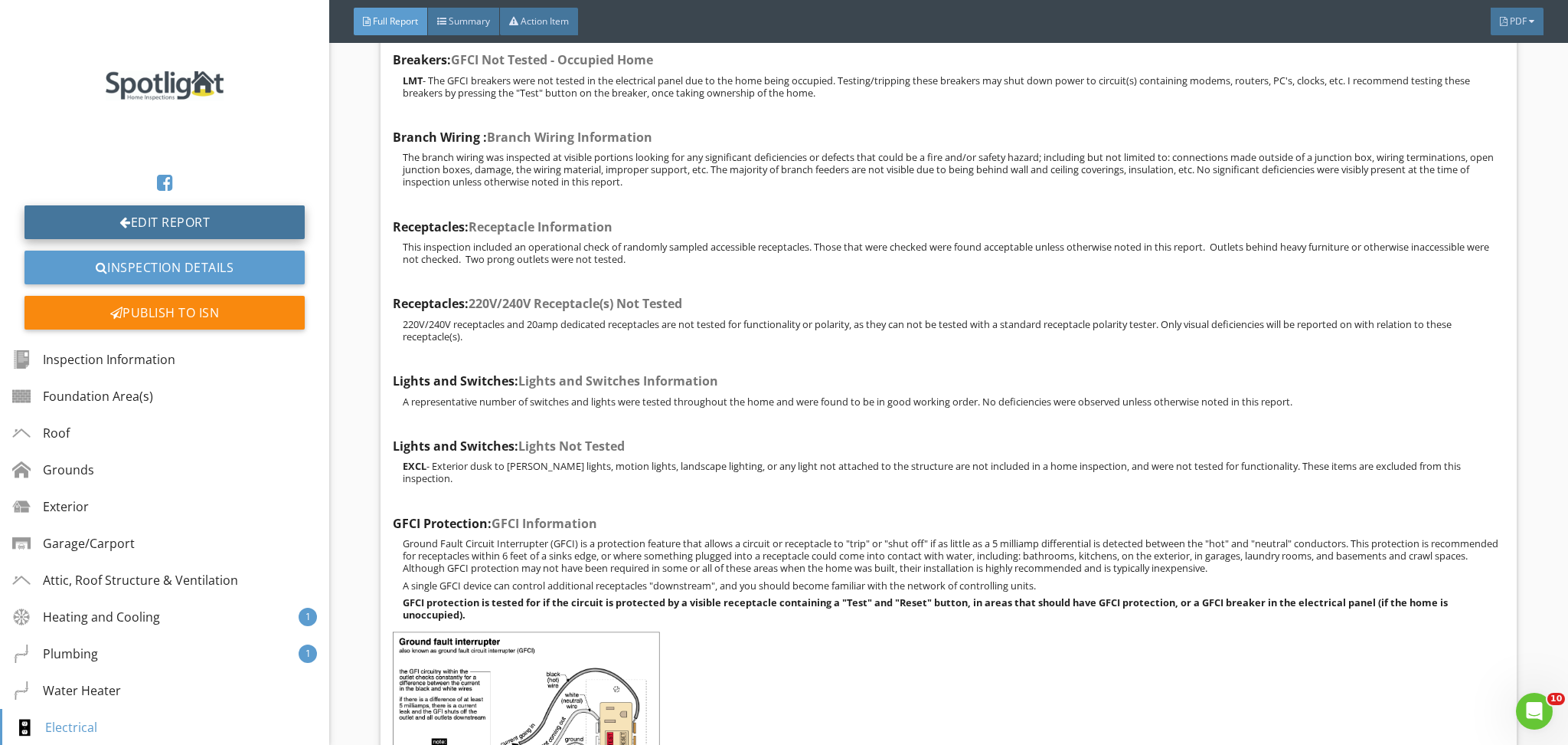
click at [186, 219] on link "Edit Report" at bounding box center [165, 222] width 281 height 33
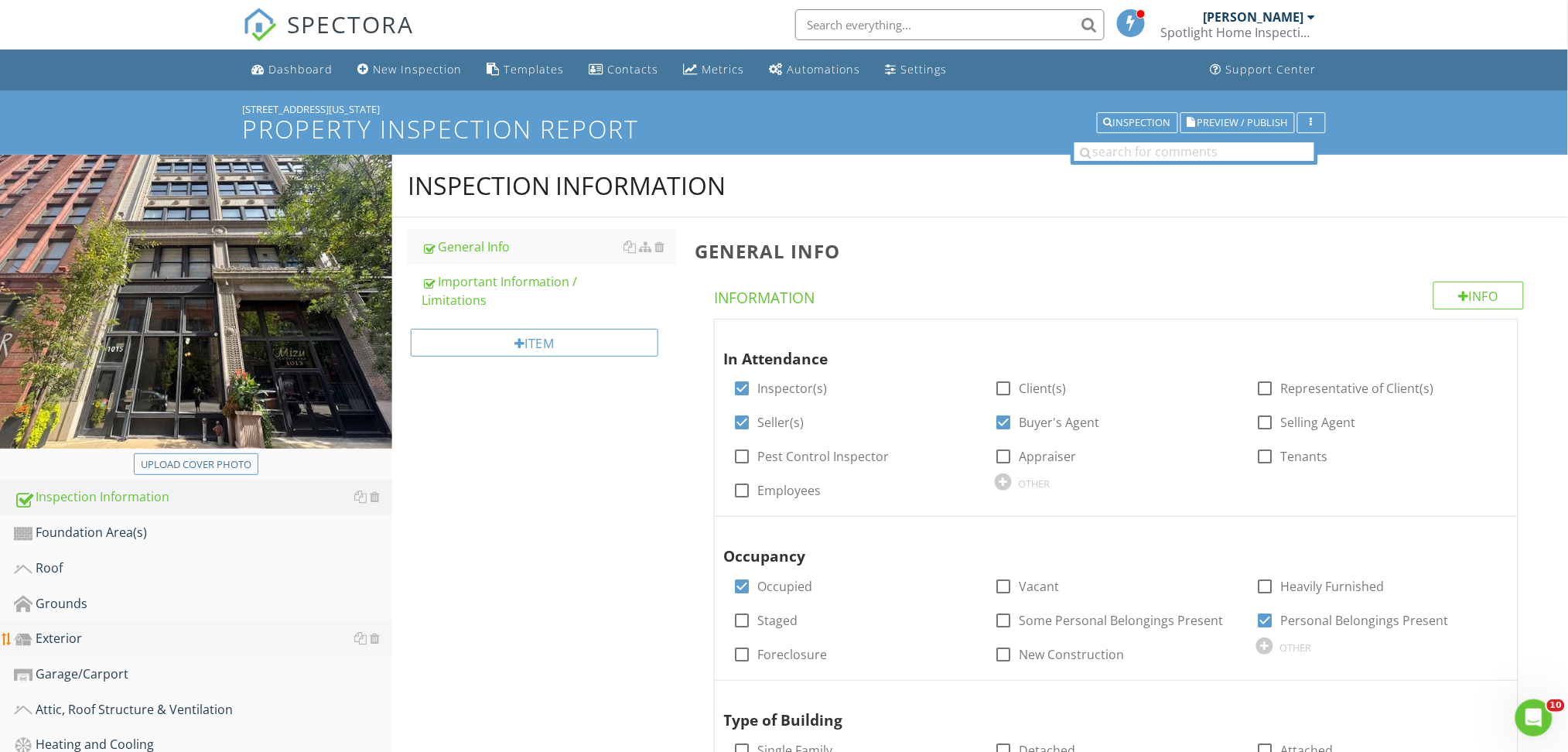
click at [63, 644] on div "Exterior" at bounding box center [202, 638] width 378 height 20
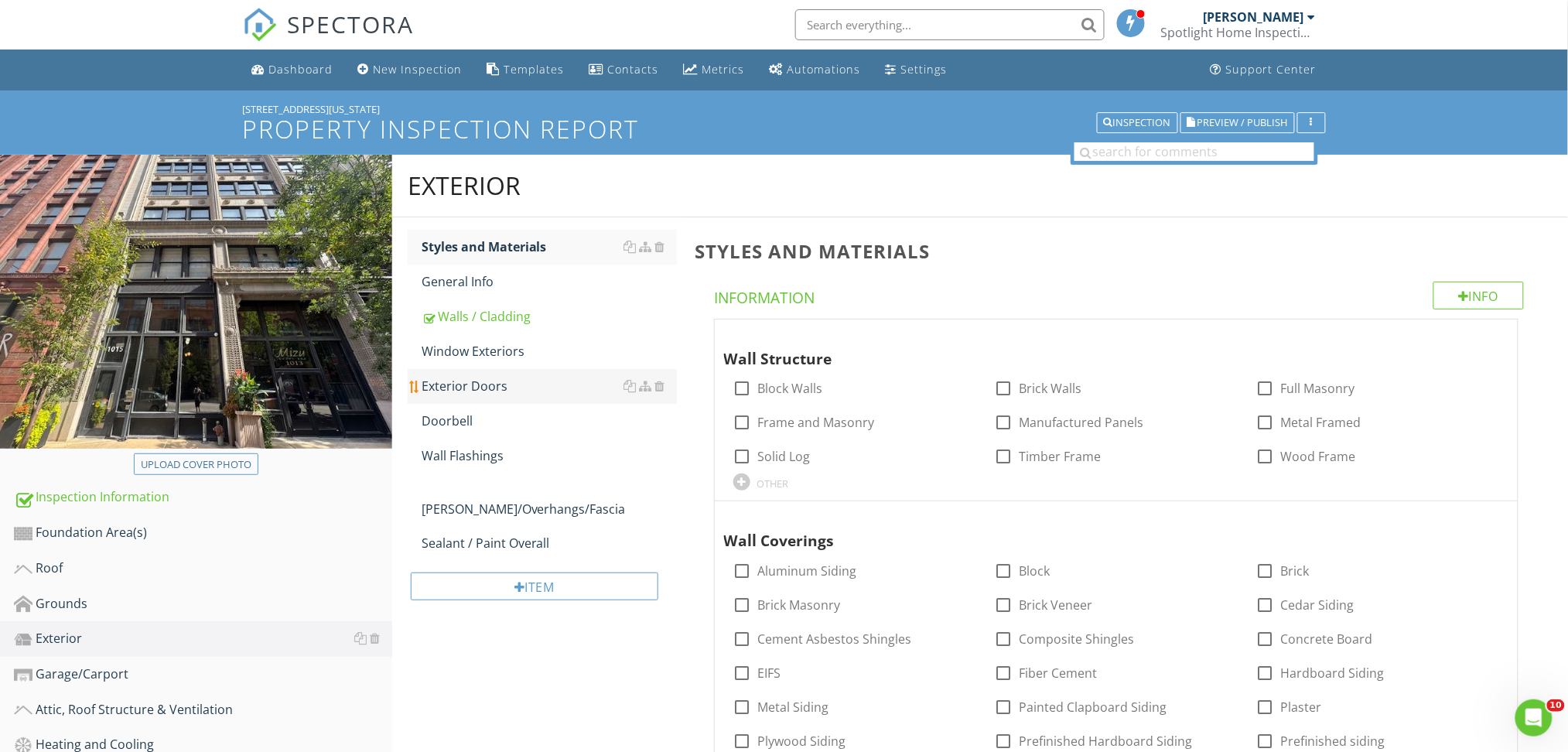
click at [481, 378] on div "Exterior Doors" at bounding box center [549, 385] width 255 height 18
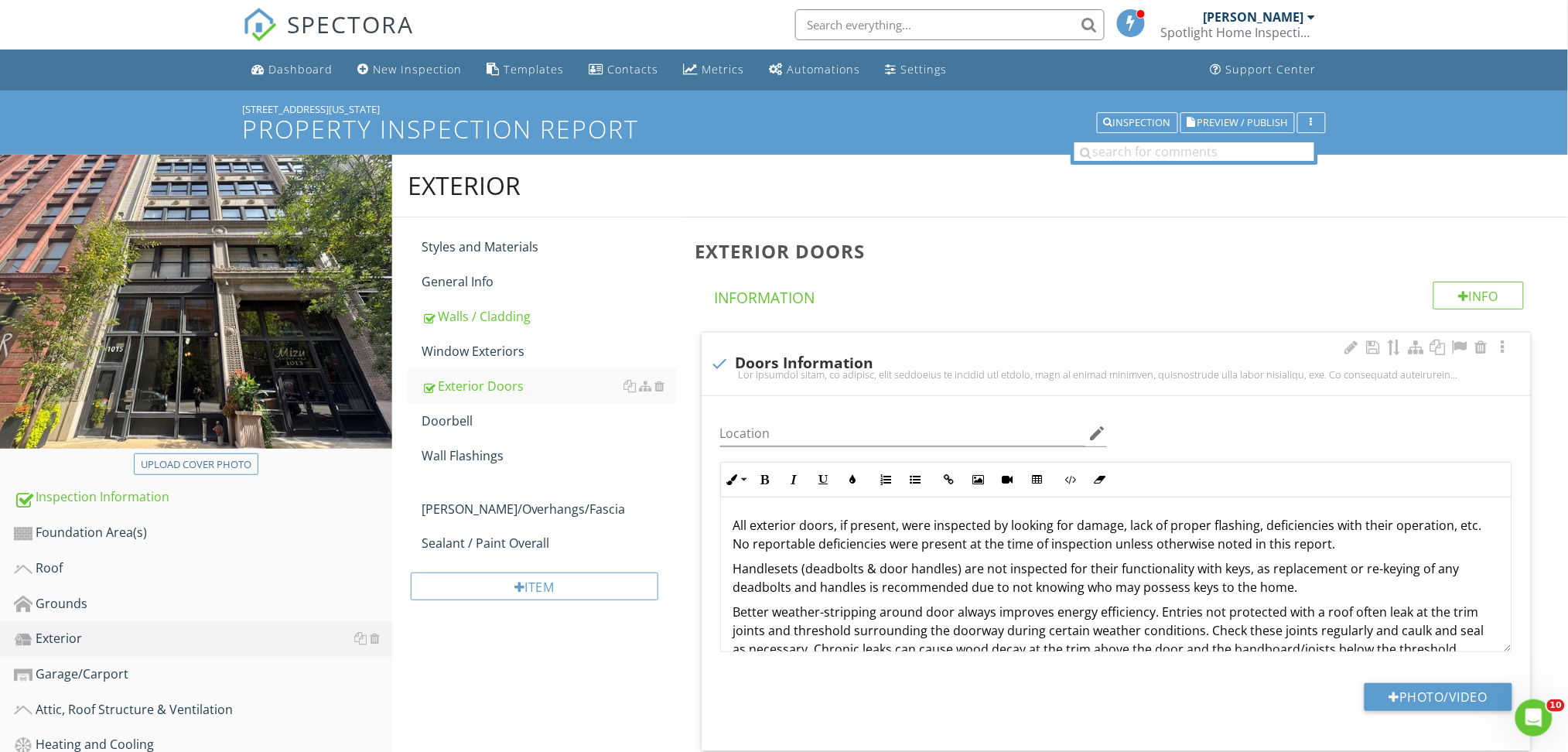
click at [946, 358] on div "check Doors Information" at bounding box center [1116, 363] width 811 height 18
checkbox input "true"
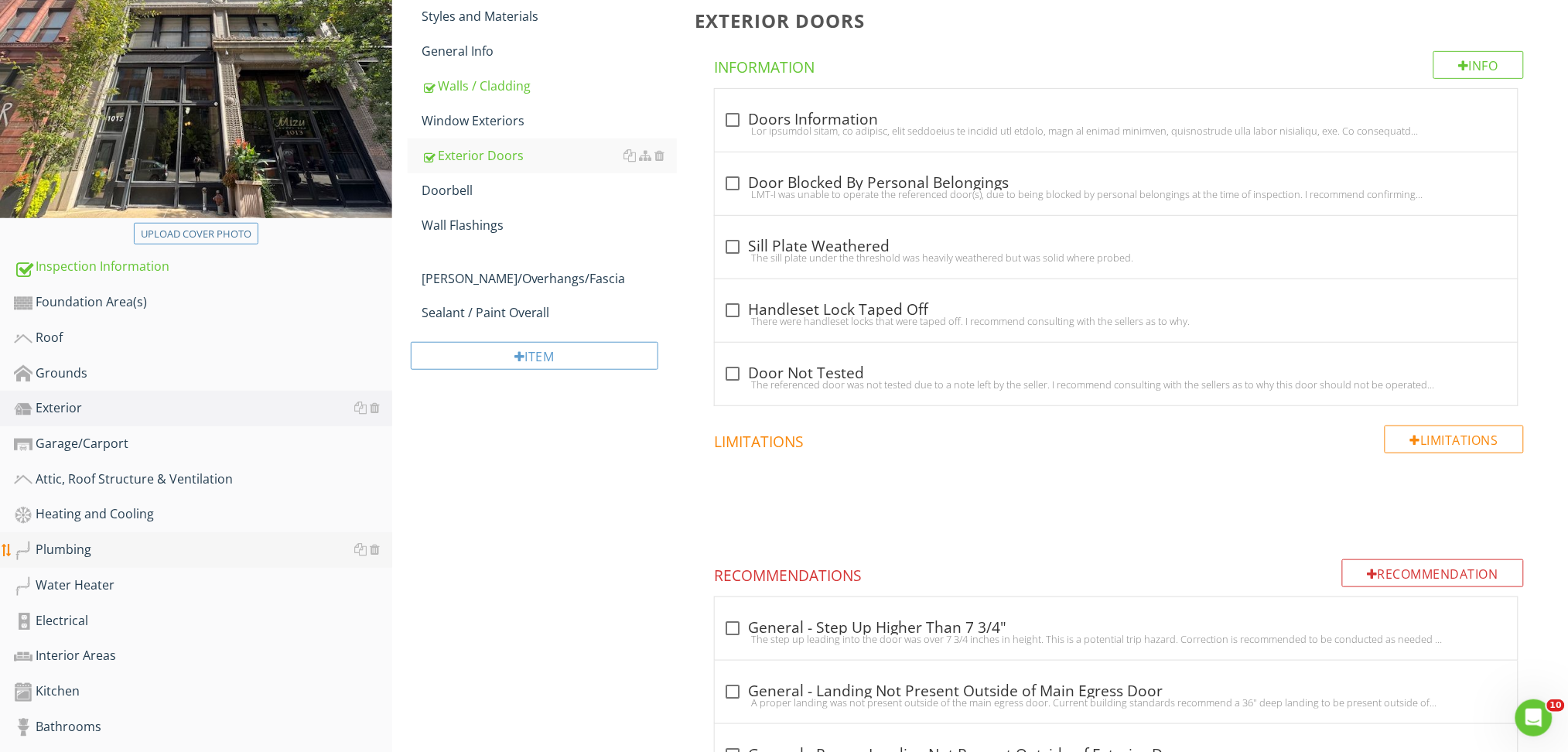
click at [77, 543] on div "Plumbing" at bounding box center [202, 550] width 378 height 20
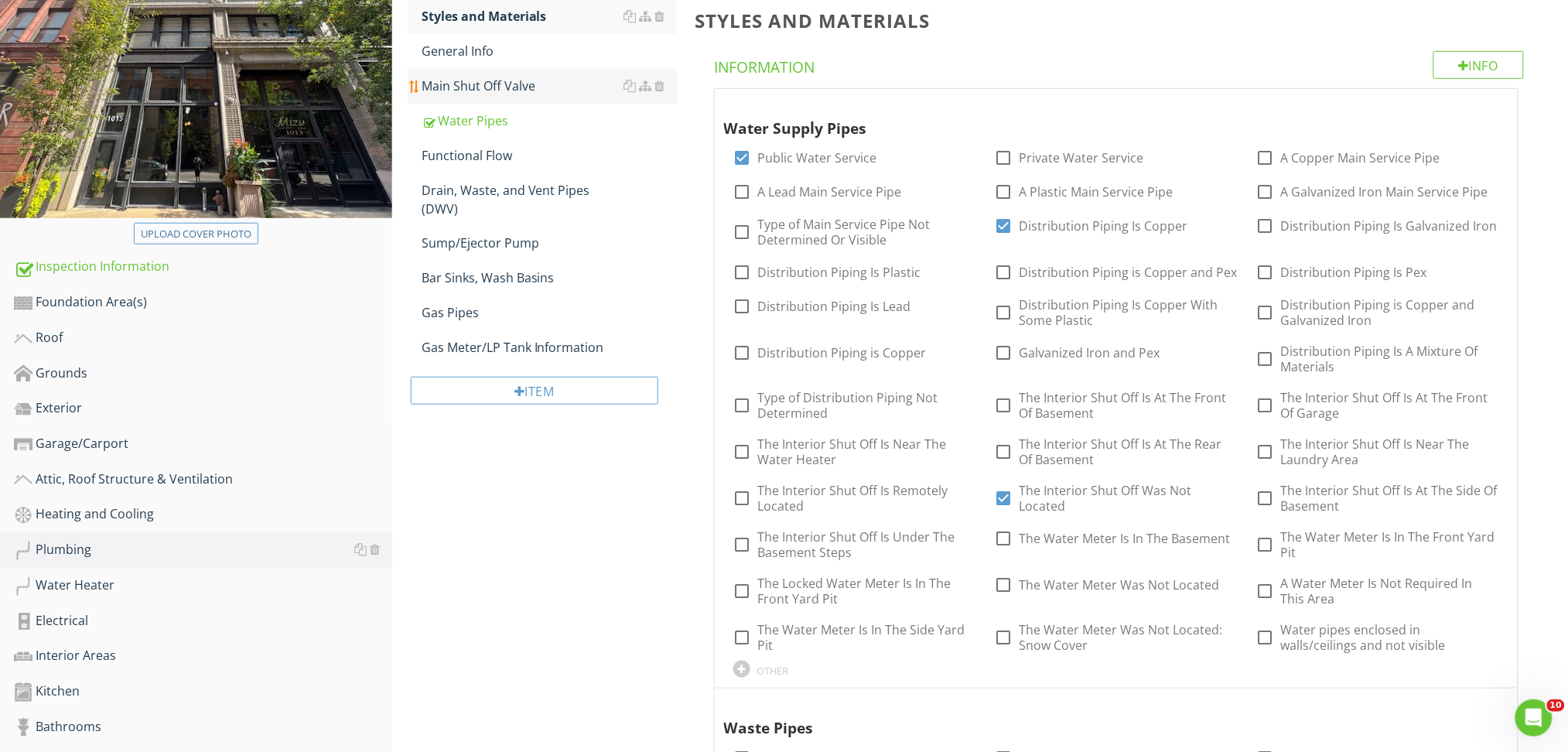
click at [506, 89] on div "Main Shut Off Valve" at bounding box center [549, 85] width 255 height 18
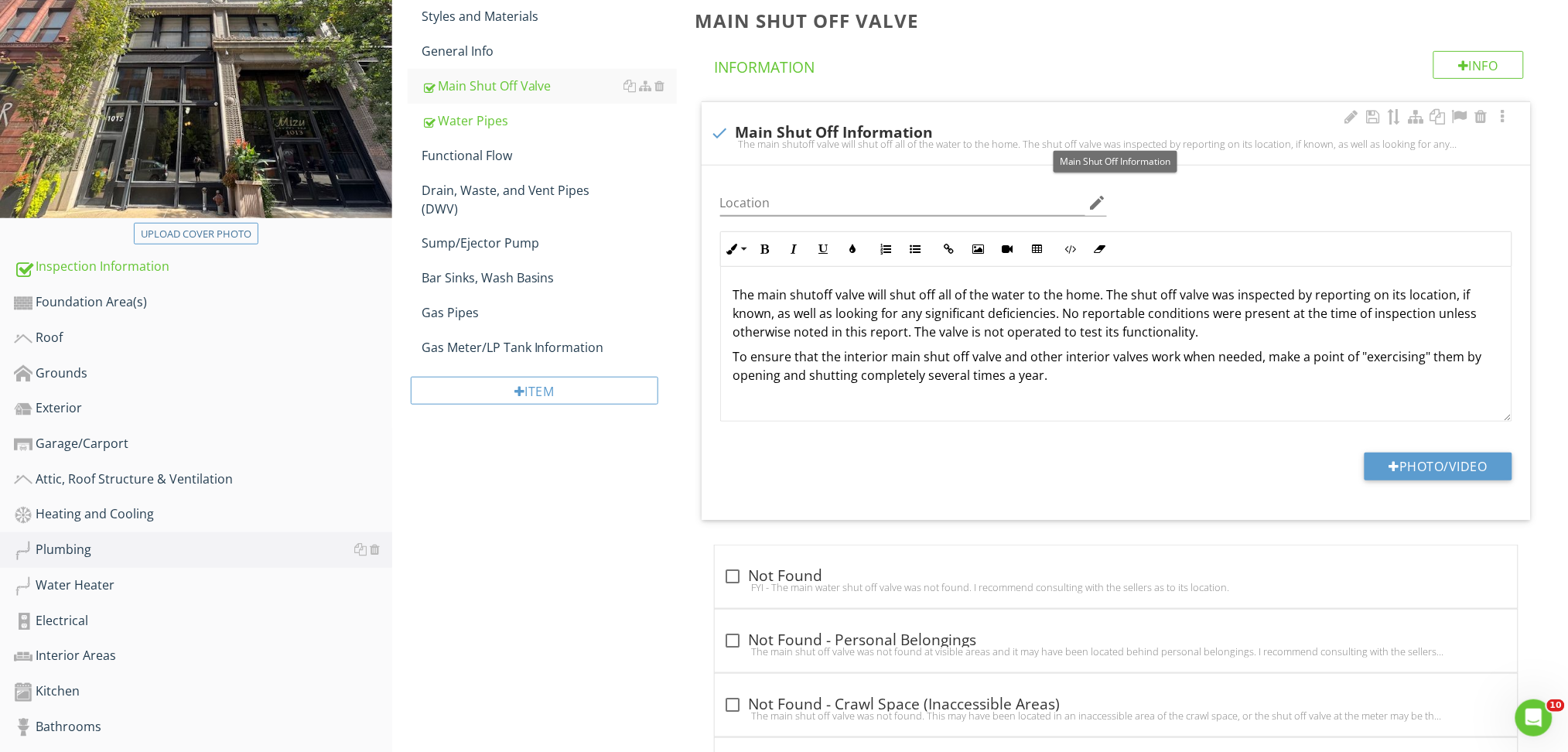
click at [1105, 126] on div "check Main Shut Off Information" at bounding box center [1116, 132] width 811 height 18
checkbox input "true"
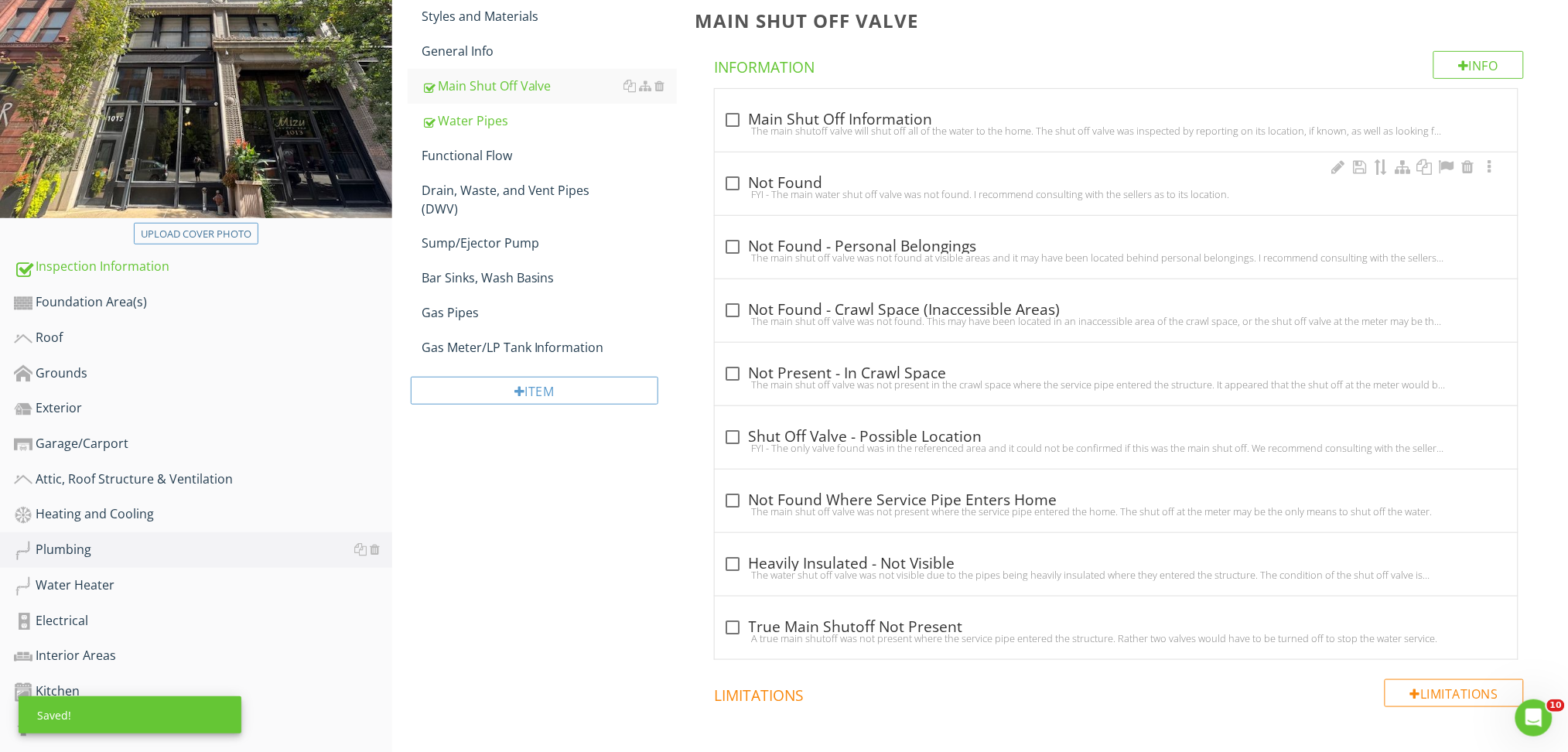
click at [957, 173] on div "check_box_outline_blank Not Found" at bounding box center [1116, 181] width 784 height 22
checkbox input "true"
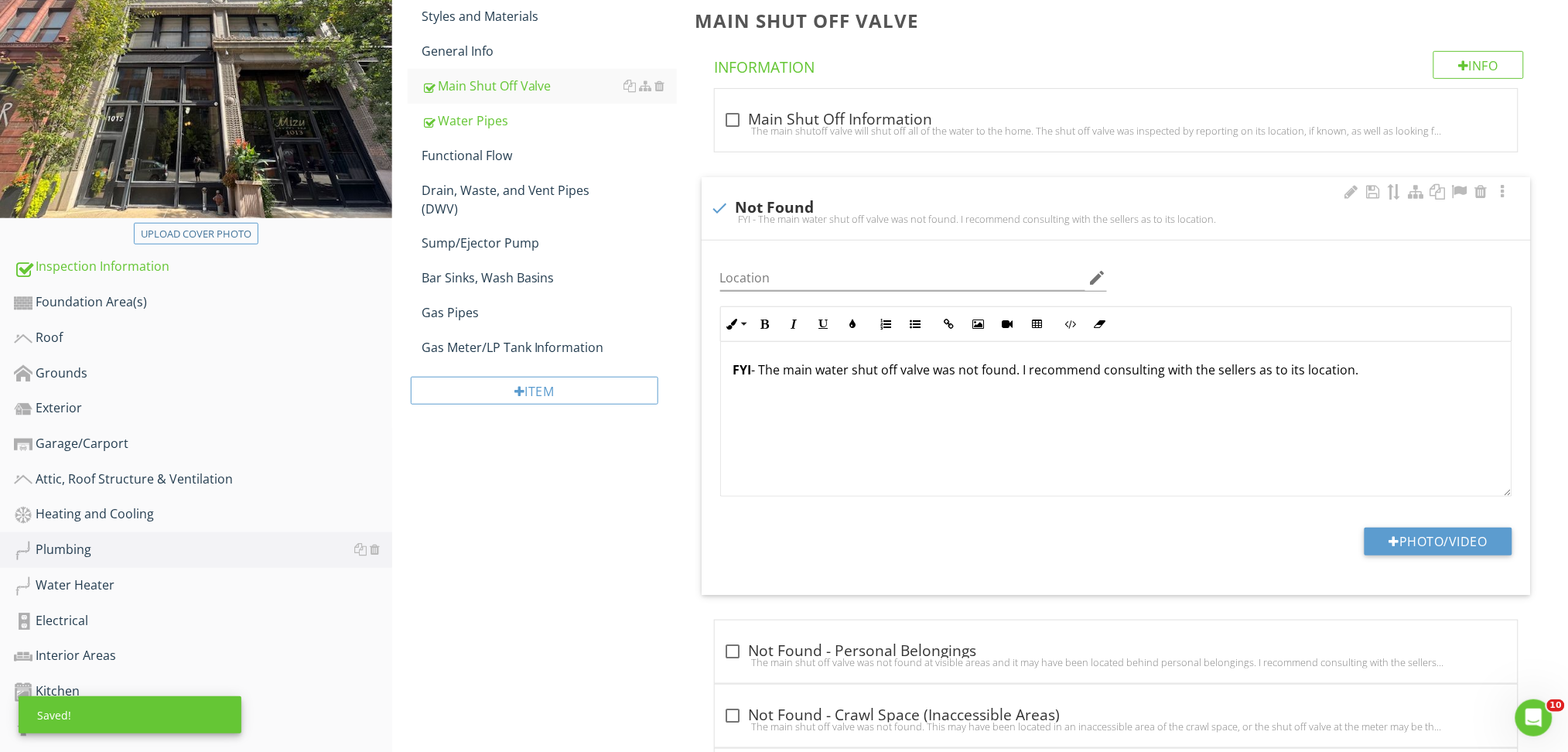
click at [1360, 420] on div "FYI - The main water shut off valve was not found. I recommend consulting with …" at bounding box center [1116, 419] width 791 height 155
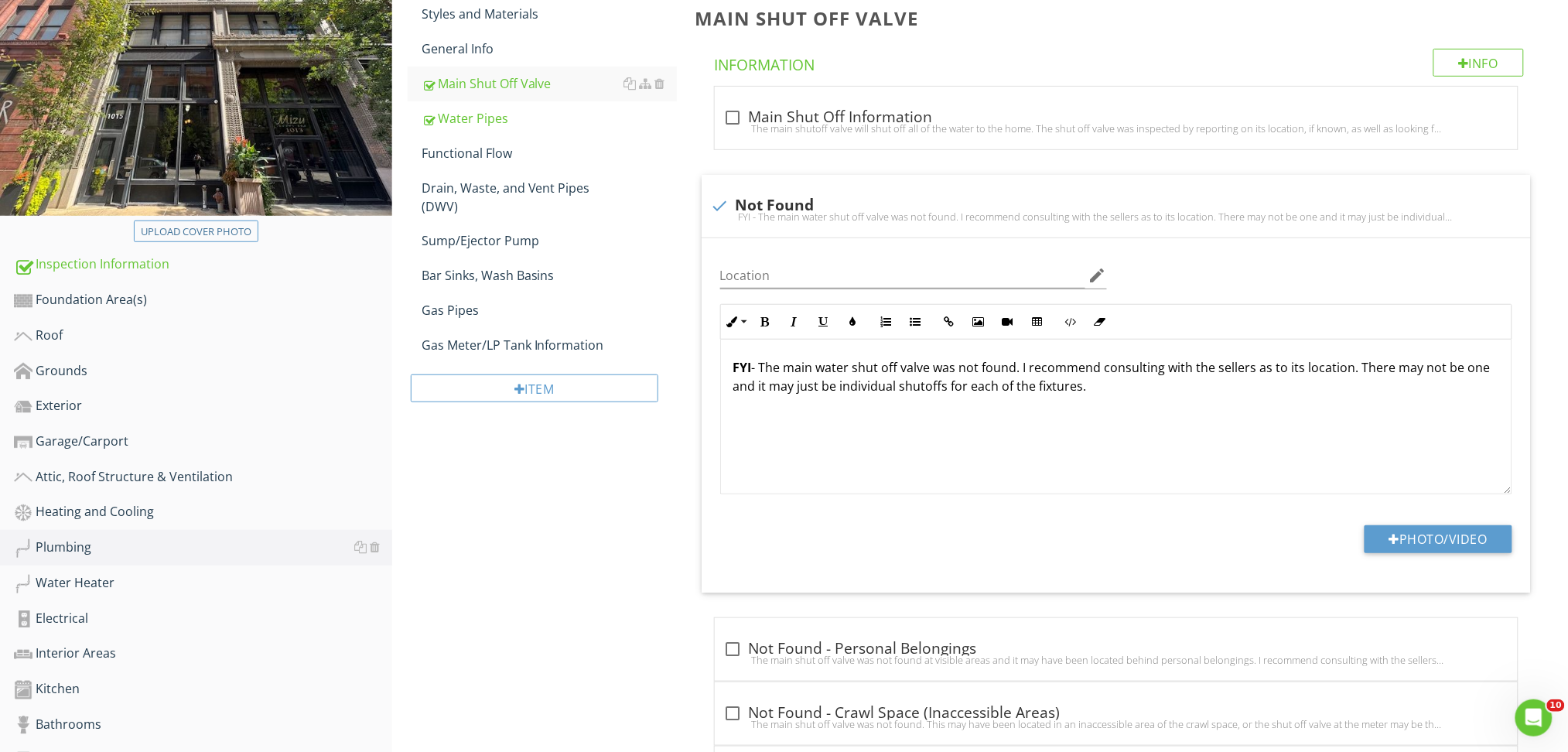
click at [56, 651] on div "Interior Areas" at bounding box center [202, 653] width 378 height 20
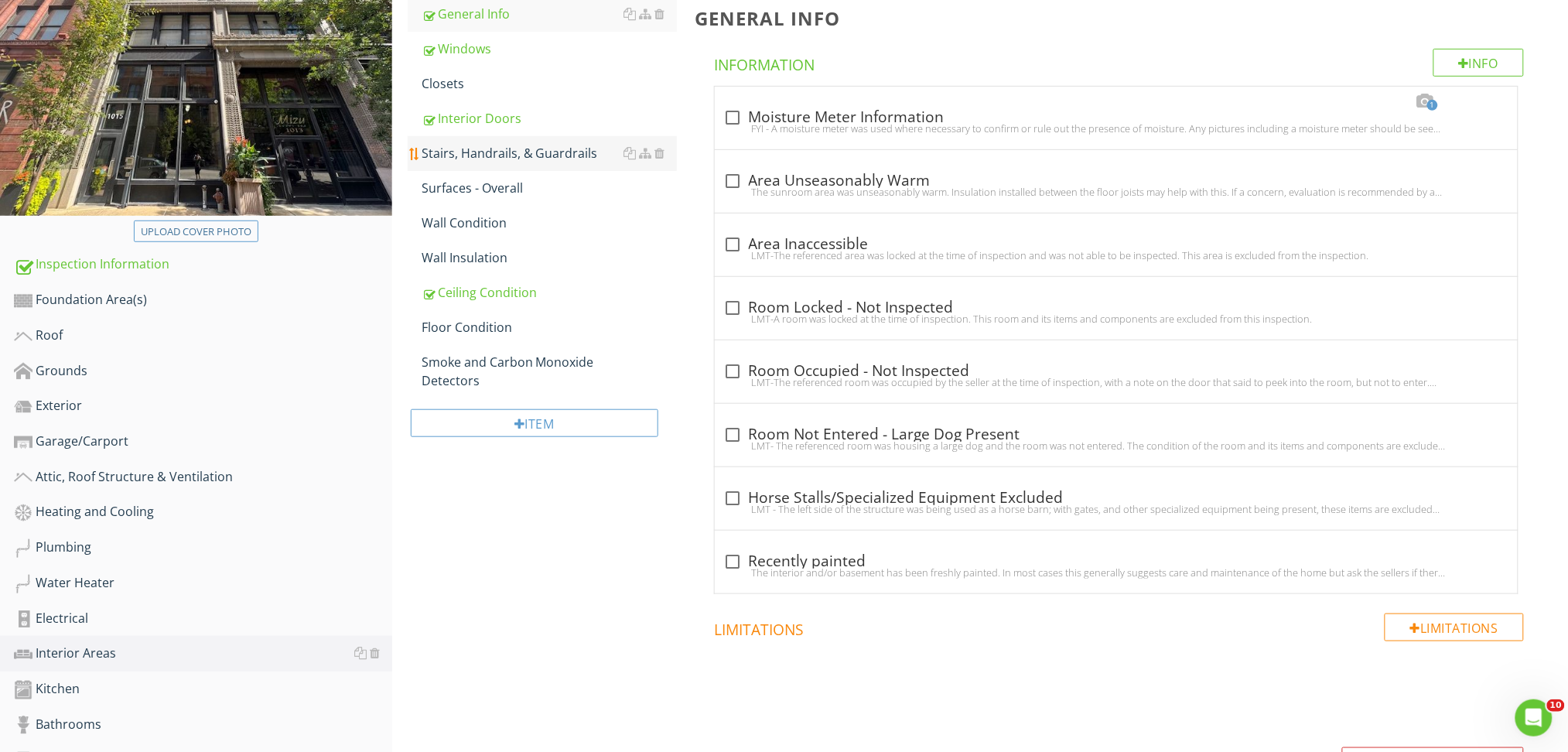
click at [513, 162] on link "Stairs, Handrails, & Guardrails" at bounding box center [549, 153] width 255 height 34
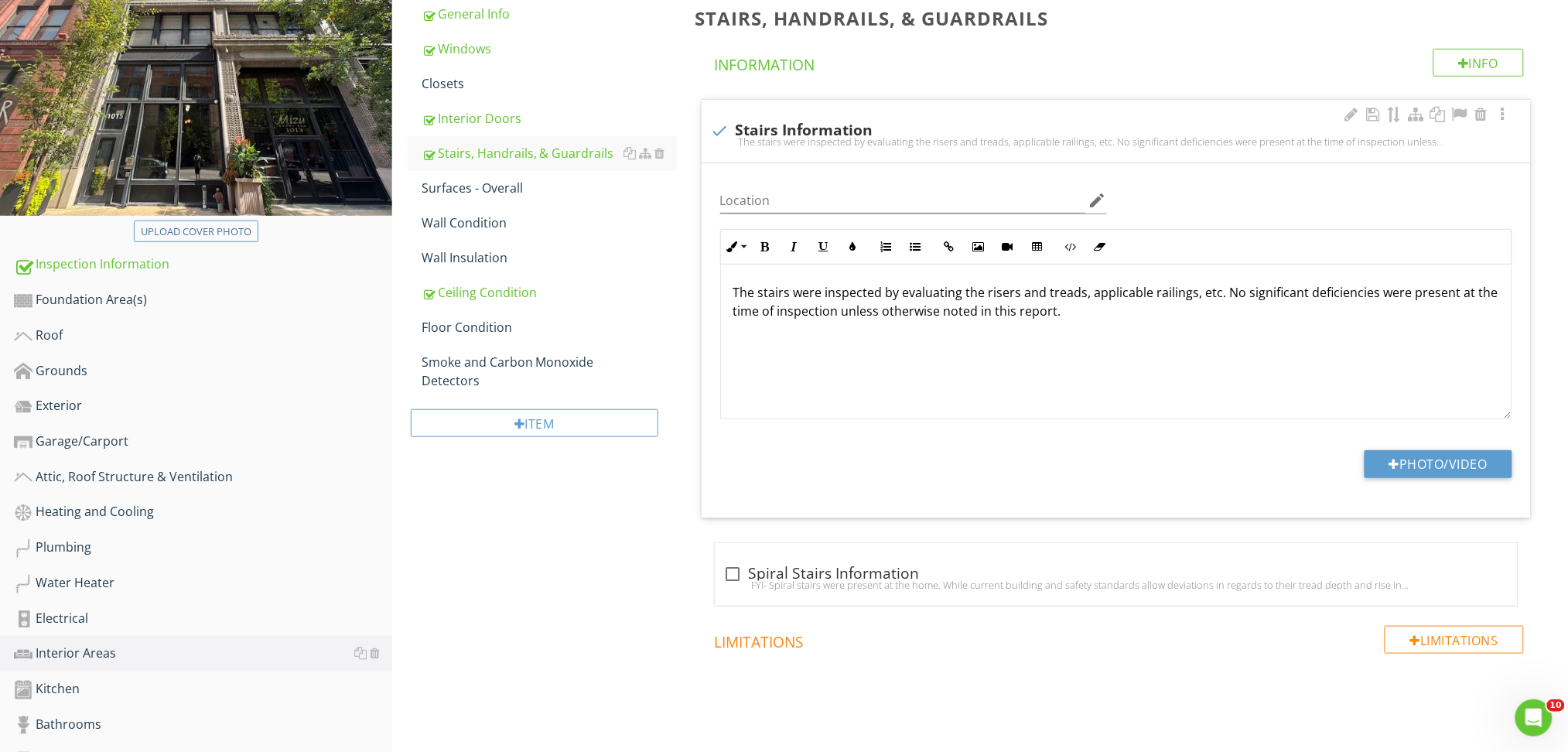
click at [1049, 118] on div "check Stairs Information" at bounding box center [1116, 128] width 811 height 22
checkbox input "true"
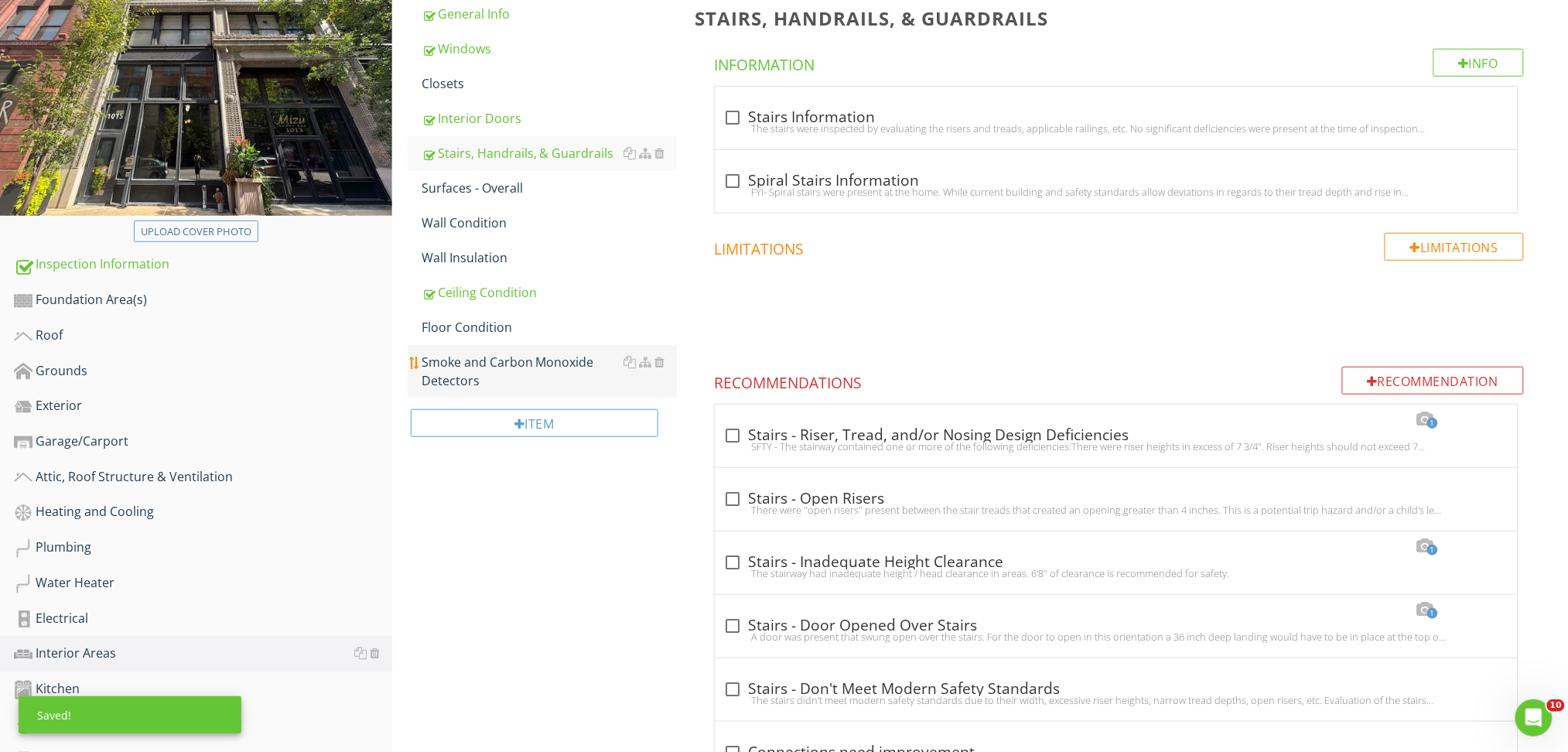
click at [462, 370] on div "Smoke and Carbon Monoxide Detectors" at bounding box center [549, 371] width 255 height 37
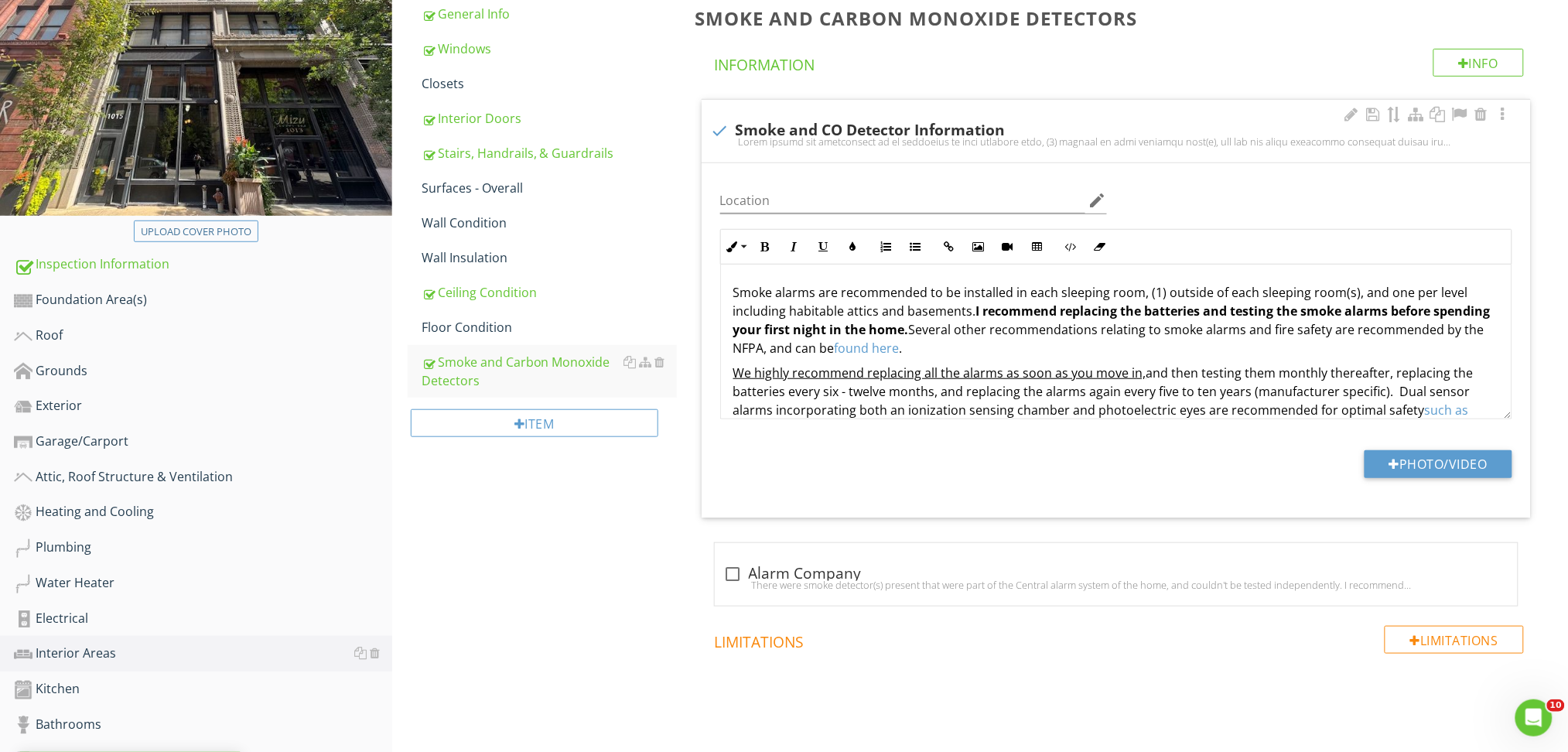
click at [1066, 116] on div "check Smoke and CO Detector Information" at bounding box center [1116, 131] width 829 height 63
checkbox input "true"
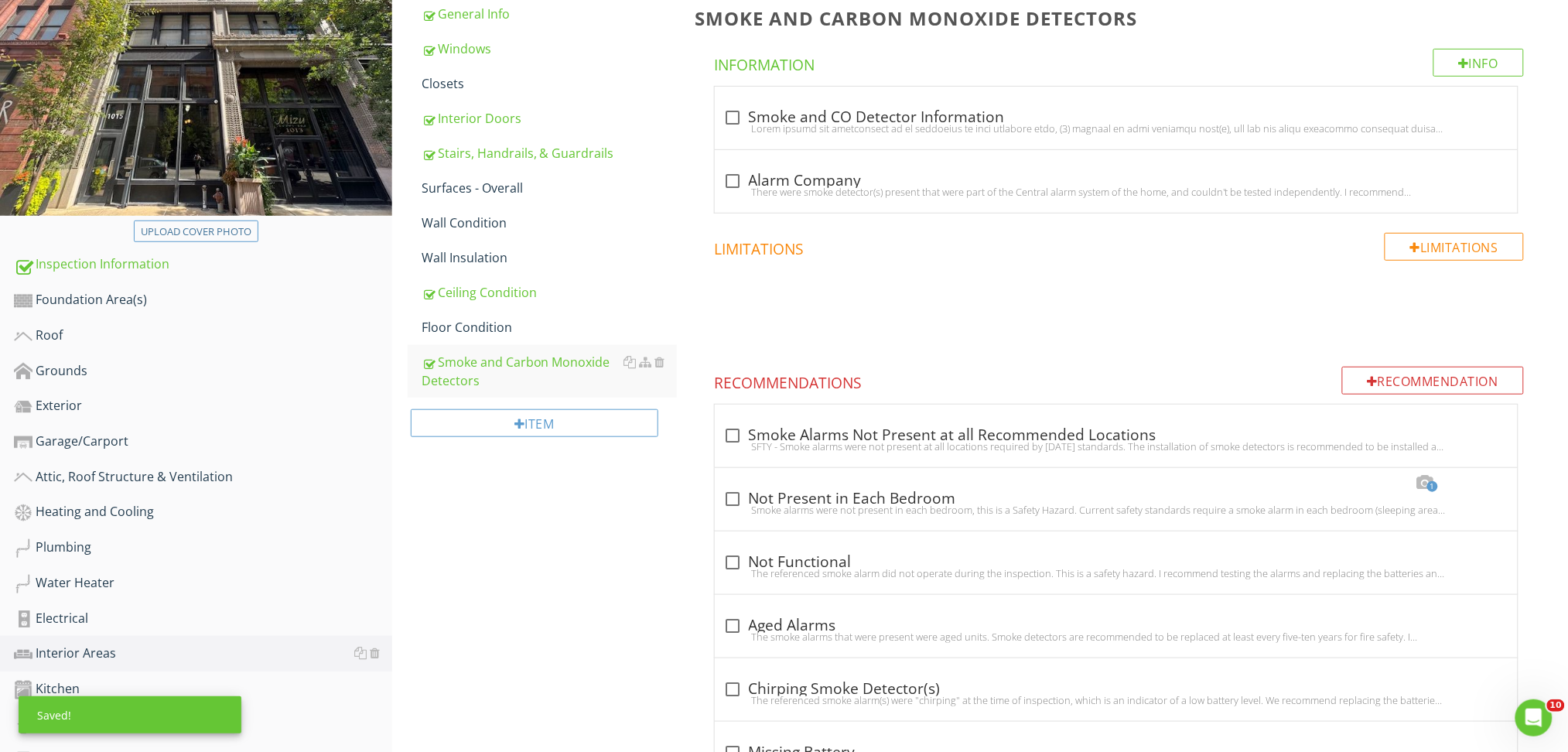
click at [593, 538] on div "Interior Areas General Info Windows Closets Interior Doors Stairs, Handrails, &…" at bounding box center [980, 468] width 1176 height 1092
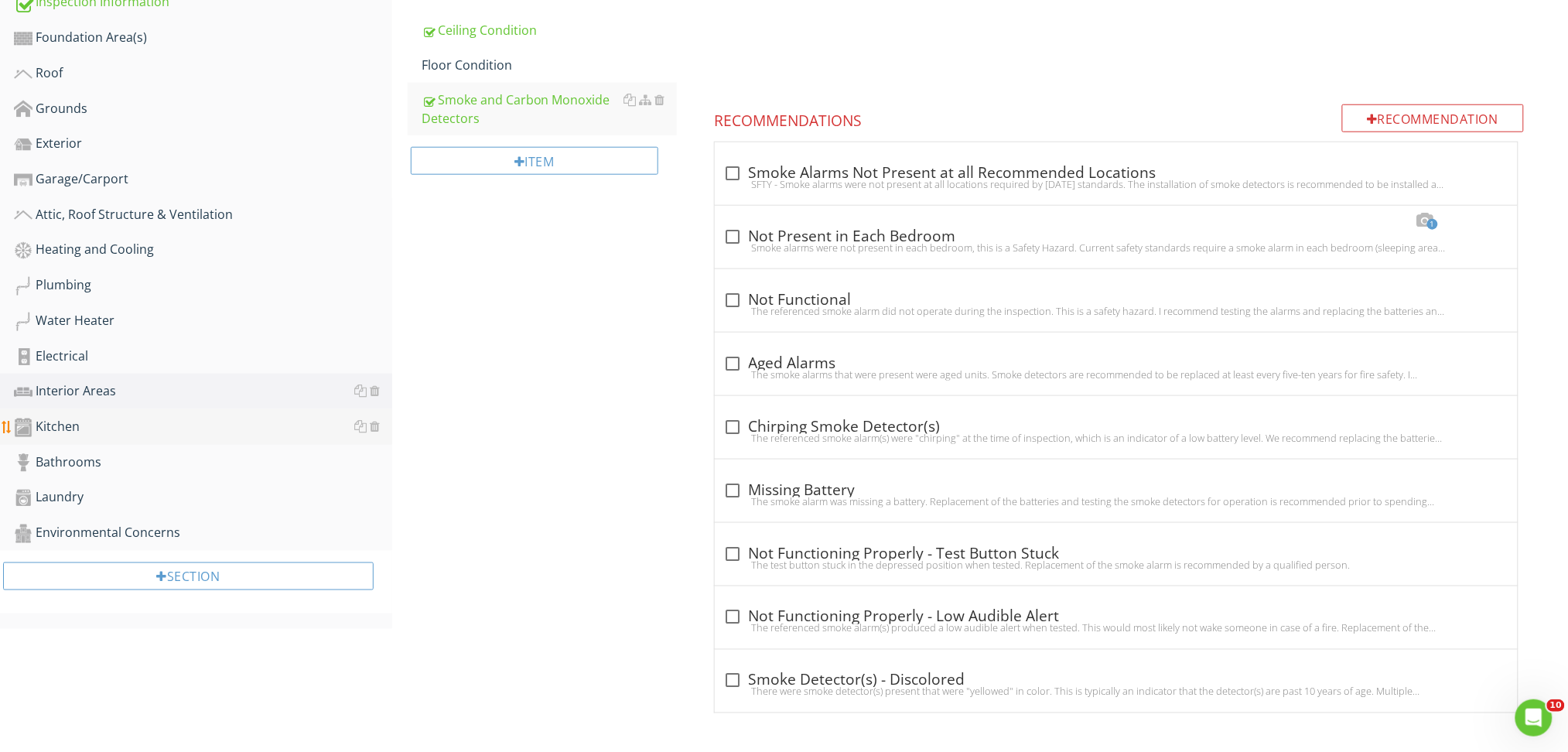
click at [88, 429] on div "Kitchen" at bounding box center [202, 426] width 378 height 20
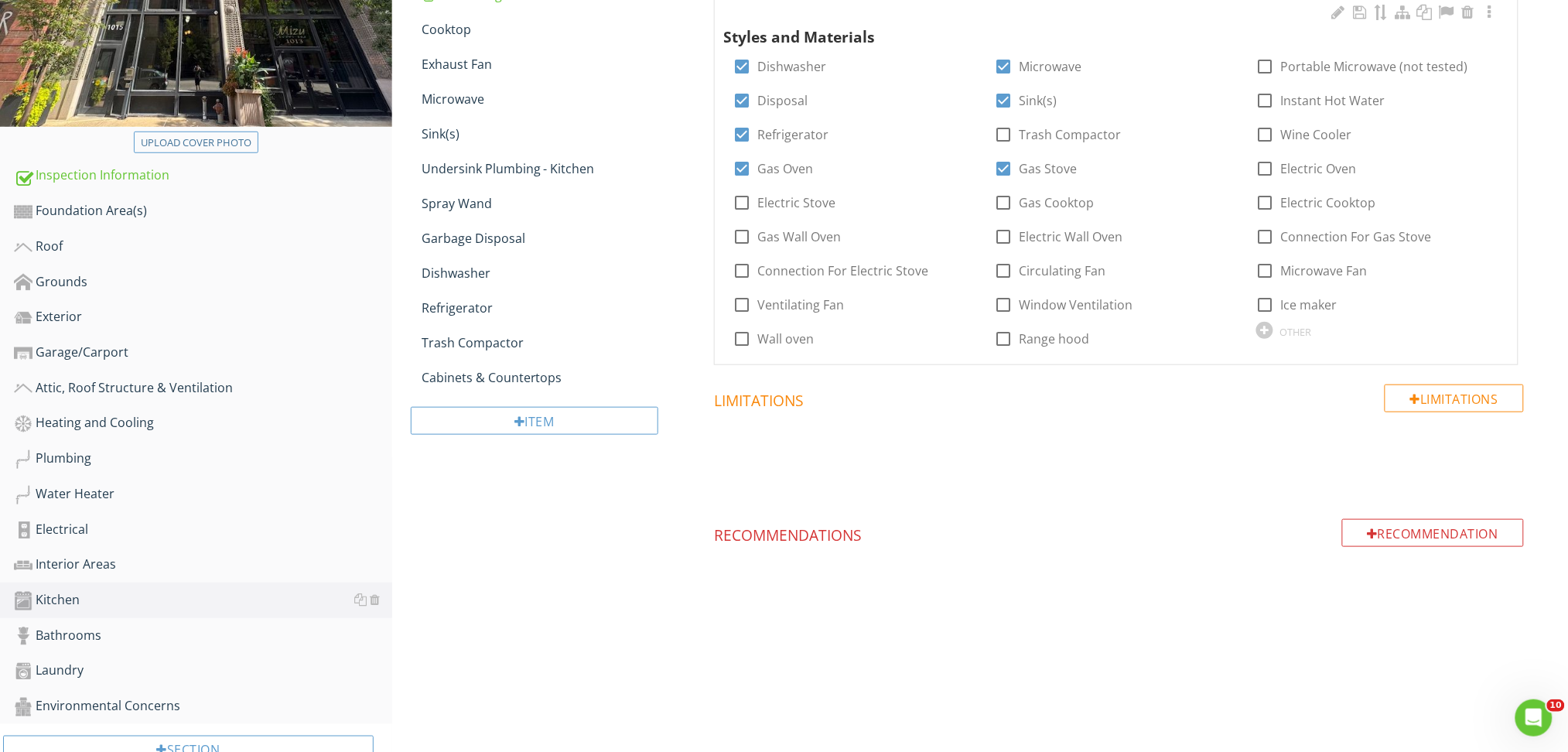
scroll to position [319, 0]
click at [474, 76] on link "Exhaust Fan" at bounding box center [549, 67] width 255 height 34
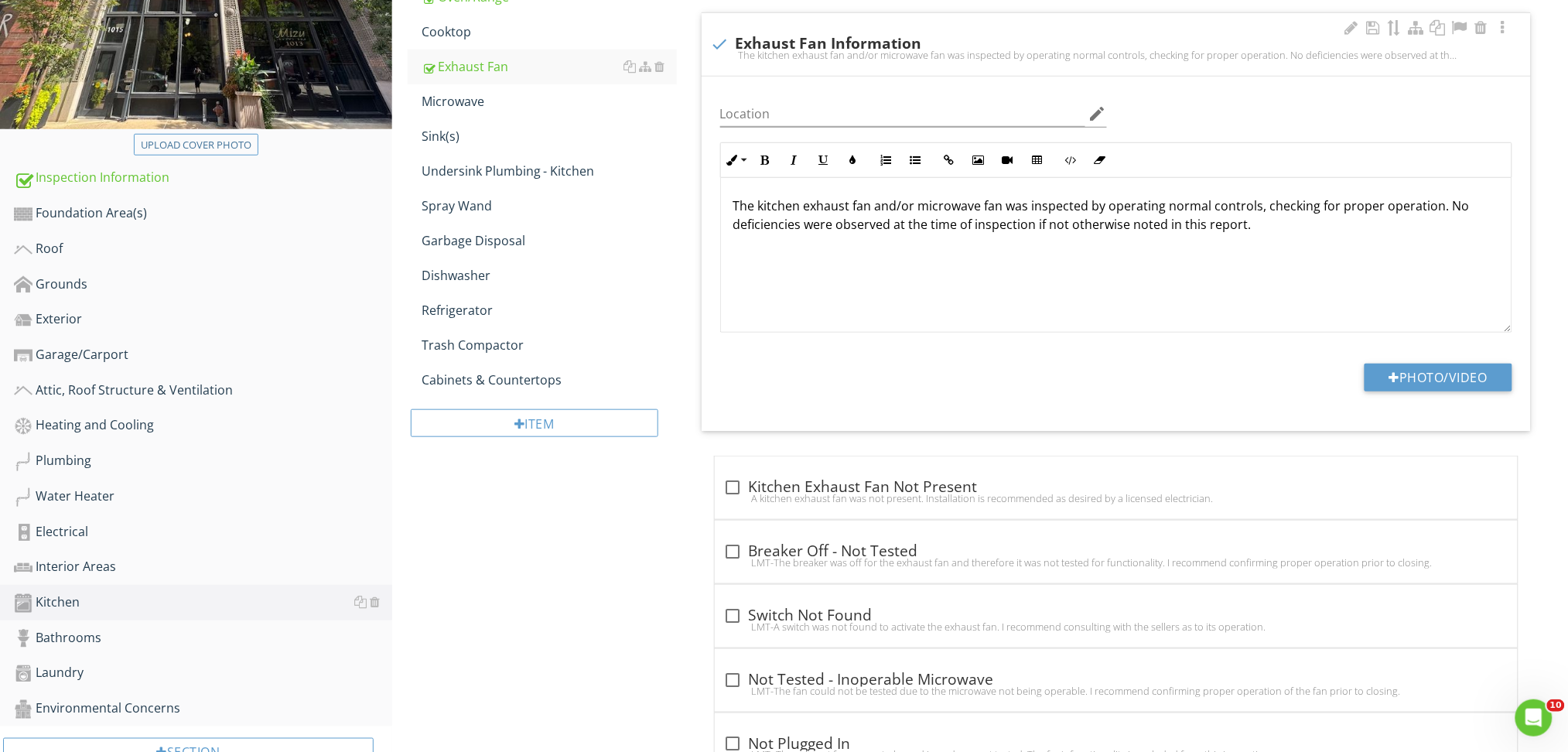
click at [960, 27] on div "check Exhaust Fan Information The kitchen exhaust fan and/or microwave fan was …" at bounding box center [1116, 44] width 829 height 63
checkbox input "true"
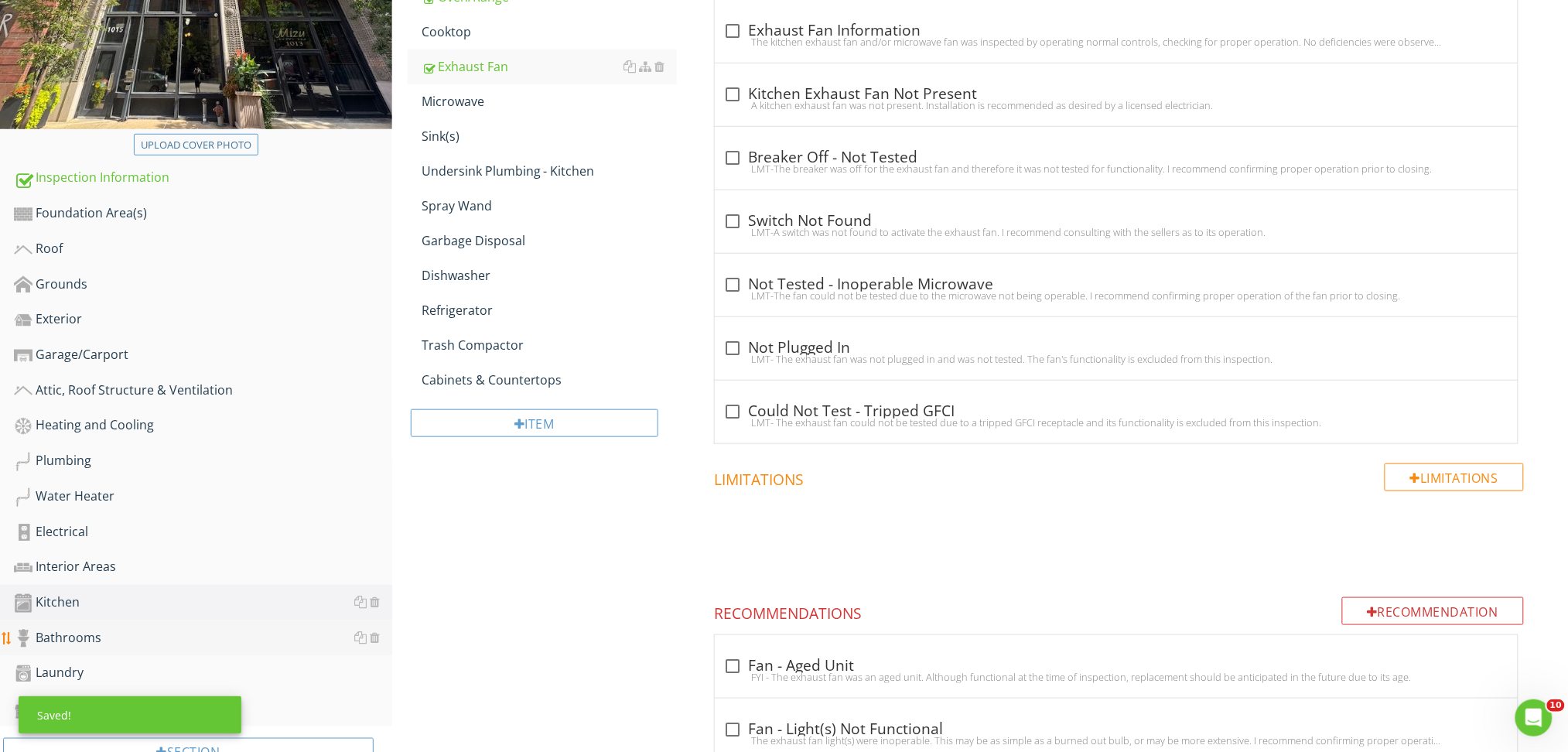
scroll to position [527, 0]
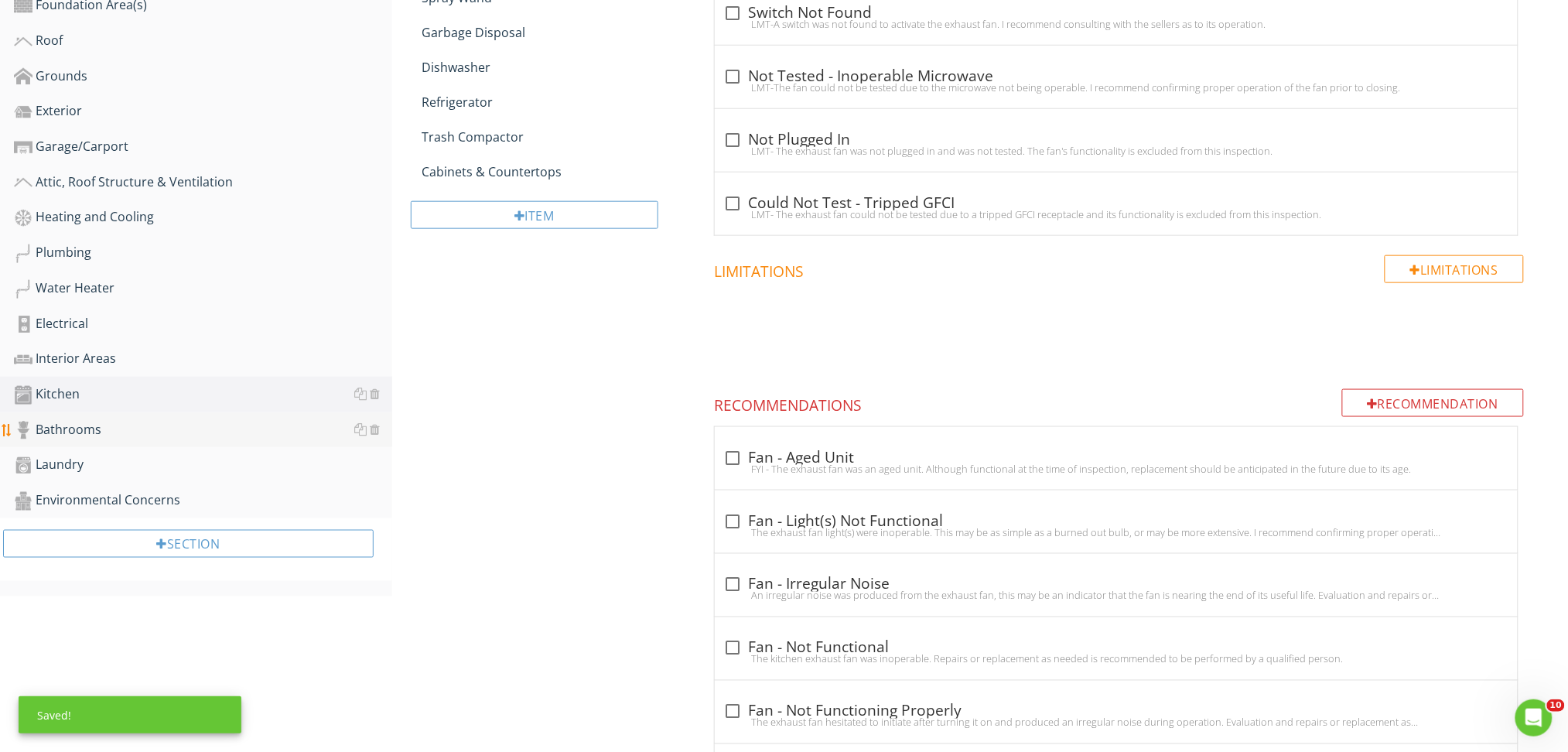
click at [73, 428] on div "Bathrooms" at bounding box center [202, 429] width 378 height 20
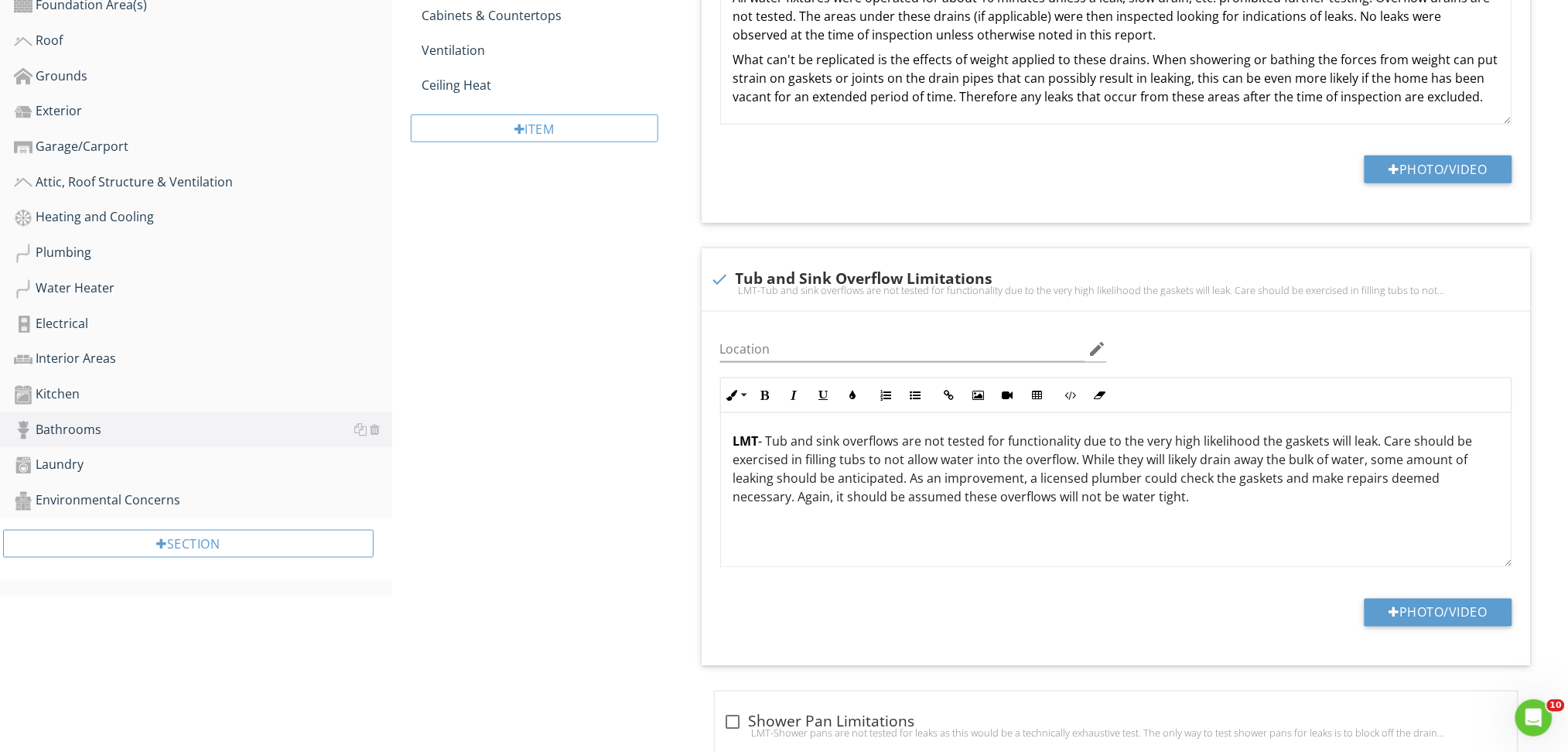
scroll to position [309, 0]
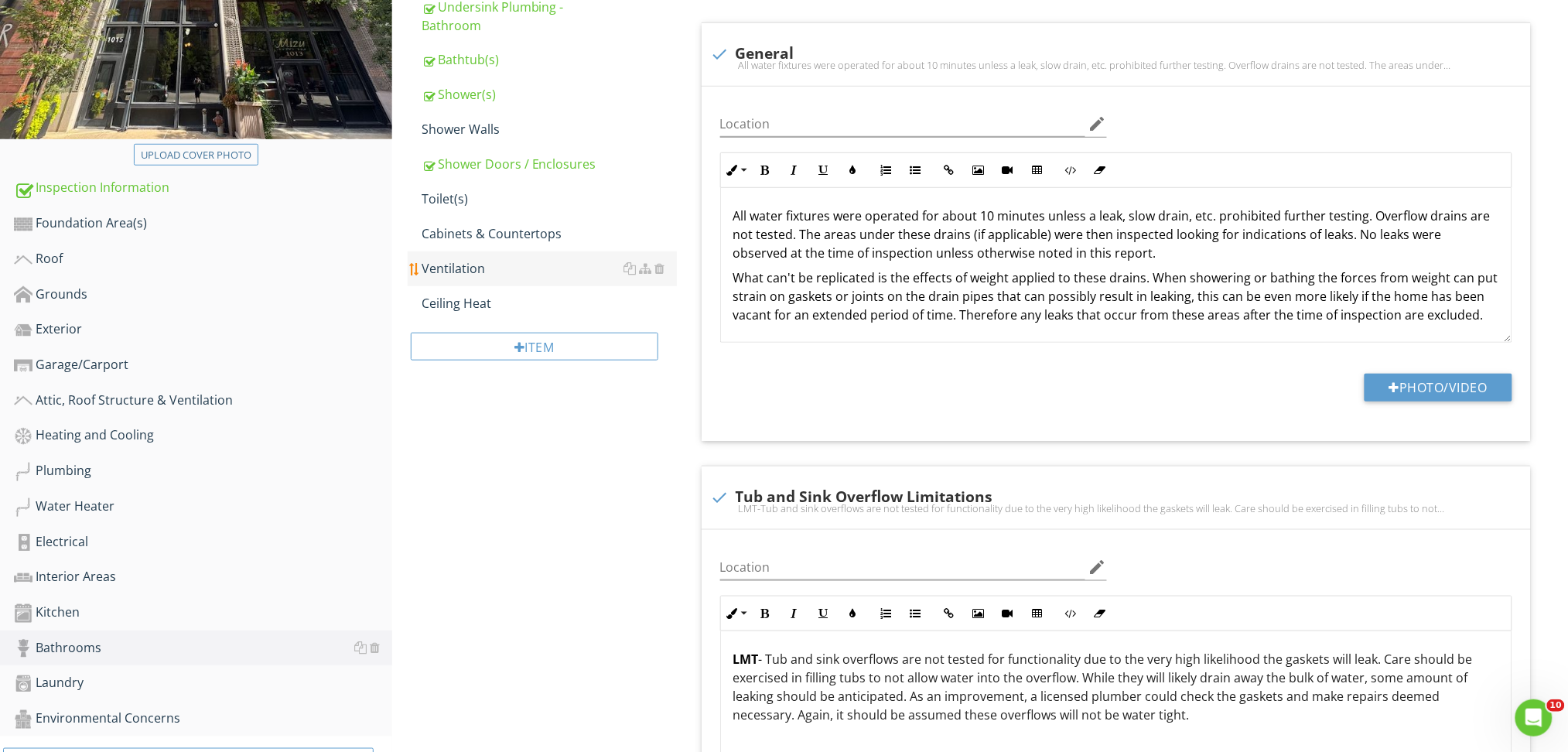
click at [478, 259] on div "Ventilation" at bounding box center [549, 268] width 255 height 18
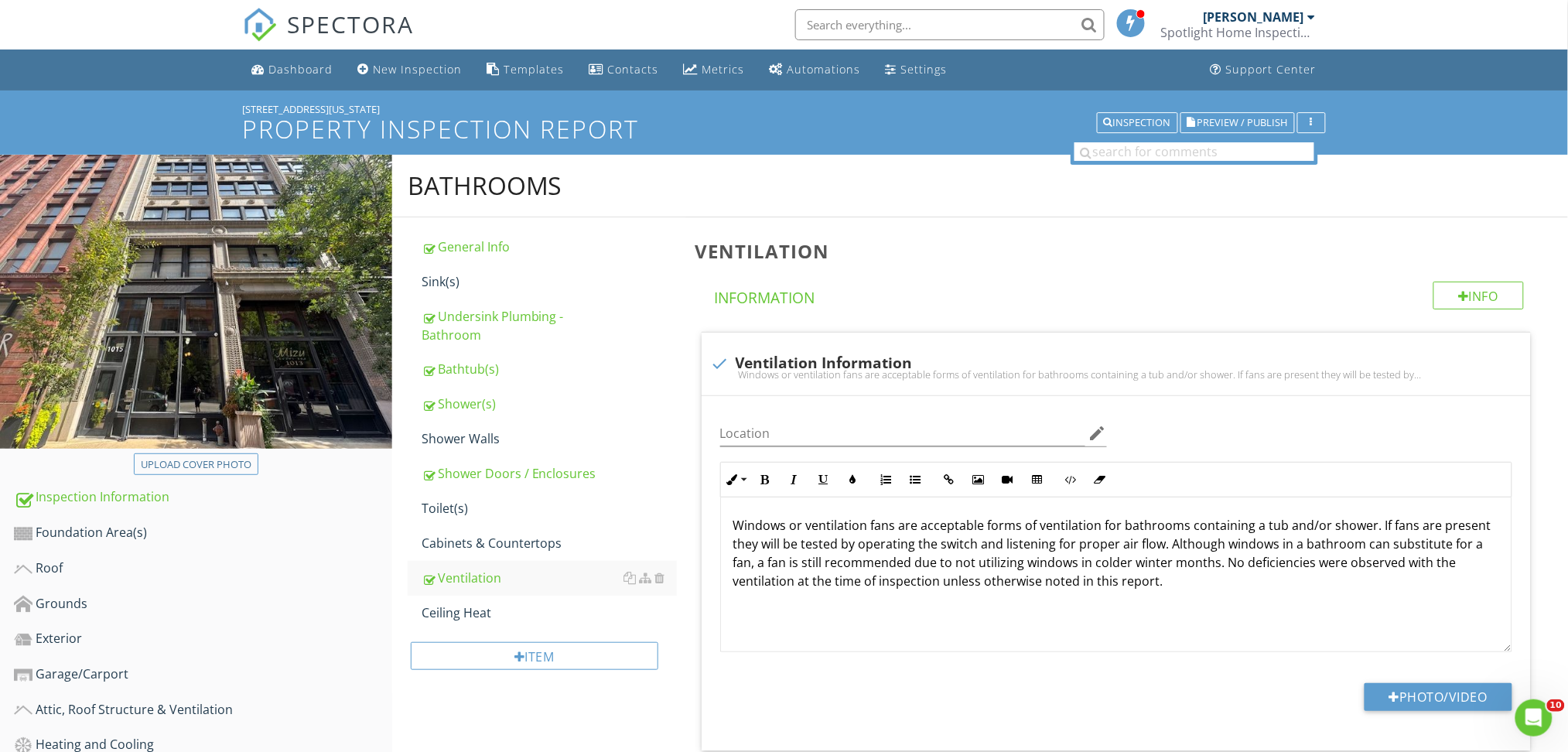
scroll to position [1, 0]
click at [1240, 116] on span "Preview / Publish" at bounding box center [1243, 121] width 91 height 10
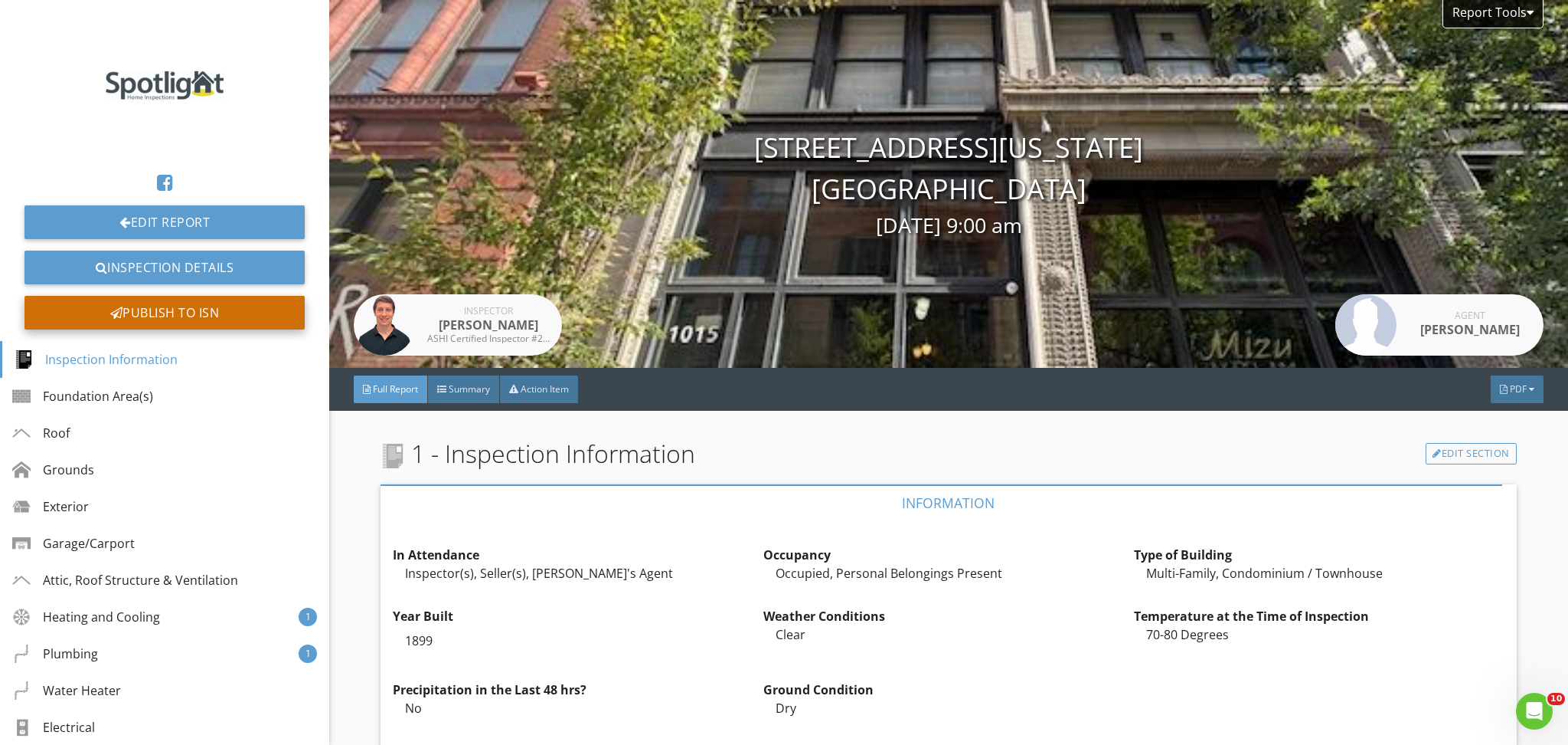
click at [152, 311] on div "Publish to ISN" at bounding box center [165, 312] width 281 height 33
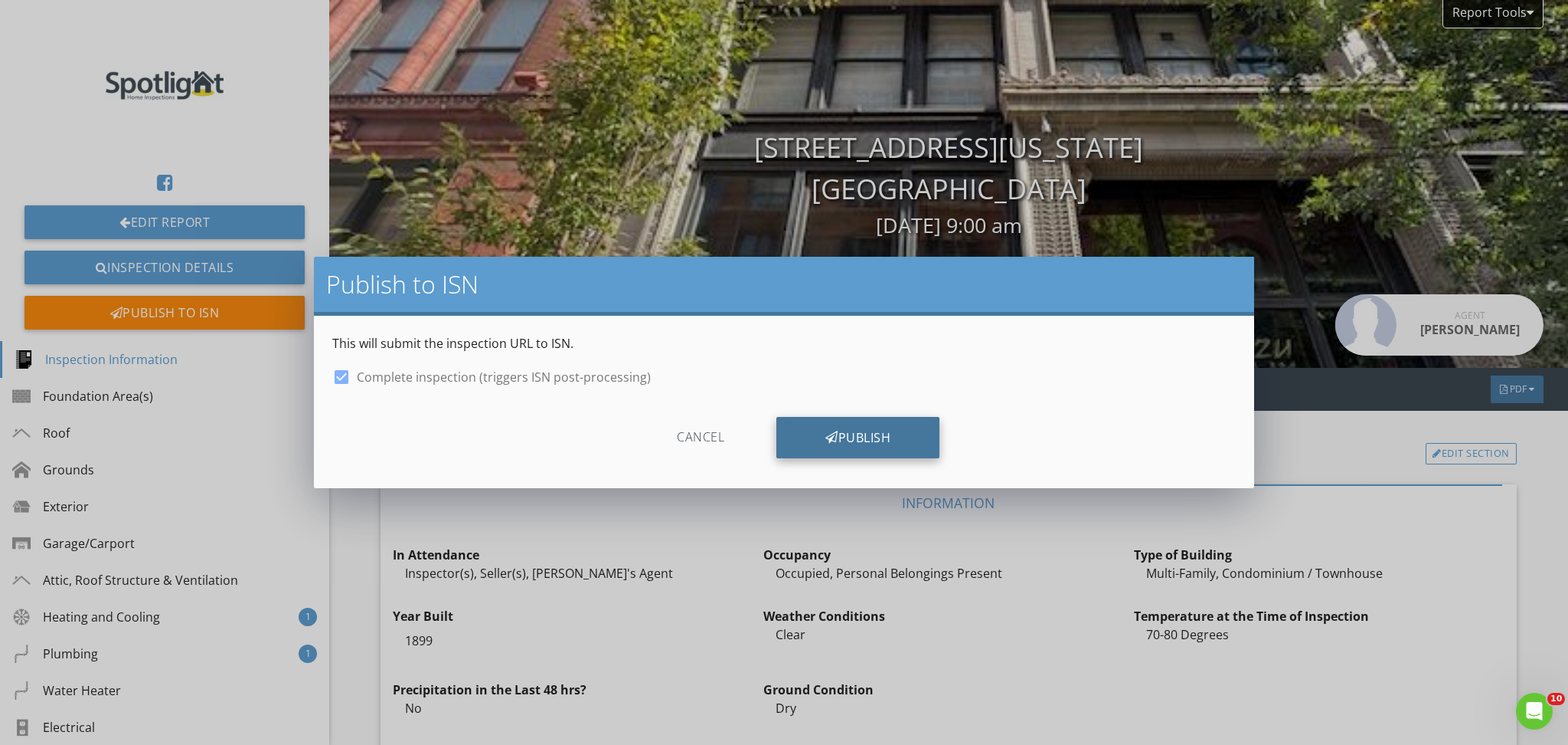
click at [817, 439] on div "Publish" at bounding box center [858, 437] width 163 height 41
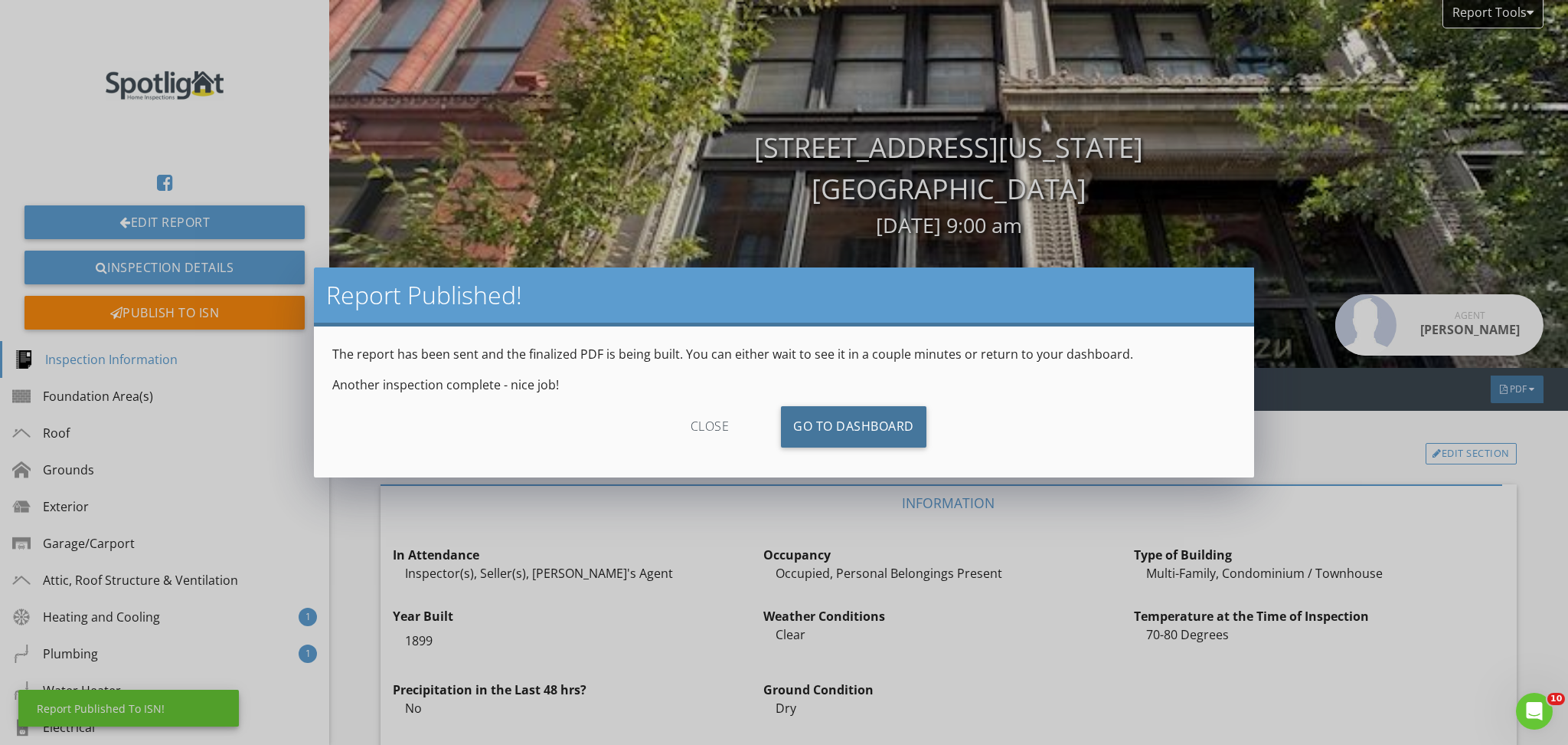
click at [817, 439] on link "Go To Dashboard" at bounding box center [854, 427] width 145 height 41
